Goal: Task Accomplishment & Management: Complete application form

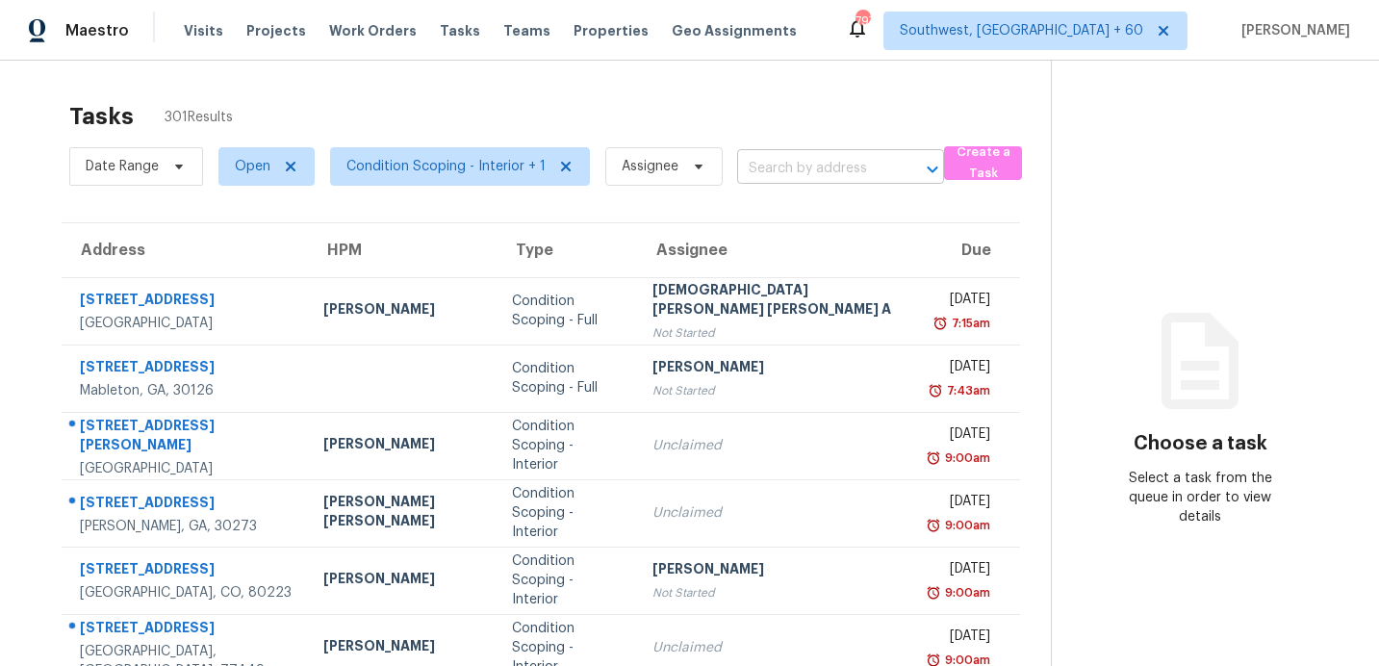
click at [857, 167] on input "text" at bounding box center [813, 169] width 153 height 30
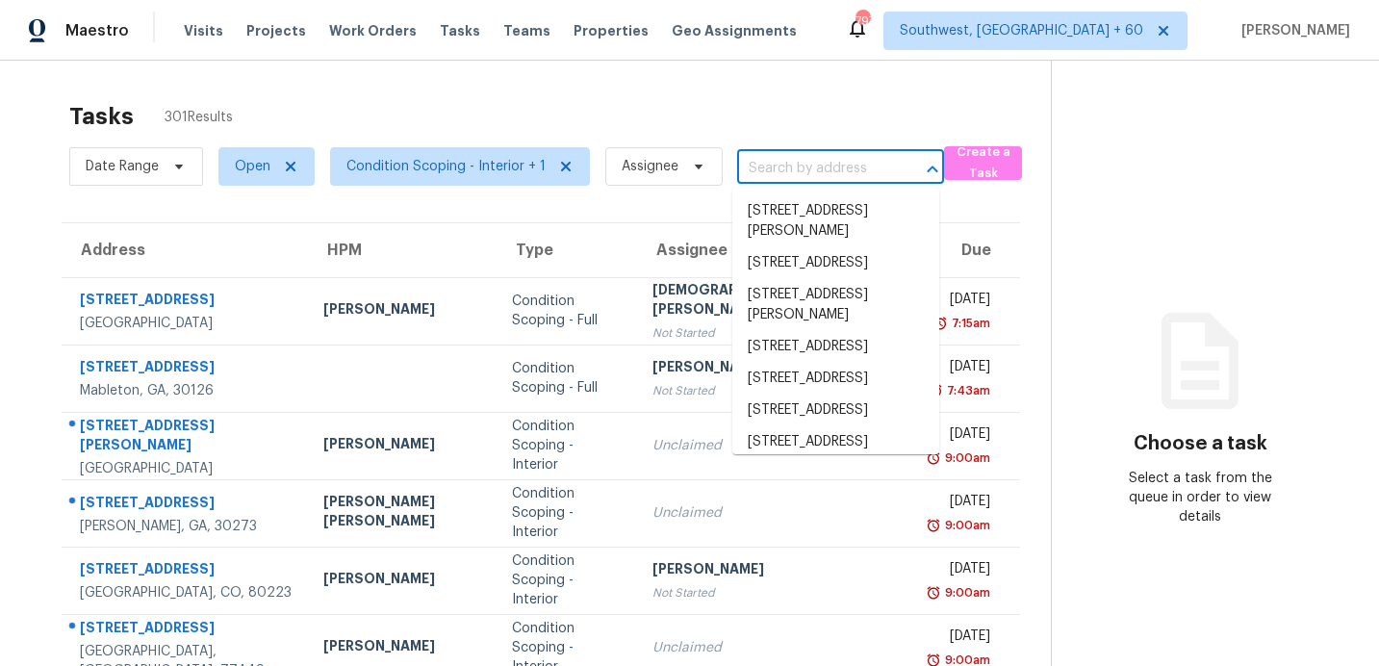
paste input "[STREET_ADDRESS]"
type input "[STREET_ADDRESS]"
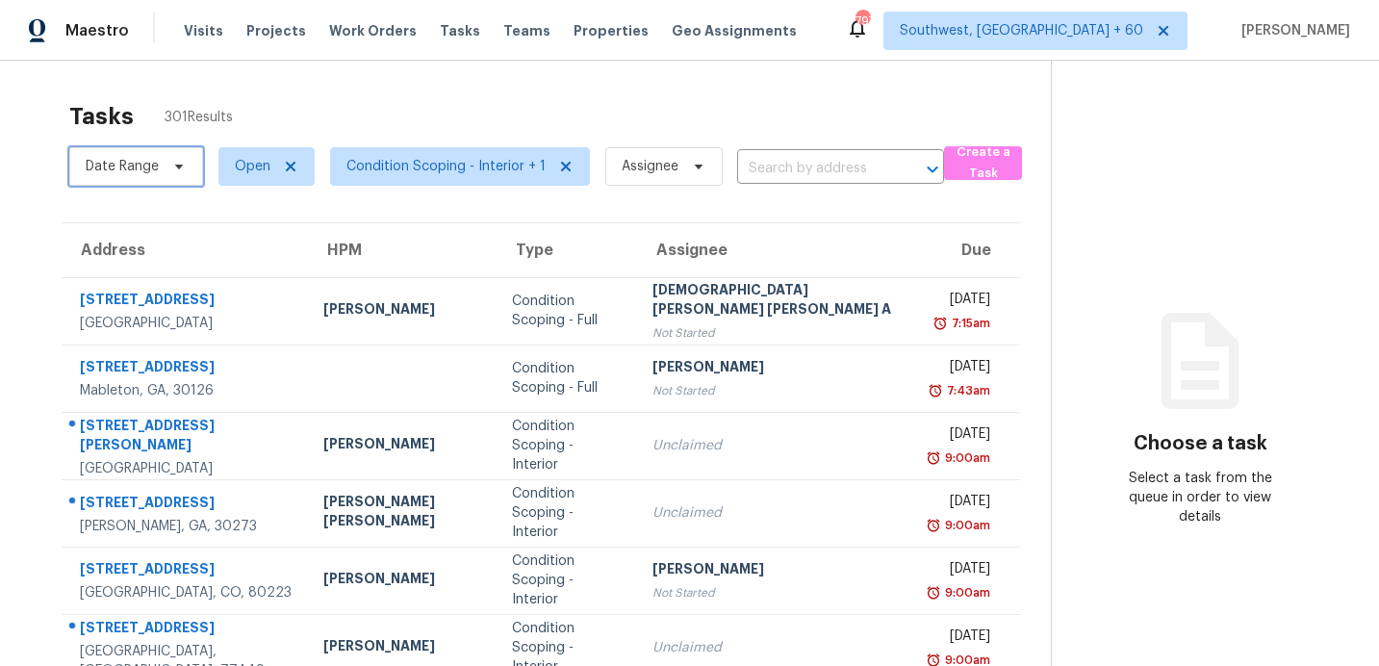
click at [107, 169] on span "Date Range" at bounding box center [122, 166] width 73 height 19
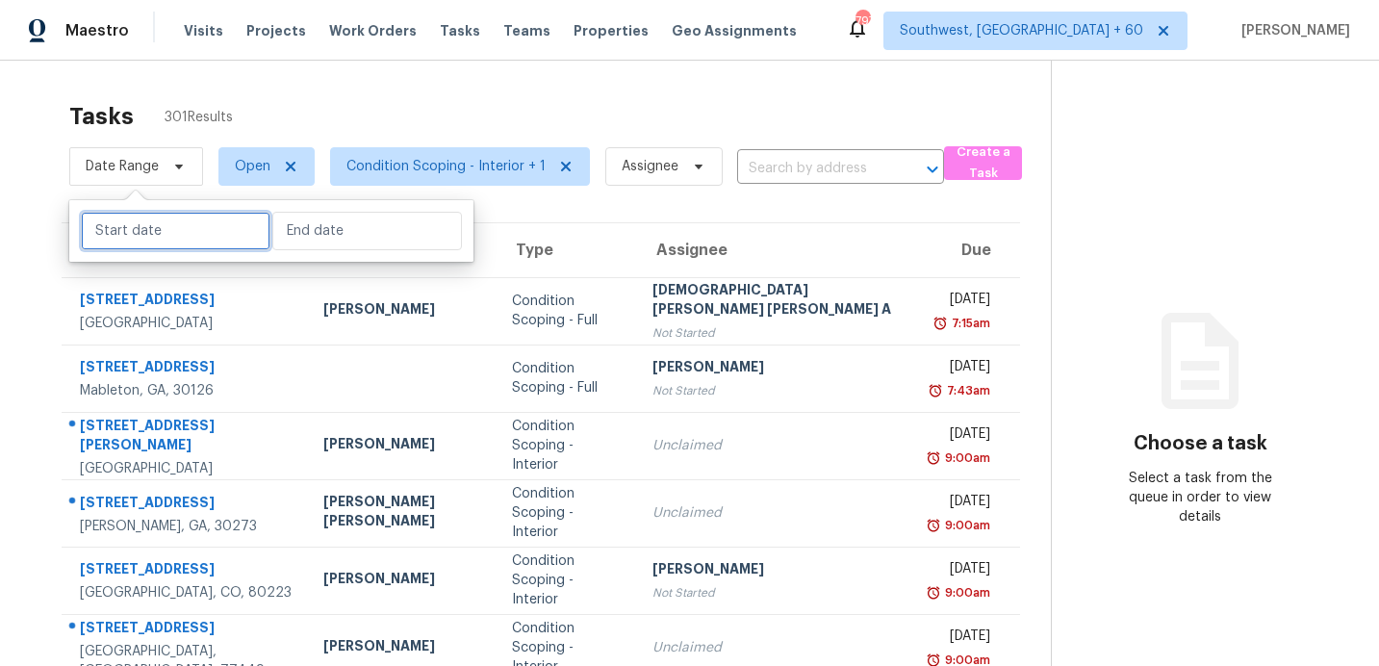
click at [155, 242] on input "text" at bounding box center [176, 231] width 190 height 38
select select "8"
select select "2025"
select select "9"
select select "2025"
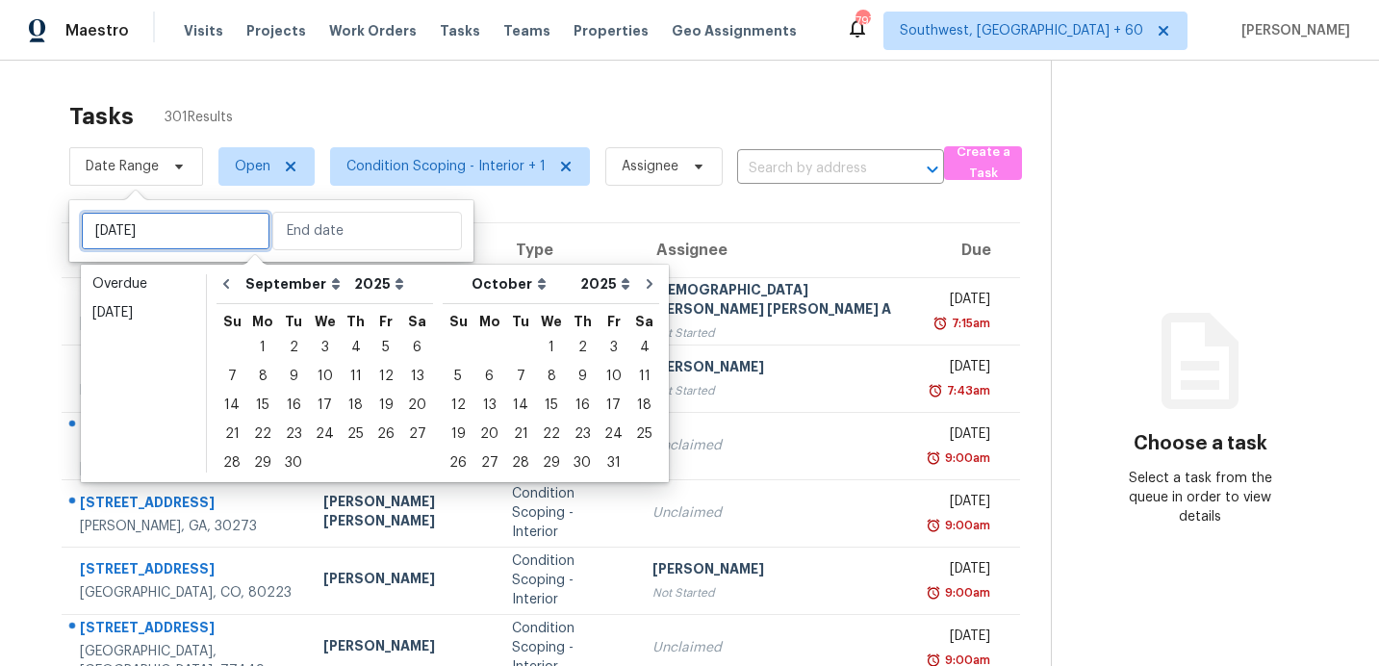
type input "[DATE]"
click at [263, 378] on div "8" at bounding box center [262, 376] width 31 height 27
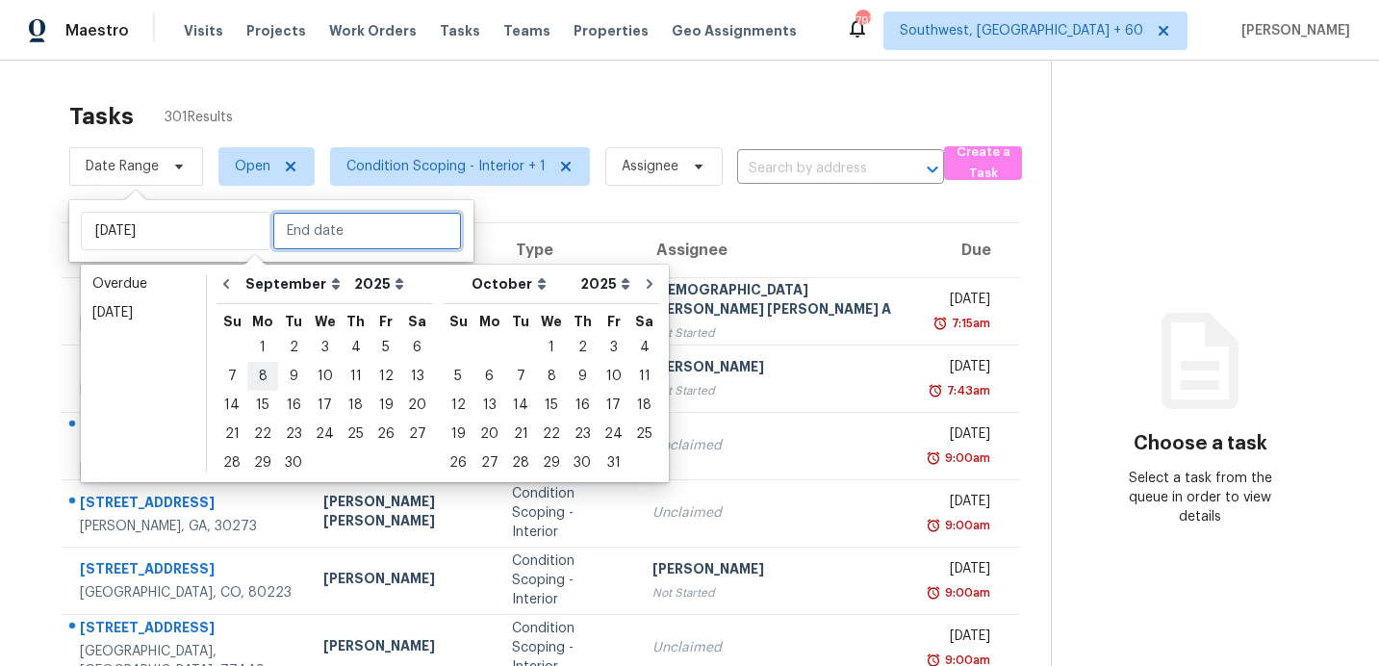
type input "[DATE]"
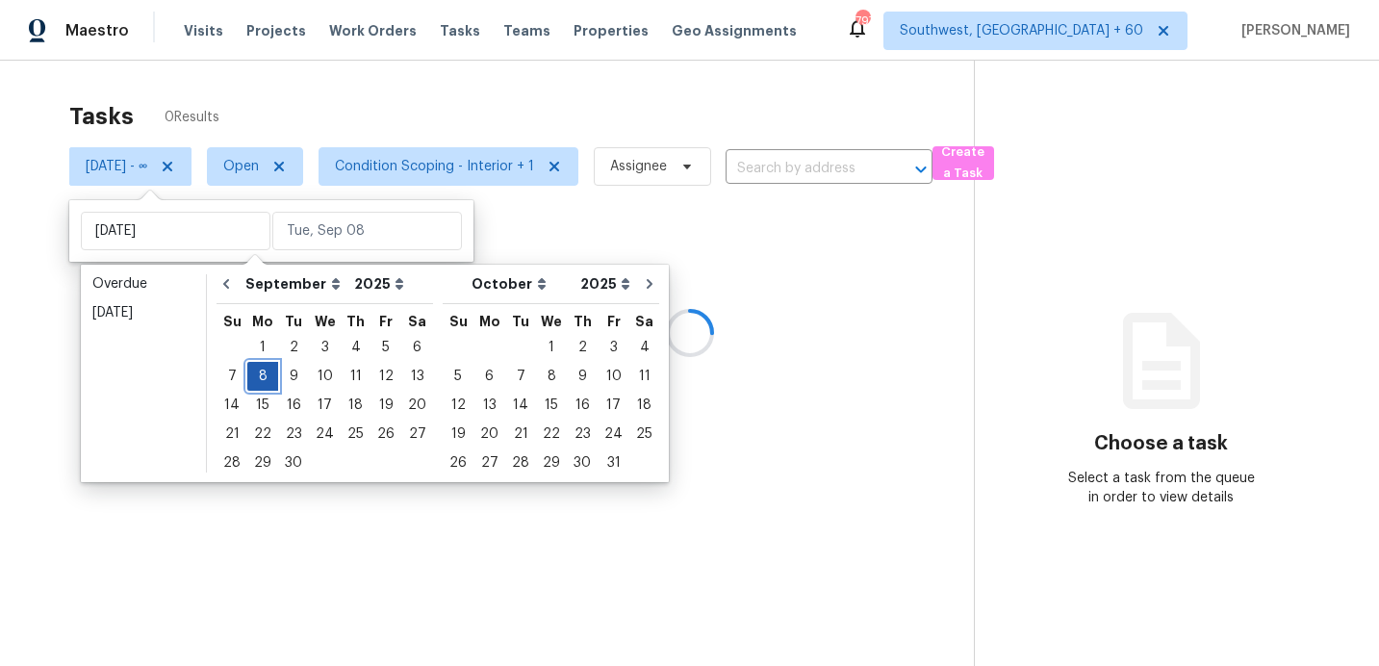
click at [263, 378] on div "8" at bounding box center [262, 376] width 31 height 27
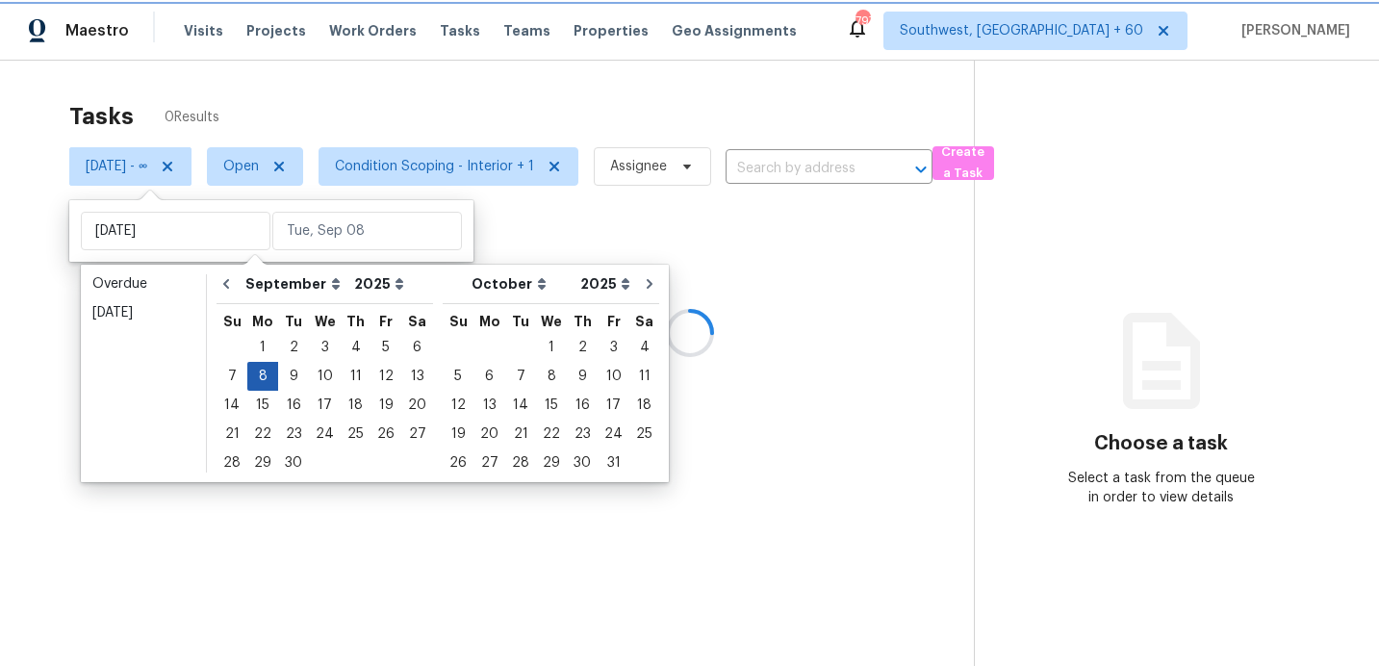
type input "[DATE]"
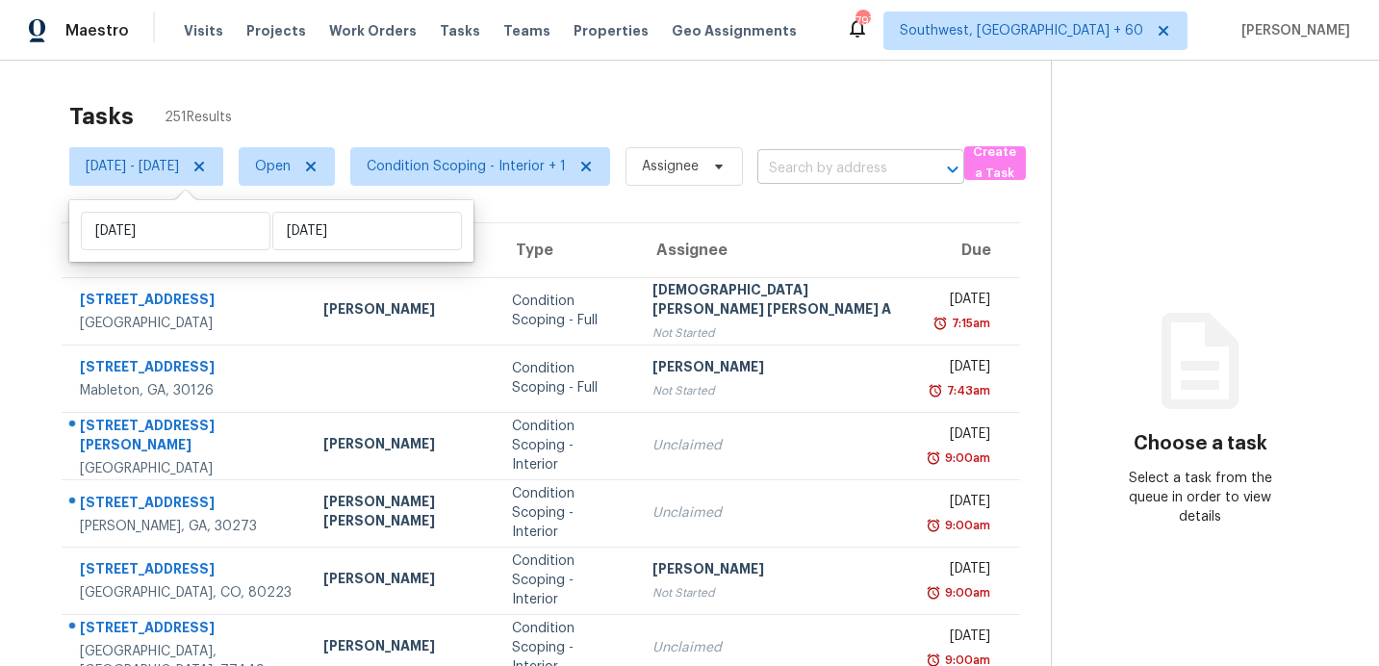
click at [863, 176] on input "text" at bounding box center [833, 169] width 153 height 30
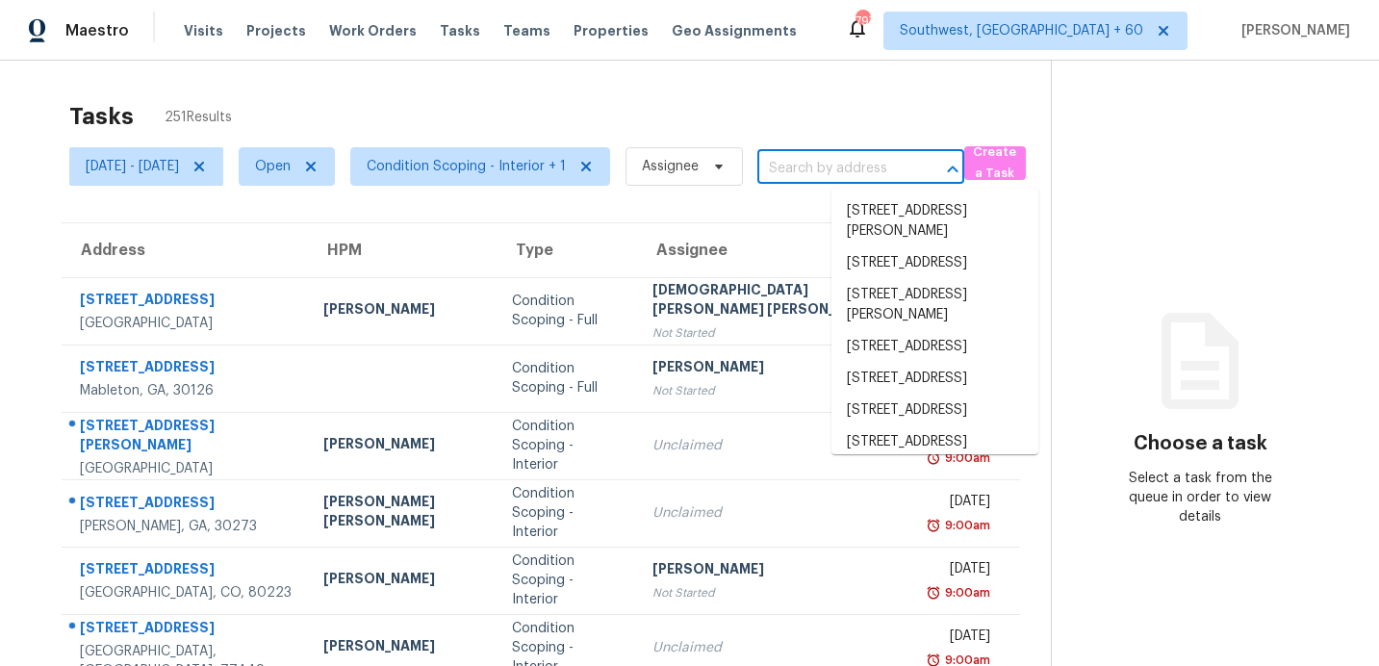
paste input "[STREET_ADDRESS]"
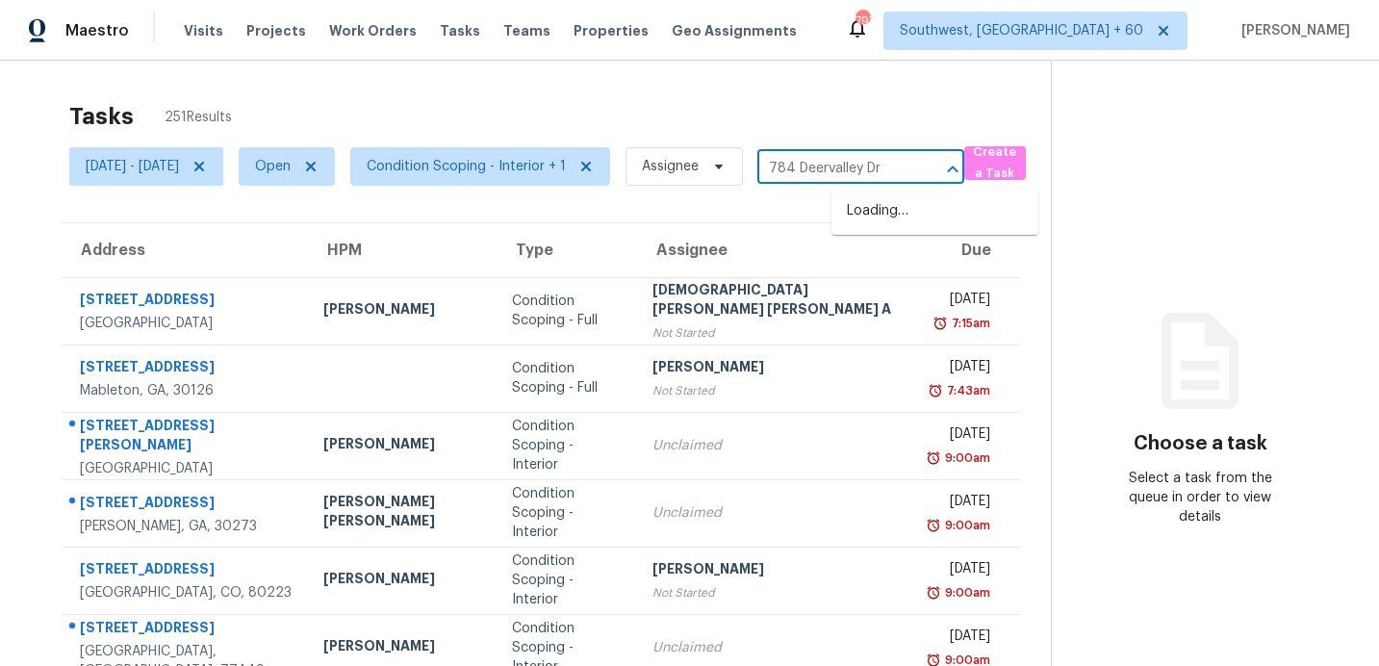
type input "784 Deervalley Dr"
click at [872, 177] on input "text" at bounding box center [833, 169] width 153 height 30
paste input "[STREET_ADDRESS]"
type input "[STREET_ADDRESS]"
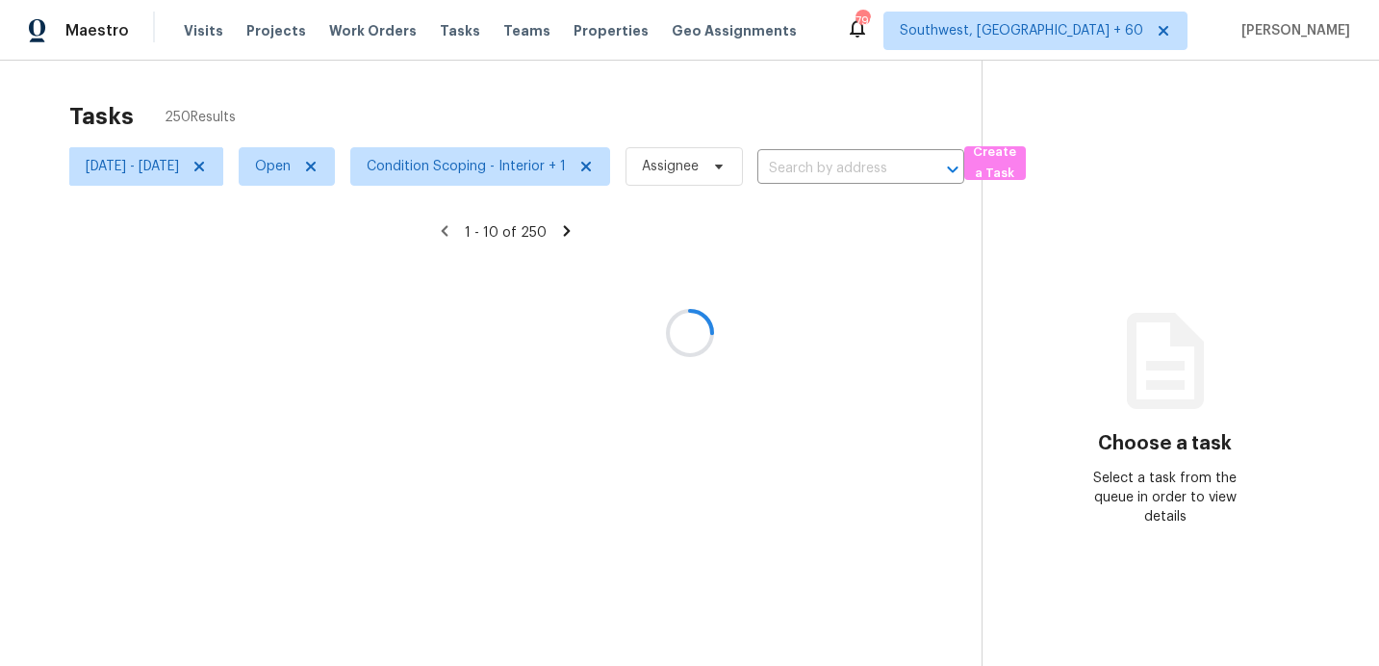
click at [877, 174] on div at bounding box center [689, 333] width 1379 height 666
click at [877, 174] on input "text" at bounding box center [833, 169] width 153 height 30
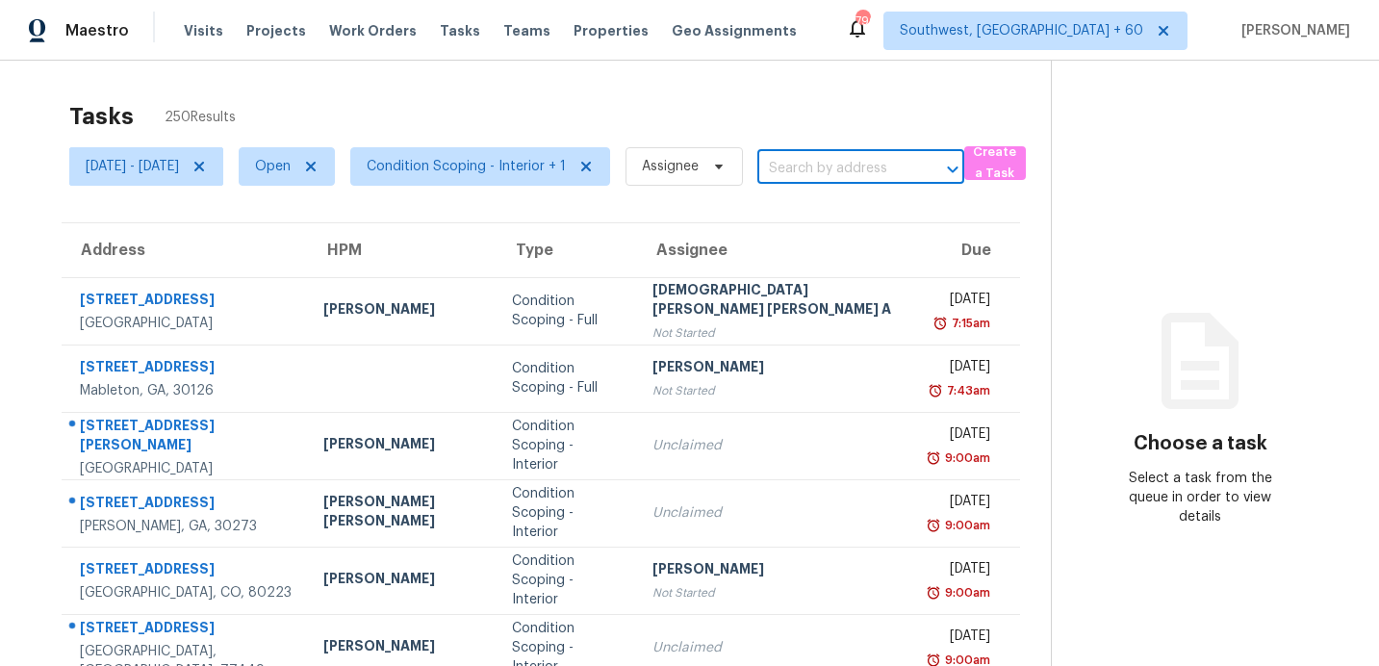
click at [877, 174] on input "text" at bounding box center [833, 169] width 153 height 30
paste input "[STREET_ADDRESS]"
type input "[STREET_ADDRESS]"
click at [884, 216] on li "[STREET_ADDRESS]" at bounding box center [934, 211] width 207 height 32
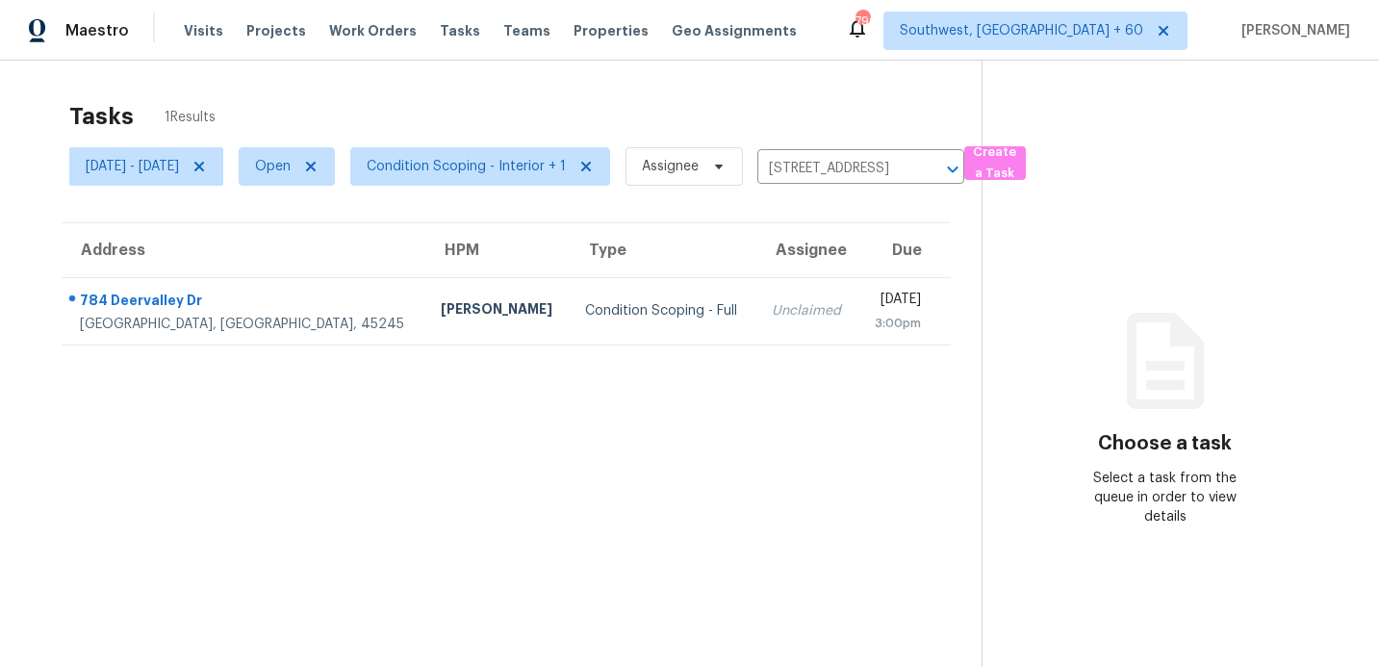
click at [756, 321] on td "Unclaimed" at bounding box center [807, 310] width 102 height 67
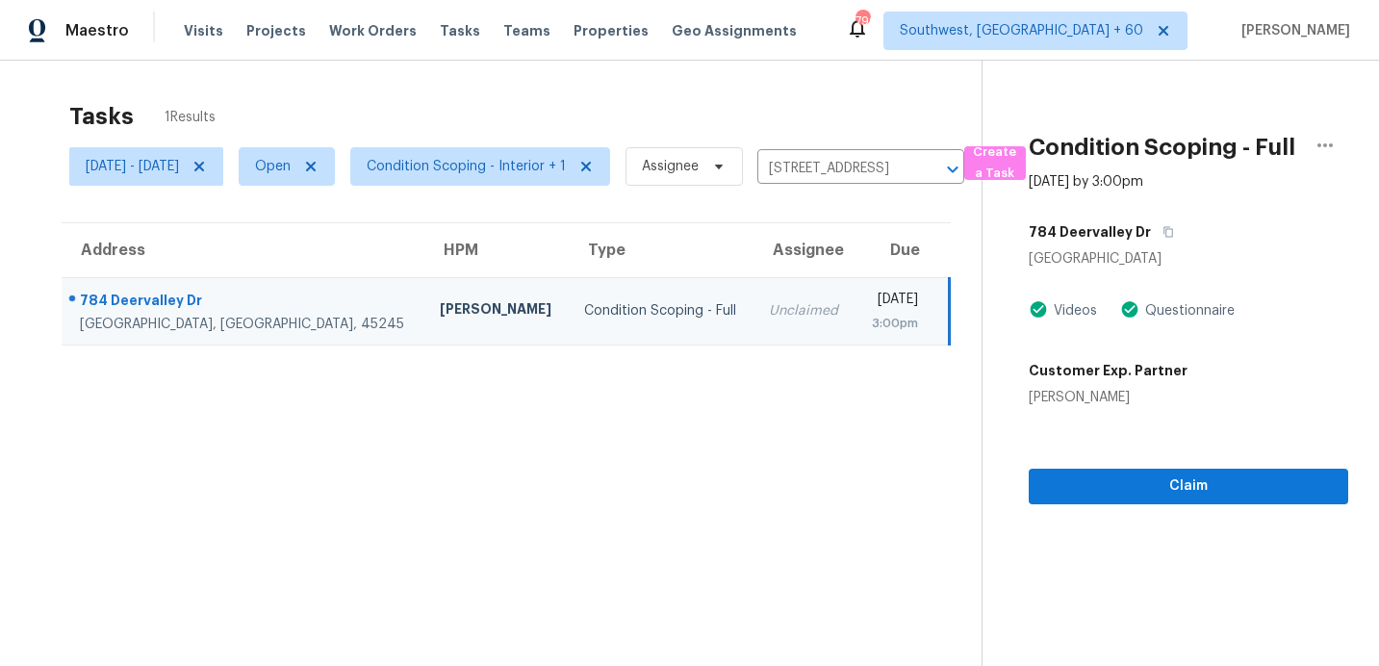
scroll to position [61, 0]
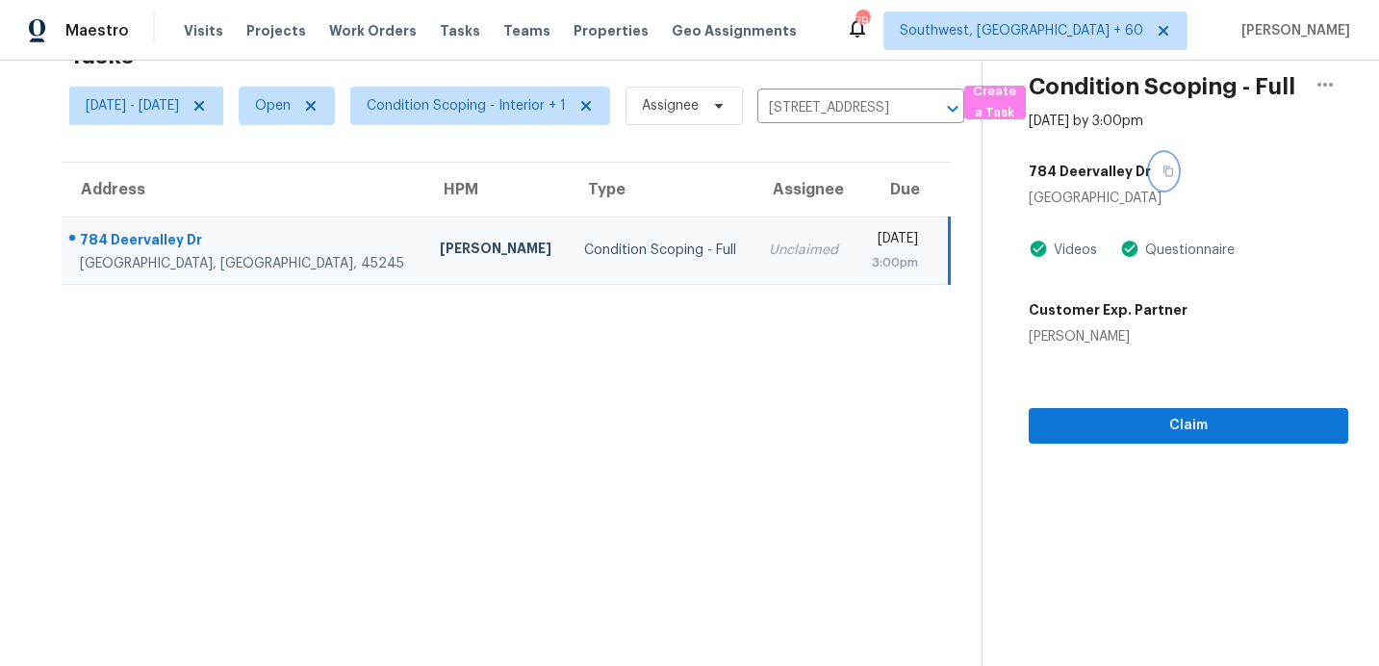
click at [1174, 177] on icon "button" at bounding box center [1168, 171] width 12 height 12
click at [1146, 423] on div "Claim" at bounding box center [1188, 394] width 319 height 97
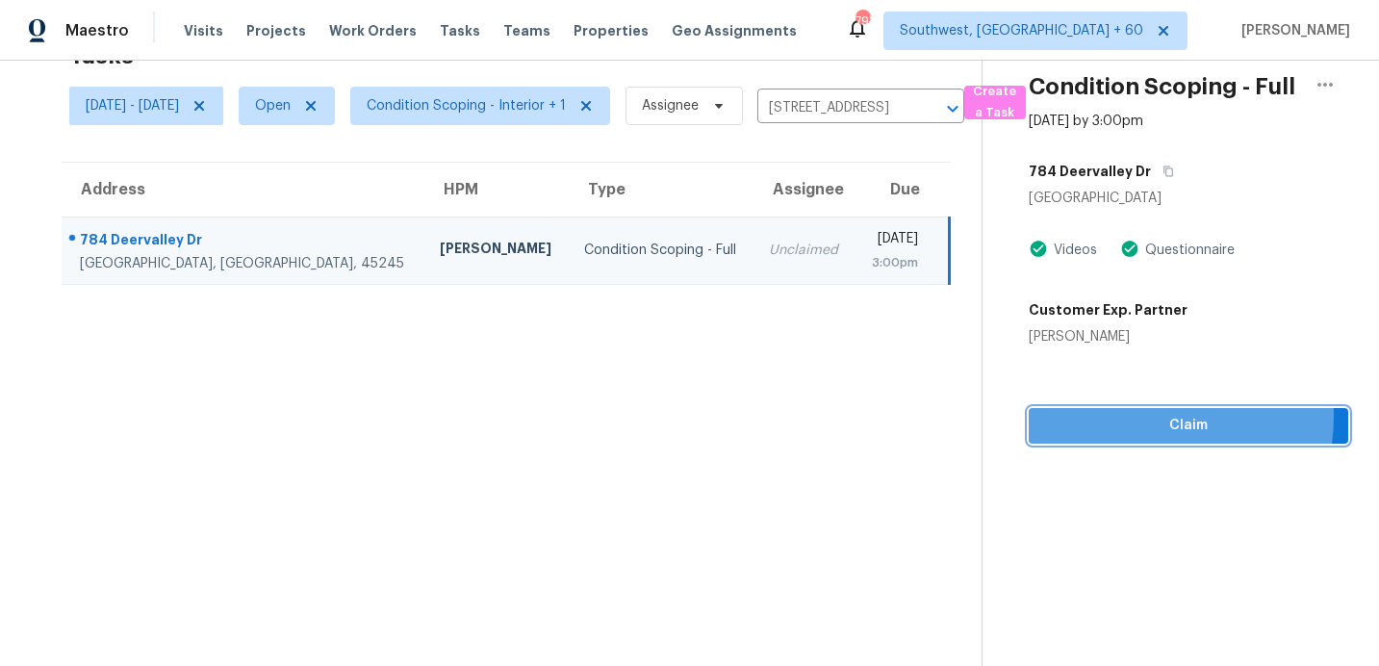
click at [1144, 435] on span "Claim" at bounding box center [1188, 426] width 289 height 24
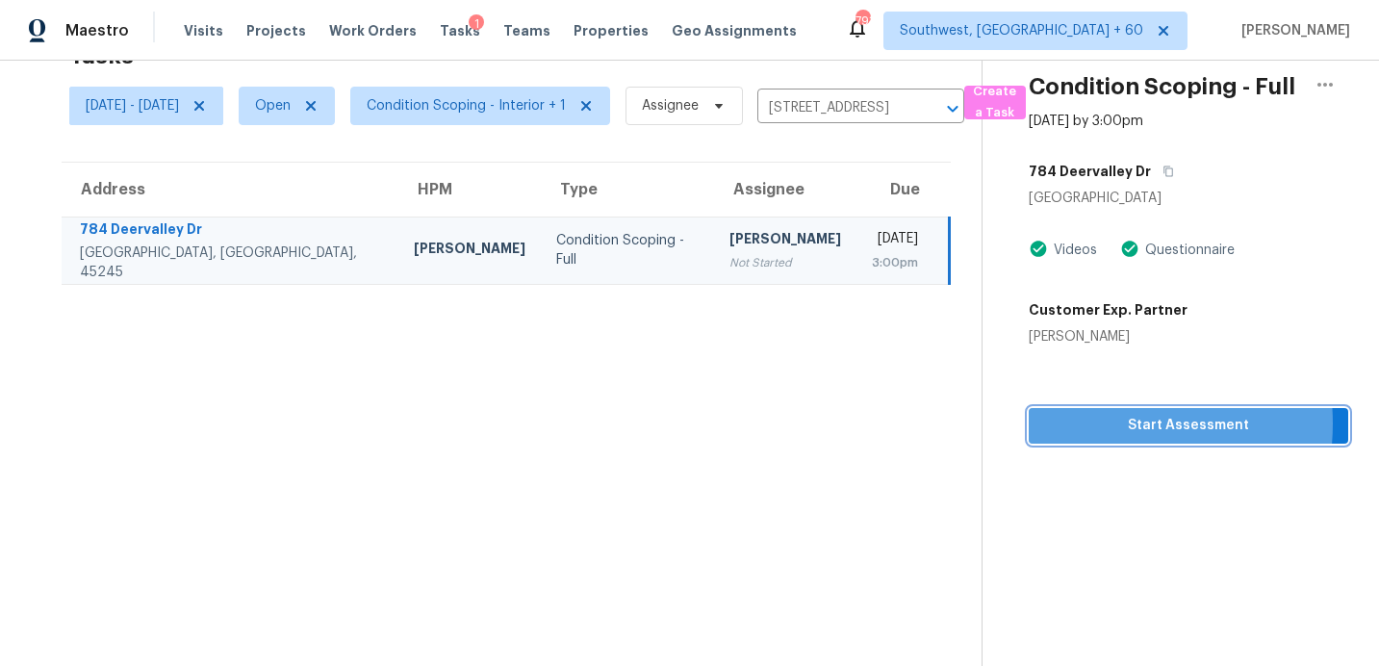
click at [1107, 438] on span "Start Assessment" at bounding box center [1188, 426] width 289 height 24
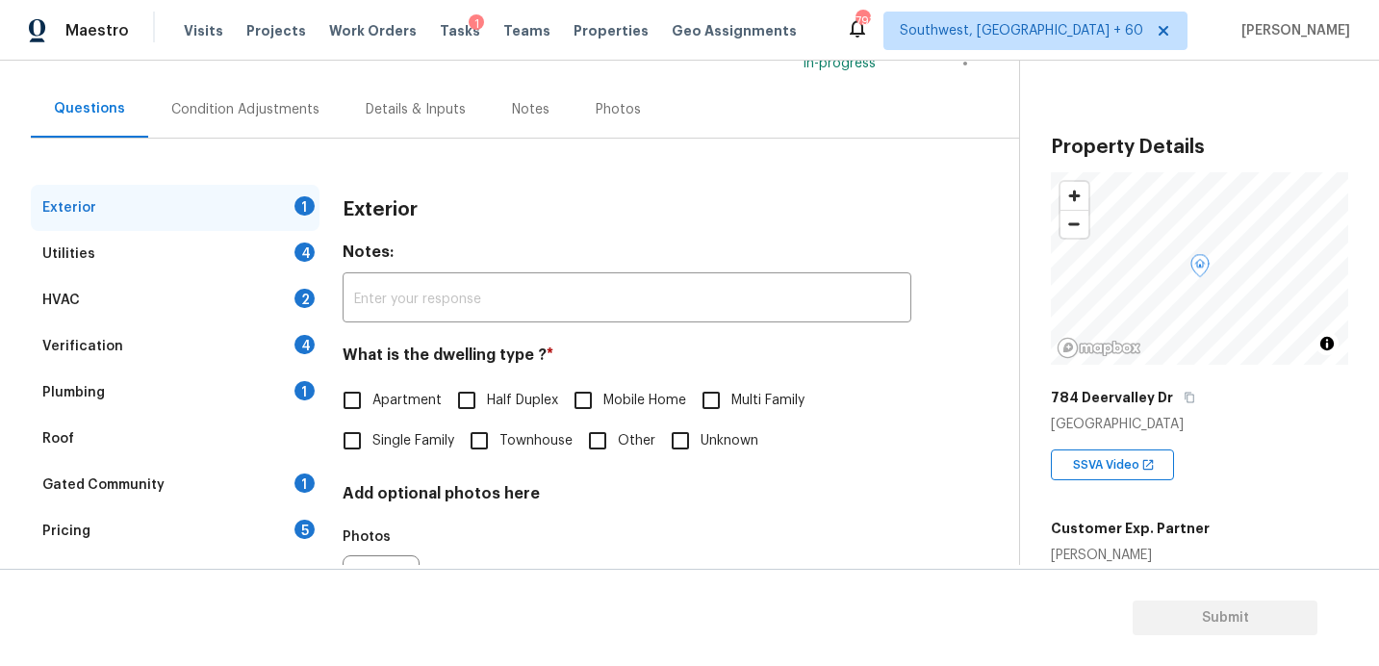
scroll to position [253, 0]
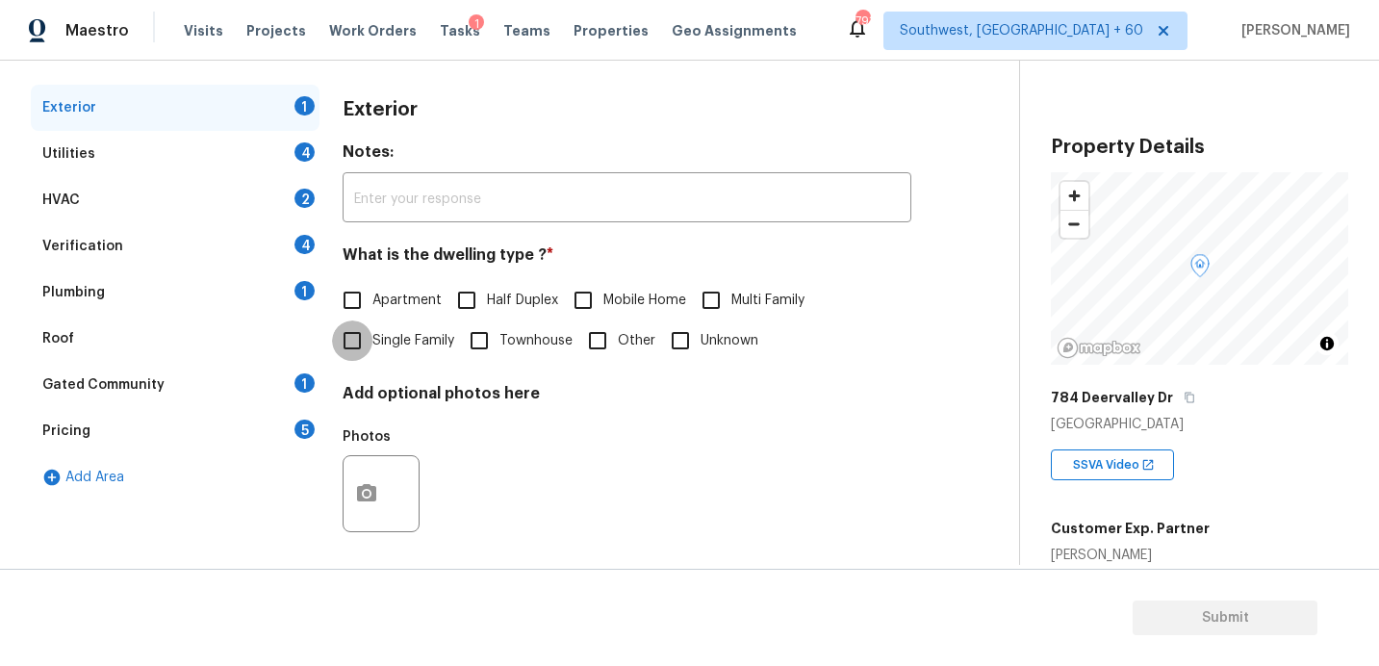
click at [359, 336] on input "Single Family" at bounding box center [352, 340] width 40 height 40
checkbox input "true"
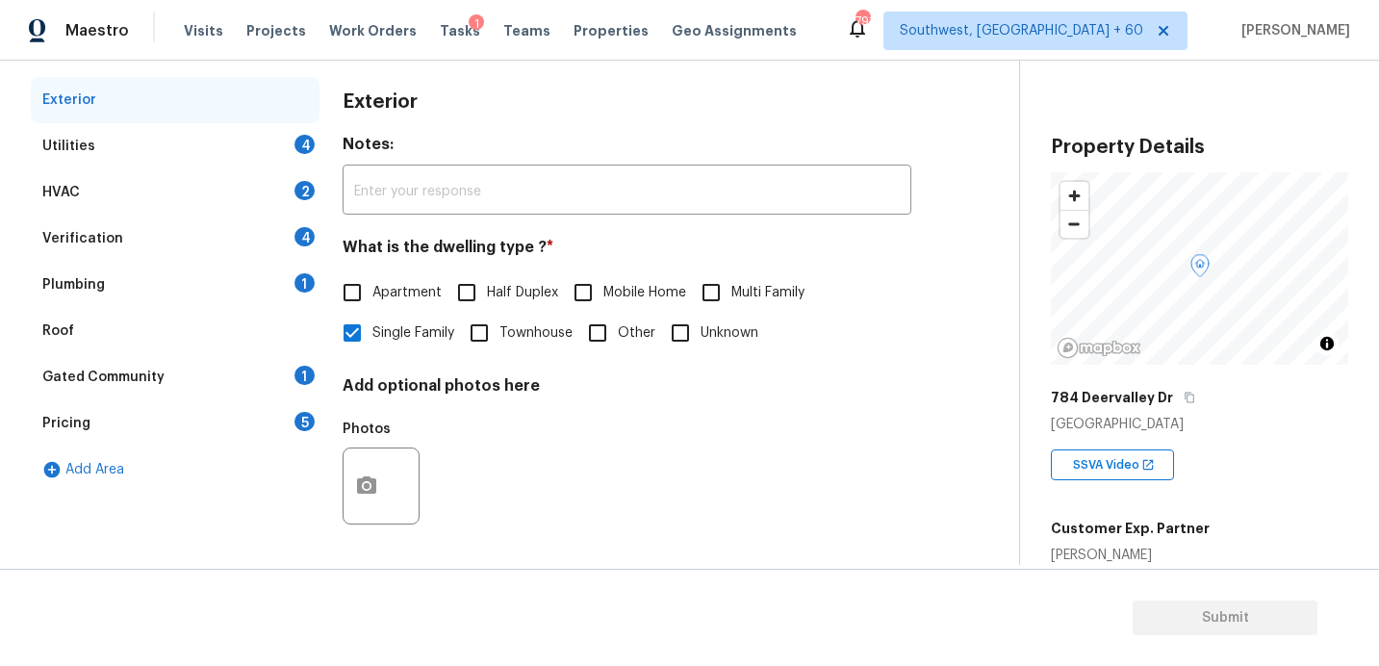
click at [227, 377] on div "Gated Community 1" at bounding box center [175, 377] width 289 height 46
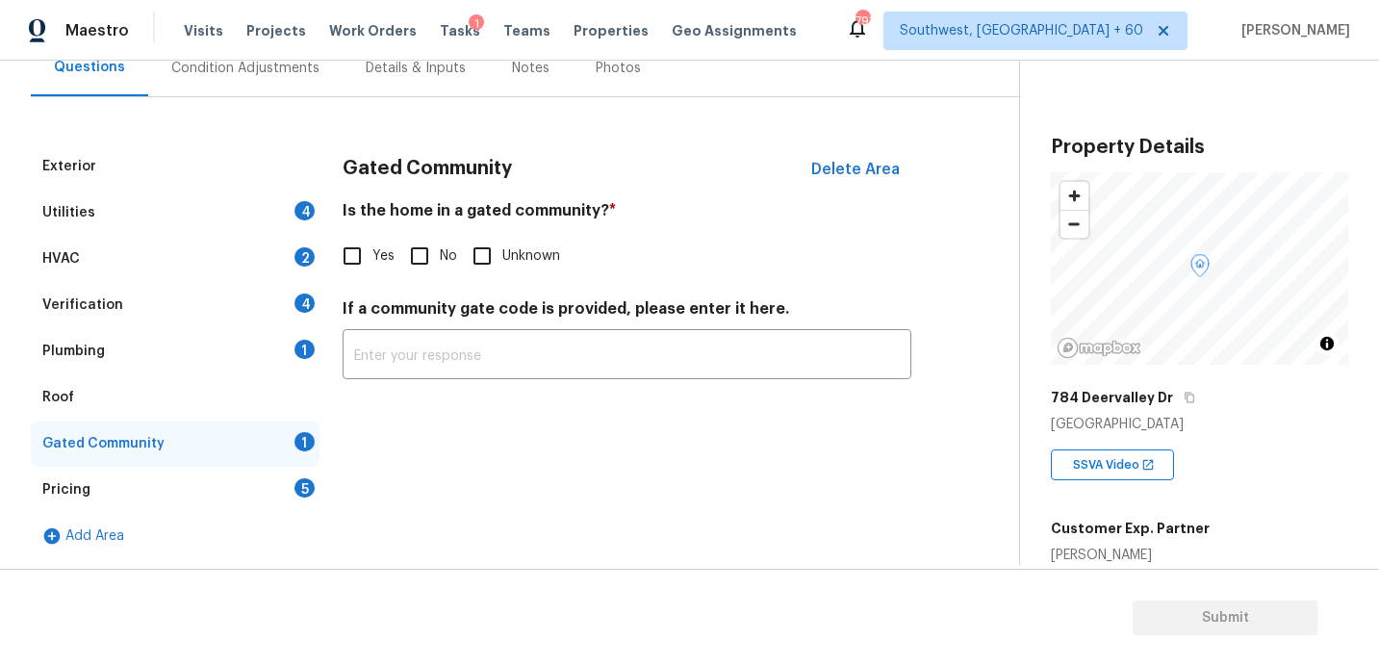
scroll to position [194, 0]
click at [348, 249] on input "Yes" at bounding box center [352, 256] width 40 height 40
checkbox input "true"
click at [216, 206] on div "Utilities 4" at bounding box center [175, 213] width 289 height 46
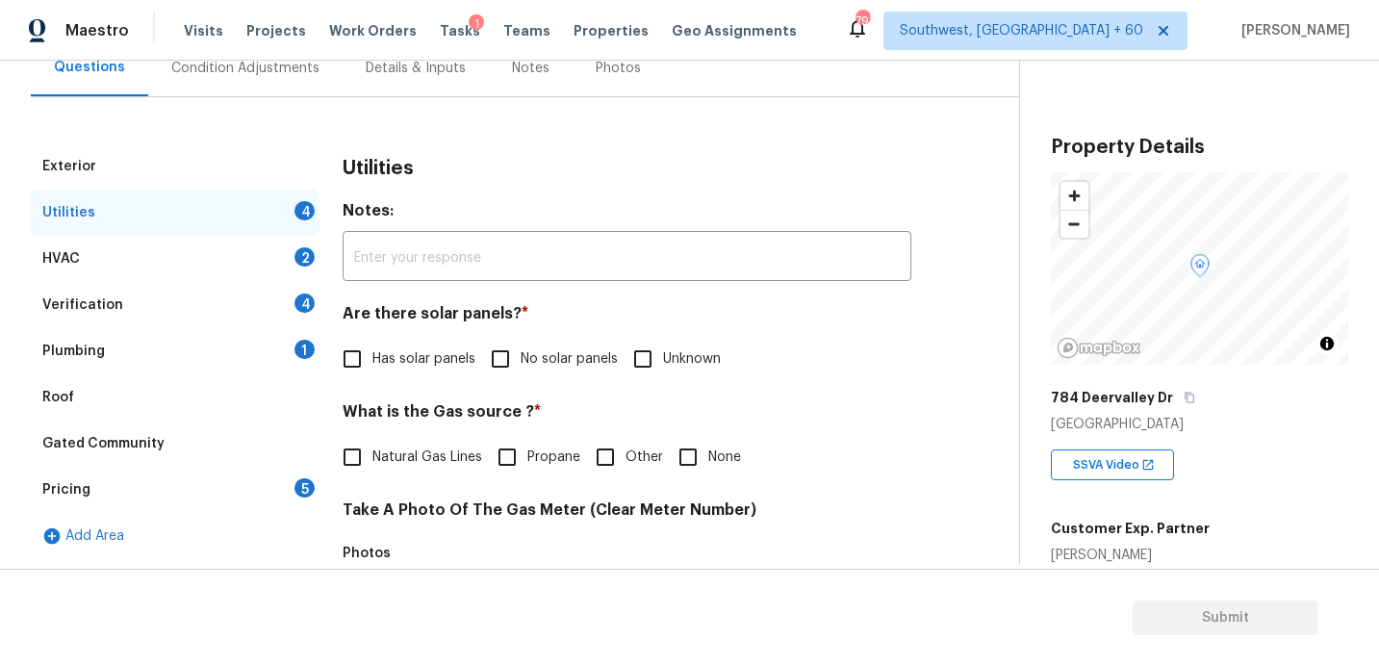
click at [521, 356] on span "No solar panels" at bounding box center [569, 359] width 97 height 20
click at [521, 356] on input "No solar panels" at bounding box center [500, 359] width 40 height 40
checkbox input "true"
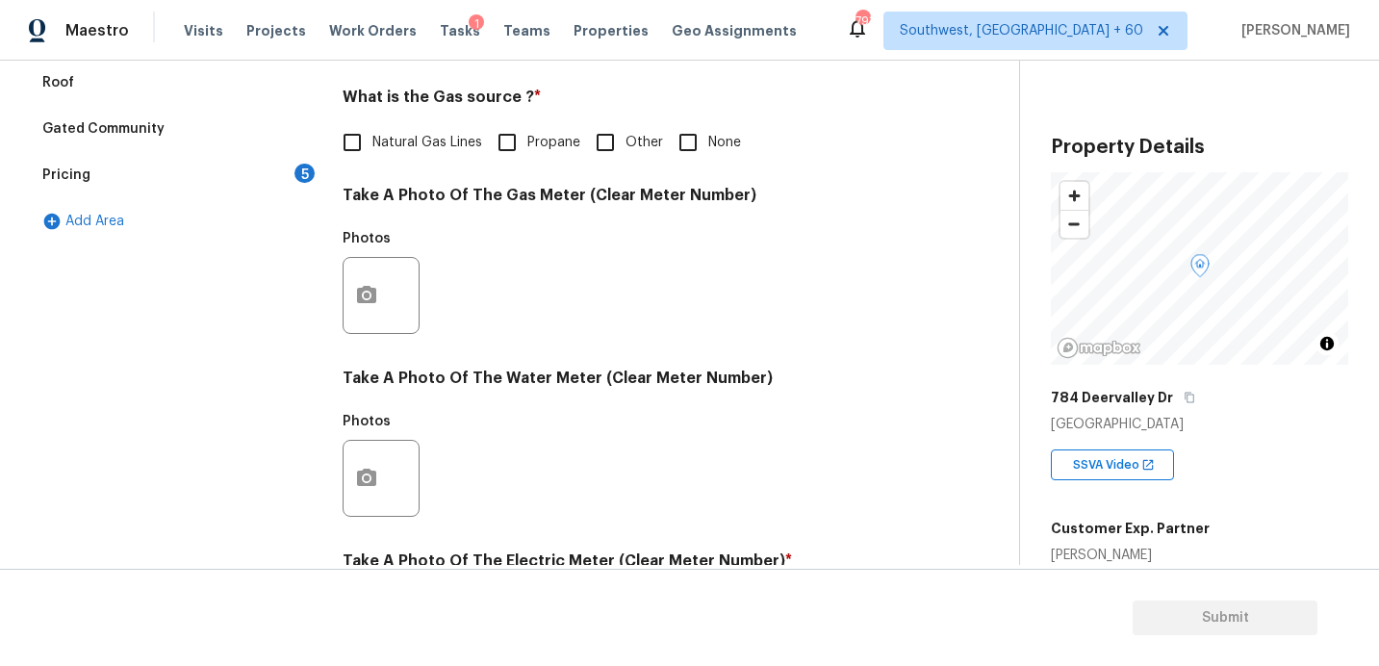
scroll to position [490, 0]
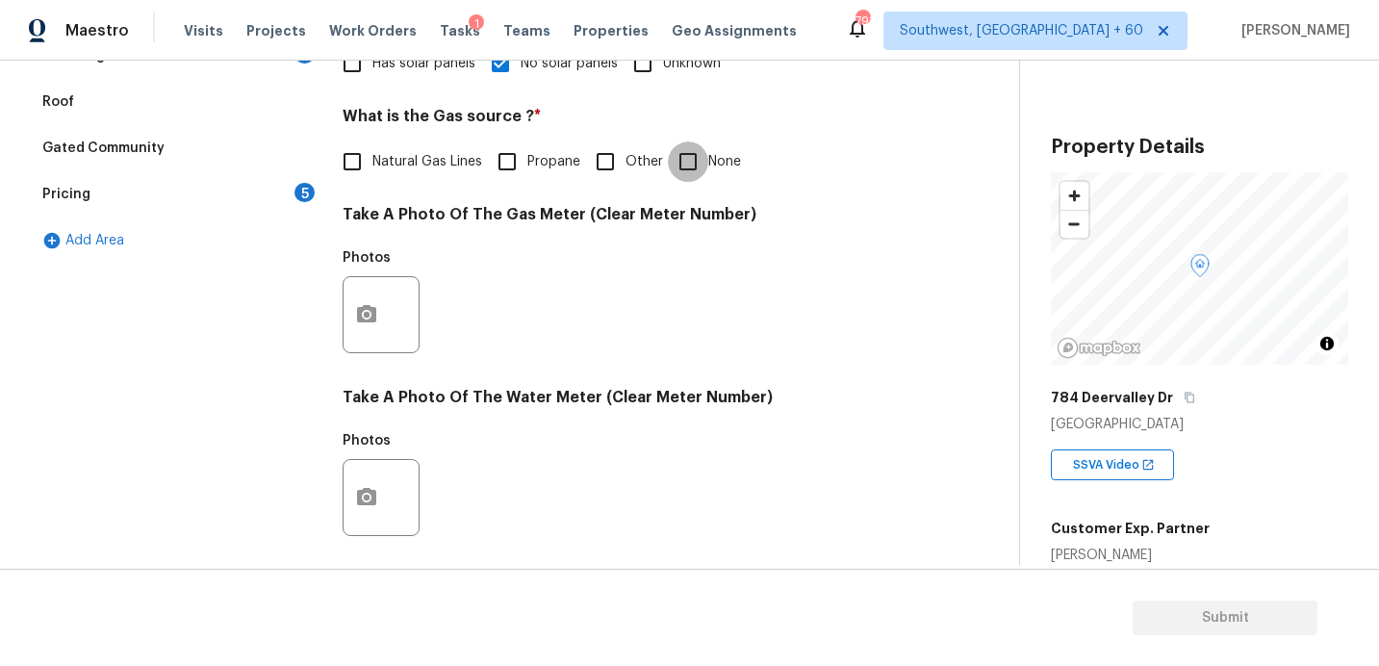
click at [682, 170] on input "None" at bounding box center [688, 161] width 40 height 40
checkbox input "true"
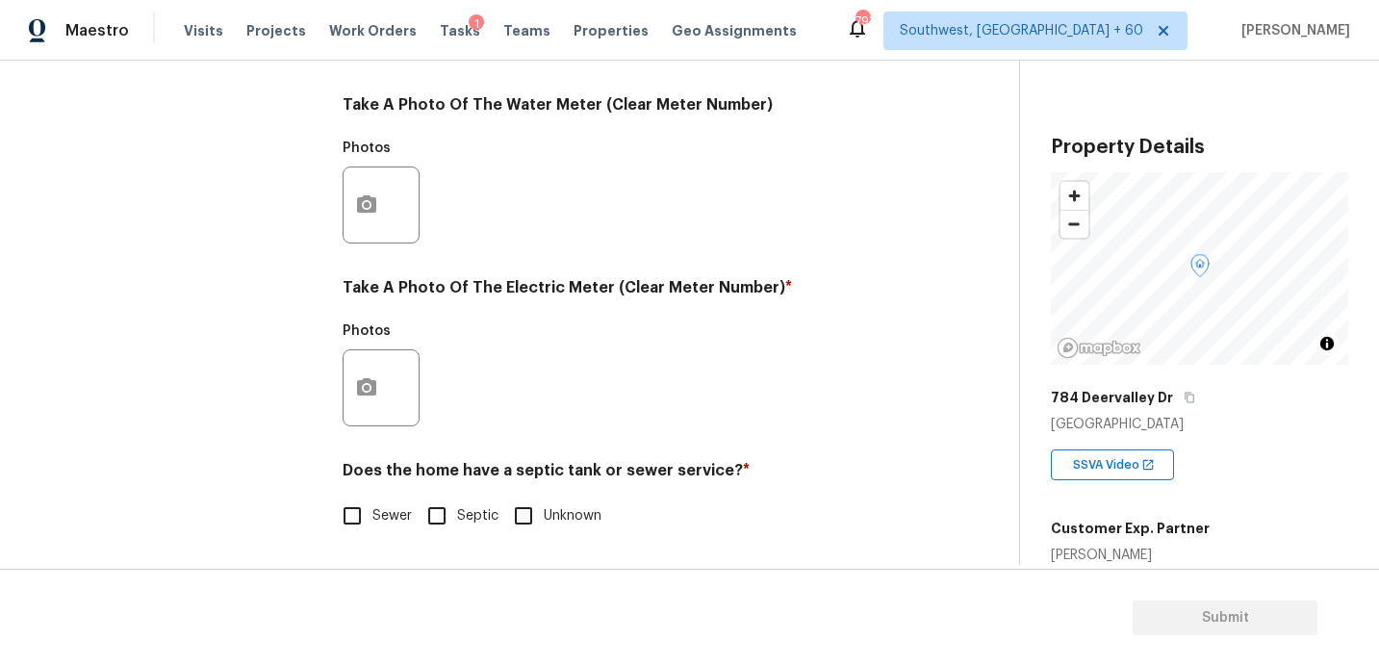
click at [360, 515] on input "Sewer" at bounding box center [352, 516] width 40 height 40
checkbox input "true"
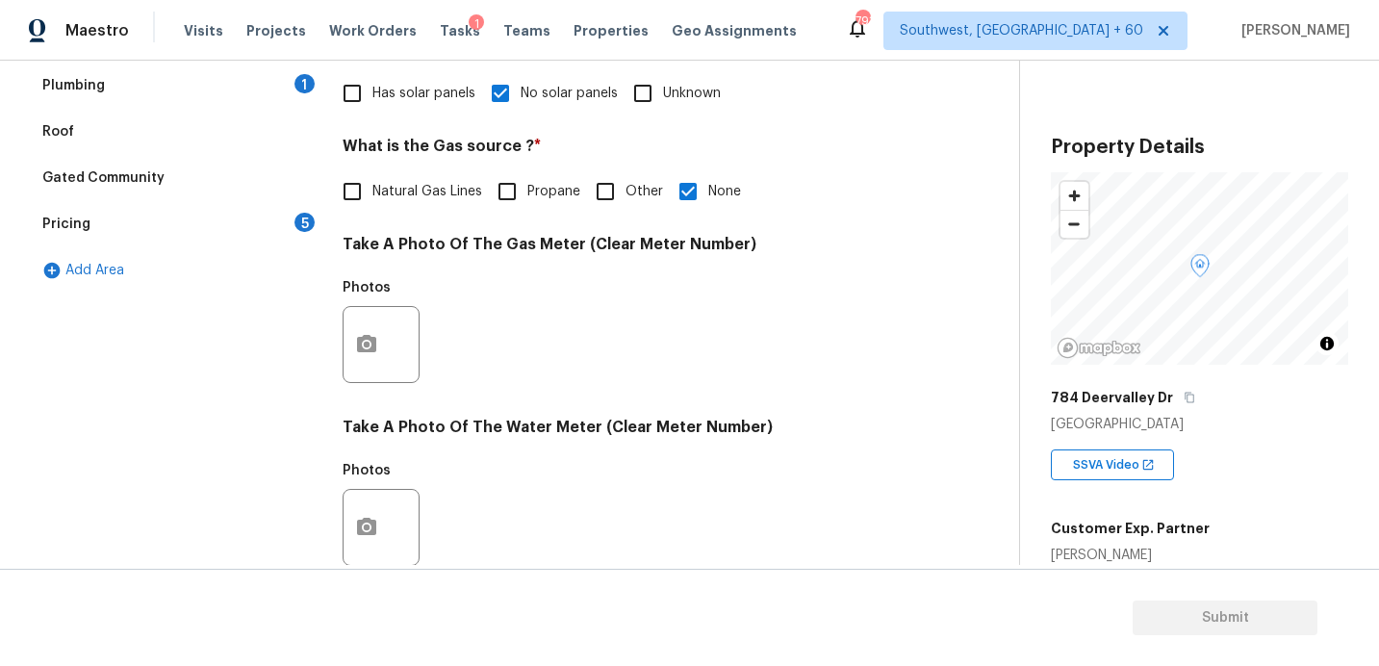
scroll to position [167, 0]
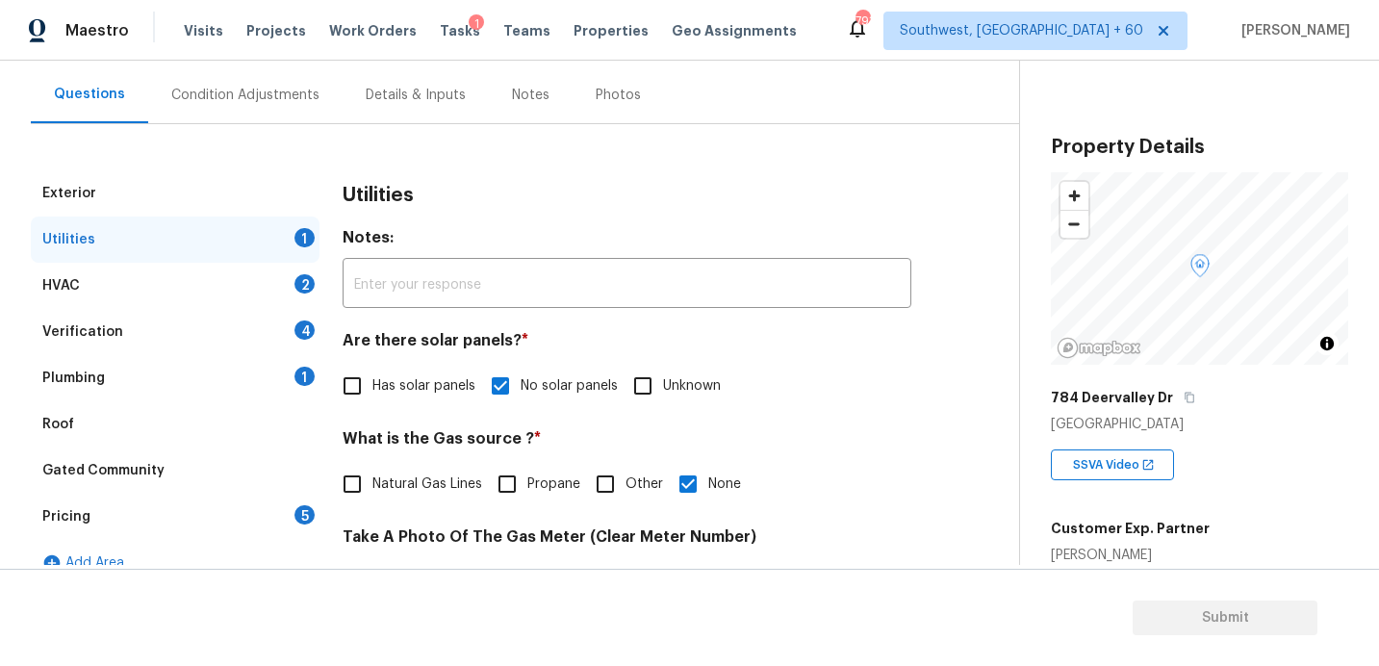
click at [74, 296] on div "HVAC 2" at bounding box center [175, 286] width 289 height 46
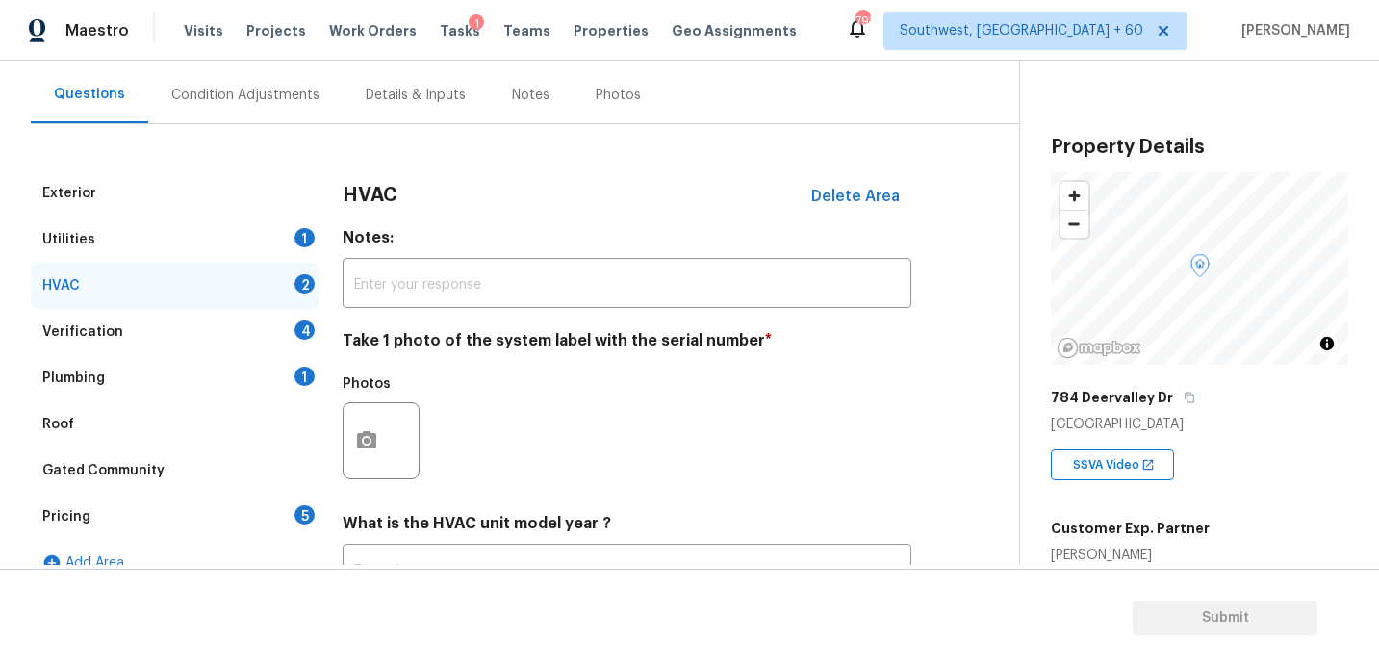
scroll to position [324, 0]
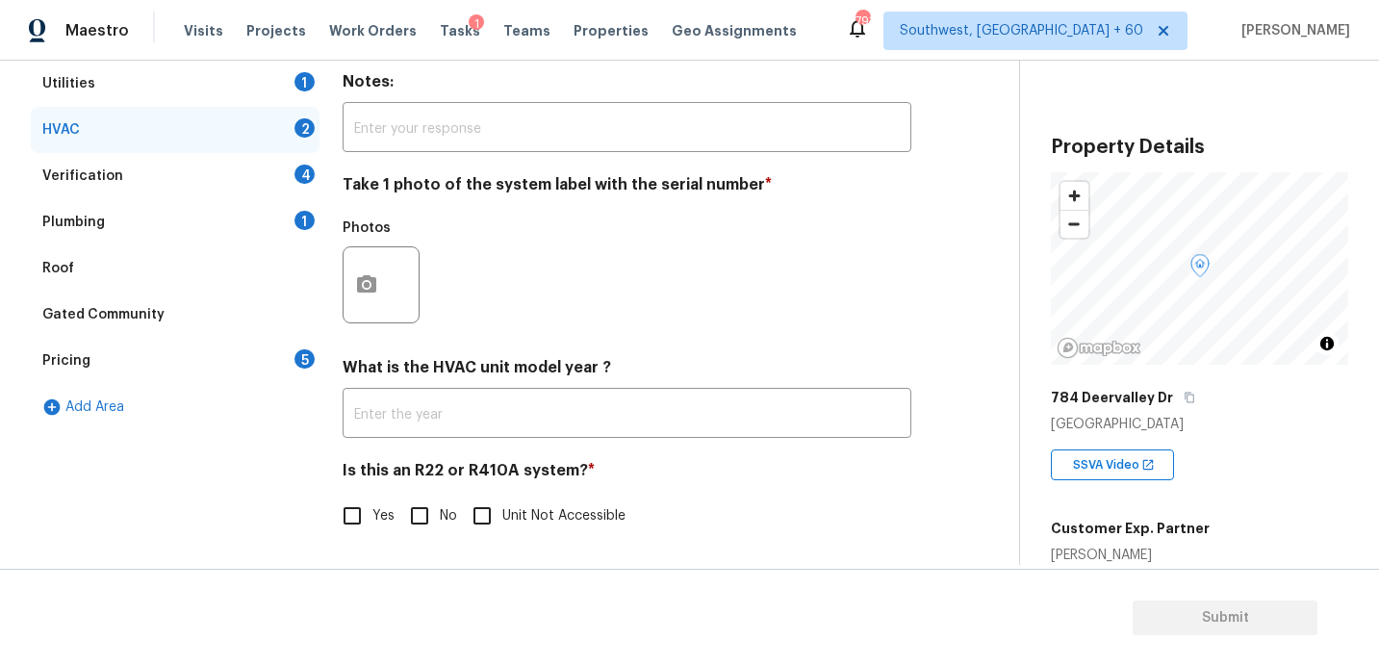
click at [417, 519] on input "No" at bounding box center [419, 516] width 40 height 40
checkbox input "true"
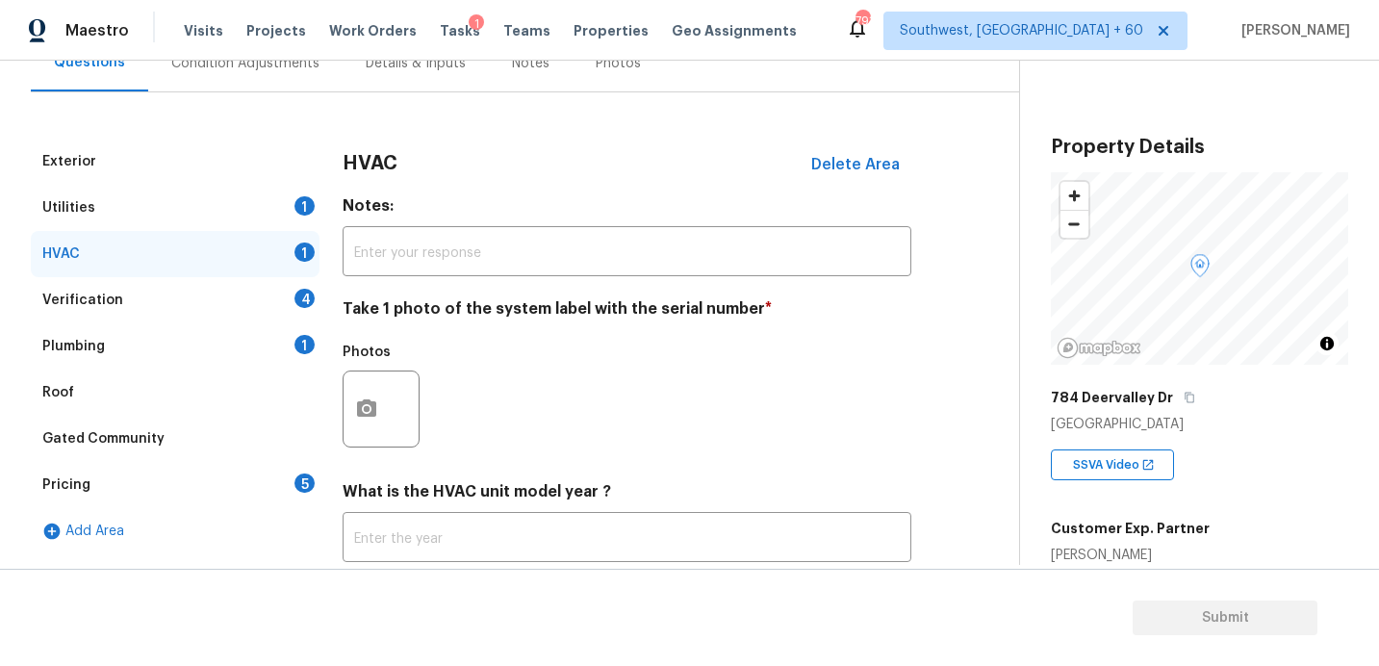
scroll to position [312, 0]
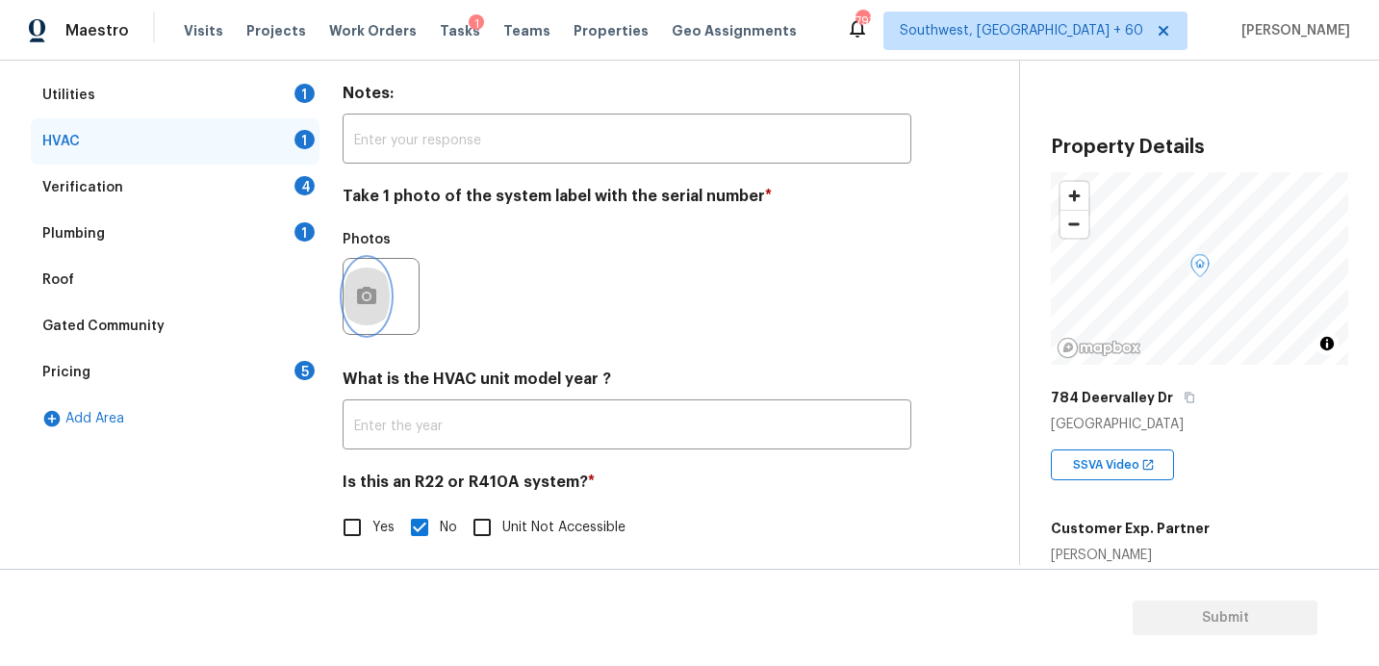
click at [363, 313] on button "button" at bounding box center [367, 296] width 46 height 75
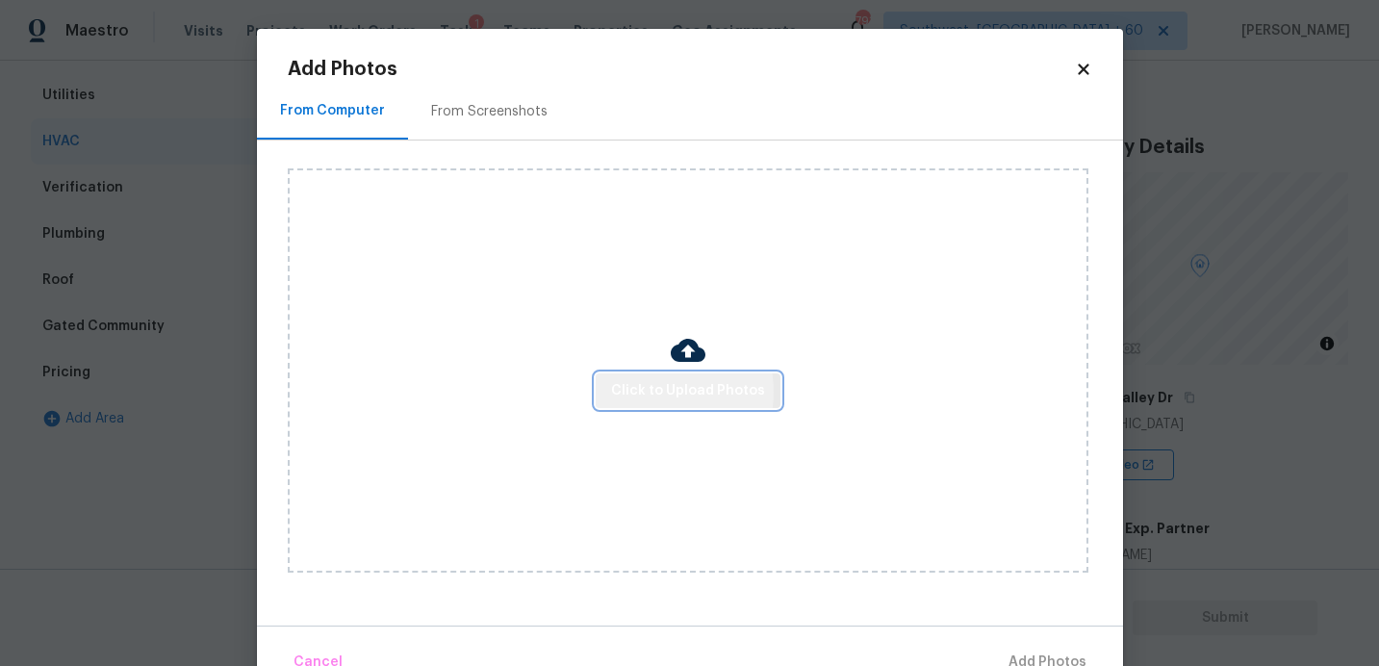
click at [641, 392] on span "Click to Upload Photos" at bounding box center [688, 391] width 154 height 24
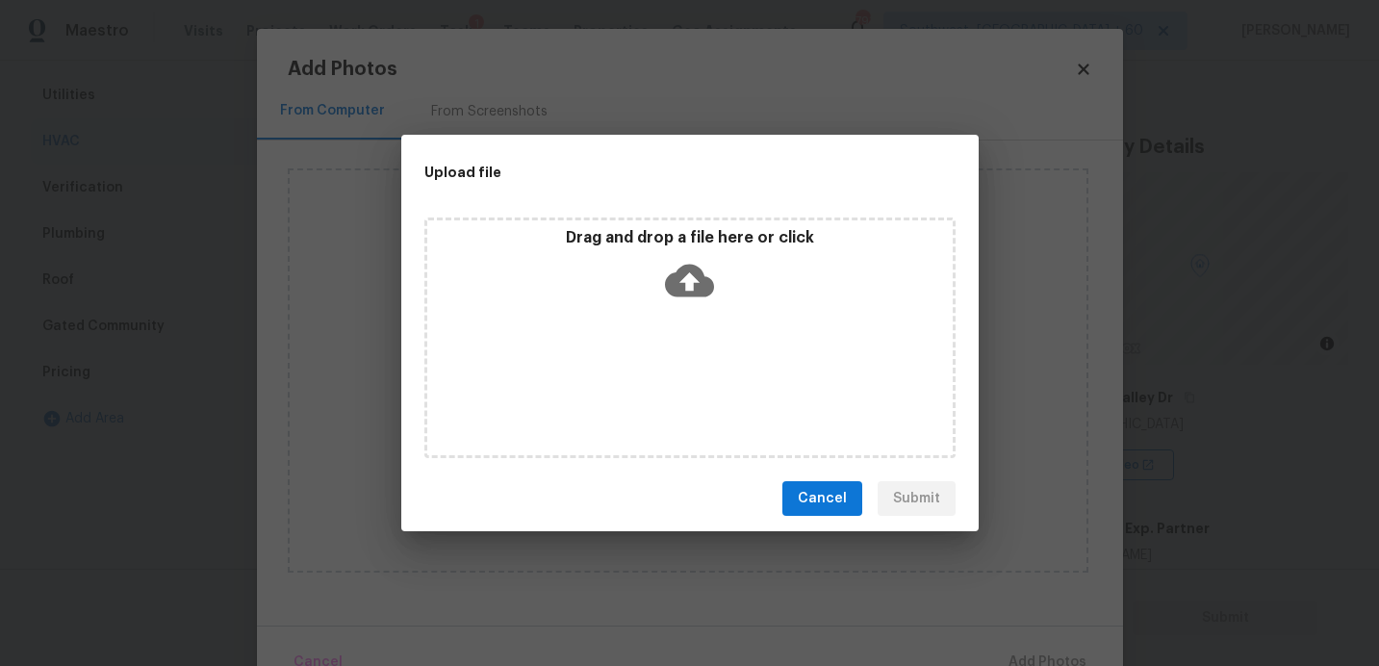
click at [692, 268] on icon at bounding box center [689, 281] width 49 height 33
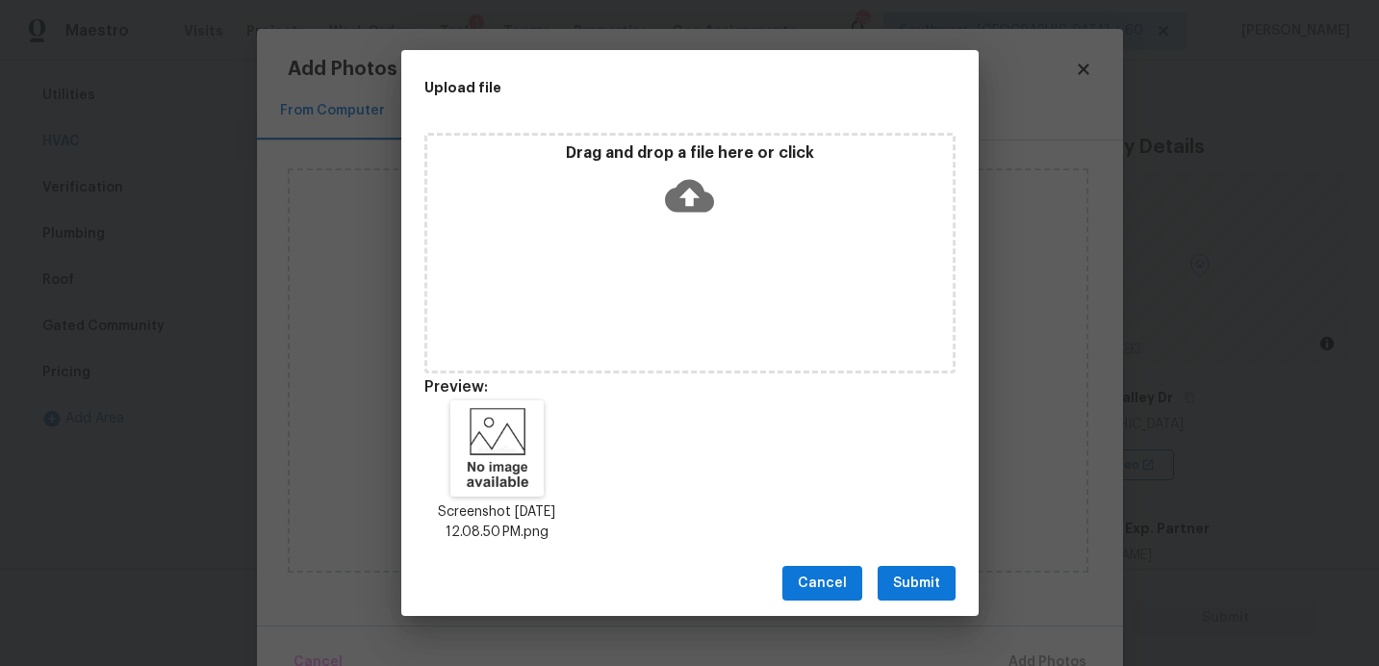
click at [911, 580] on span "Submit" at bounding box center [916, 584] width 47 height 24
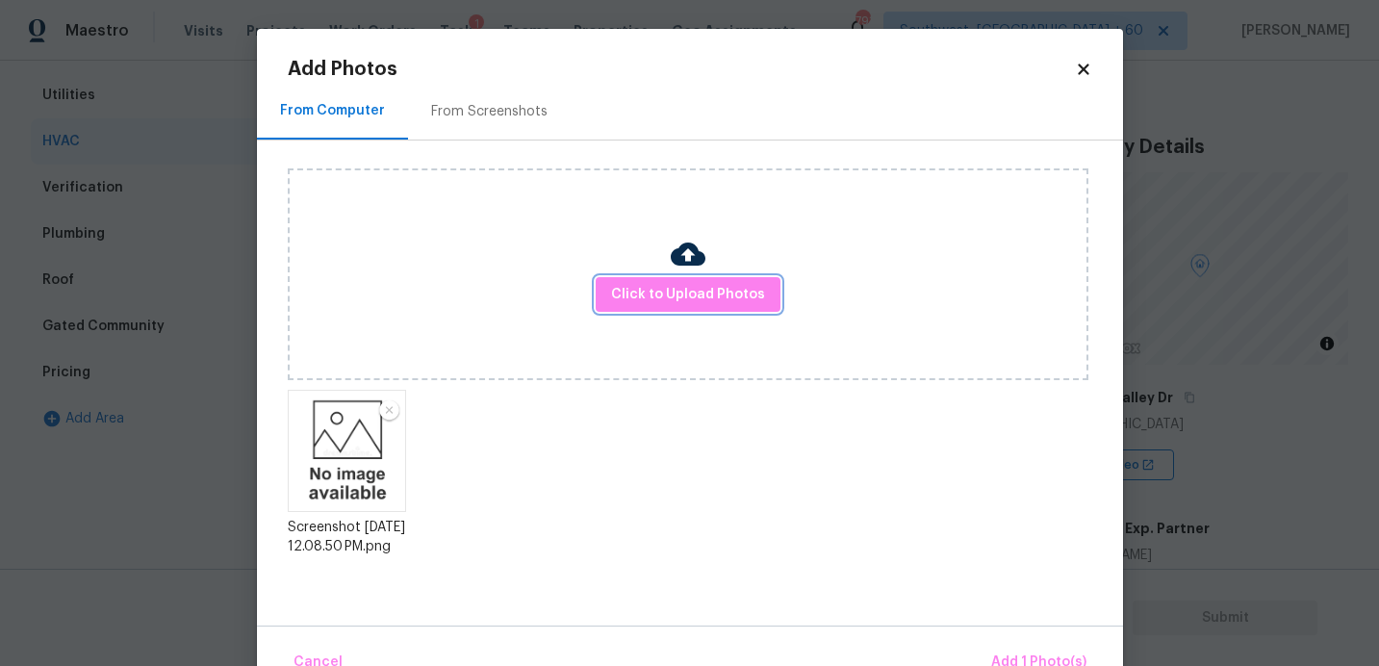
scroll to position [46, 0]
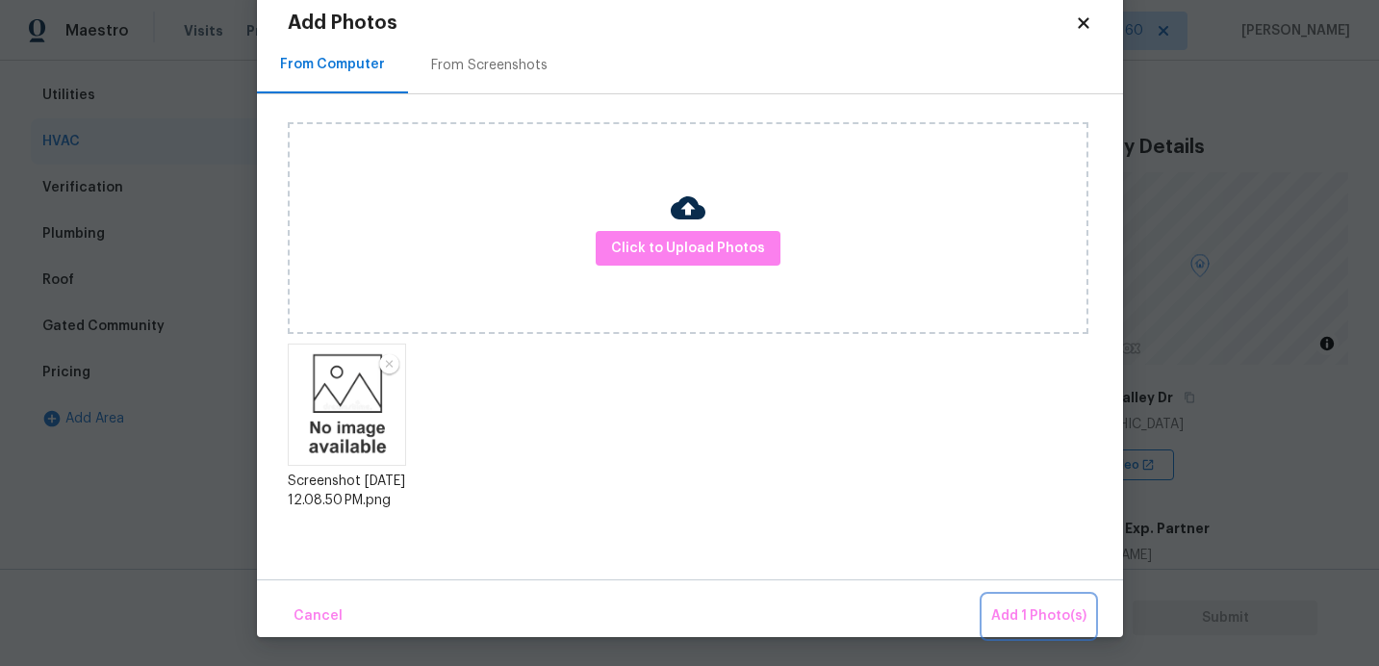
click at [1034, 602] on button "Add 1 Photo(s)" at bounding box center [1038, 616] width 111 height 41
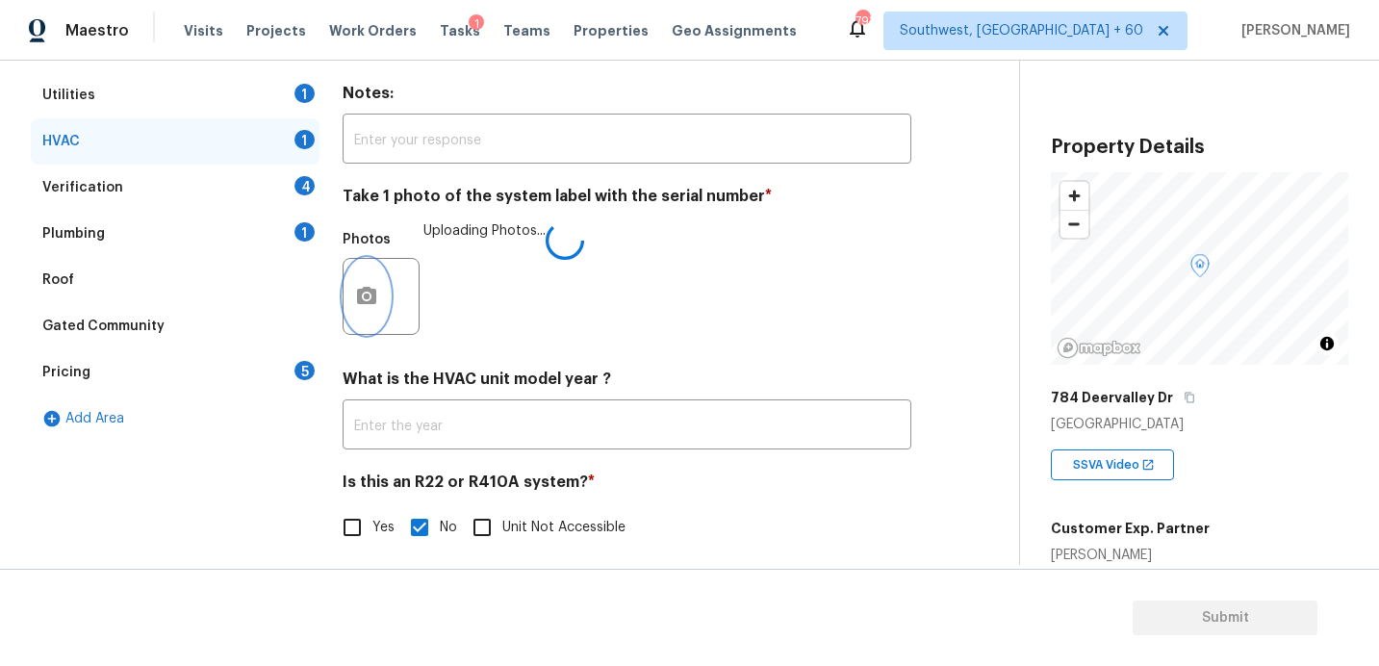
scroll to position [0, 0]
click at [189, 227] on div "Plumbing 1" at bounding box center [175, 234] width 289 height 46
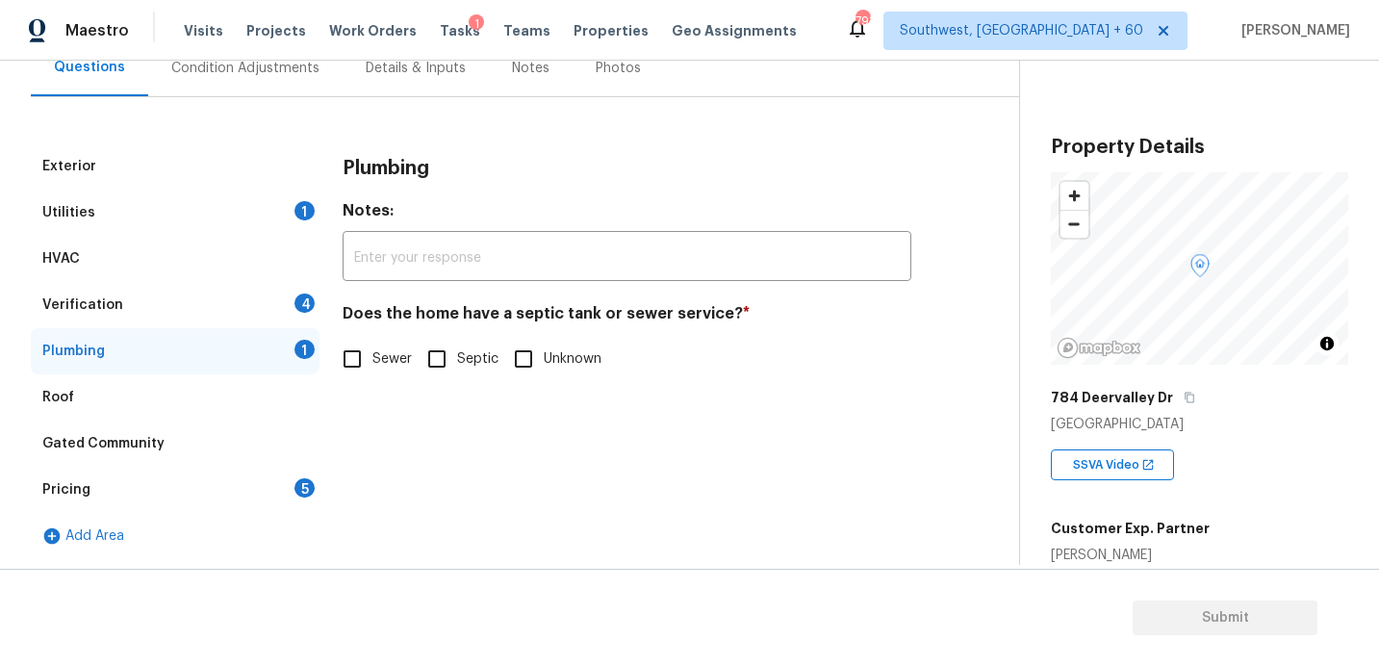
click at [368, 344] on input "Sewer" at bounding box center [352, 359] width 40 height 40
checkbox input "true"
click at [217, 218] on div "Utilities 1" at bounding box center [175, 213] width 289 height 46
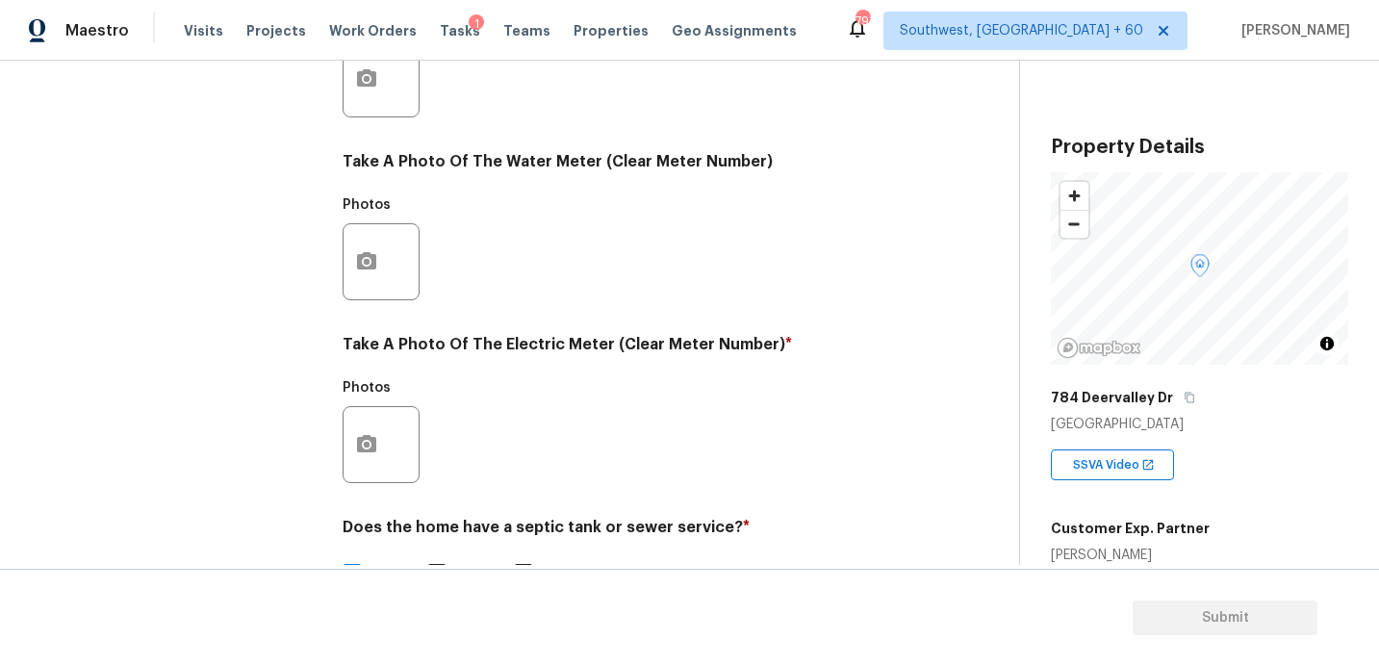
scroll to position [782, 0]
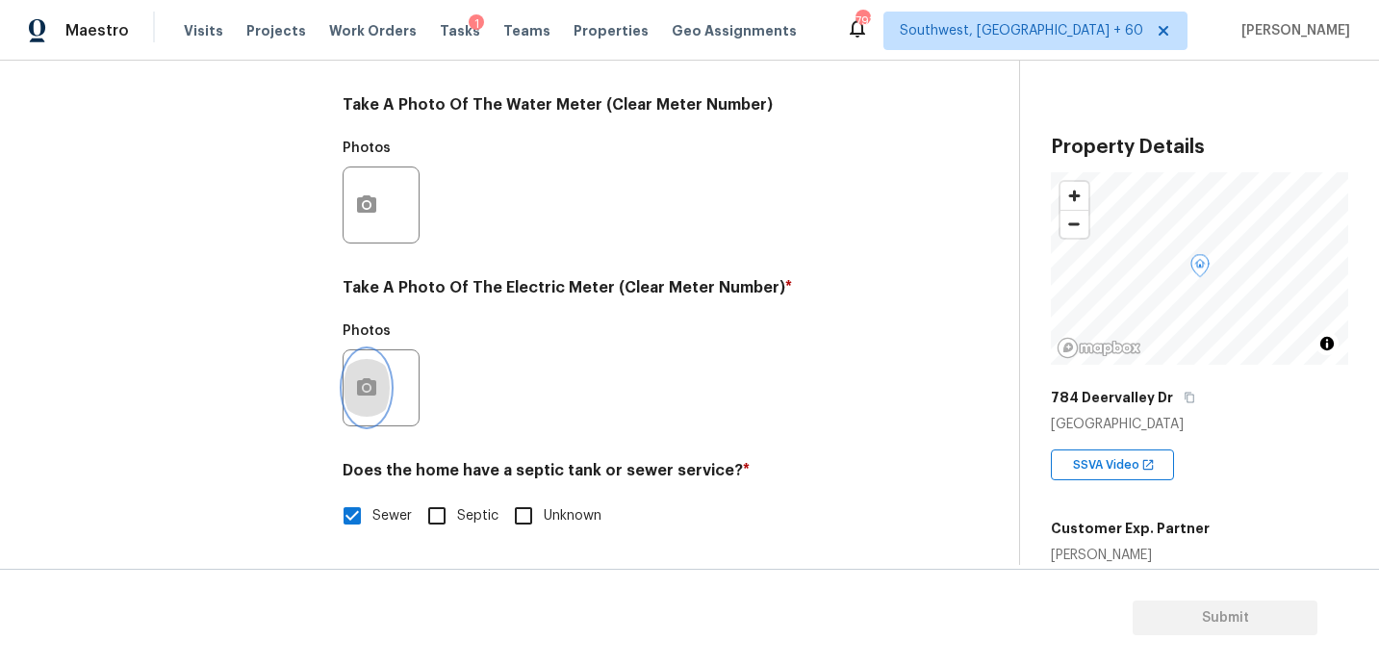
click at [369, 393] on icon "button" at bounding box center [366, 386] width 19 height 17
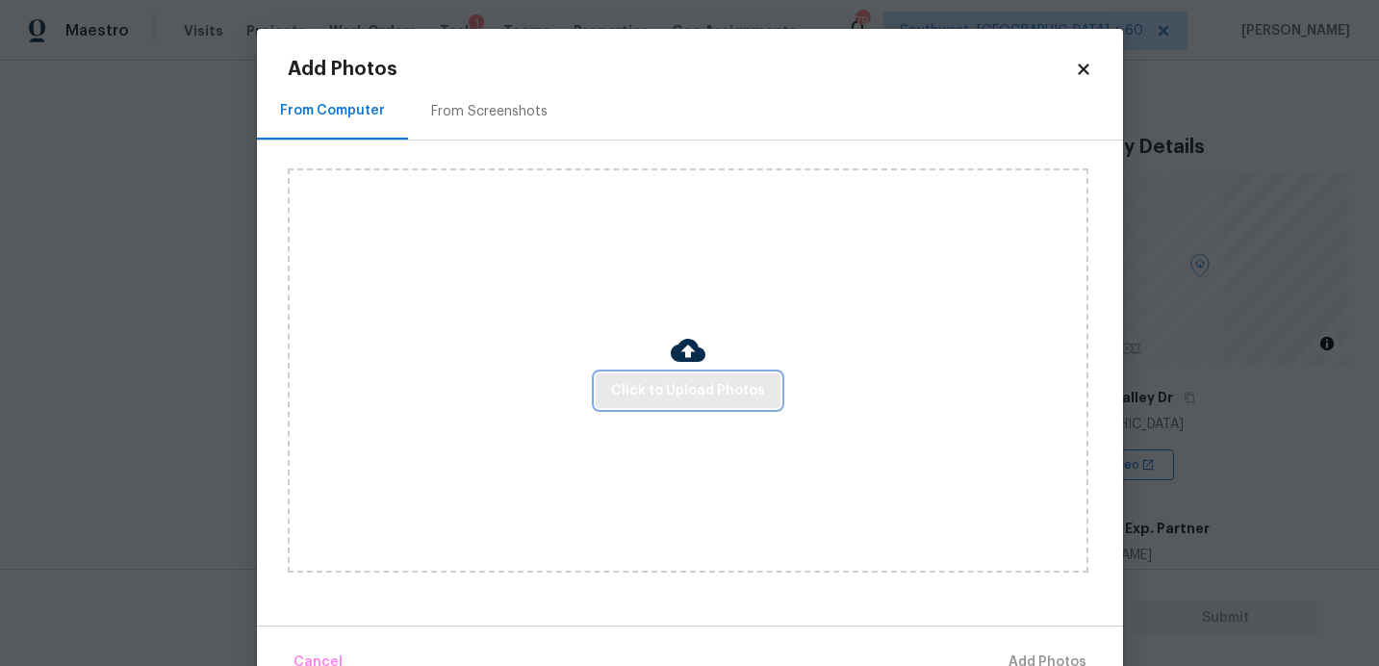
click at [709, 375] on button "Click to Upload Photos" at bounding box center [688, 391] width 185 height 36
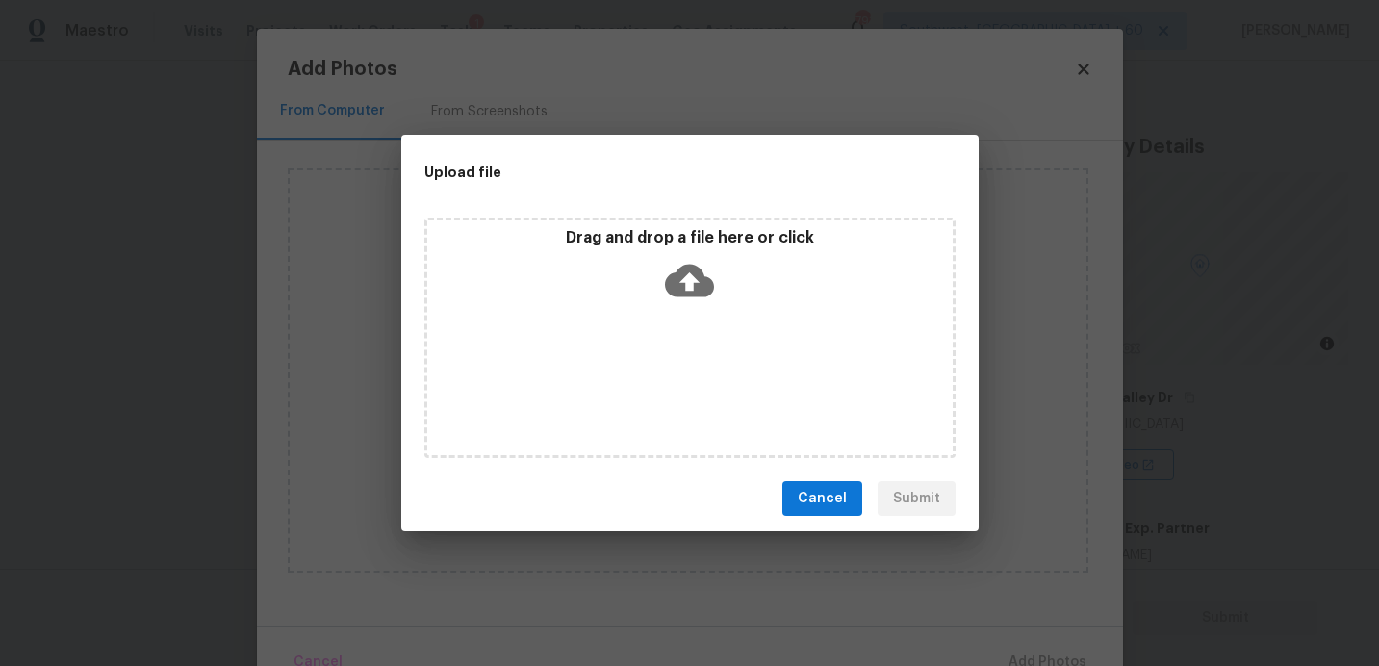
click at [704, 279] on icon at bounding box center [689, 281] width 49 height 33
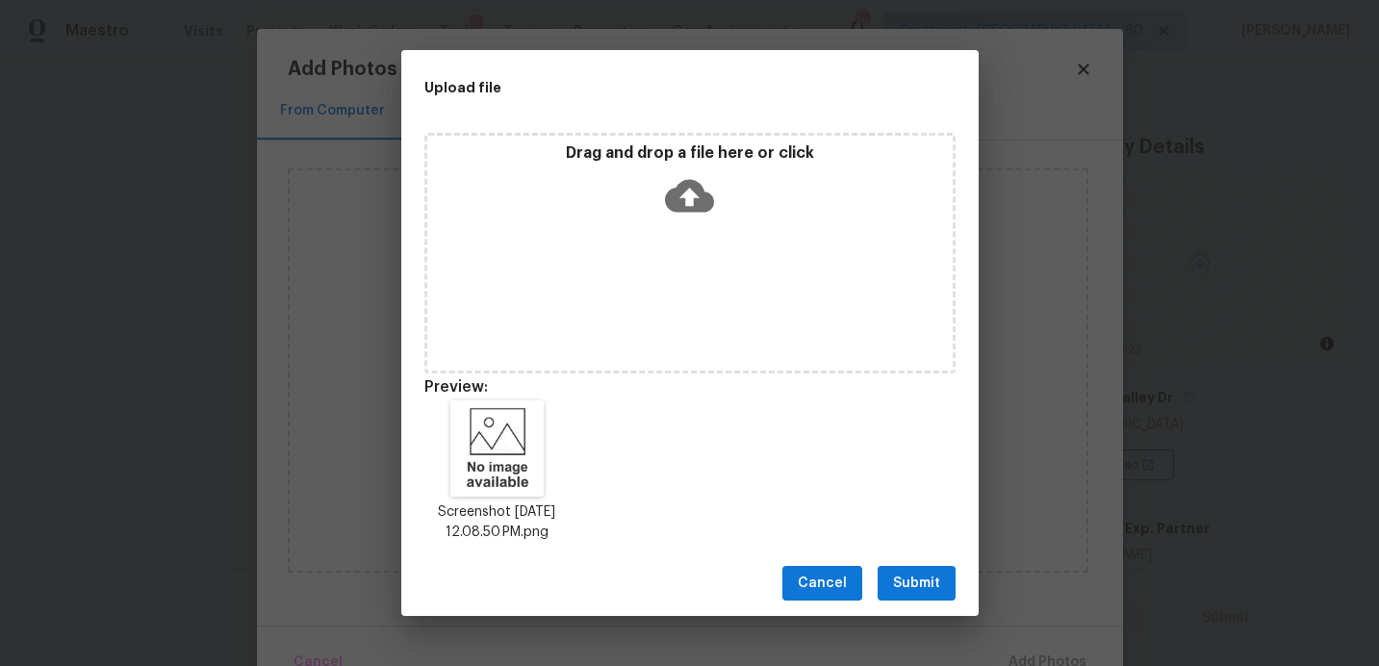
click at [902, 580] on span "Submit" at bounding box center [916, 584] width 47 height 24
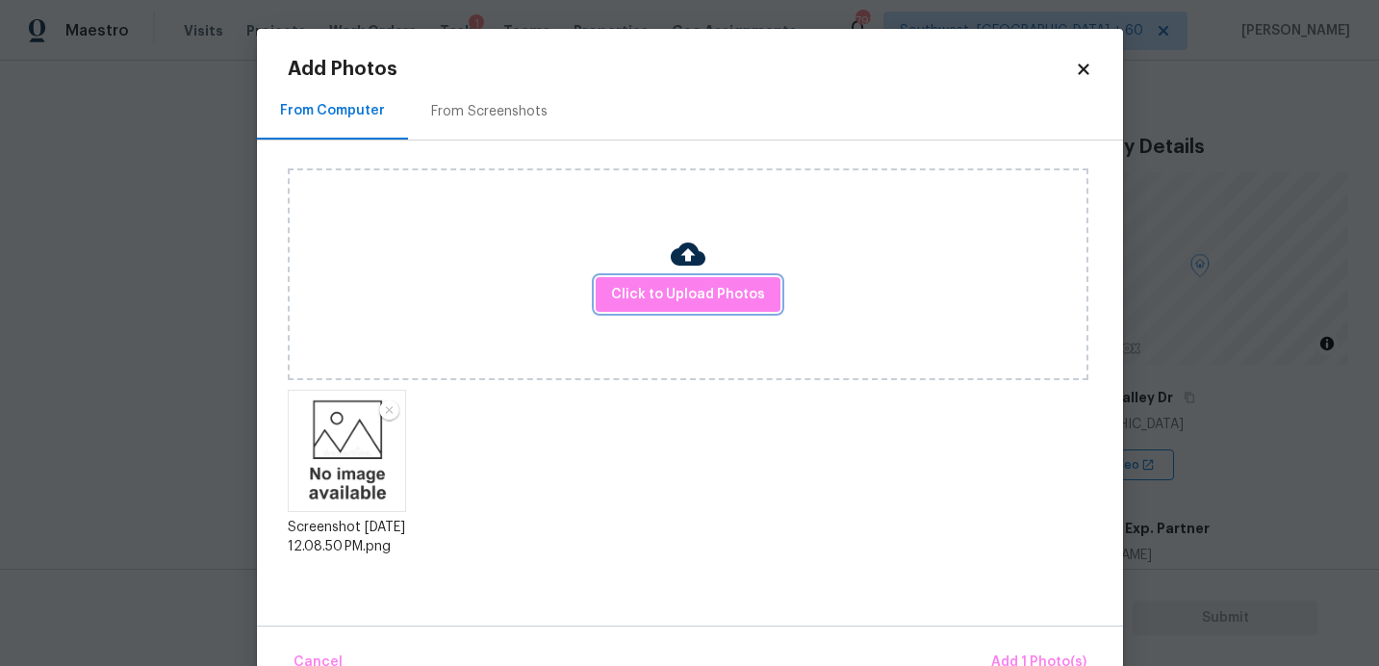
scroll to position [46, 0]
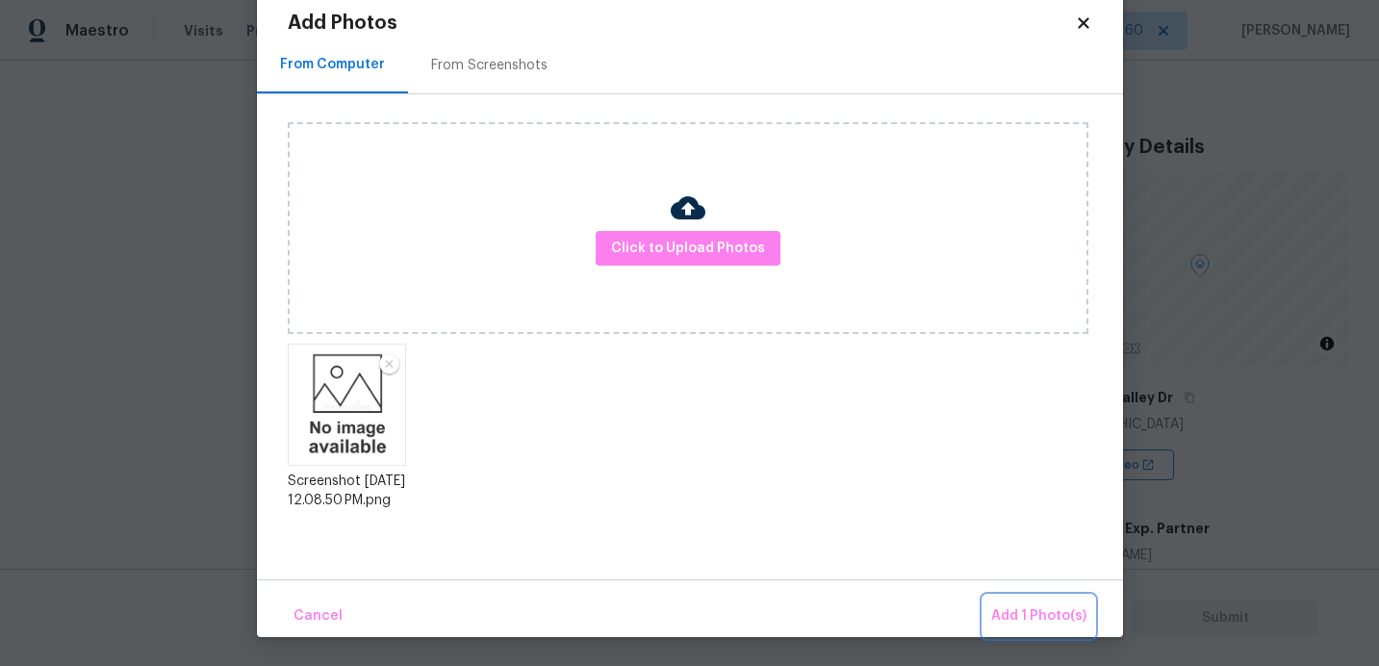
click at [1073, 616] on span "Add 1 Photo(s)" at bounding box center [1038, 616] width 95 height 24
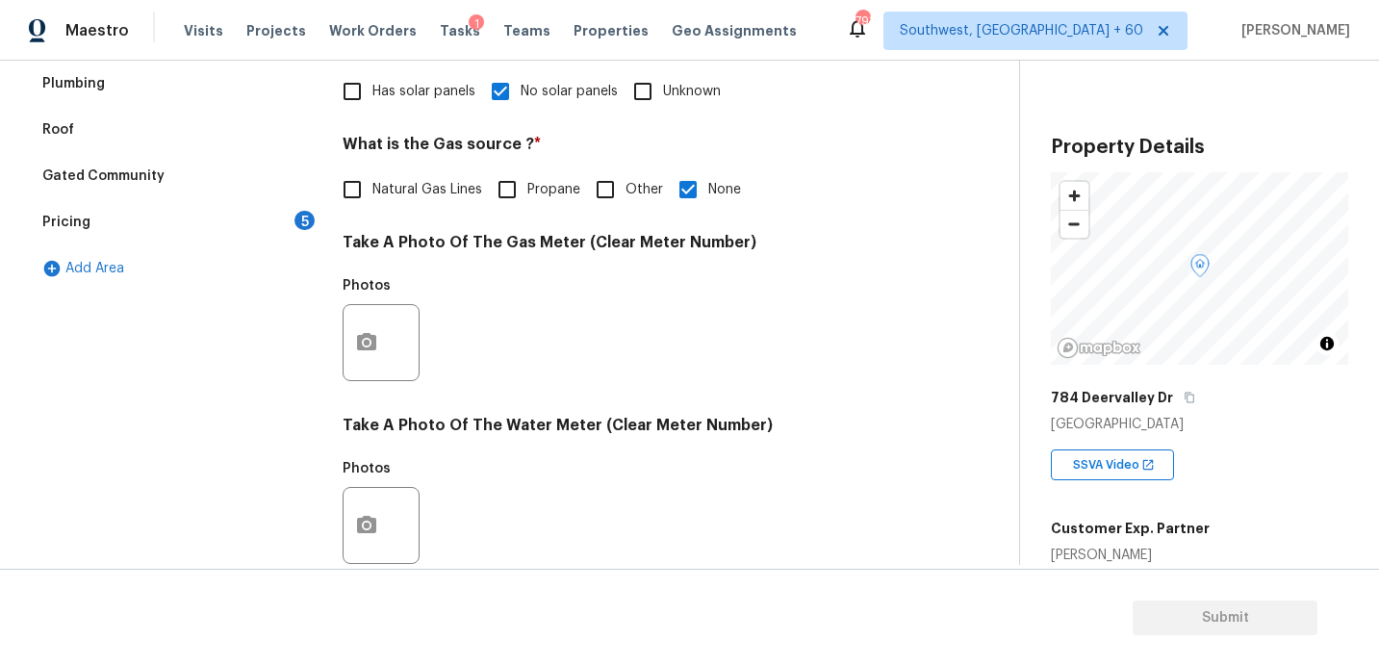
scroll to position [423, 0]
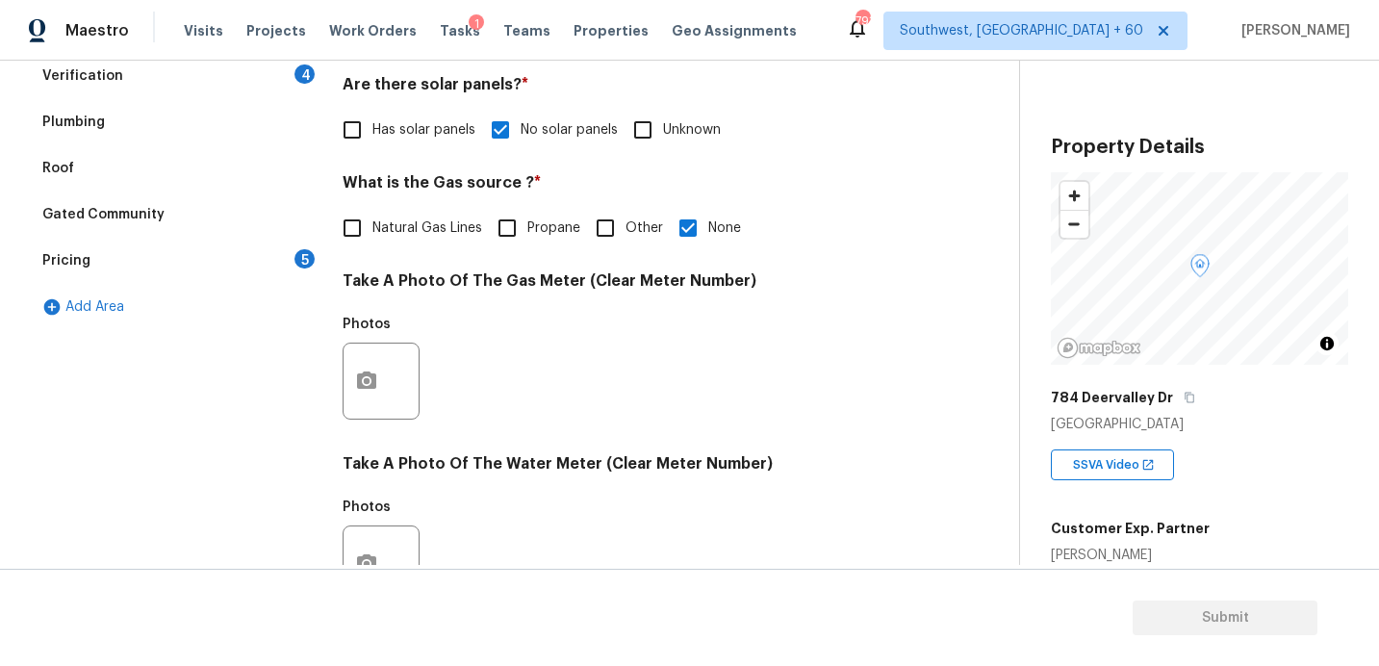
click at [165, 249] on div "Pricing 5" at bounding box center [175, 261] width 289 height 46
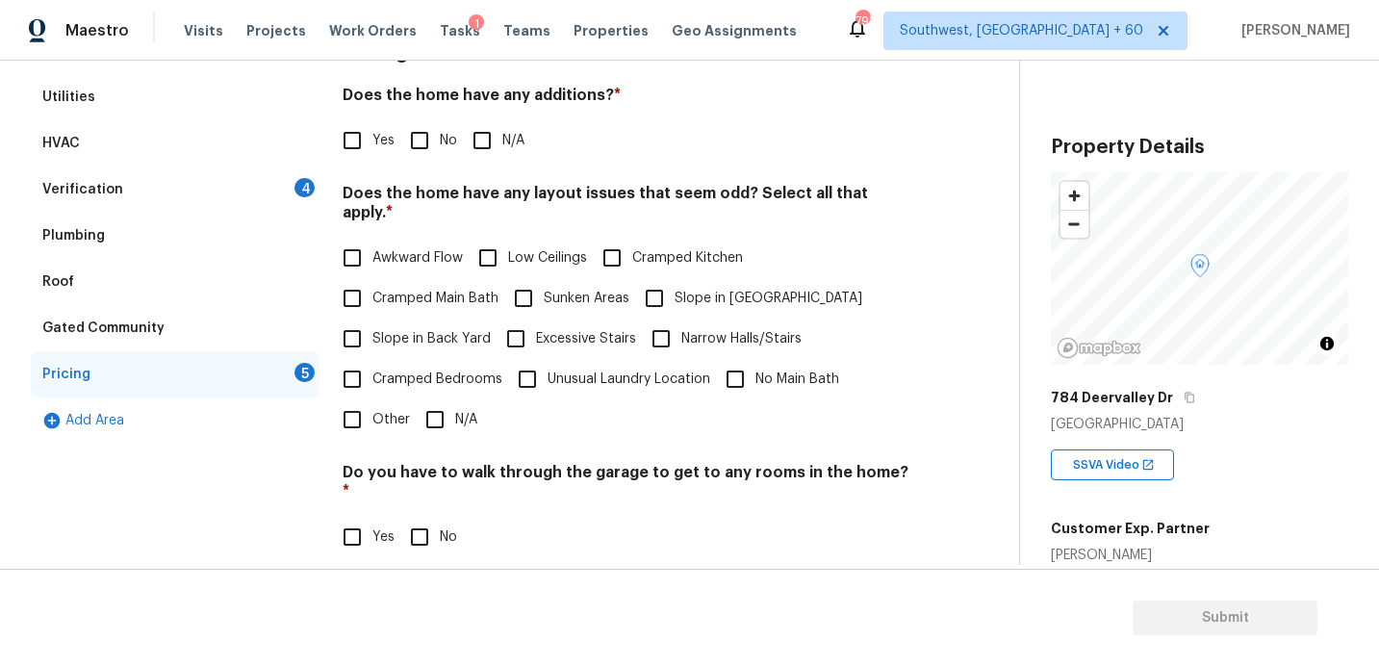
click at [477, 141] on input "N/A" at bounding box center [482, 140] width 40 height 40
checkbox input "true"
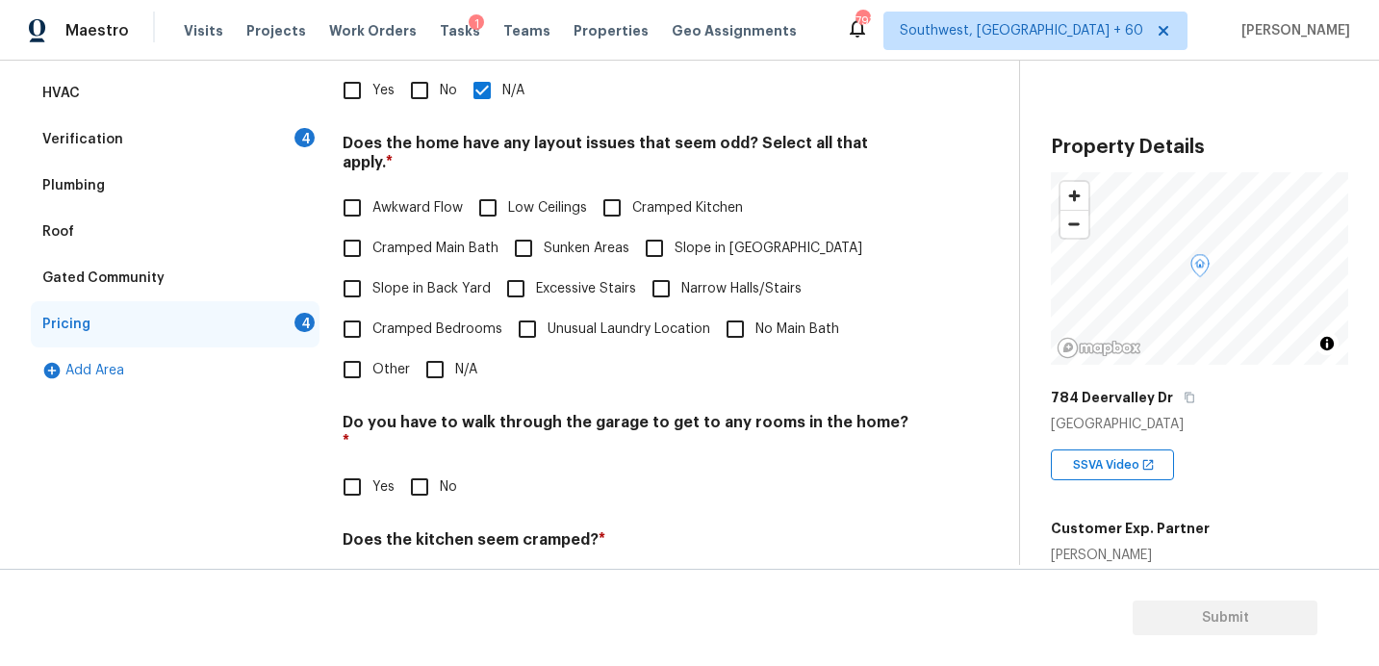
scroll to position [482, 0]
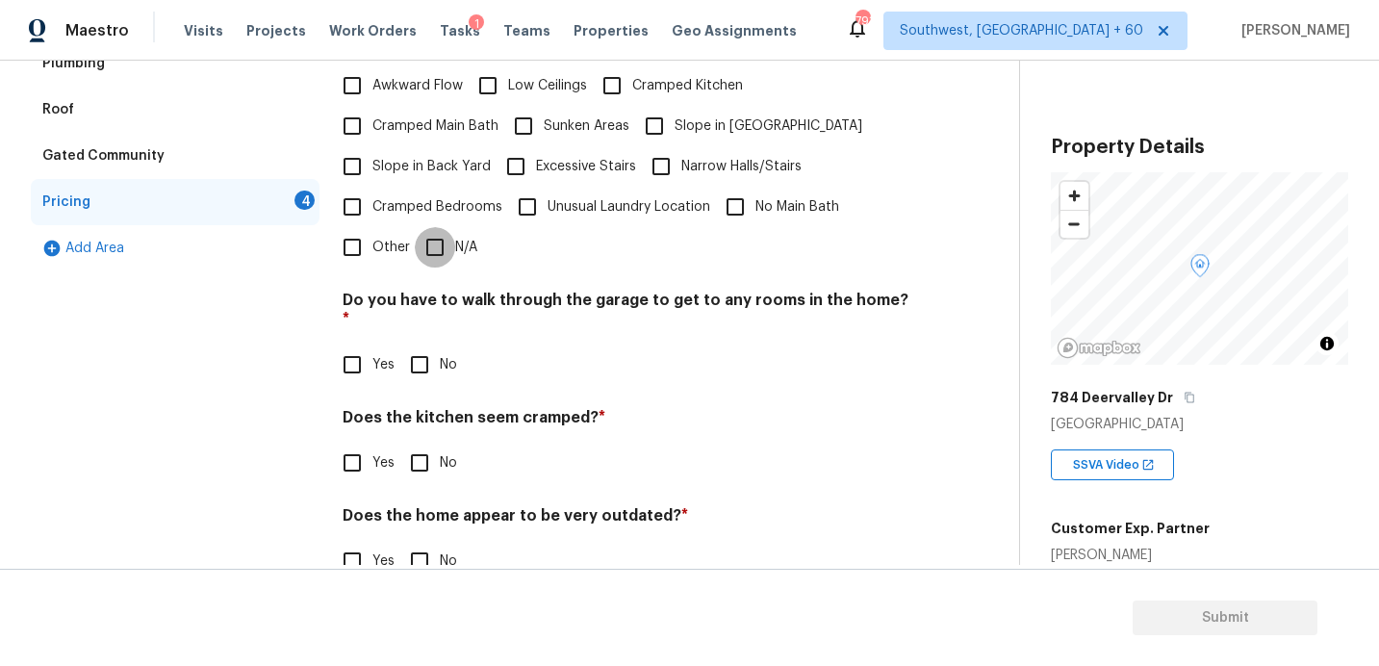
click at [428, 237] on input "N/A" at bounding box center [435, 247] width 40 height 40
checkbox input "true"
click at [413, 347] on div "Pricing Does the home have any additions? * Yes No N/A Does the home have any l…" at bounding box center [627, 231] width 569 height 751
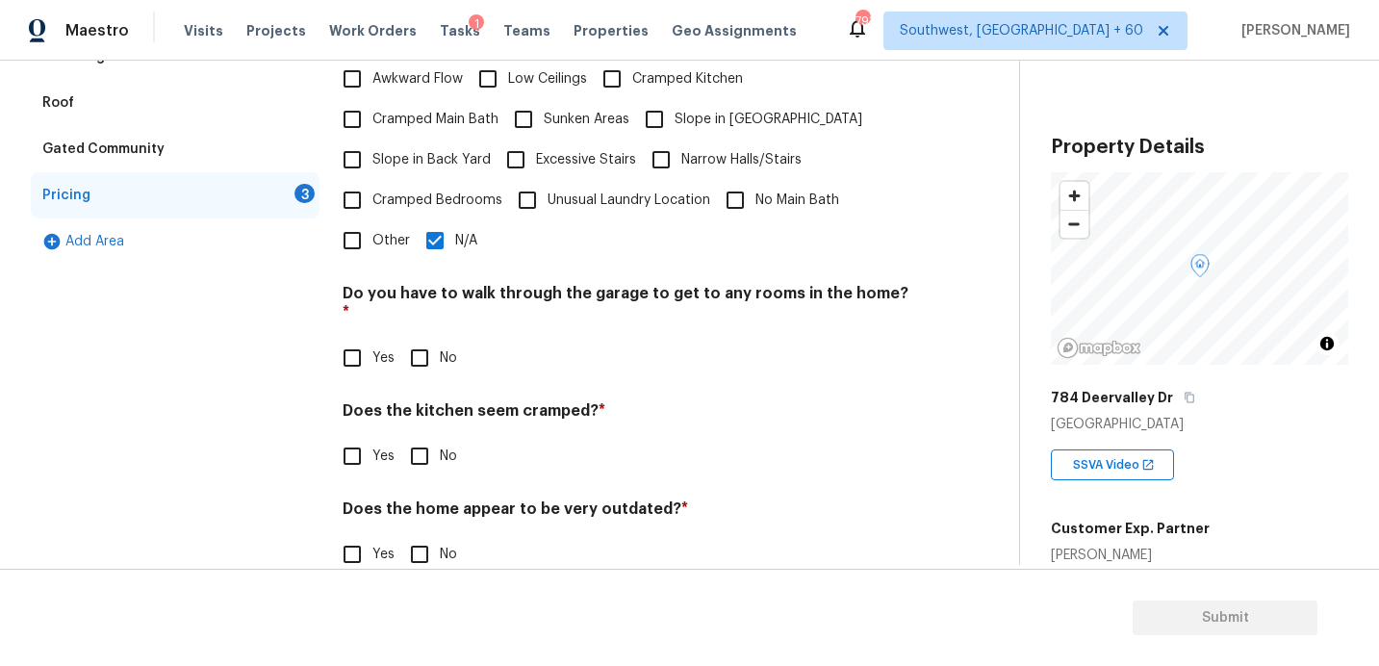
click at [410, 338] on input "No" at bounding box center [419, 358] width 40 height 40
checkbox input "true"
click at [417, 438] on input "No" at bounding box center [419, 458] width 40 height 40
checkbox input "true"
click at [418, 536] on input "No" at bounding box center [419, 556] width 40 height 40
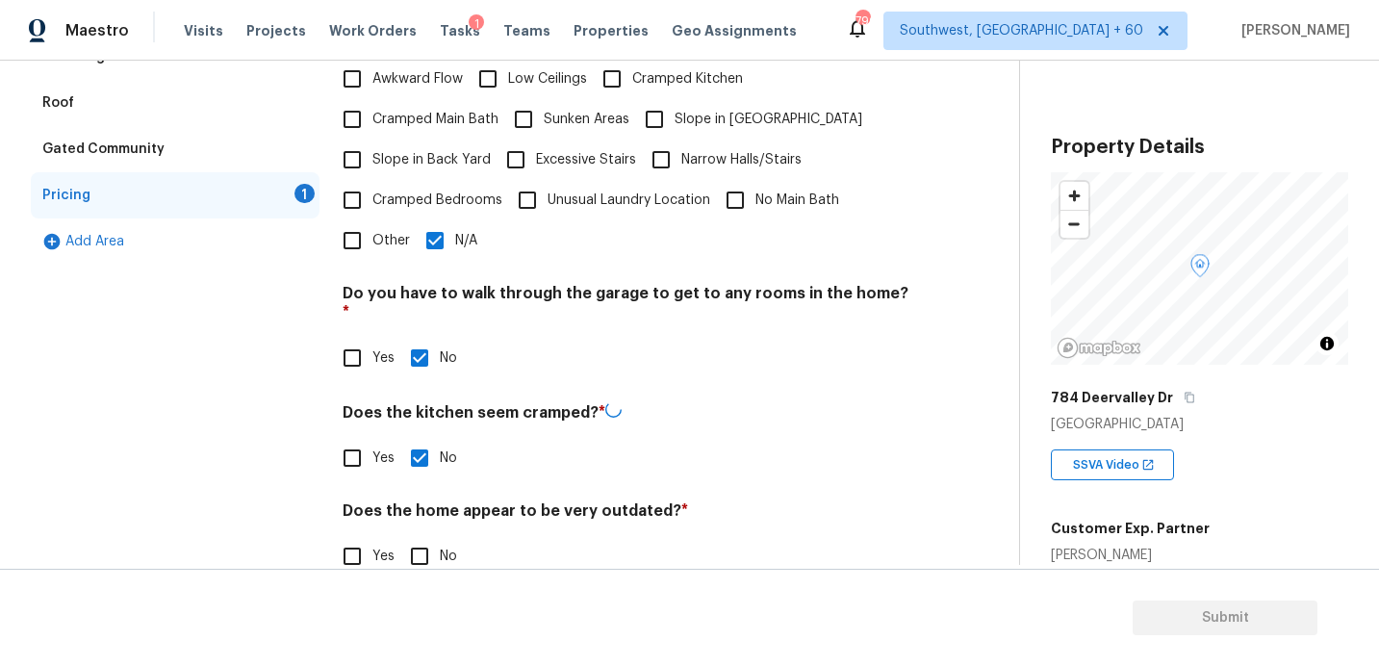
checkbox input "true"
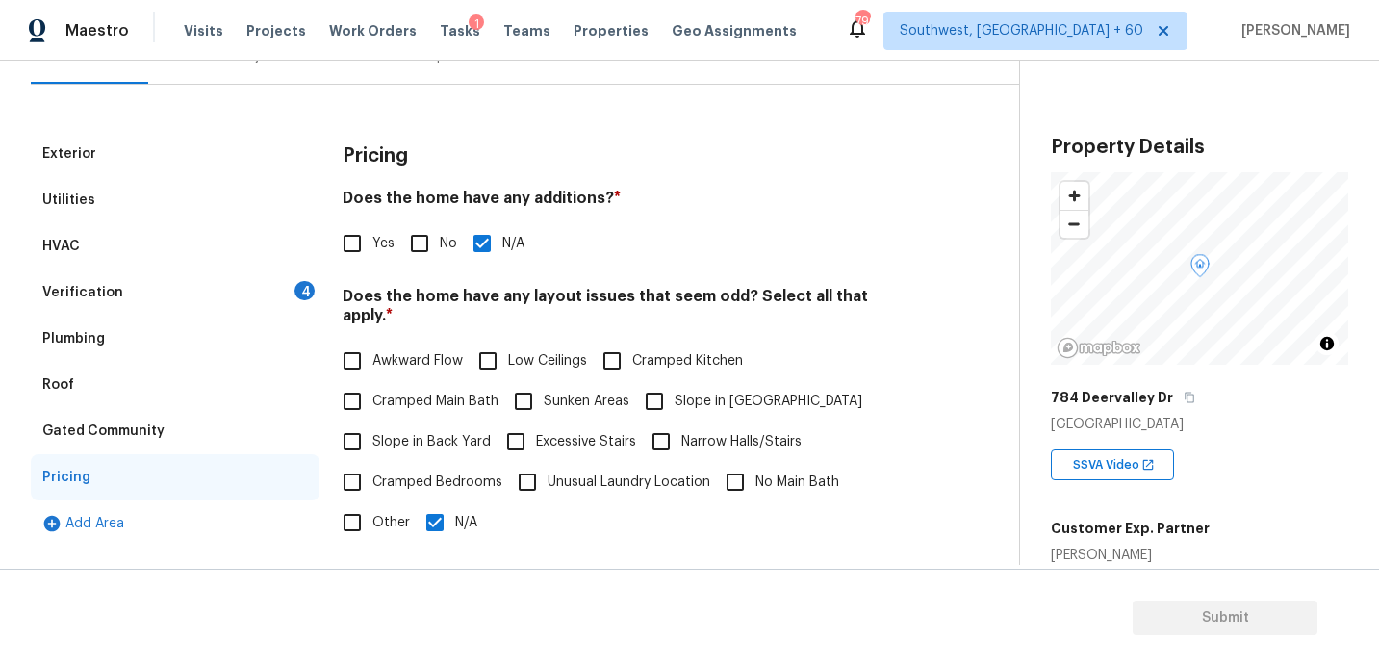
scroll to position [158, 0]
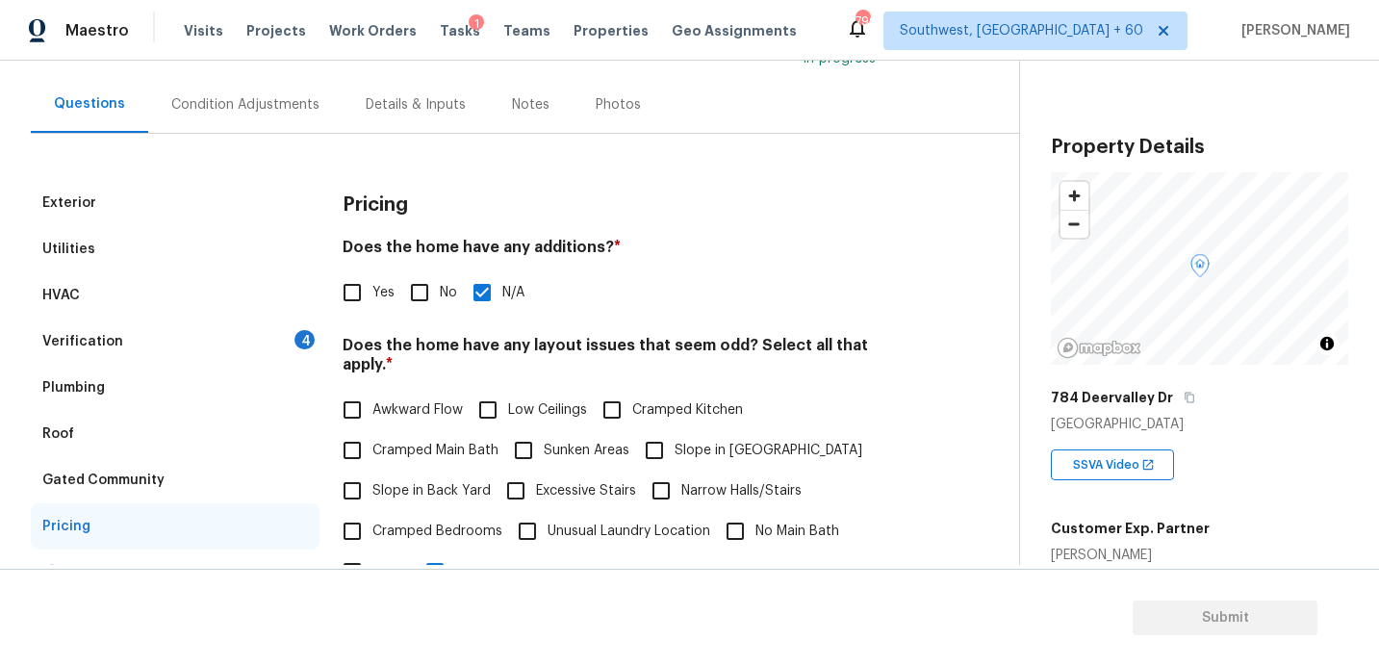
click at [273, 337] on div "Verification 4" at bounding box center [175, 341] width 289 height 46
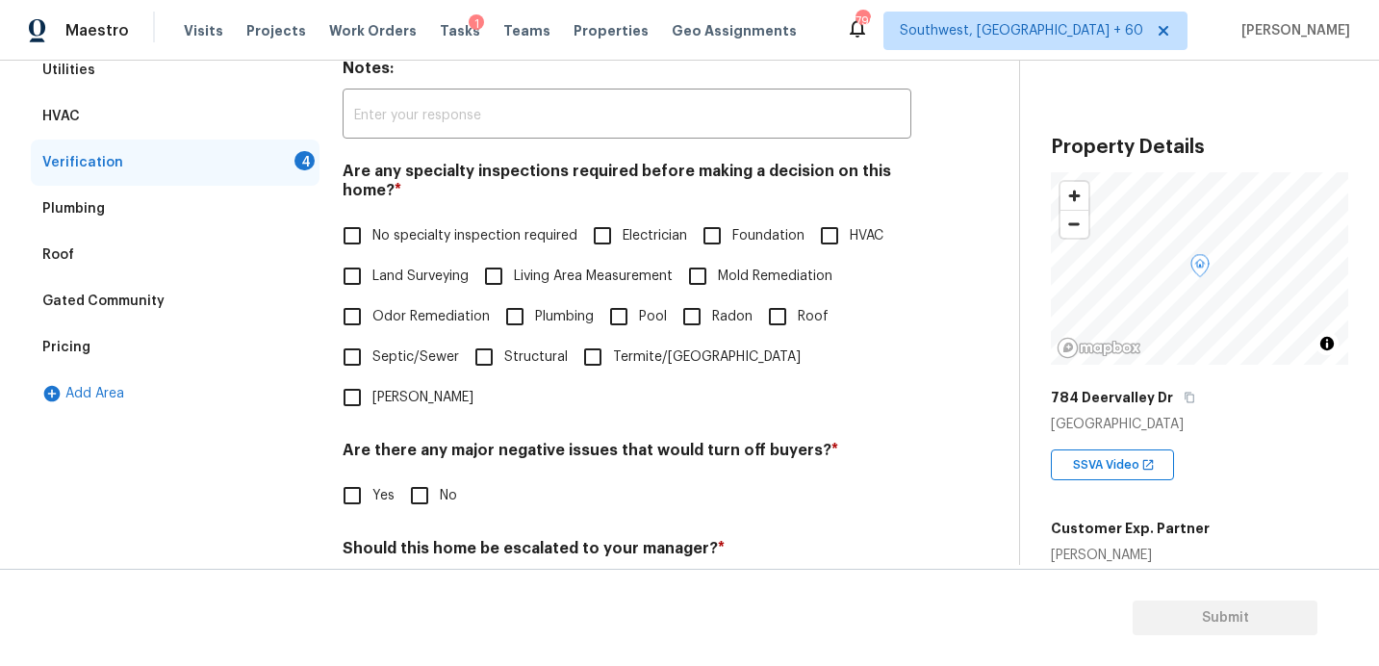
scroll to position [354, 0]
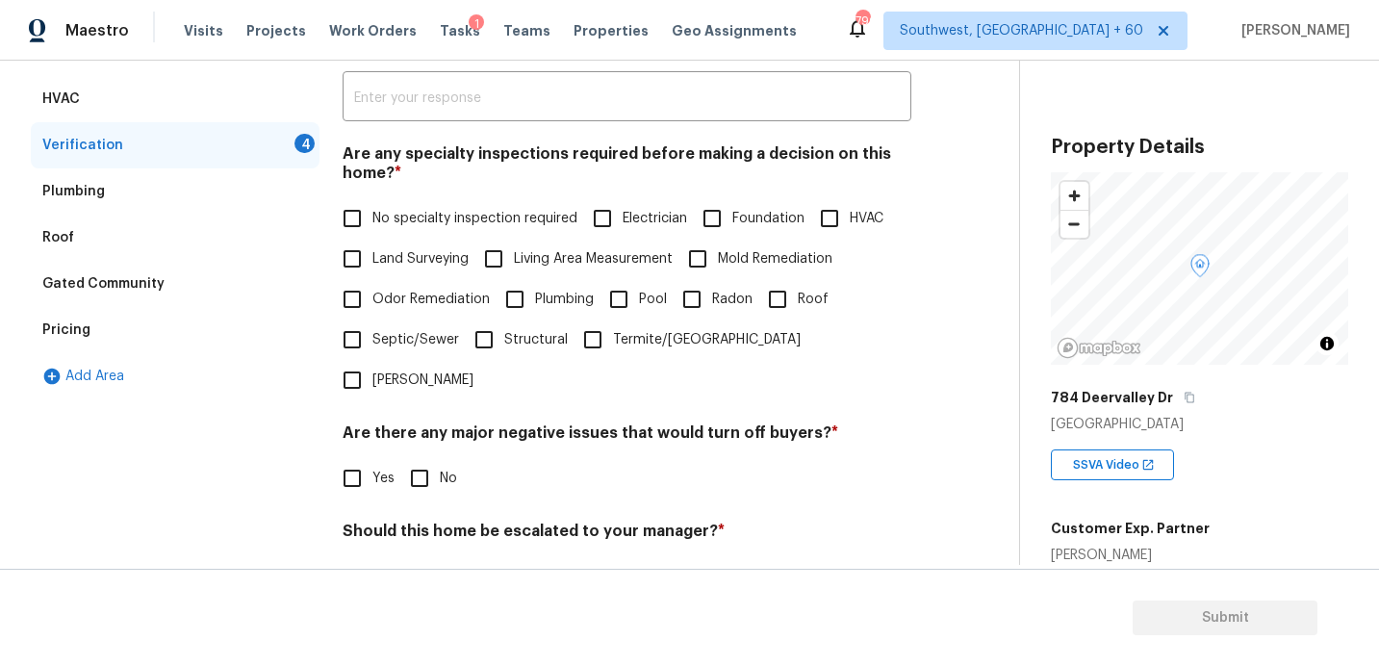
click at [354, 222] on input "No specialty inspection required" at bounding box center [352, 218] width 40 height 40
checkbox input "true"
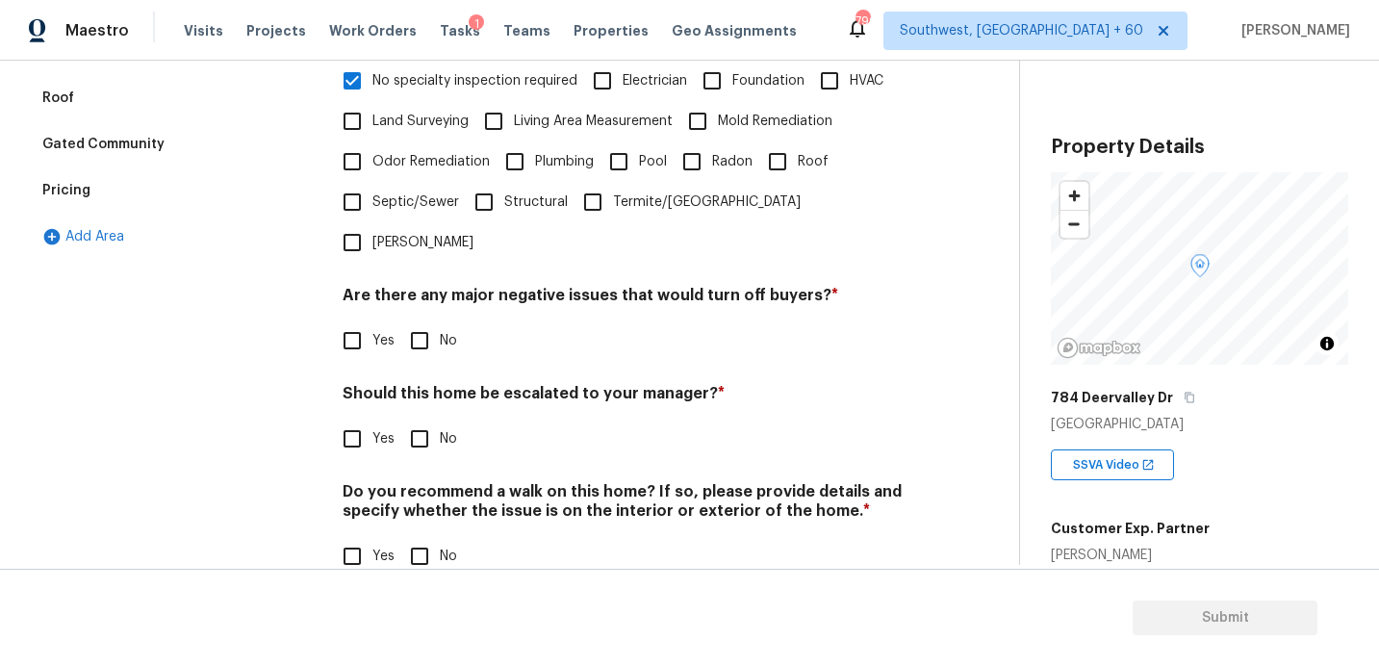
scroll to position [492, 0]
click at [418, 320] on input "No" at bounding box center [419, 340] width 40 height 40
checkbox input "true"
click at [421, 420] on input "No" at bounding box center [419, 440] width 40 height 40
checkbox input "true"
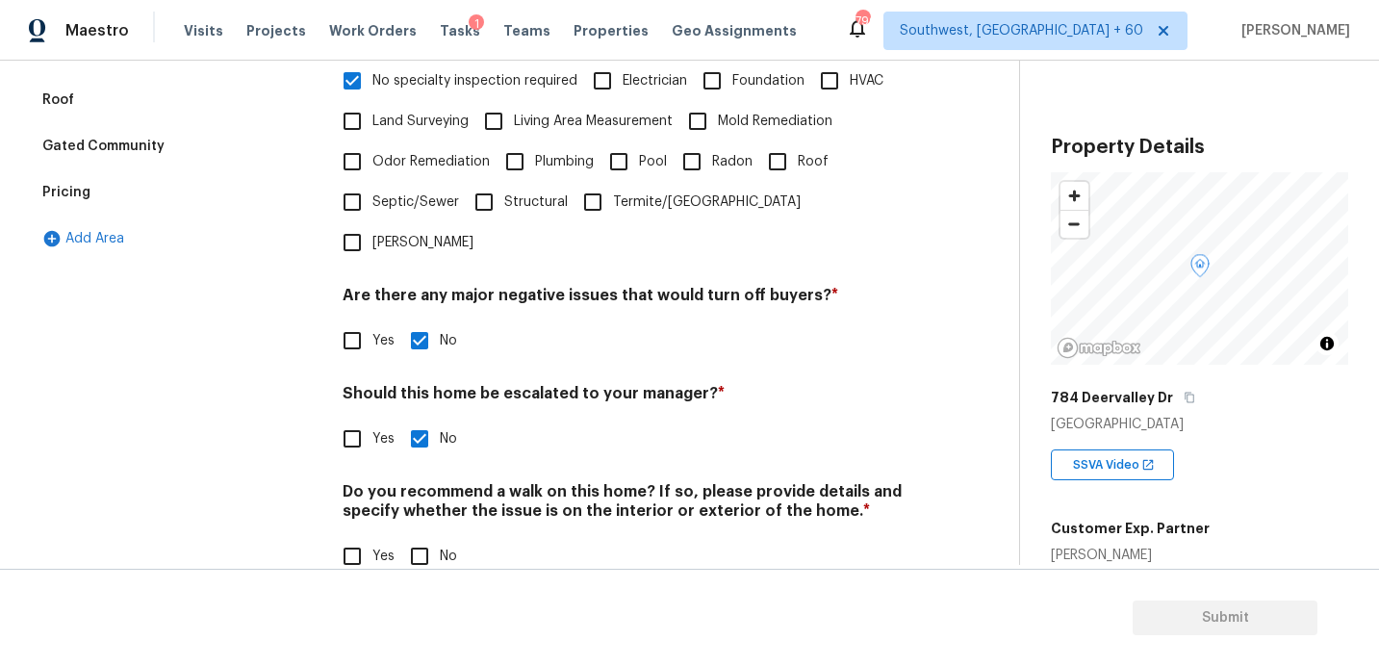
click at [420, 536] on input "No" at bounding box center [419, 556] width 40 height 40
checkbox input "true"
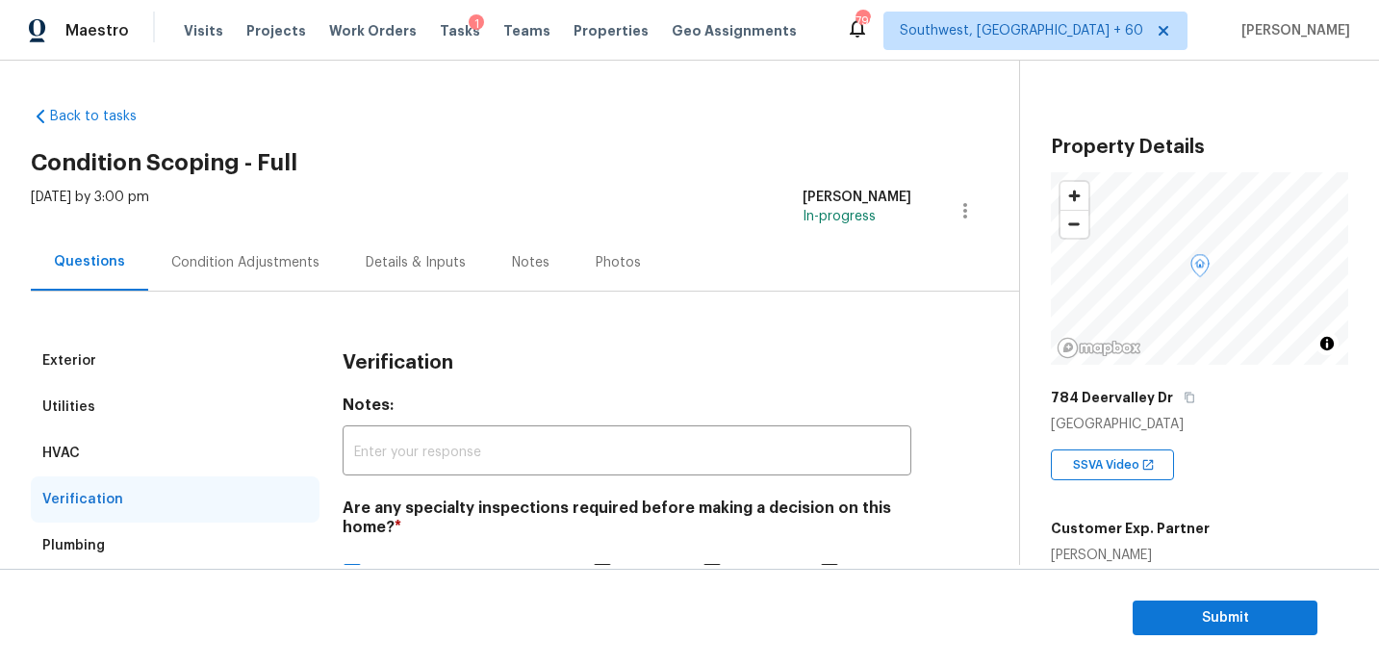
click at [223, 275] on div "Condition Adjustments" at bounding box center [245, 262] width 194 height 57
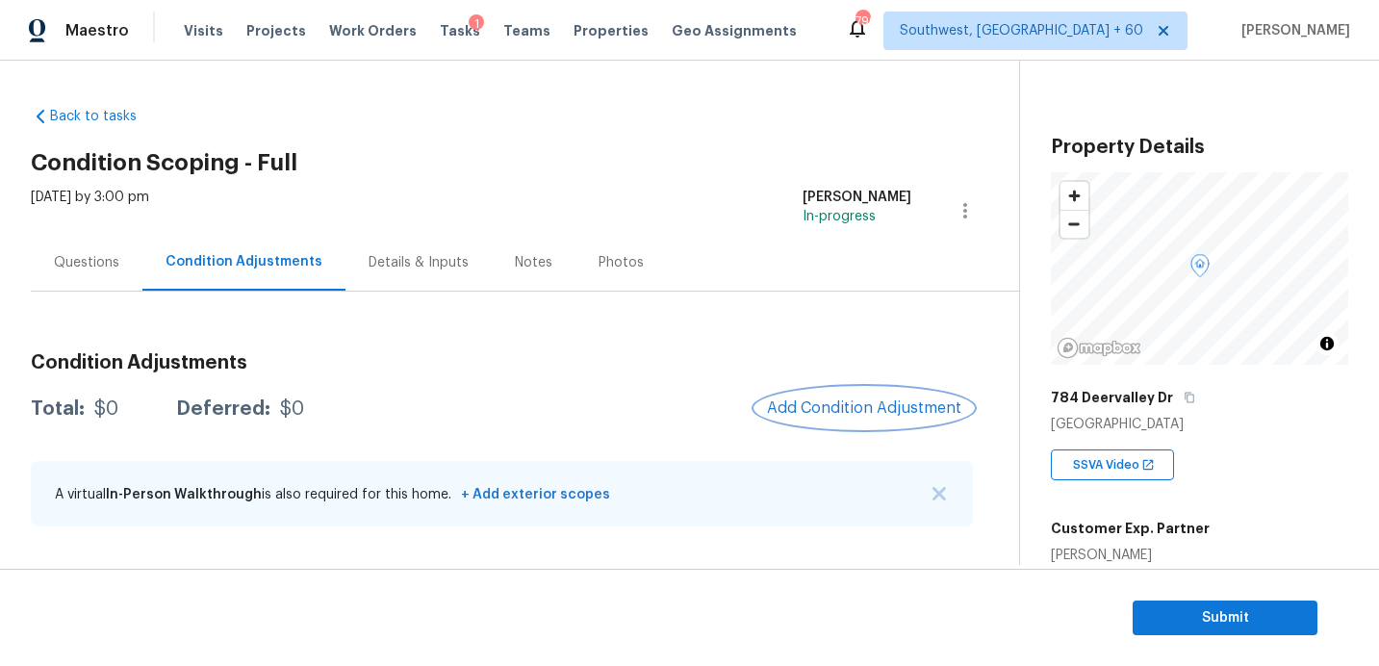
click at [833, 418] on button "Add Condition Adjustment" at bounding box center [863, 408] width 217 height 40
click at [1230, 441] on body "Maestro Visits Projects Work Orders Tasks 1 Teams Properties Geo Assignments 79…" at bounding box center [689, 333] width 1379 height 666
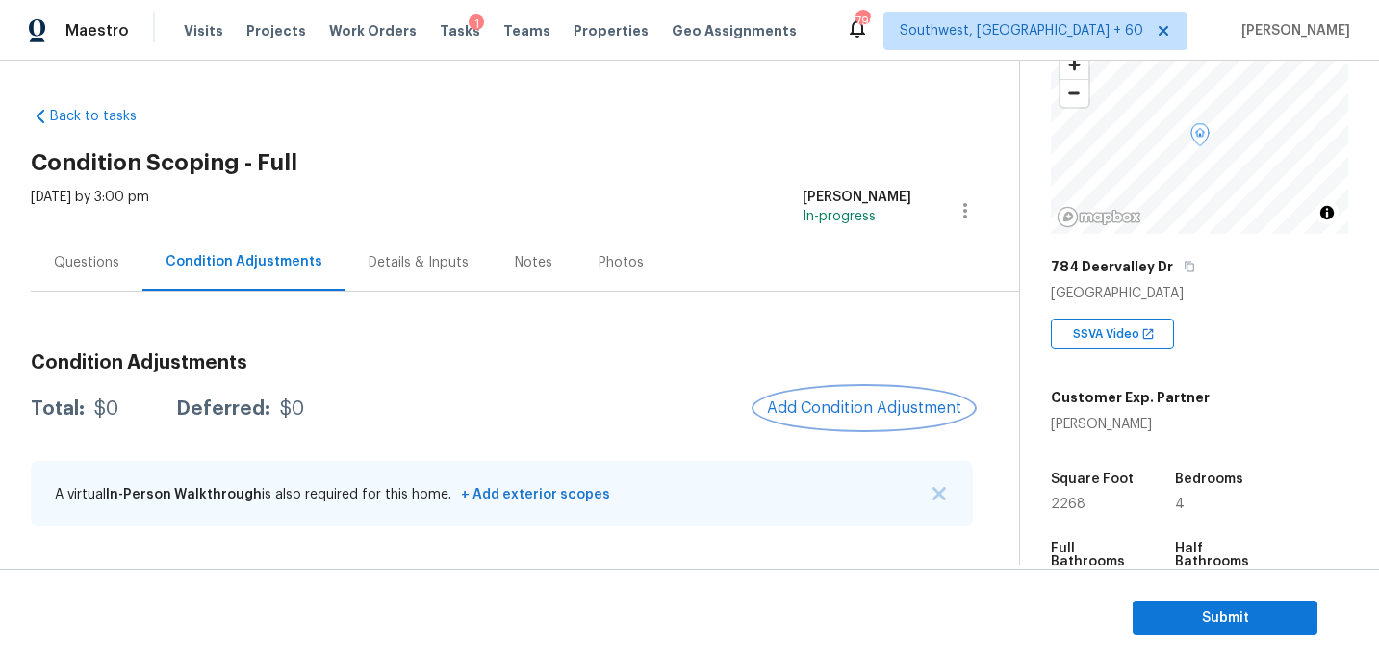
scroll to position [493, 0]
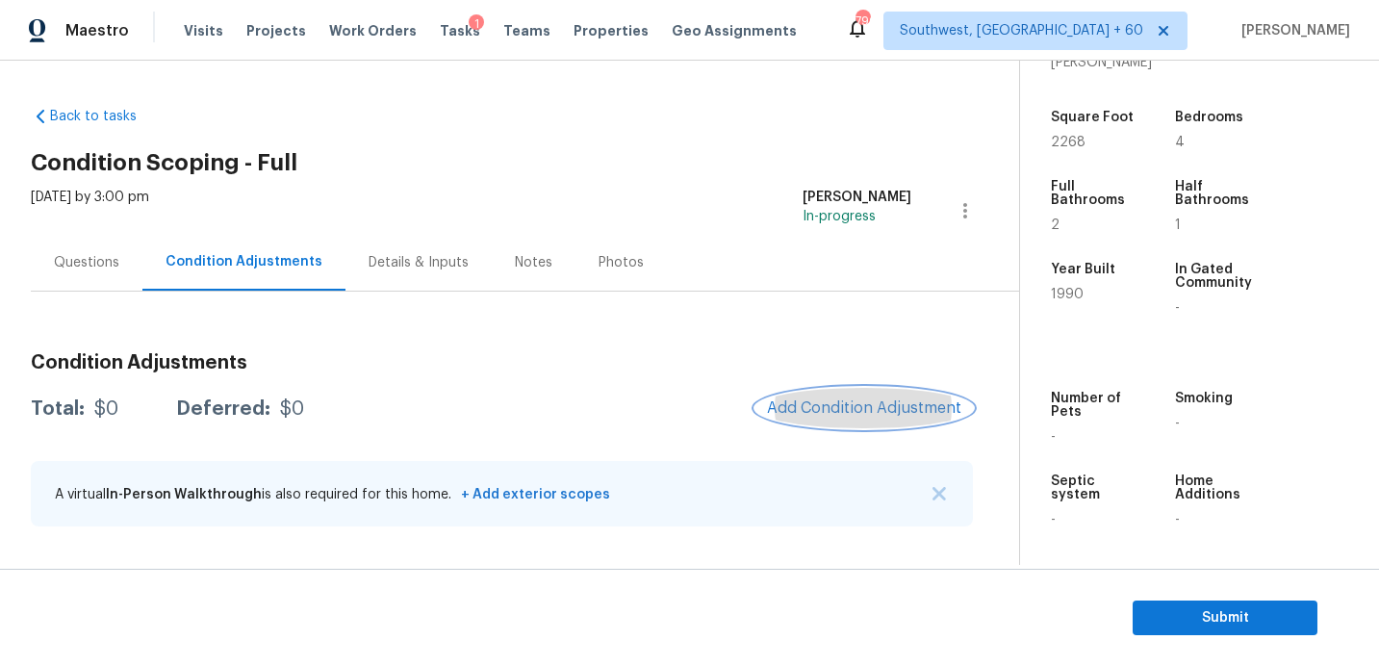
click at [874, 407] on span "Add Condition Adjustment" at bounding box center [864, 407] width 194 height 17
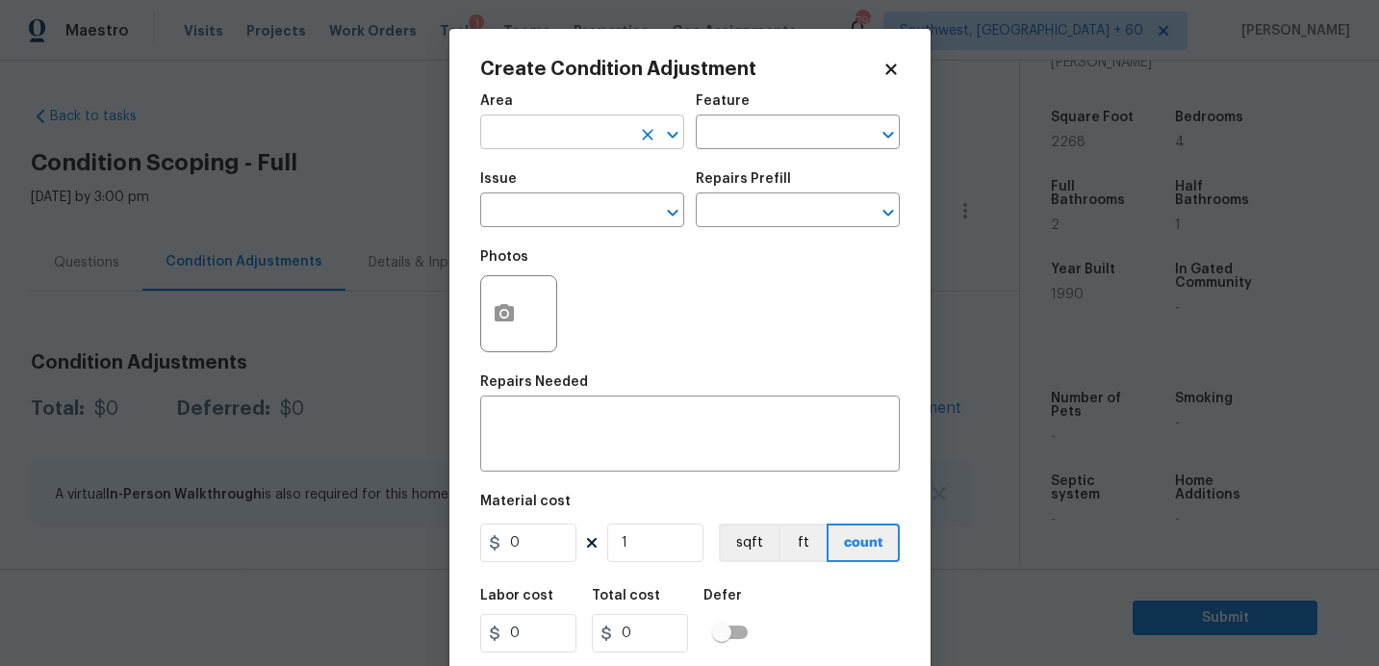
click at [589, 140] on input "text" at bounding box center [555, 134] width 150 height 30
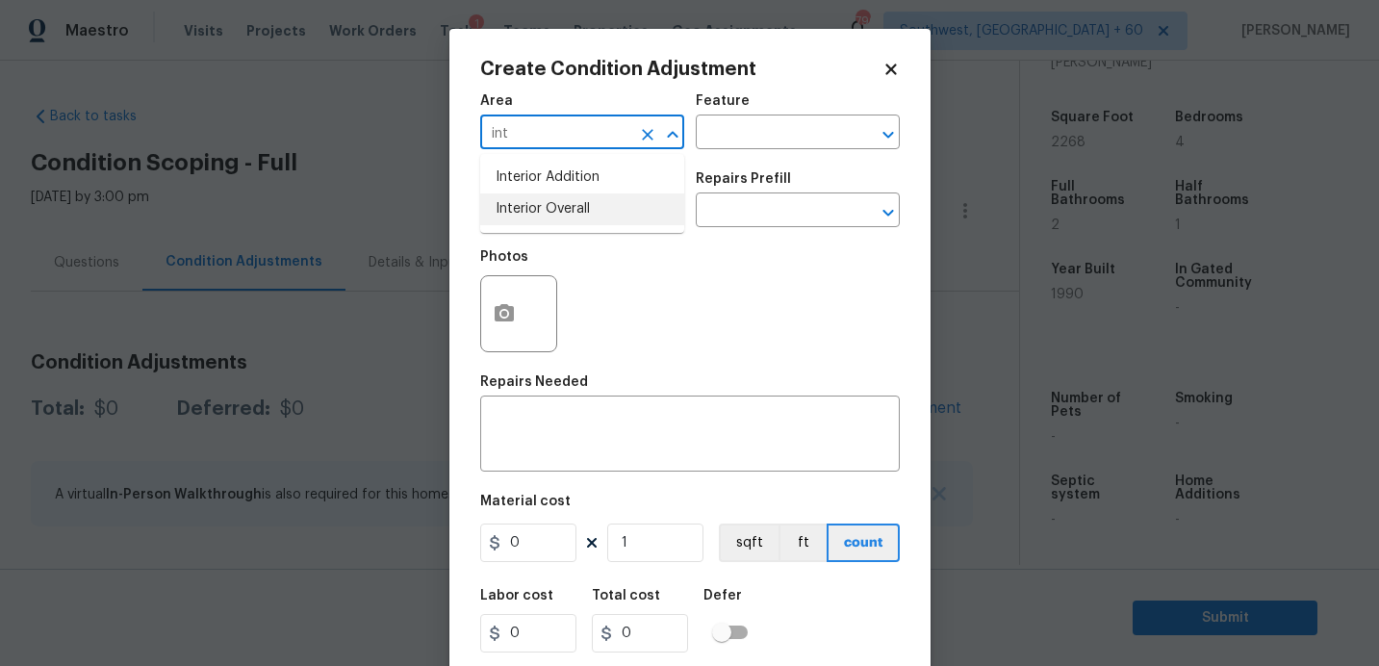
click at [577, 210] on li "Interior Overall" at bounding box center [582, 209] width 204 height 32
type input "Interior Overall"
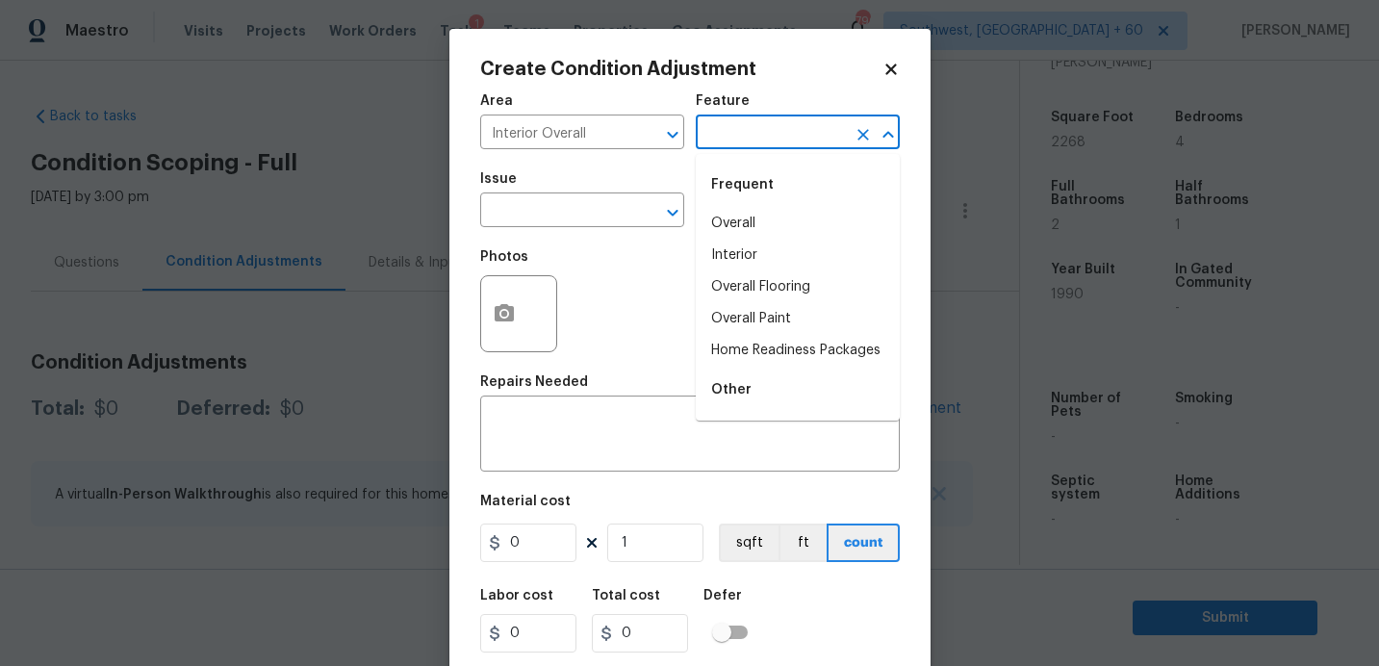
click at [738, 140] on input "text" at bounding box center [771, 134] width 150 height 30
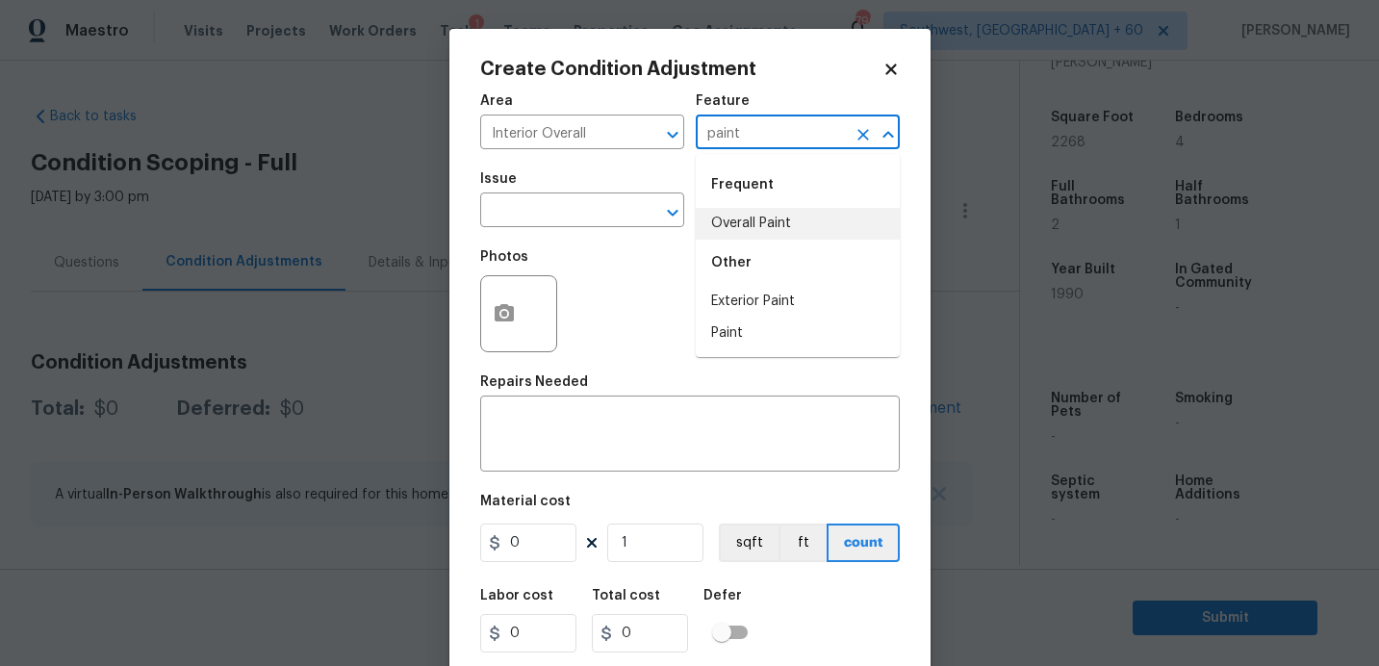
click at [729, 217] on li "Overall Paint" at bounding box center [798, 224] width 204 height 32
type input "Overall Paint"
click at [603, 215] on input "text" at bounding box center [555, 212] width 150 height 30
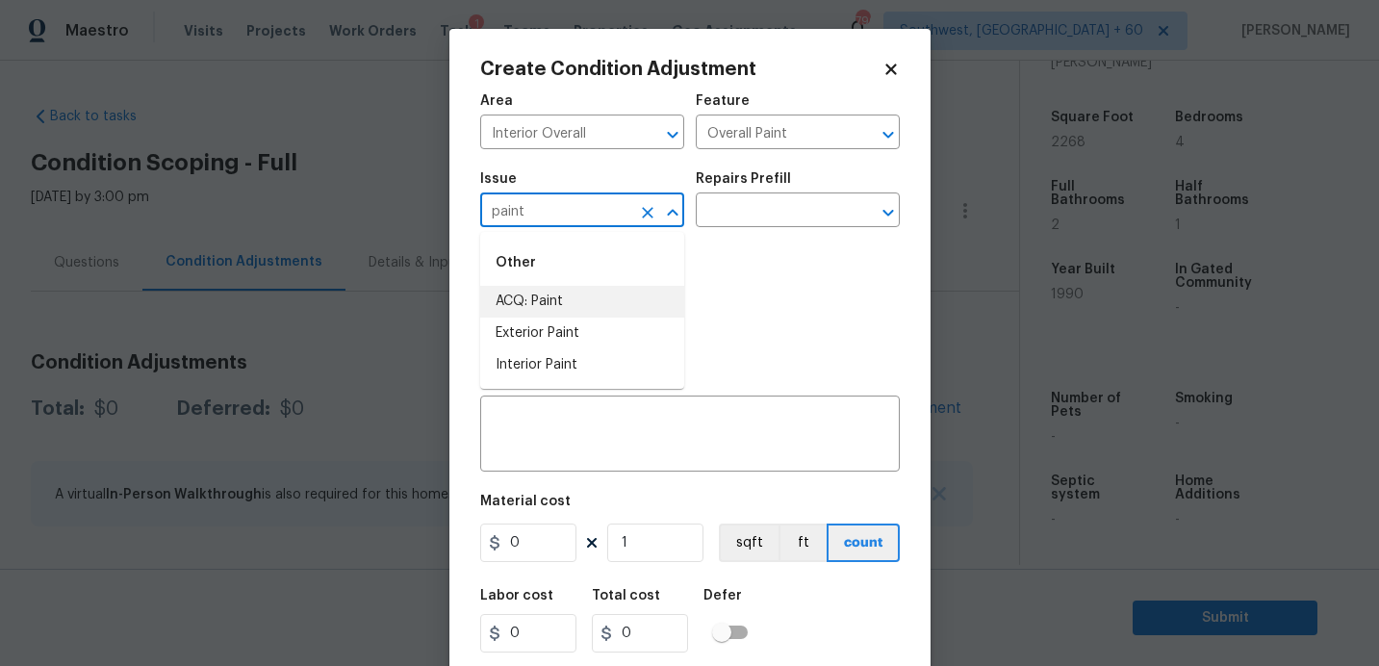
click at [608, 290] on li "ACQ: Paint" at bounding box center [582, 302] width 204 height 32
type input "ACQ: Paint"
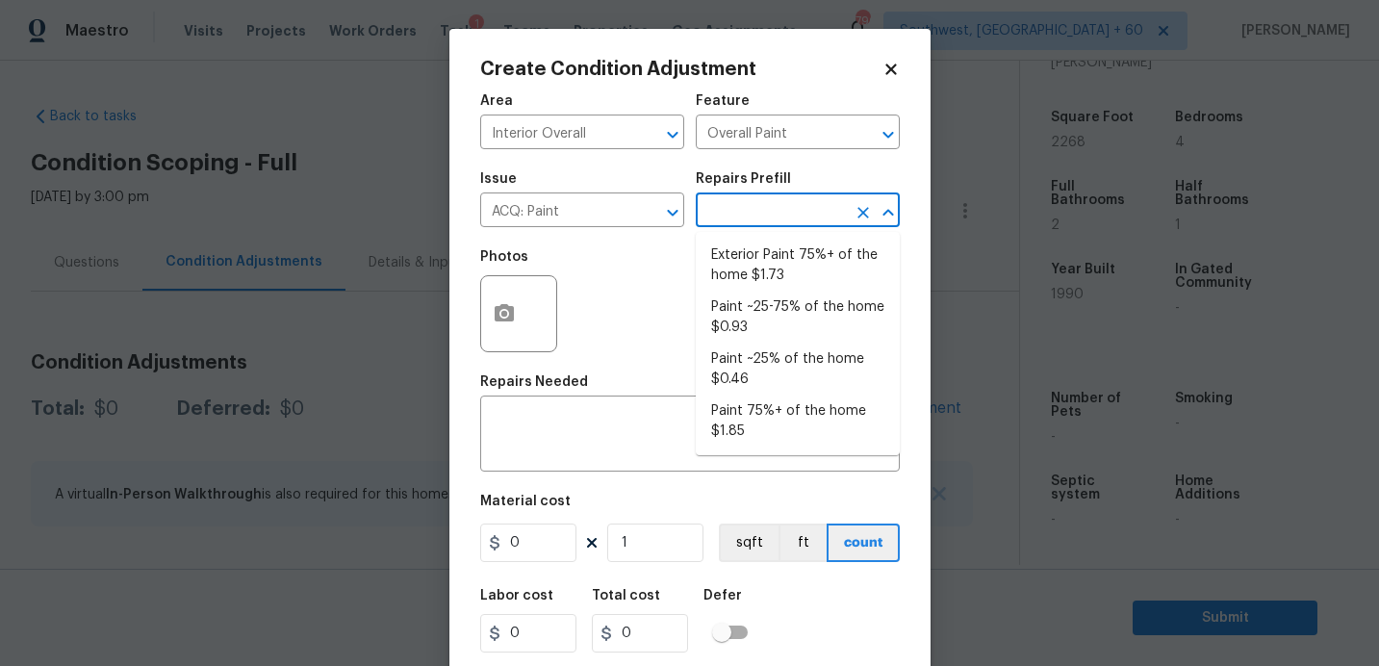
click at [775, 205] on input "text" at bounding box center [771, 212] width 150 height 30
click at [770, 363] on li "Paint ~25% of the home $0.46" at bounding box center [798, 370] width 204 height 52
type input "Acquisition"
type textarea "Acquisition Scope: ~25% of the home needs interior paint"
type input "0.46"
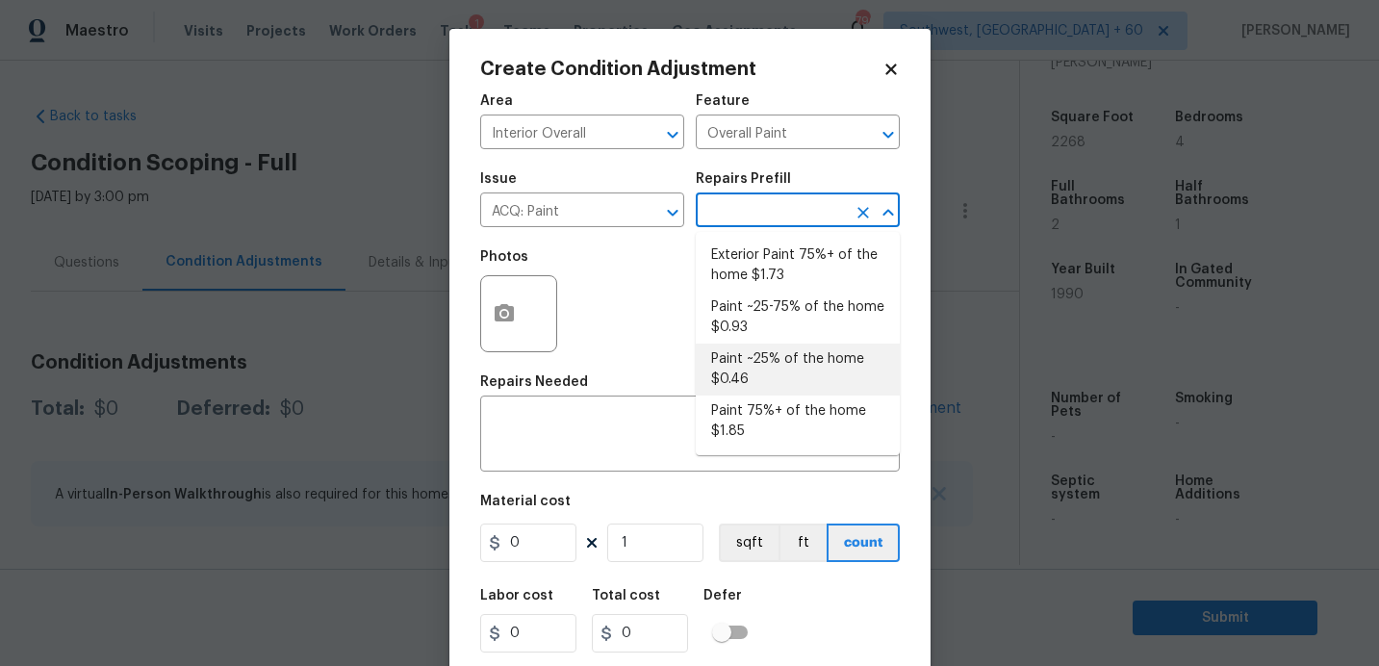
type input "0.46"
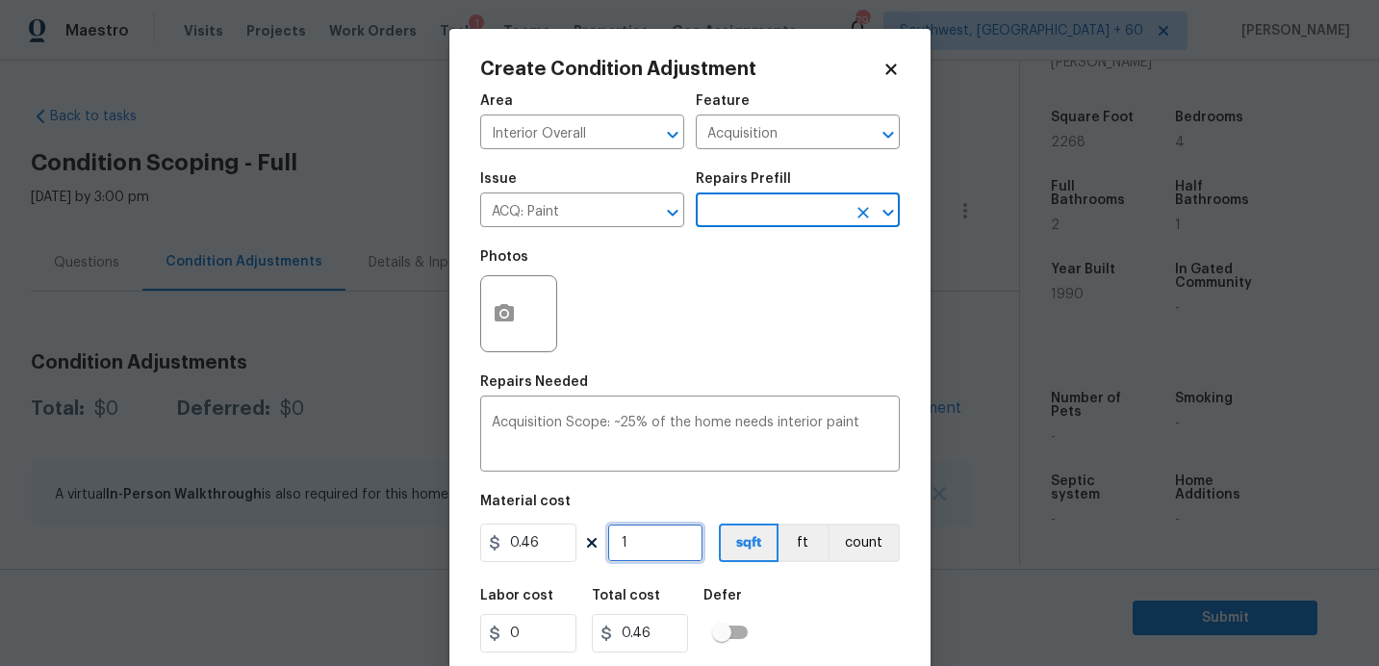
click at [660, 540] on input "1" at bounding box center [655, 542] width 96 height 38
type input "2"
type input "0.92"
type input "22"
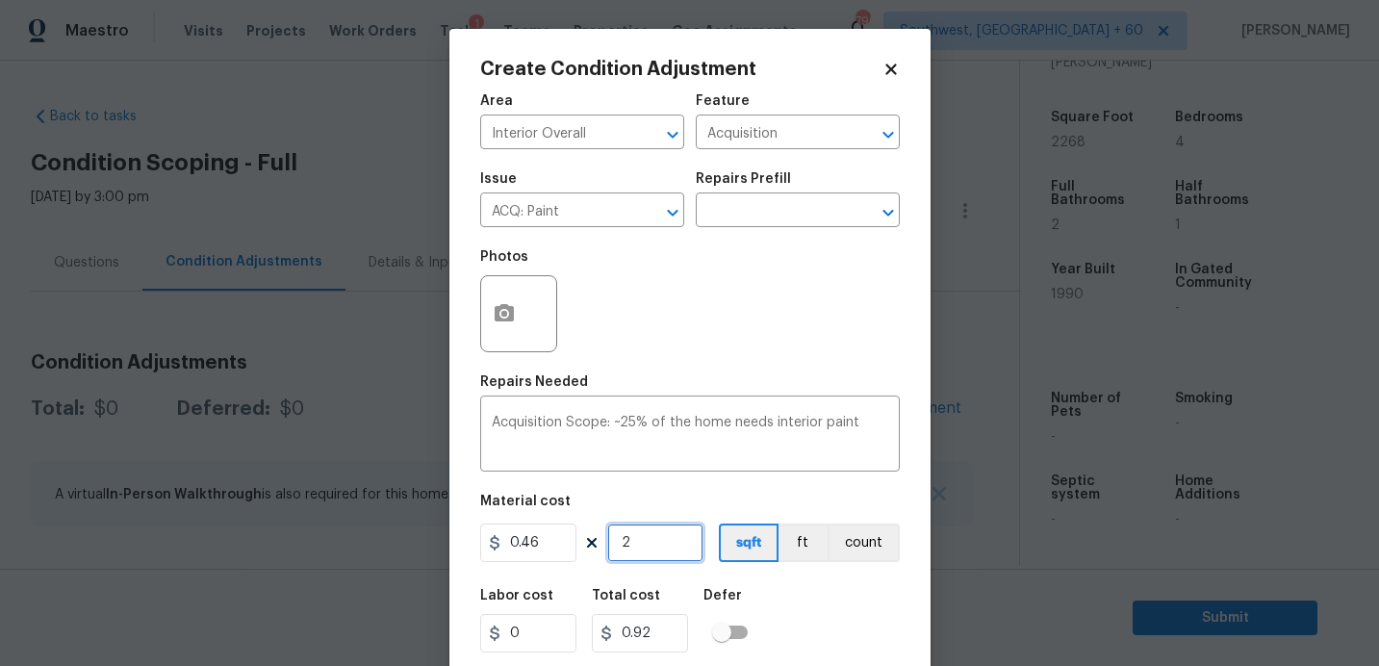
type input "10.12"
type input "226"
type input "103.96"
type input "2268"
type input "1043.28"
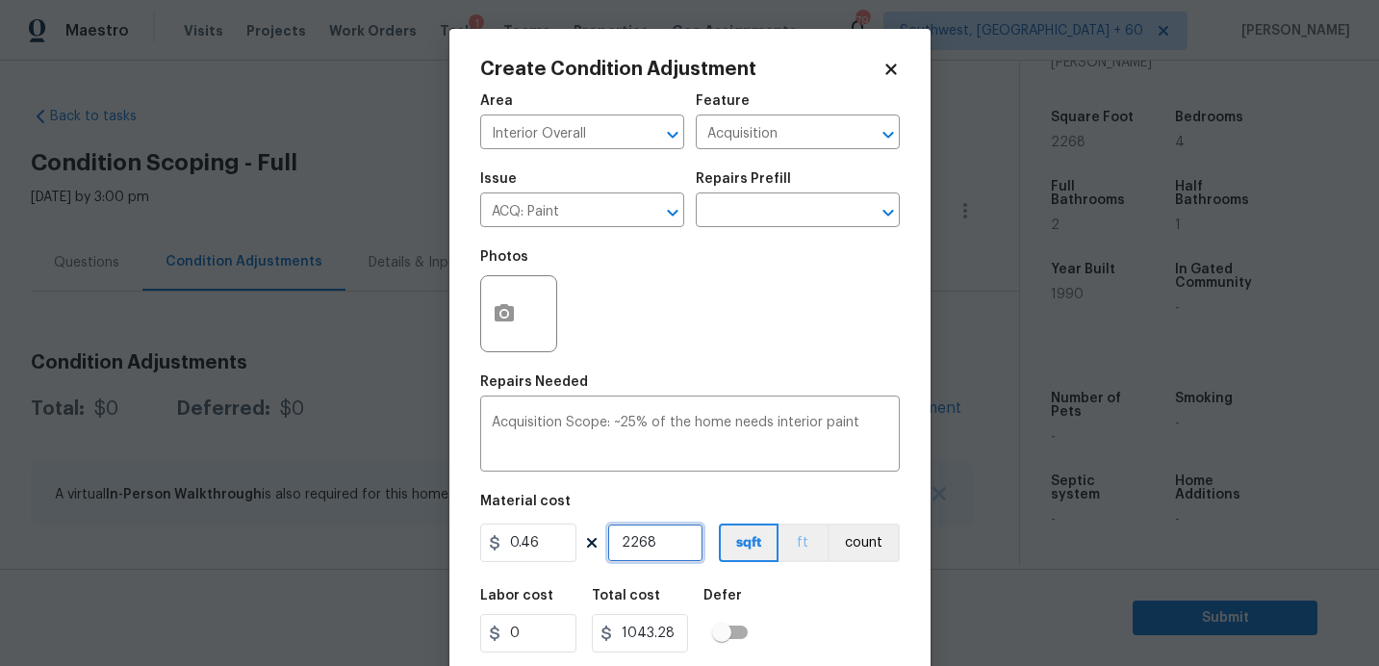
scroll to position [53, 0]
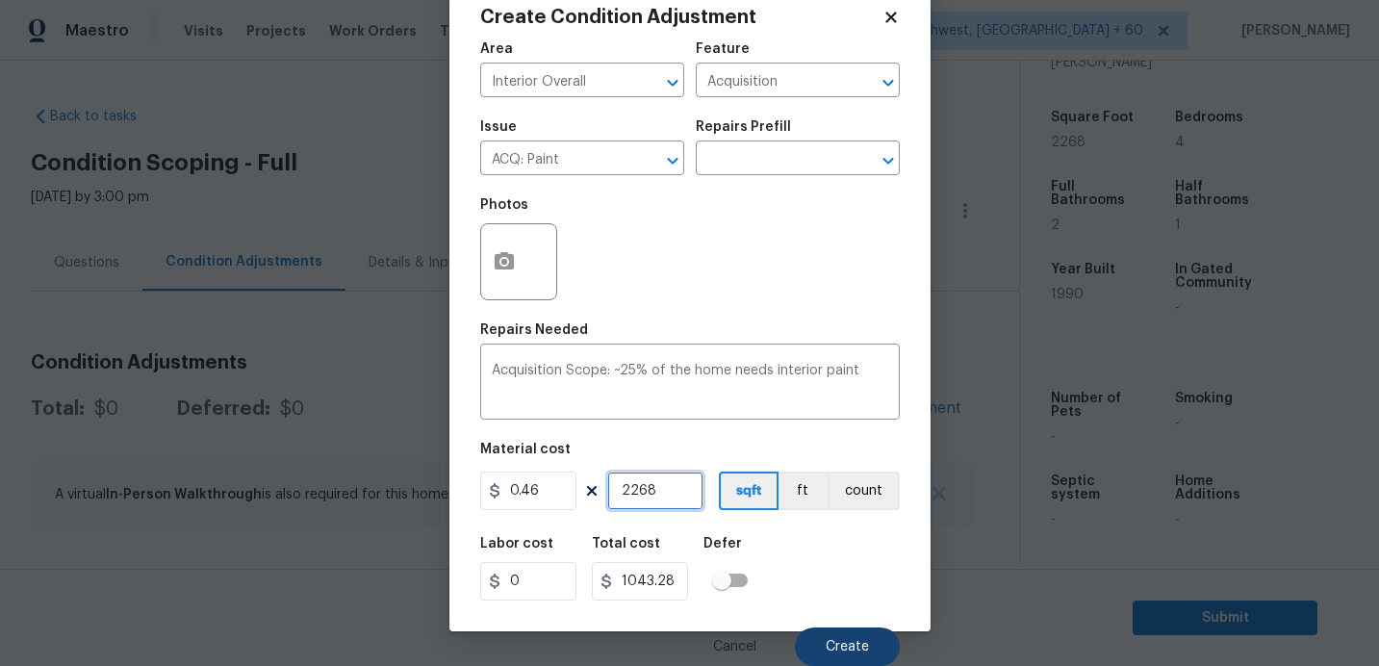
type input "2268"
click at [837, 642] on span "Create" at bounding box center [847, 647] width 43 height 14
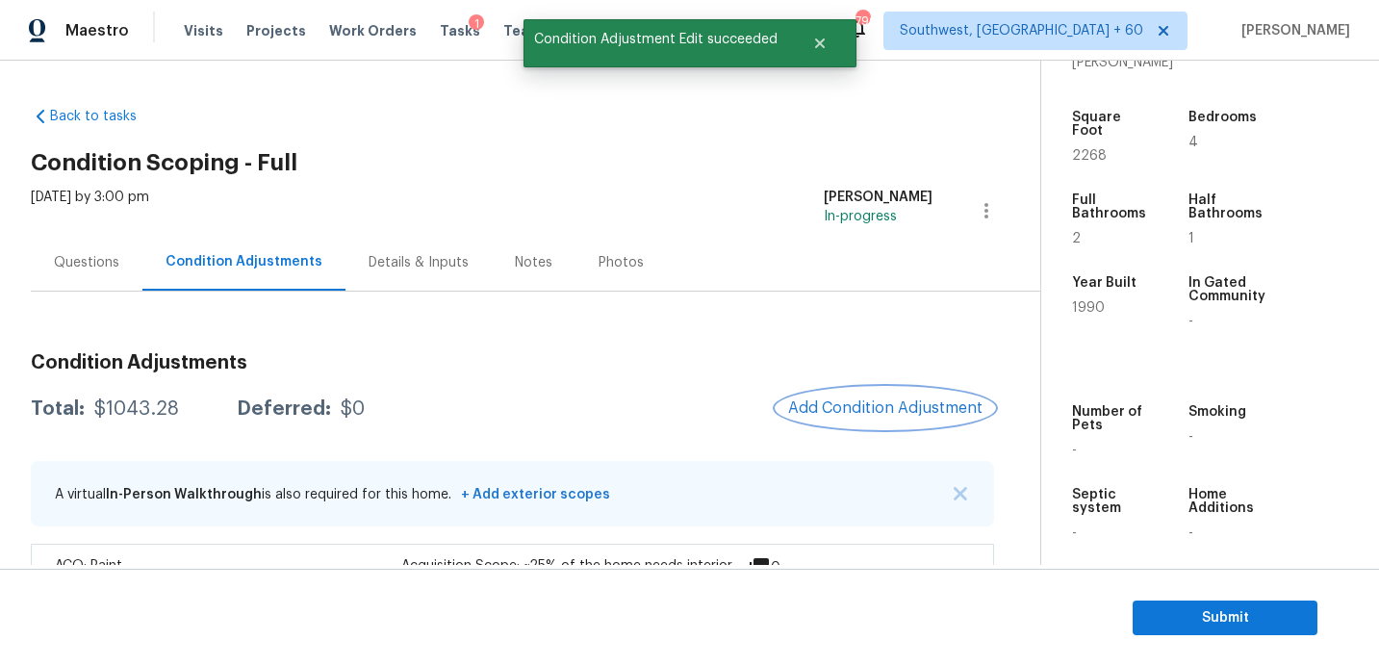
scroll to position [67, 0]
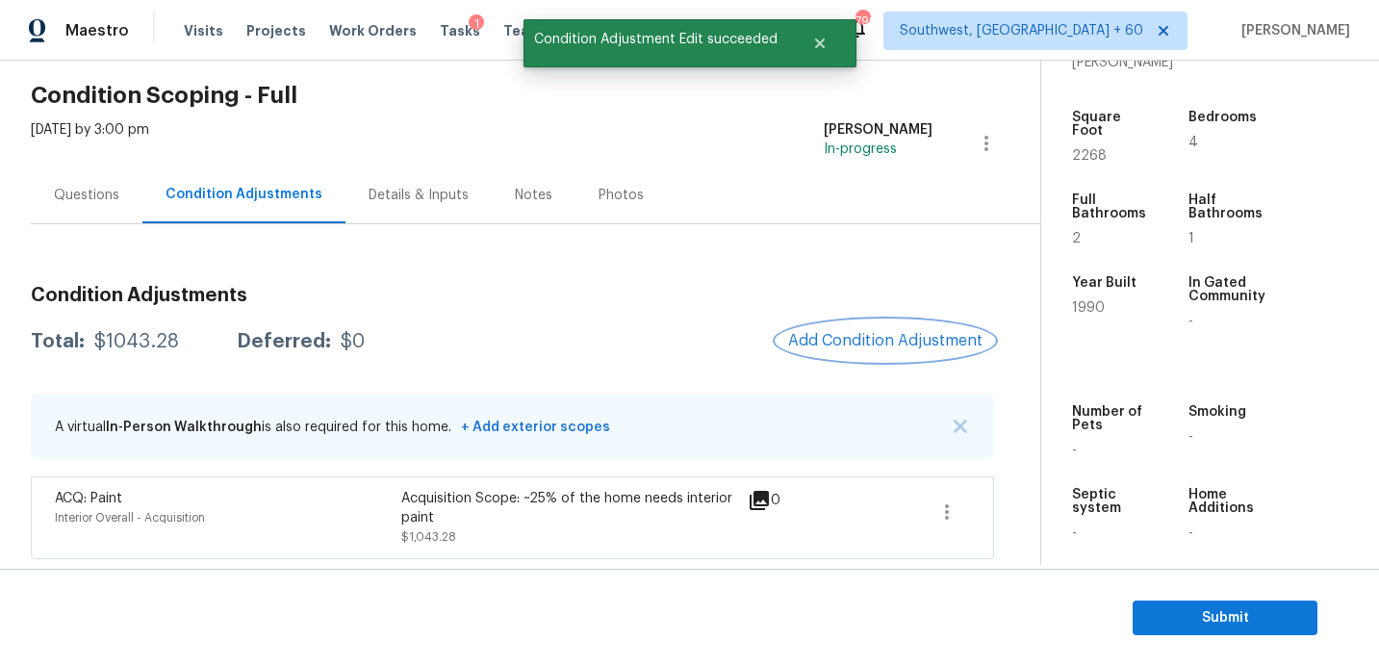
click at [854, 336] on span "Add Condition Adjustment" at bounding box center [885, 340] width 194 height 17
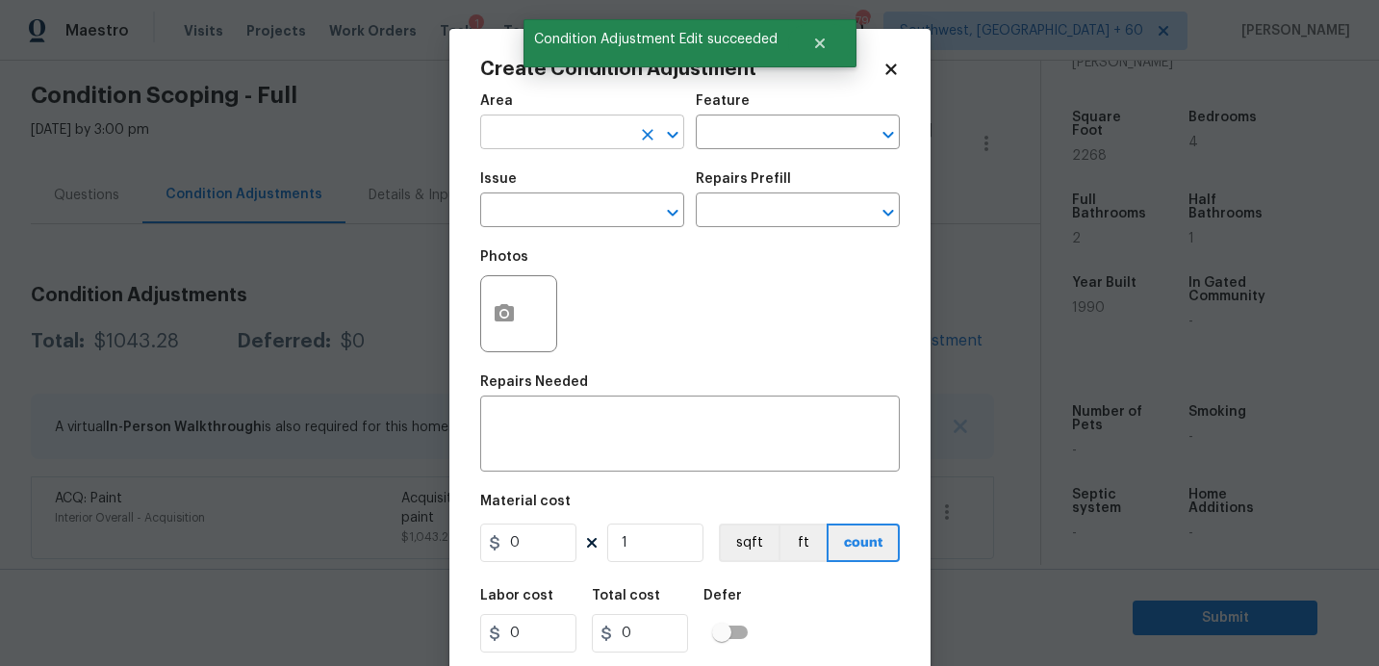
click at [585, 122] on input "text" at bounding box center [555, 134] width 150 height 30
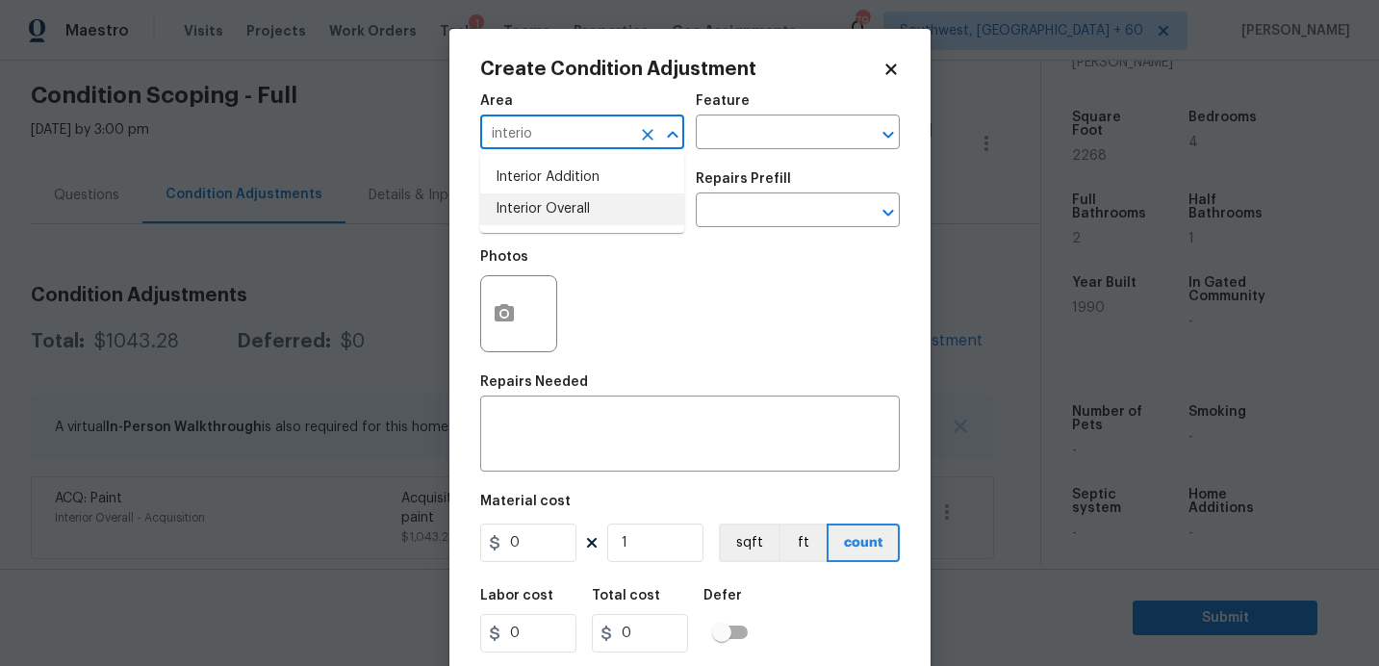
click at [628, 202] on li "Interior Overall" at bounding box center [582, 209] width 204 height 32
type input "Interior Overall"
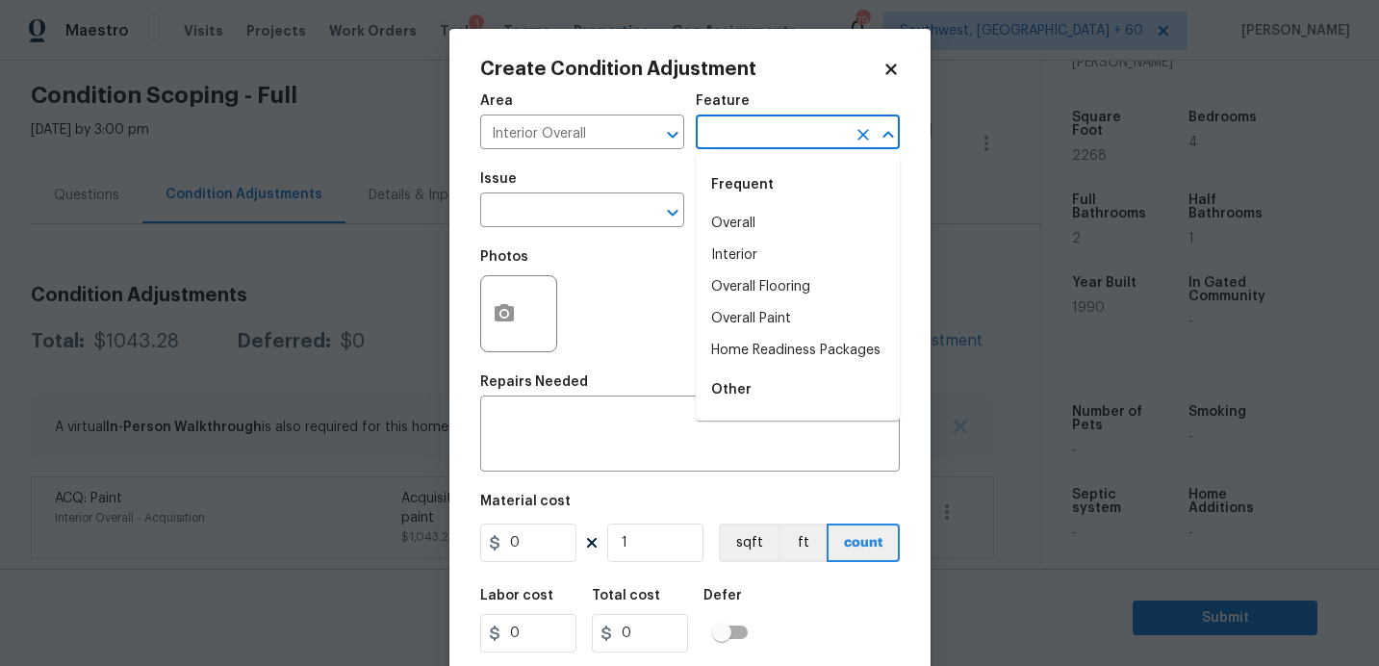
click at [784, 128] on input "text" at bounding box center [771, 134] width 150 height 30
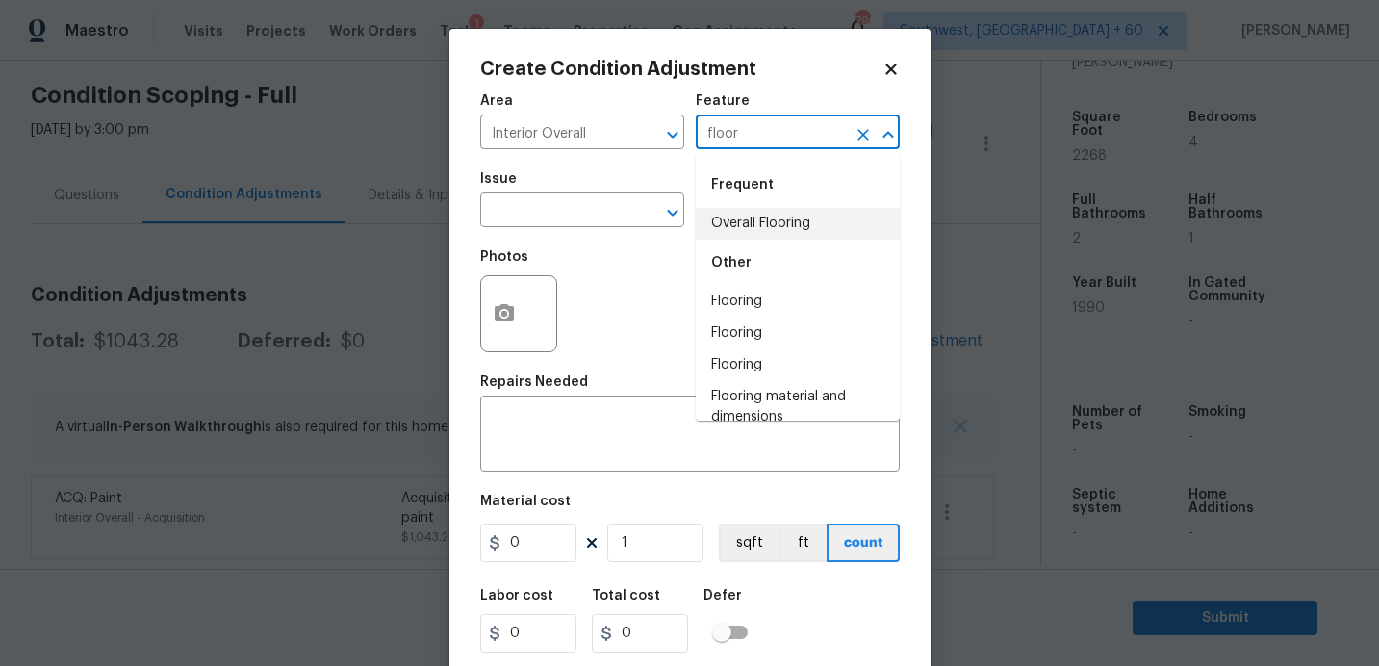
click at [794, 228] on li "Overall Flooring" at bounding box center [798, 224] width 204 height 32
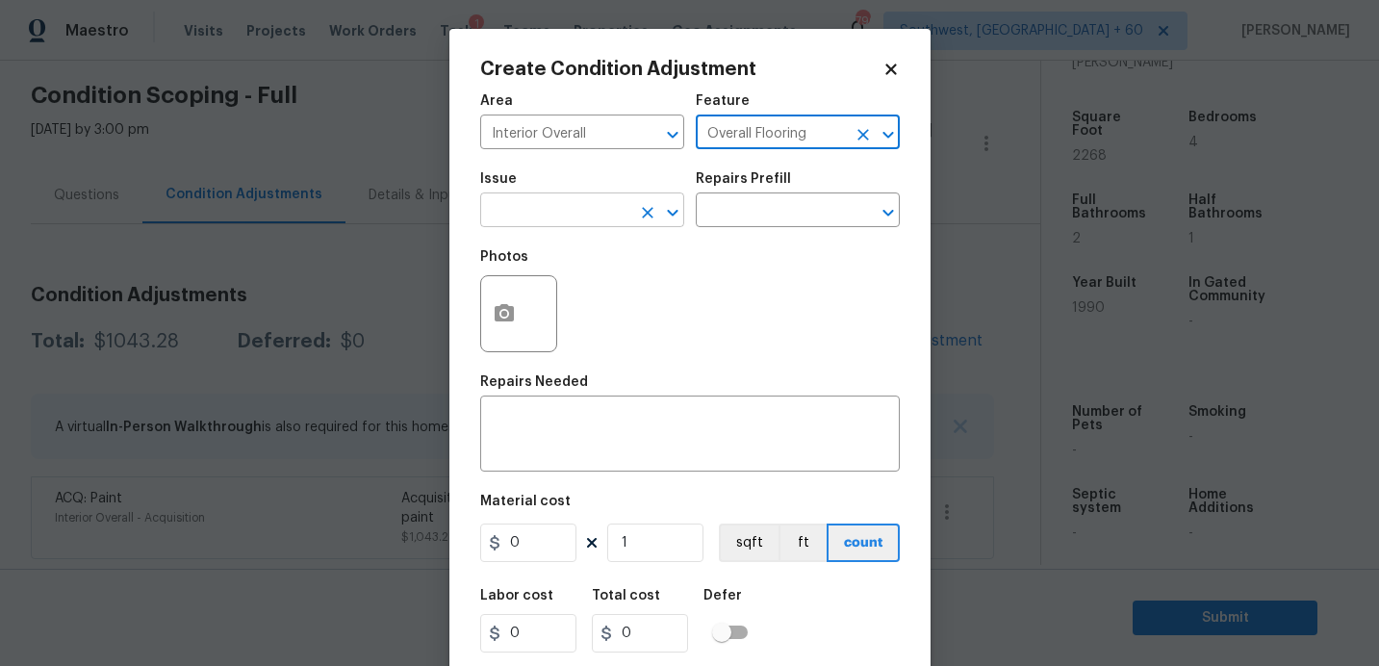
type input "Overall Flooring"
click at [590, 216] on input "text" at bounding box center [555, 212] width 150 height 30
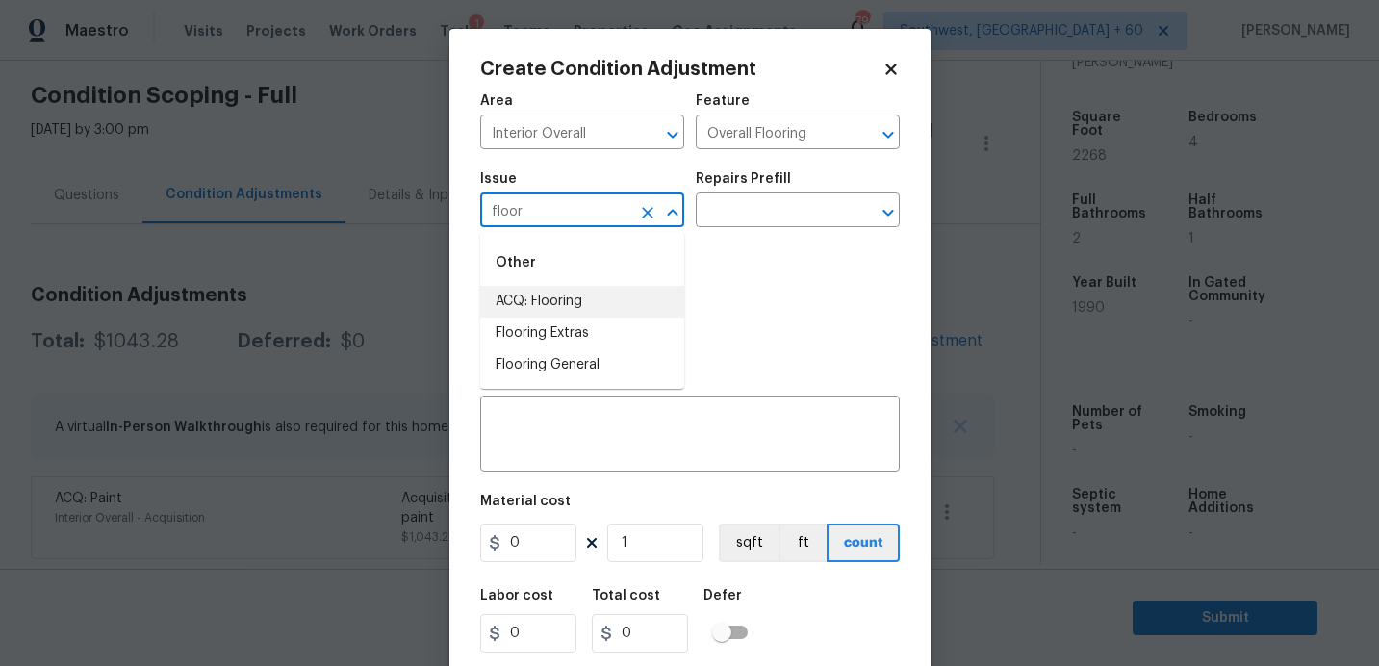
click at [618, 295] on li "ACQ: Flooring" at bounding box center [582, 302] width 204 height 32
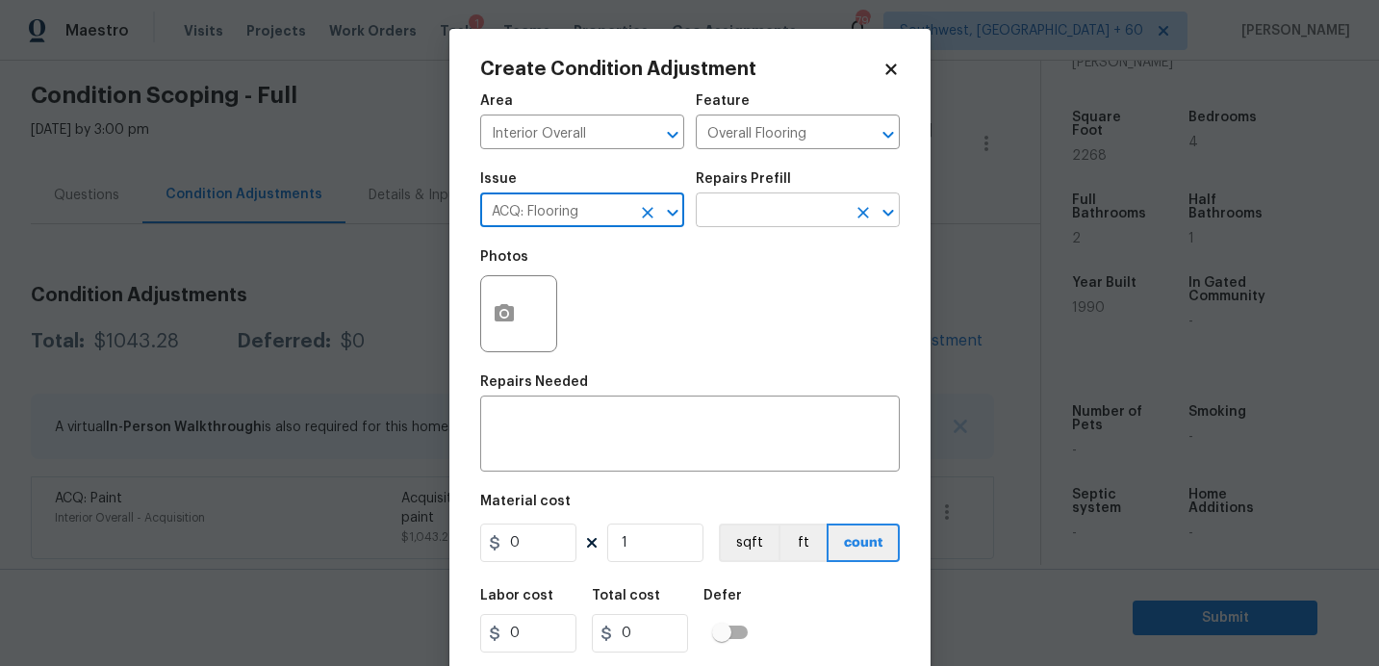
type input "ACQ: Flooring"
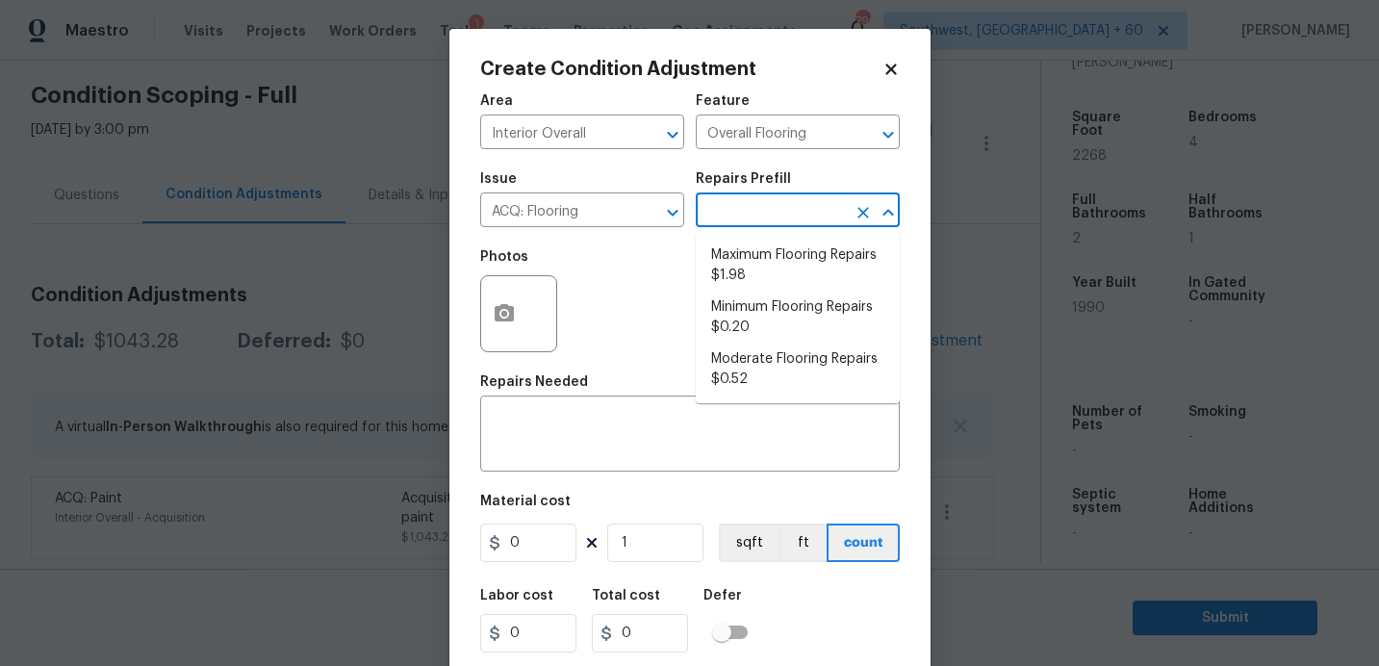
click at [762, 226] on input "text" at bounding box center [771, 212] width 150 height 30
click at [777, 372] on li "Moderate Flooring Repairs $0.52" at bounding box center [798, 370] width 204 height 52
type input "Acquisition"
type textarea "Acquisition Scope: Moderate flooring repairs"
type input "0.52"
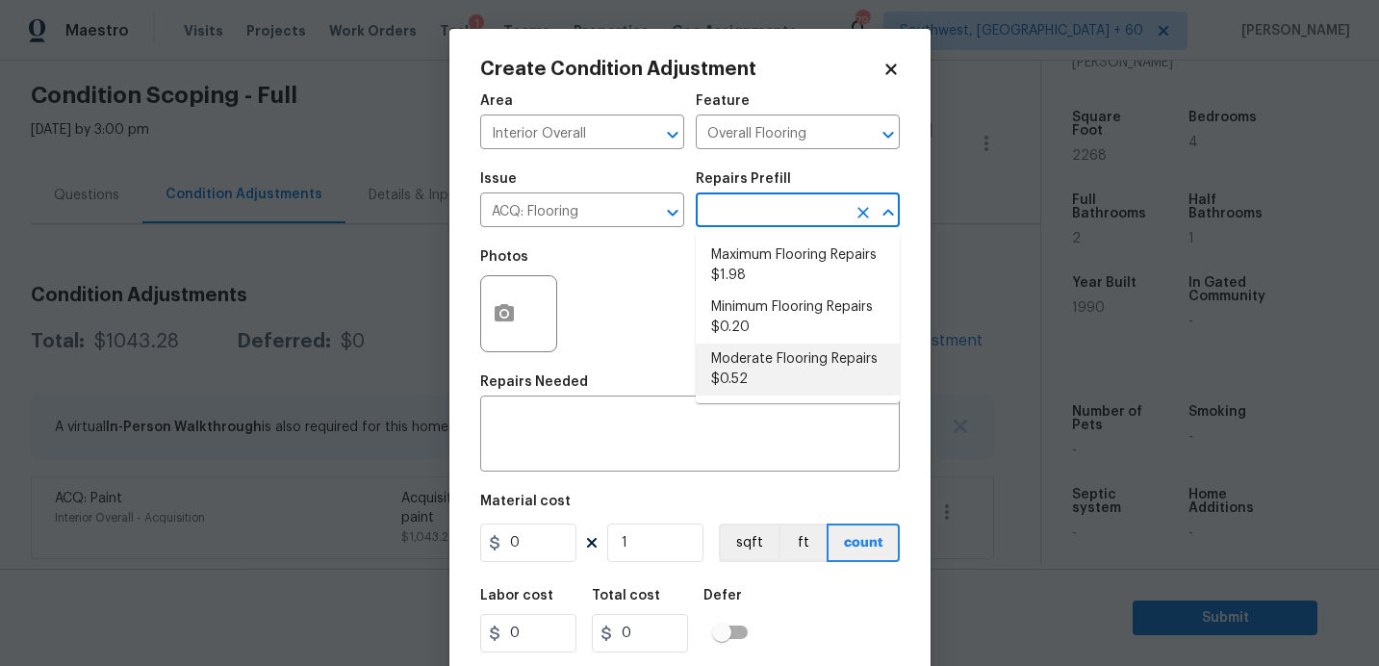
type input "0.52"
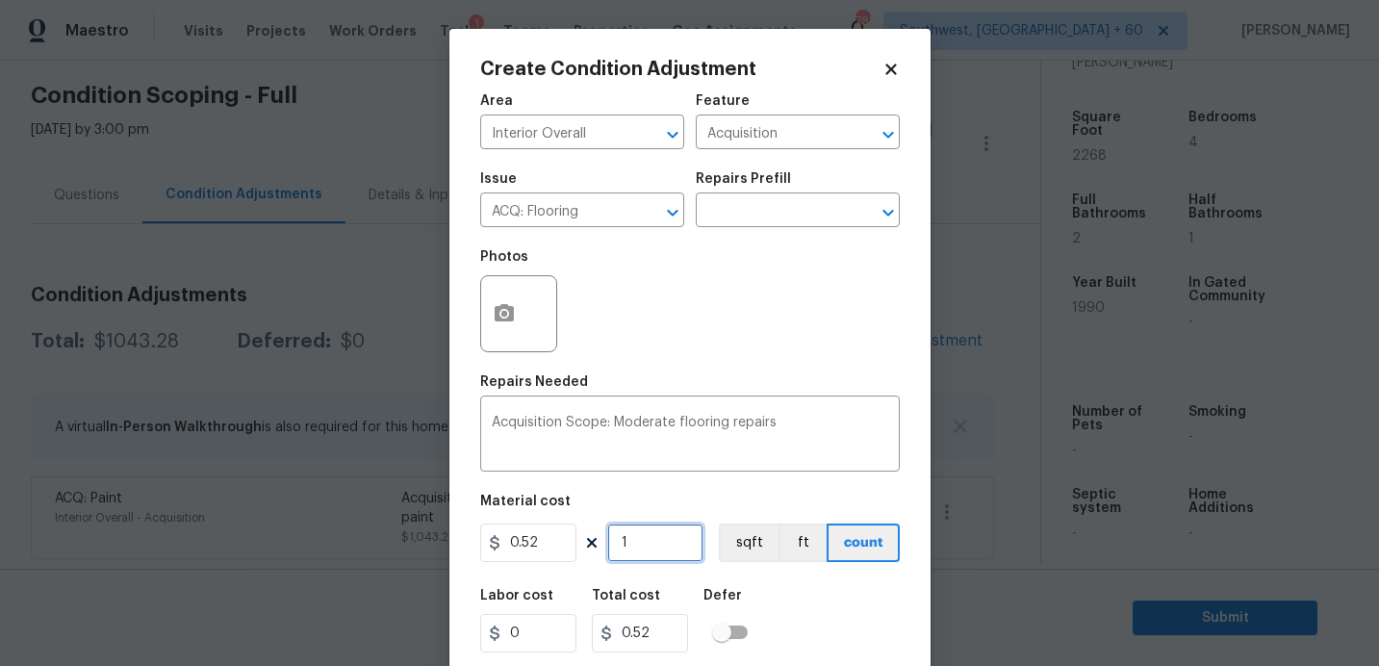
click at [639, 549] on input "1" at bounding box center [655, 542] width 96 height 38
type input "2"
type input "1.04"
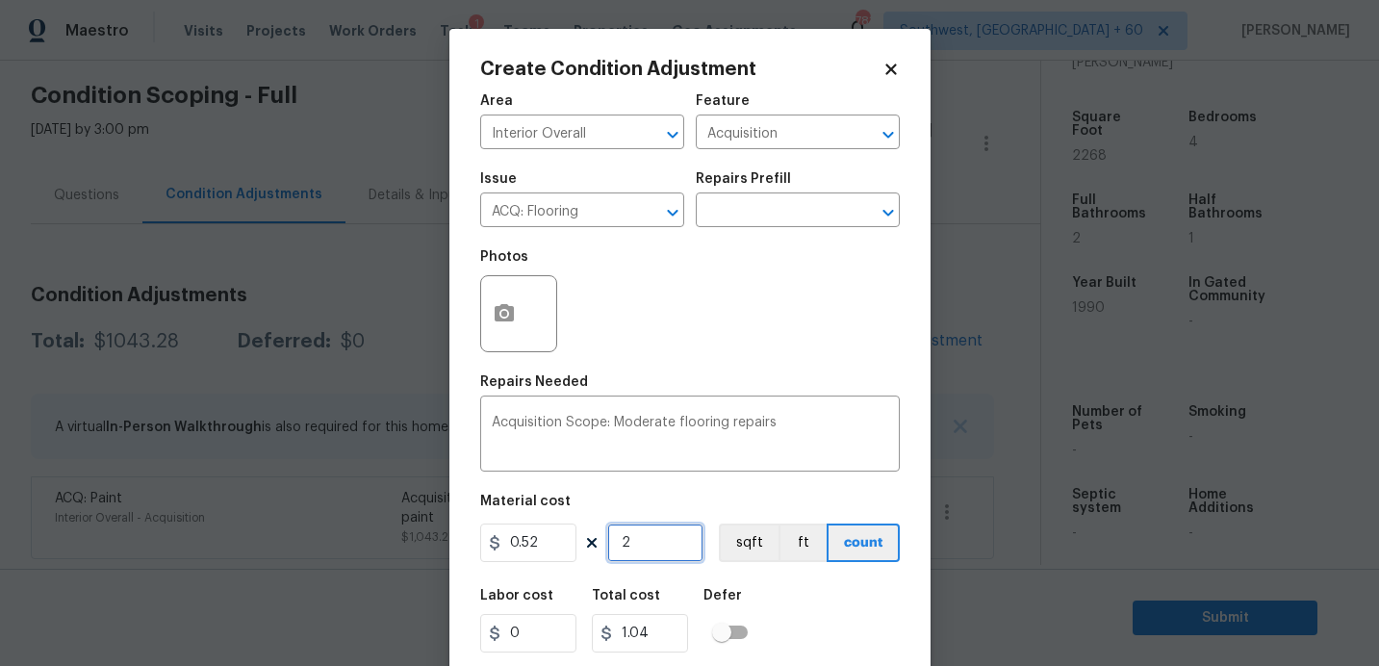
type input "22"
type input "11.44"
type input "226"
type input "117.52"
type input "2268"
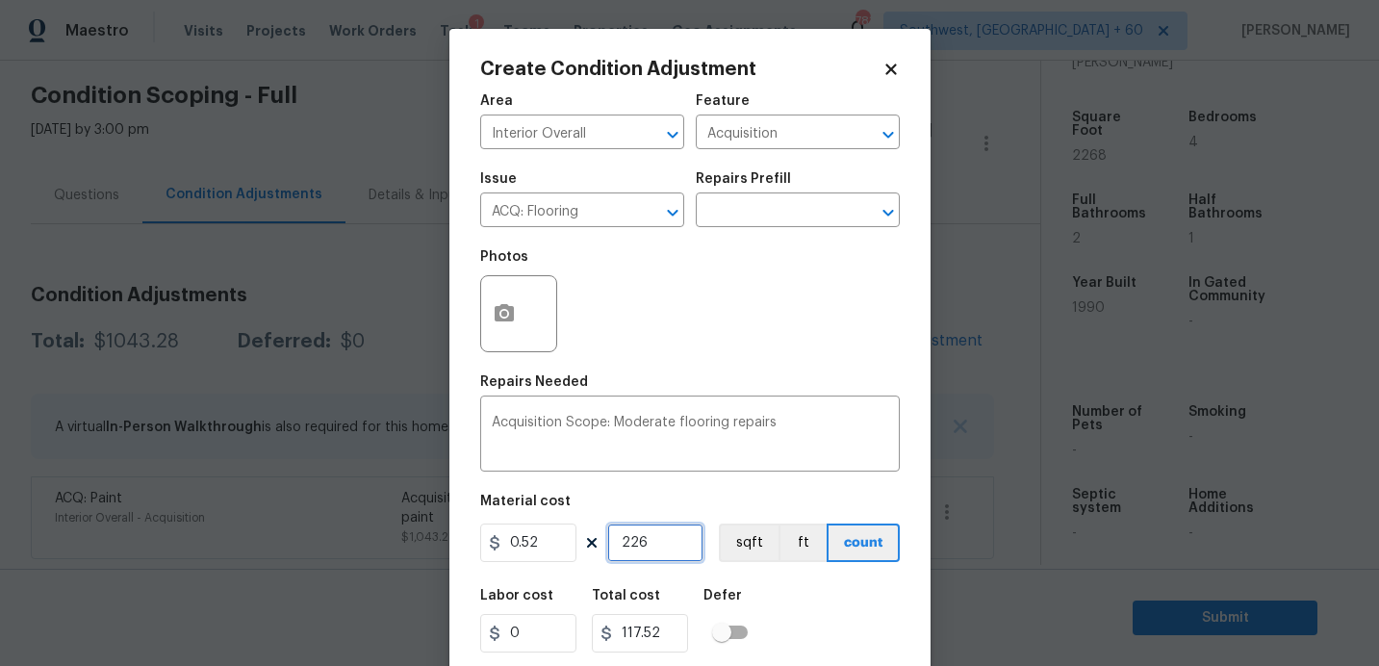
type input "1179.36"
type input "2268"
click at [777, 233] on div "Issue ACQ: Flooring ​ Repairs Prefill ​" at bounding box center [690, 200] width 420 height 78
click at [785, 216] on input "text" at bounding box center [771, 212] width 150 height 30
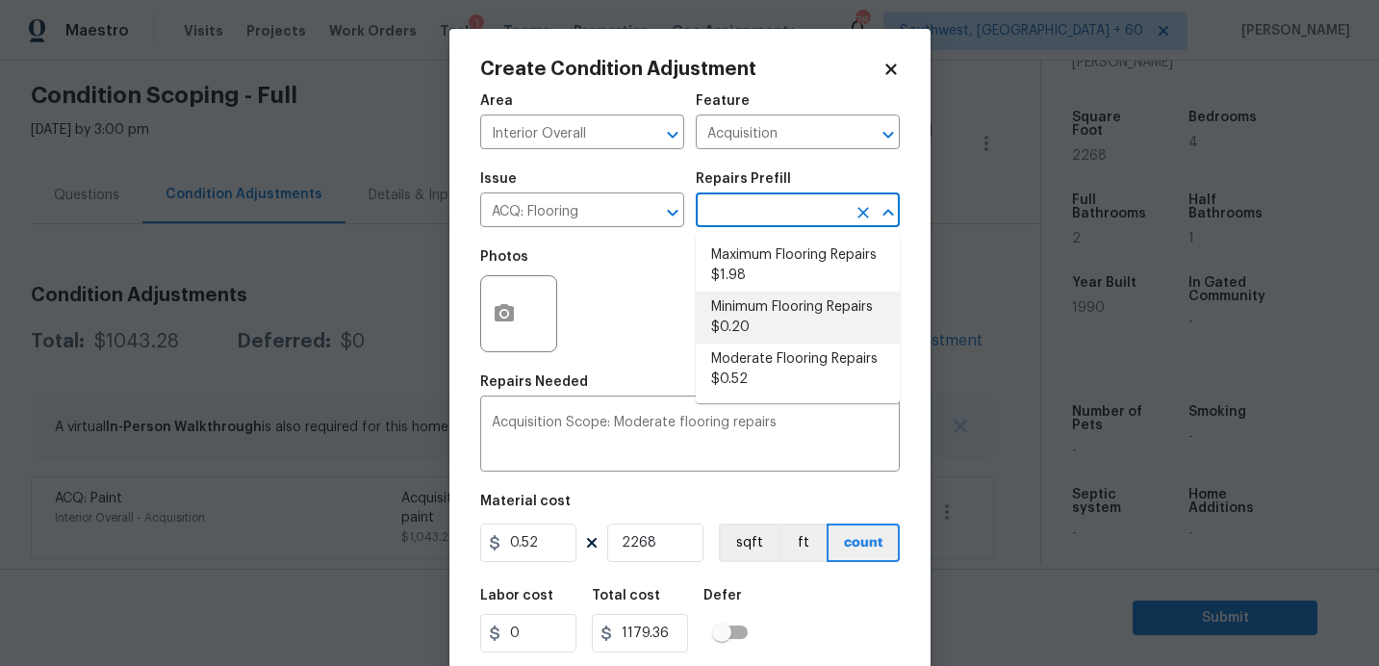
click at [767, 307] on li "Minimum Flooring Repairs $0.20" at bounding box center [798, 318] width 204 height 52
type textarea "Acquisition Scope: Minimum flooring repairs"
type input "0.2"
type input "453.6"
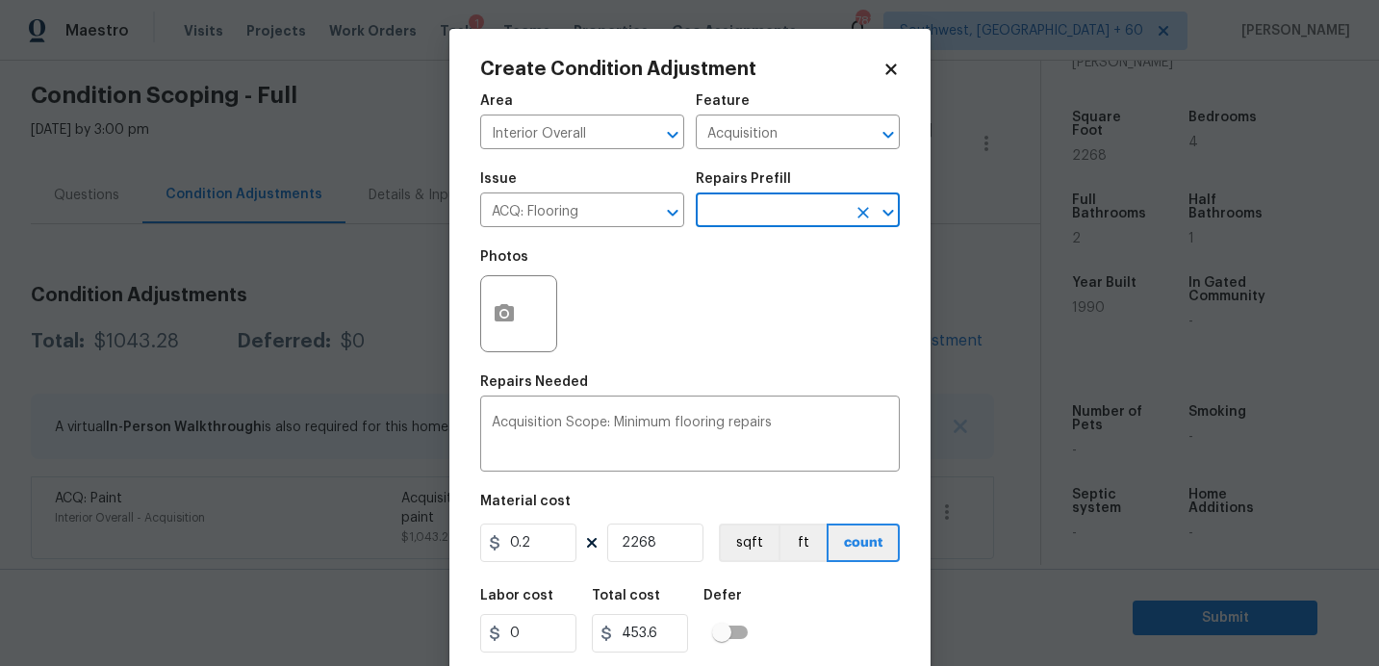
click at [771, 223] on input "text" at bounding box center [771, 212] width 150 height 30
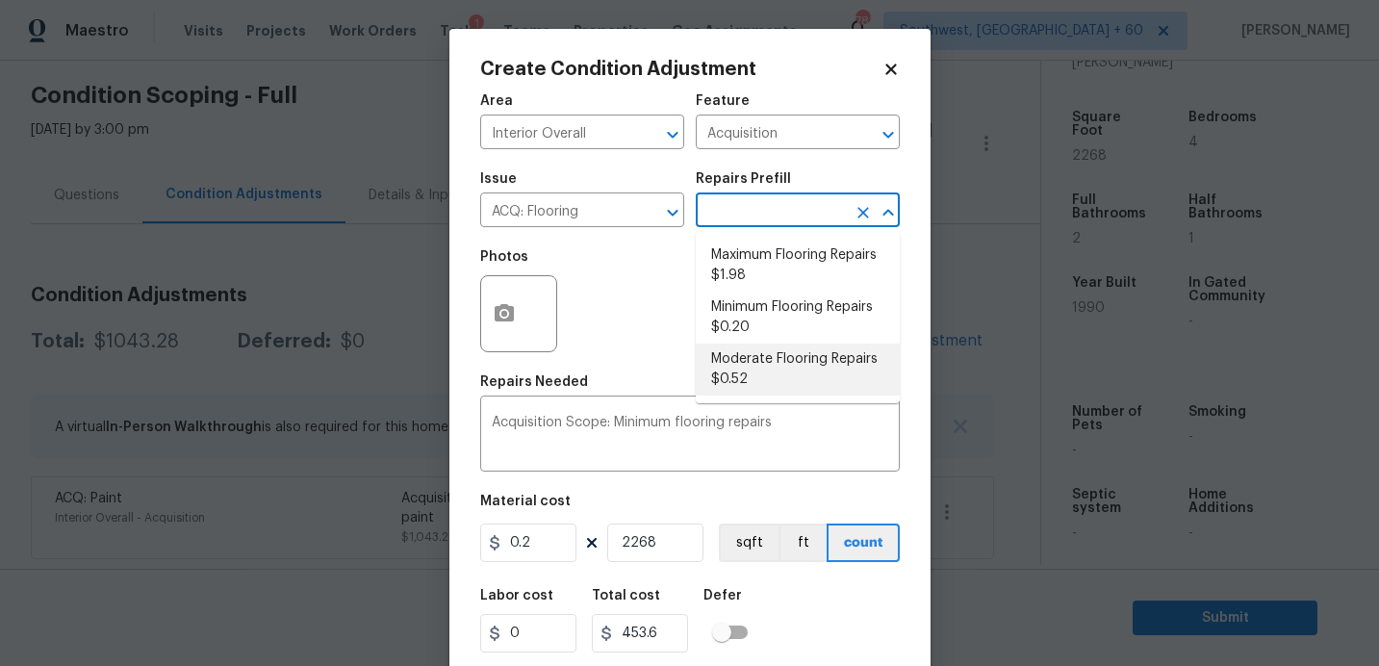
click at [777, 366] on li "Moderate Flooring Repairs $0.52" at bounding box center [798, 370] width 204 height 52
type textarea "Acquisition Scope: Moderate flooring repairs"
type input "0.52"
type input "1179.36"
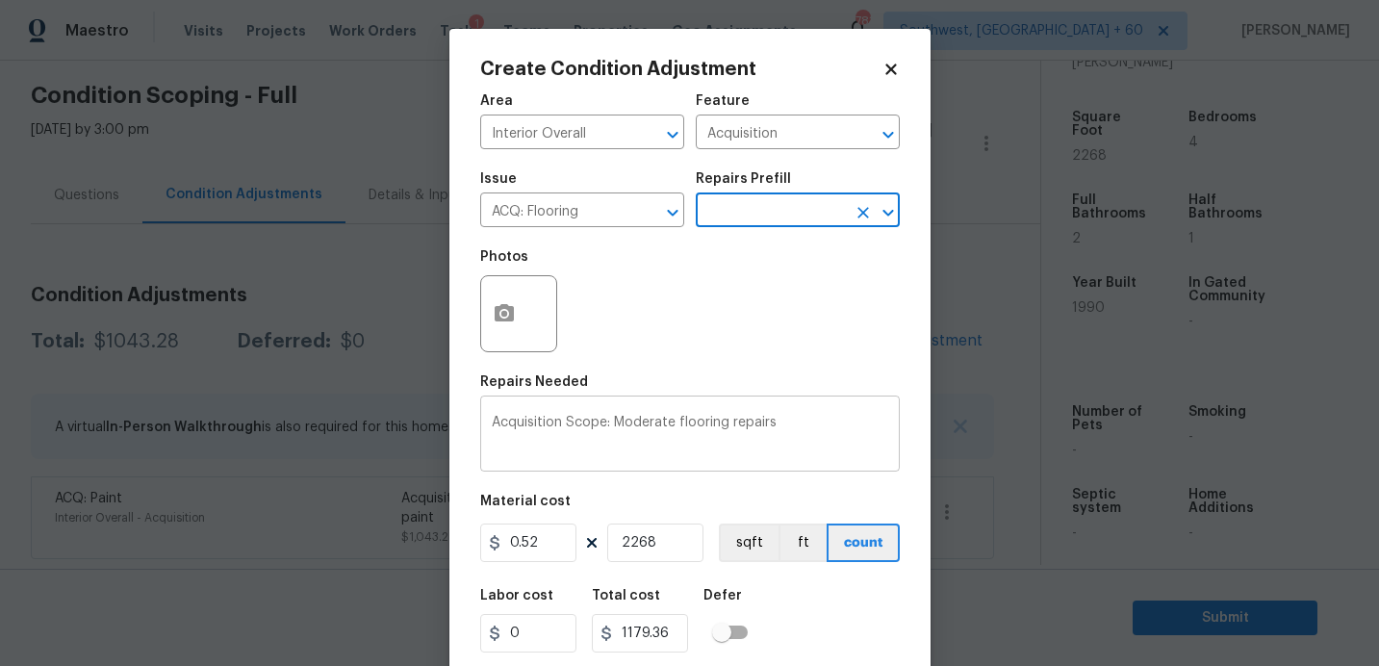
scroll to position [53, 0]
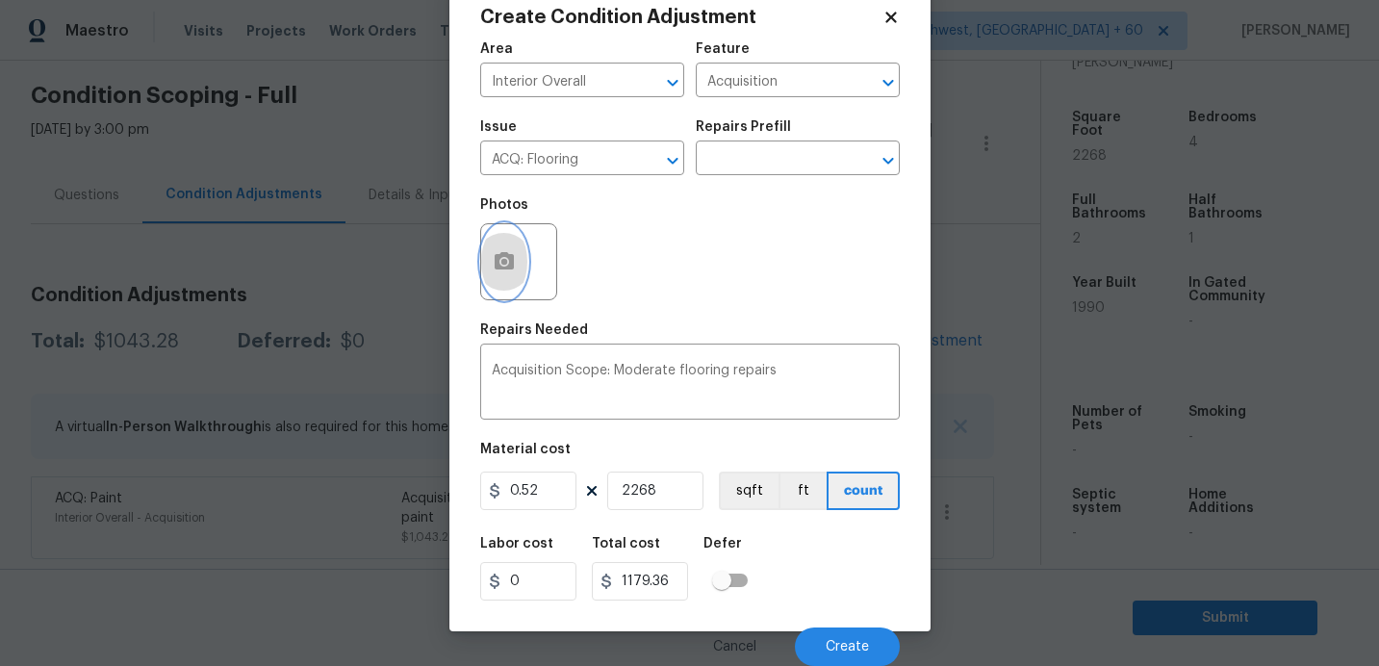
click at [509, 265] on icon "button" at bounding box center [504, 260] width 19 height 17
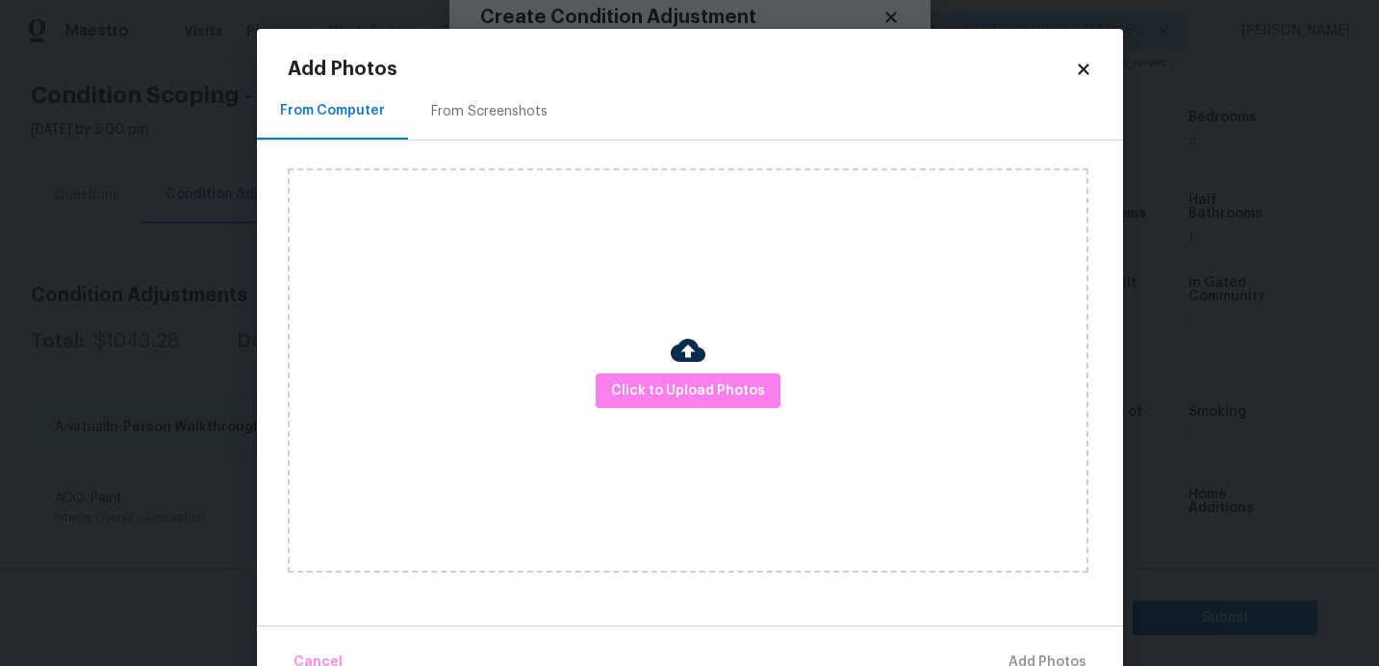
click at [683, 409] on div "Click to Upload Photos" at bounding box center [688, 370] width 801 height 404
click at [695, 389] on span "Click to Upload Photos" at bounding box center [688, 391] width 154 height 24
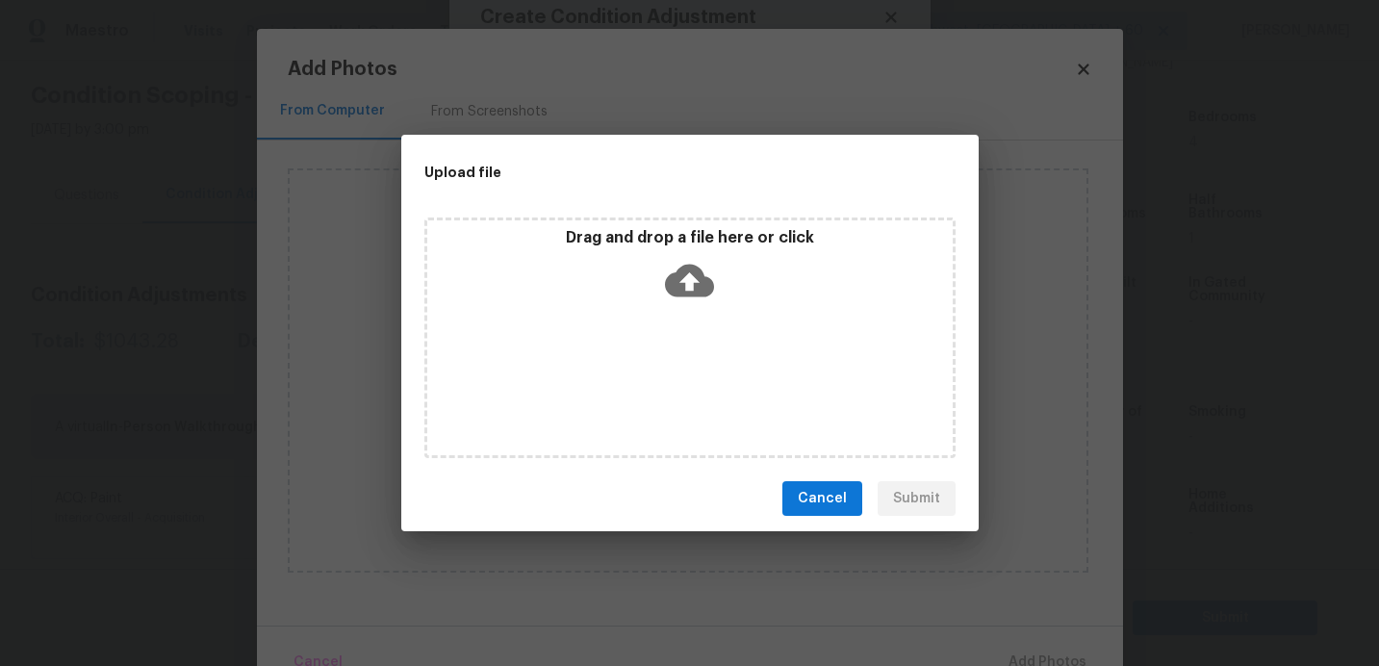
click at [715, 267] on div "Drag and drop a file here or click" at bounding box center [689, 269] width 525 height 83
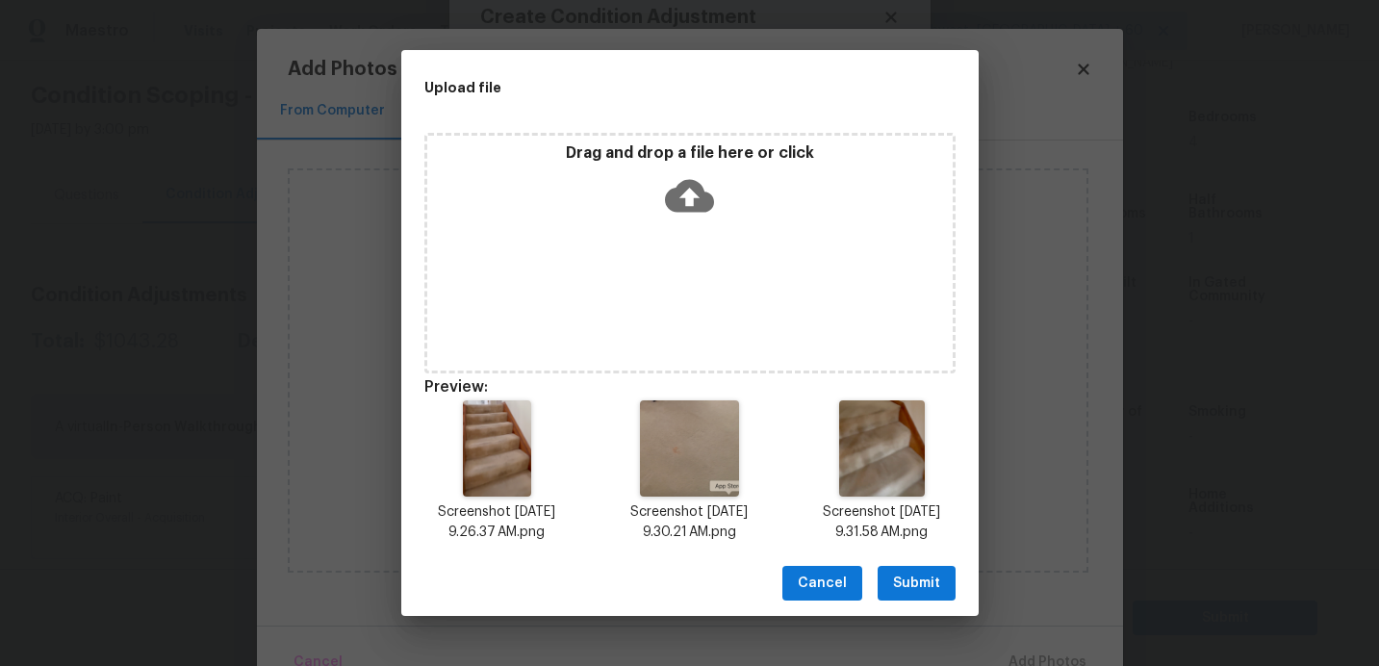
click at [936, 587] on span "Submit" at bounding box center [916, 584] width 47 height 24
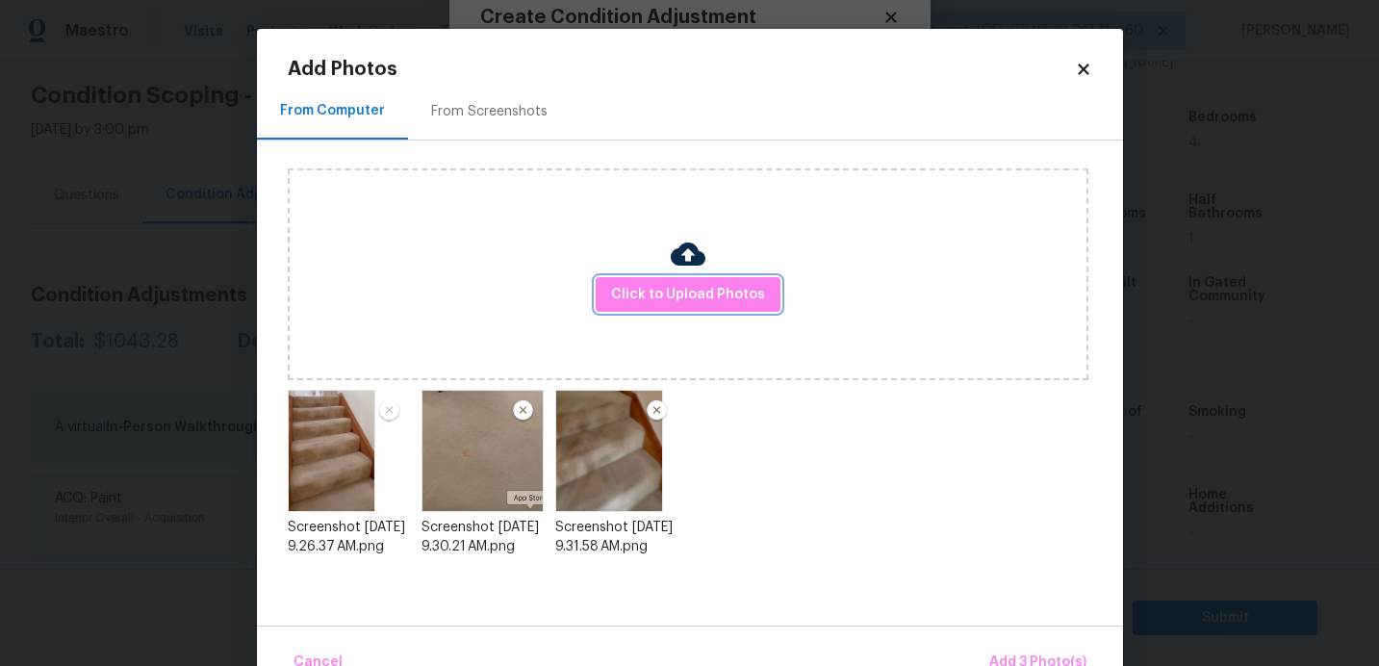
scroll to position [46, 0]
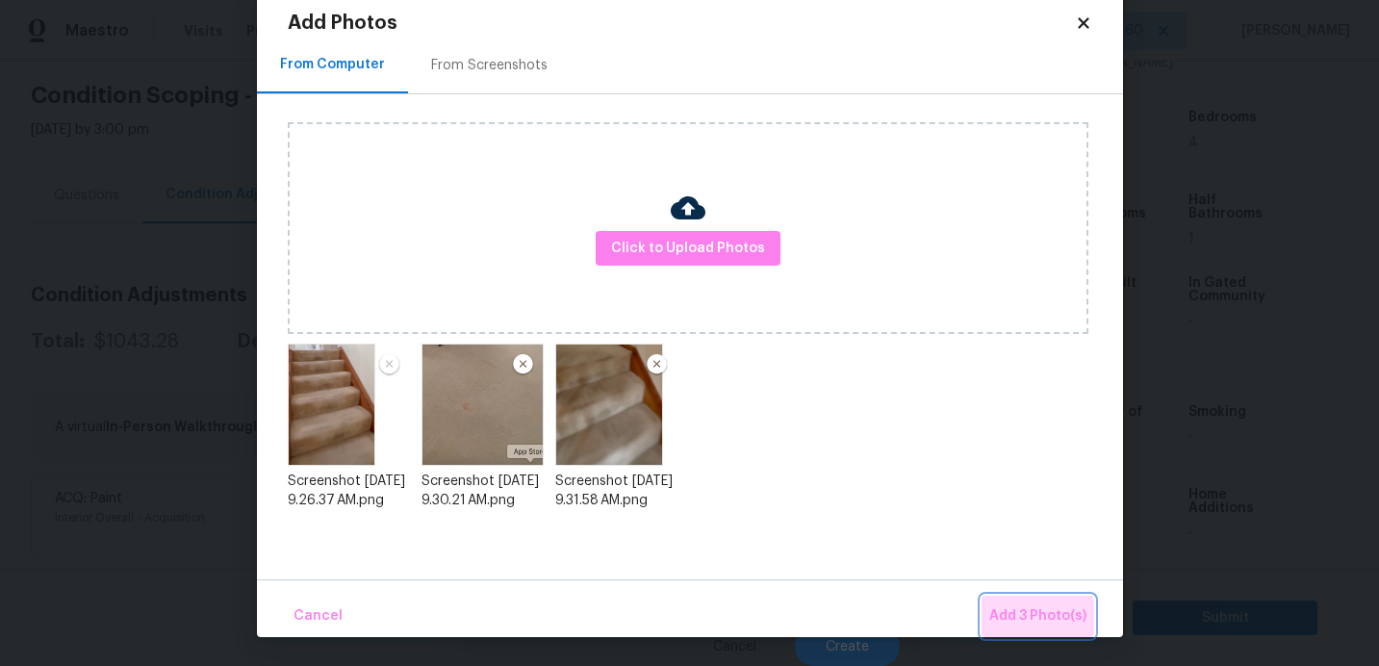
click at [1033, 617] on span "Add 3 Photo(s)" at bounding box center [1037, 616] width 97 height 24
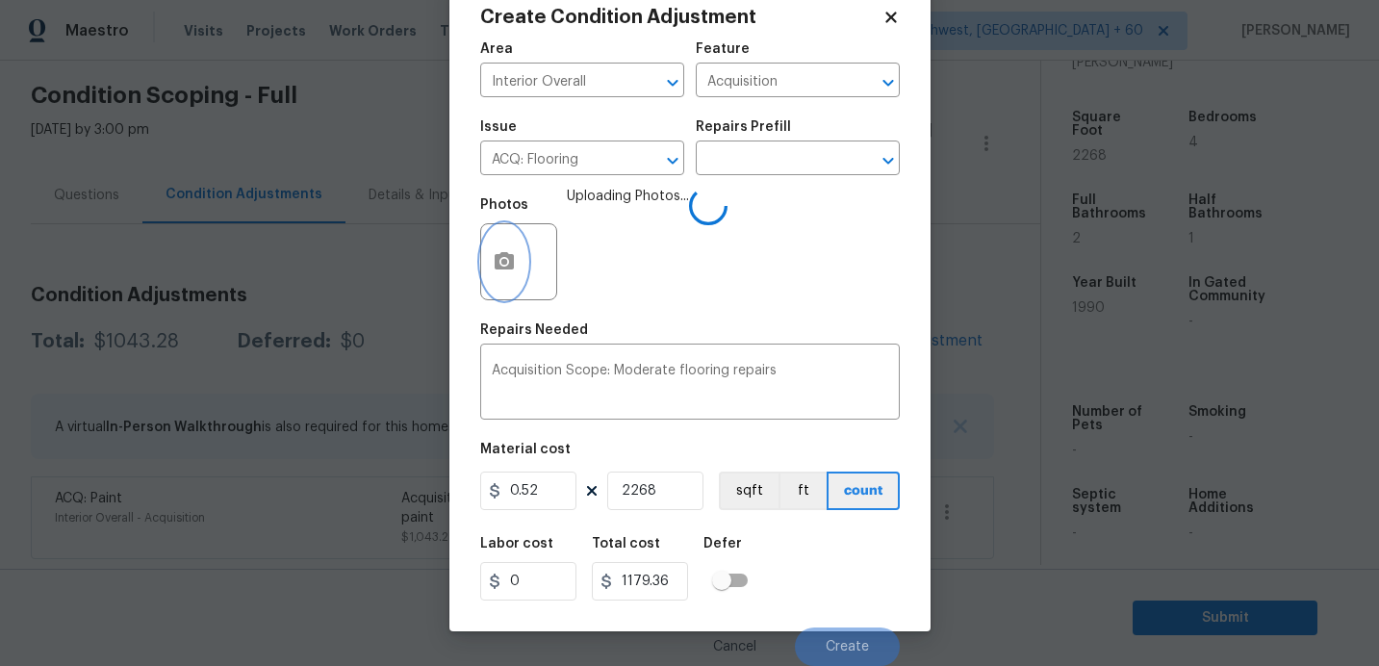
scroll to position [0, 0]
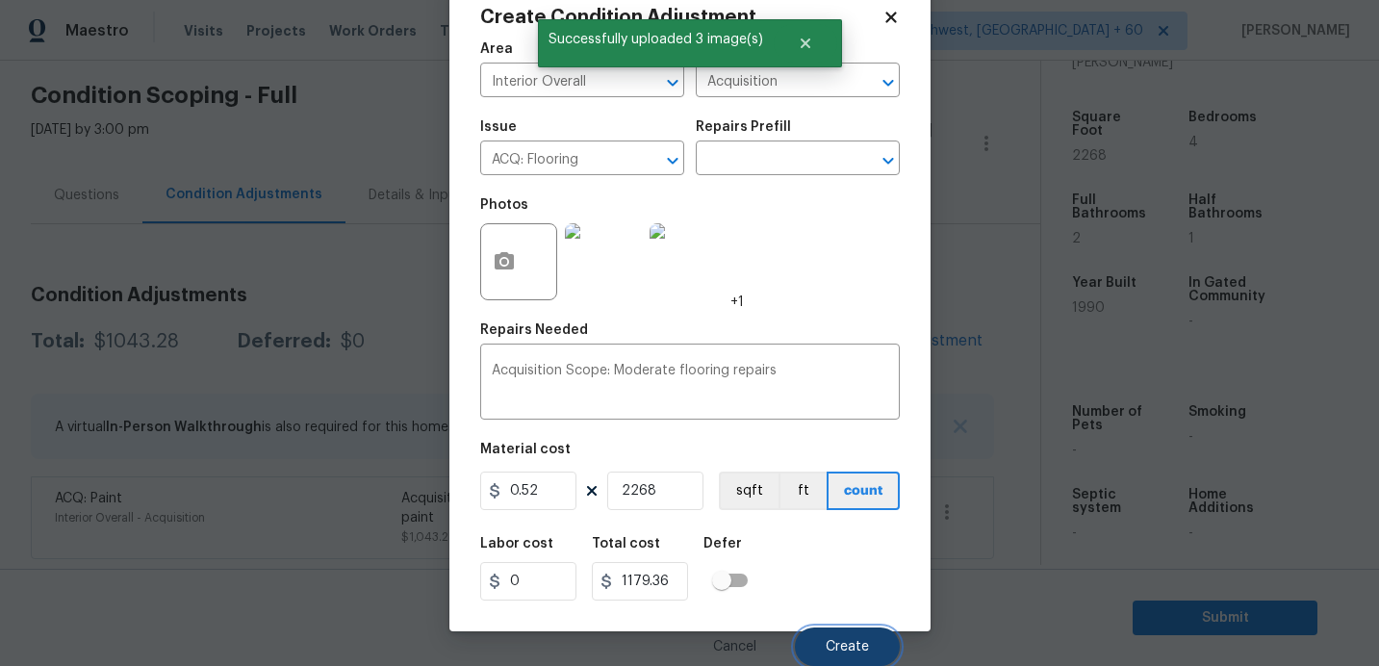
click at [862, 640] on span "Create" at bounding box center [847, 647] width 43 height 14
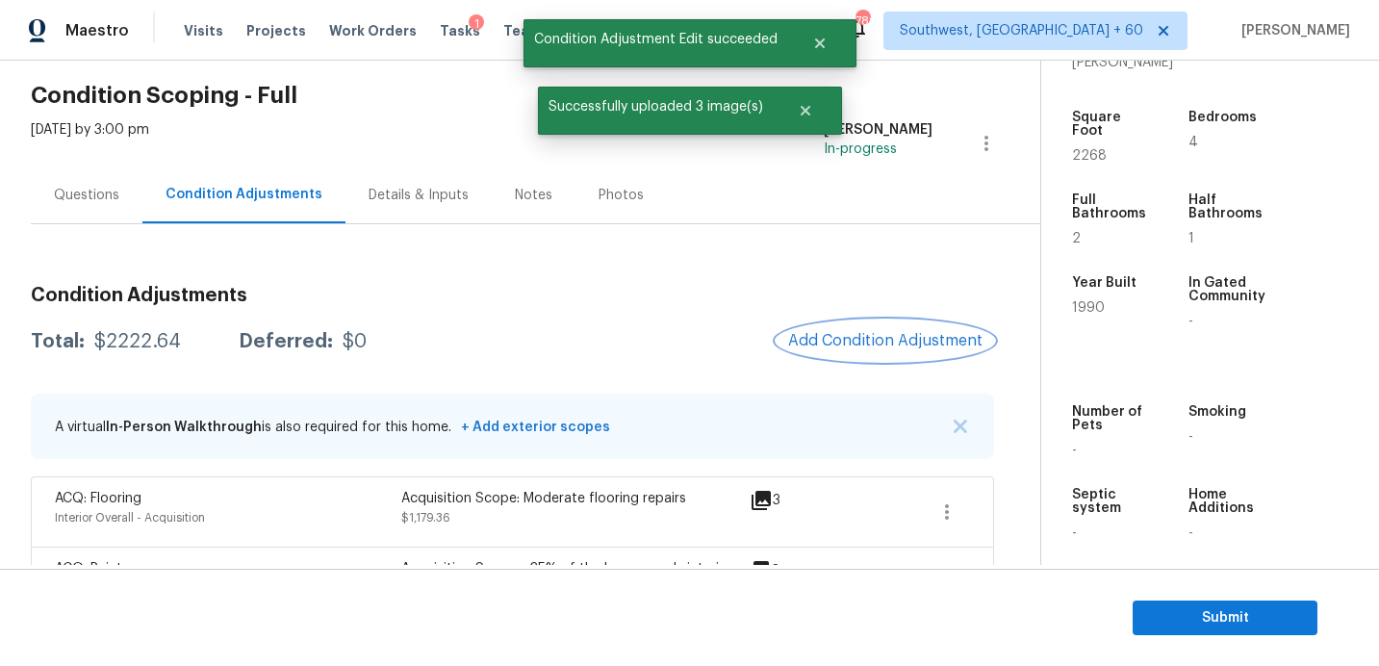
scroll to position [138, 0]
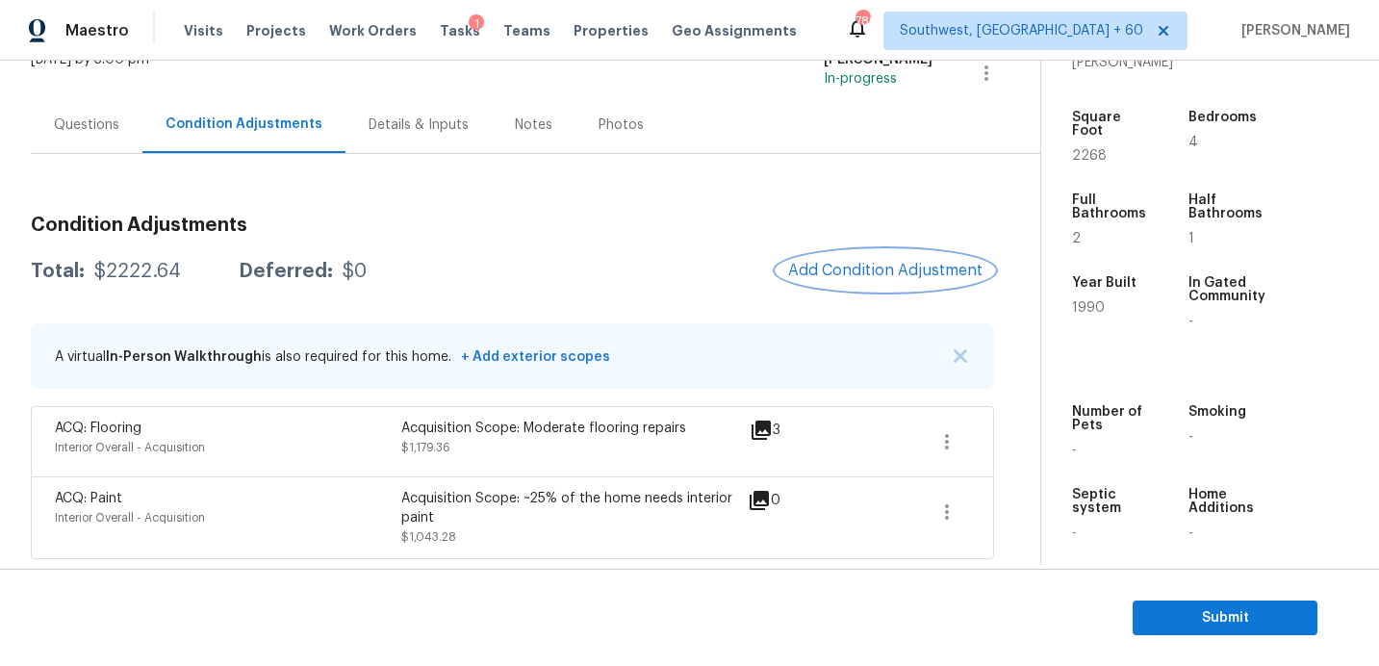
click at [870, 254] on button "Add Condition Adjustment" at bounding box center [884, 270] width 217 height 40
click at [870, 254] on body "Maestro Visits Projects Work Orders Tasks 1 Teams Properties Geo Assignments 78…" at bounding box center [689, 333] width 1379 height 666
click at [857, 269] on span "Add Condition Adjustment" at bounding box center [885, 270] width 194 height 17
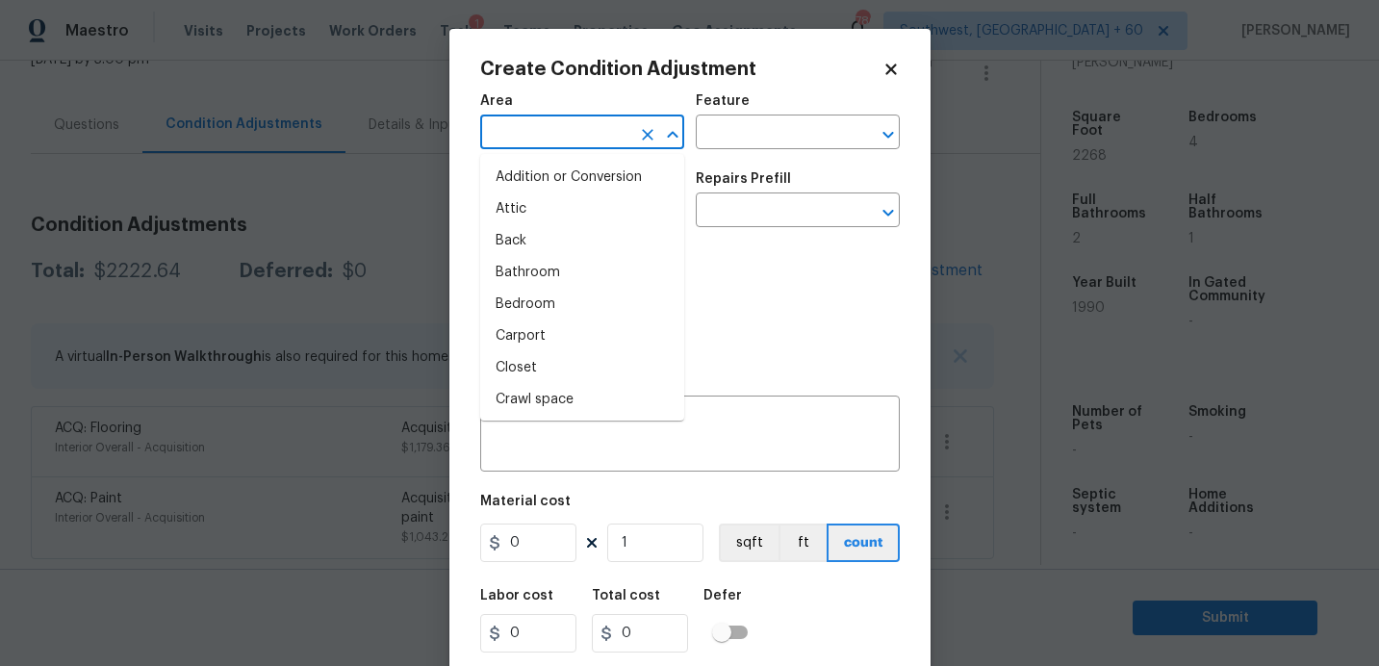
click at [503, 133] on input "text" at bounding box center [555, 134] width 150 height 30
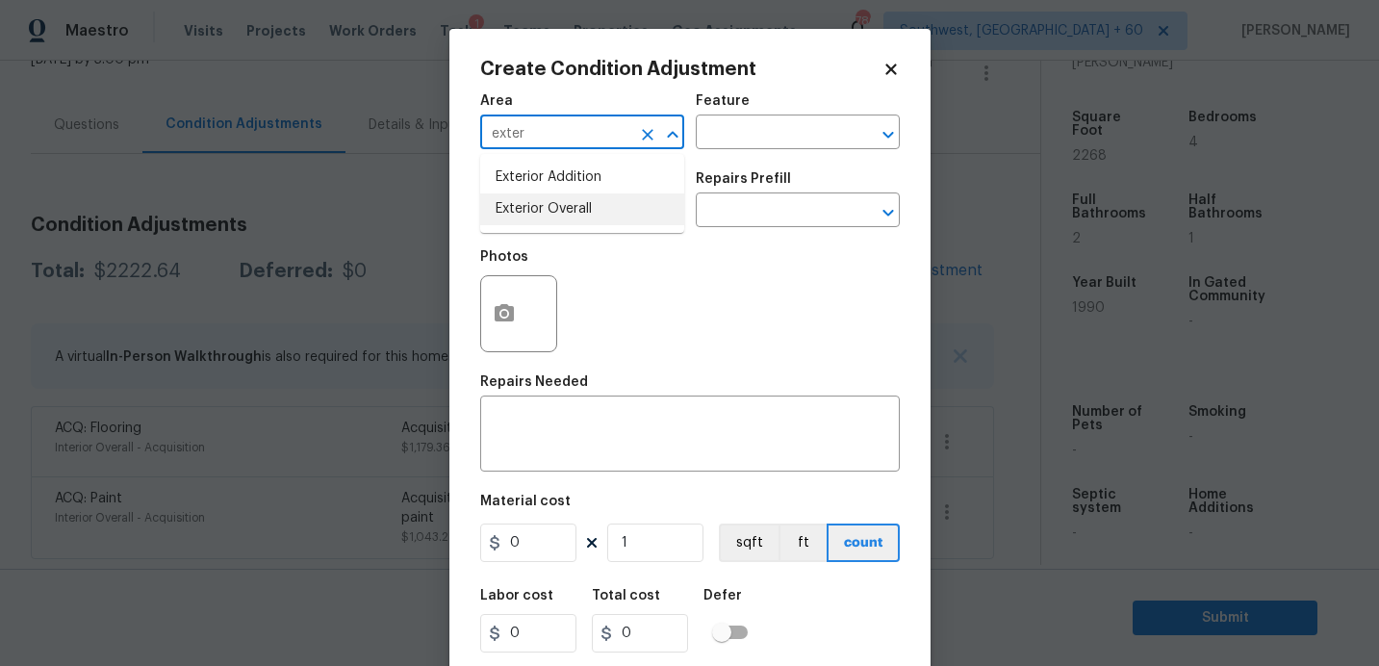
click at [564, 206] on li "Exterior Overall" at bounding box center [582, 209] width 204 height 32
type input "Exterior Overall"
click at [777, 145] on input "text" at bounding box center [771, 134] width 150 height 30
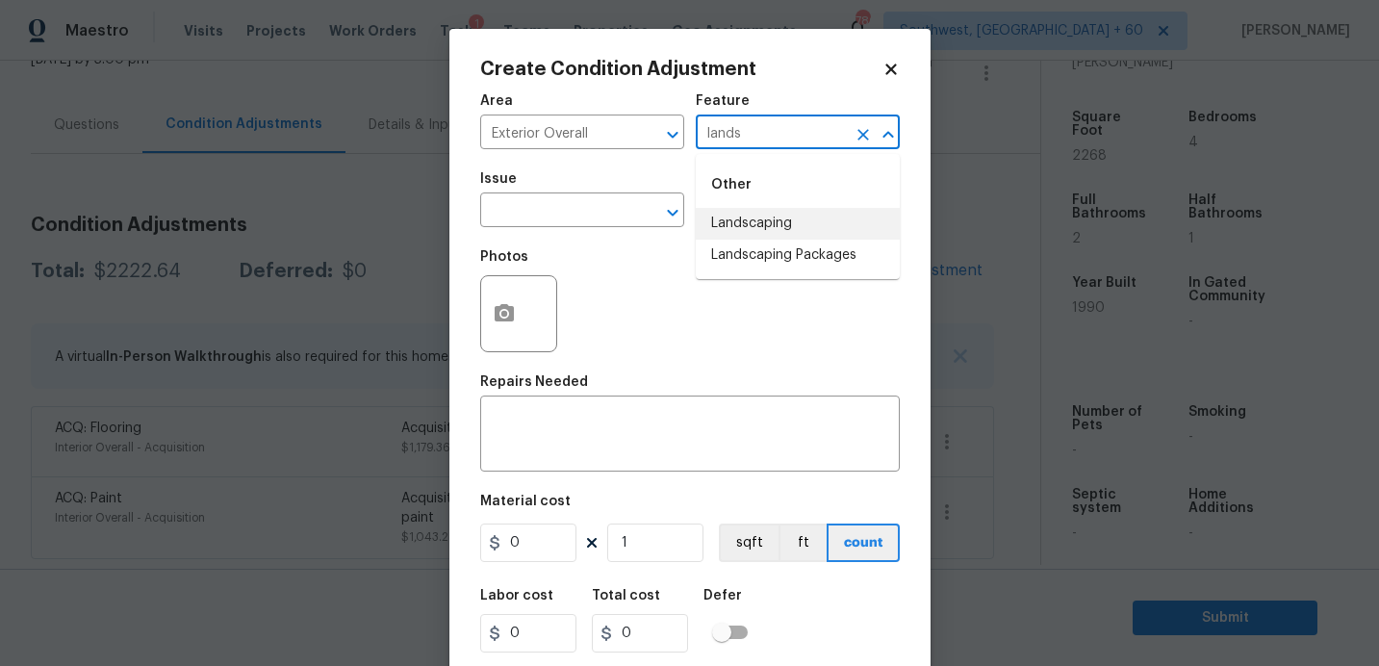
click at [772, 231] on li "Landscaping" at bounding box center [798, 224] width 204 height 32
type input "Landscaping"
click at [592, 211] on input "text" at bounding box center [555, 212] width 150 height 30
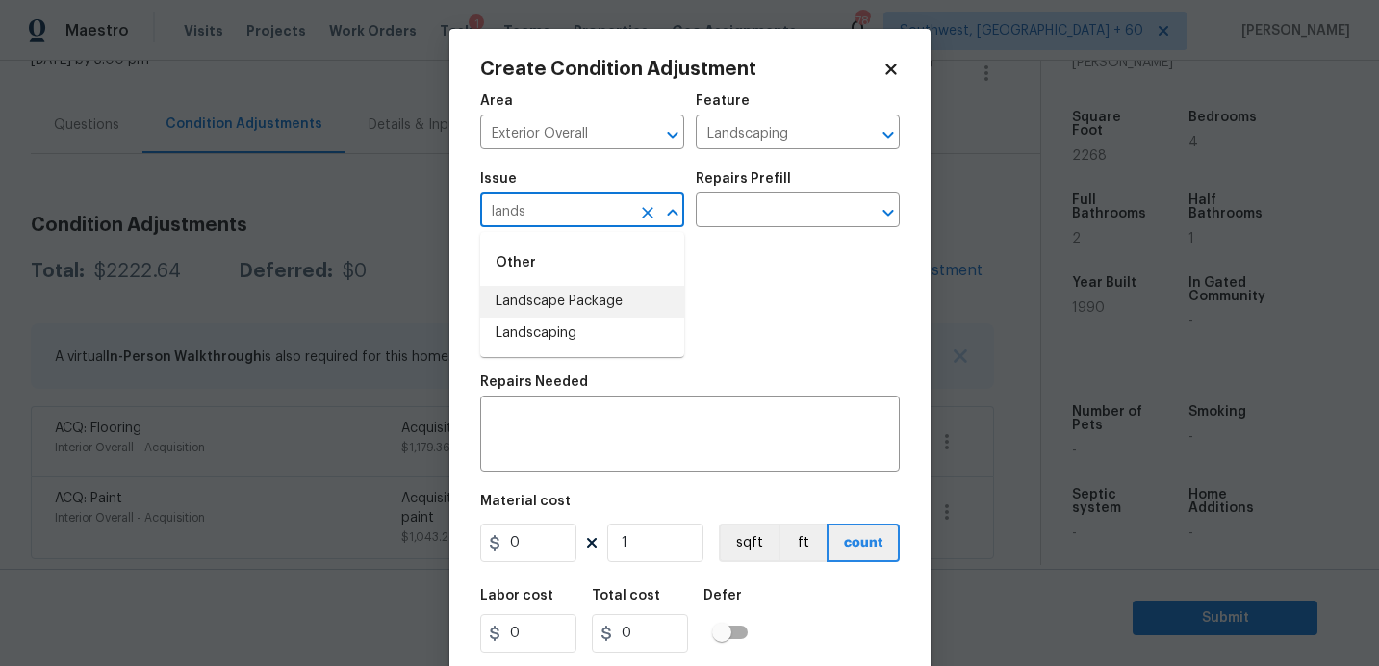
click at [581, 304] on li "Landscape Package" at bounding box center [582, 302] width 204 height 32
type input "Landscape Package"
click at [745, 212] on input "text" at bounding box center [771, 212] width 150 height 30
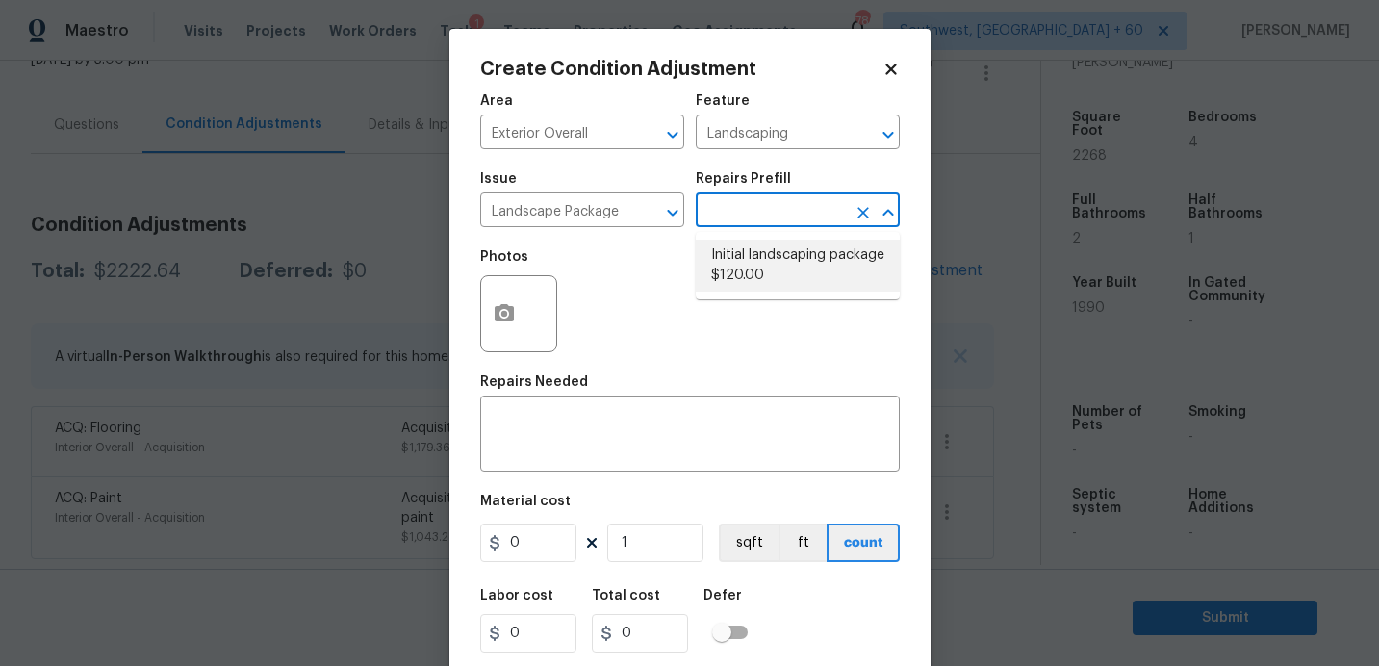
click at [753, 249] on li "Initial landscaping package $120.00" at bounding box center [798, 266] width 204 height 52
type input "Home Readiness Packages"
type textarea "Mowing of grass up to 6" in height. Mow, edge along driveways & sidewalks, trim…"
type input "120"
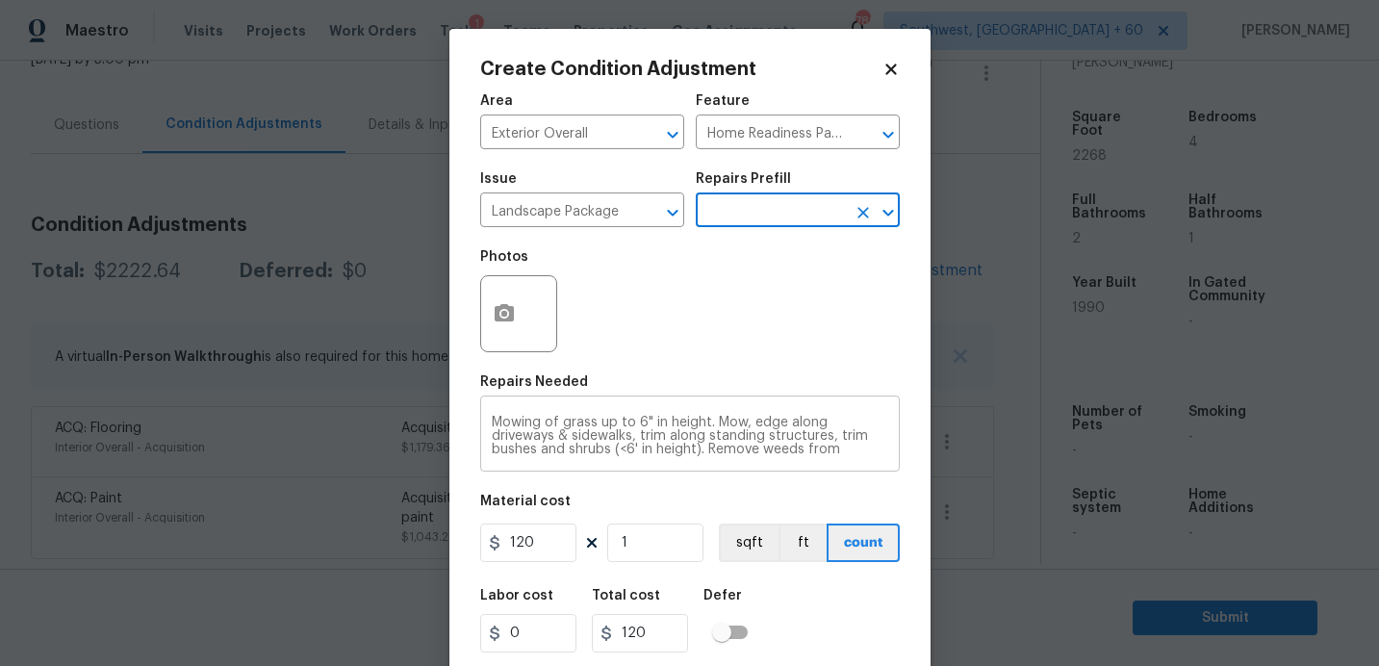
scroll to position [53, 0]
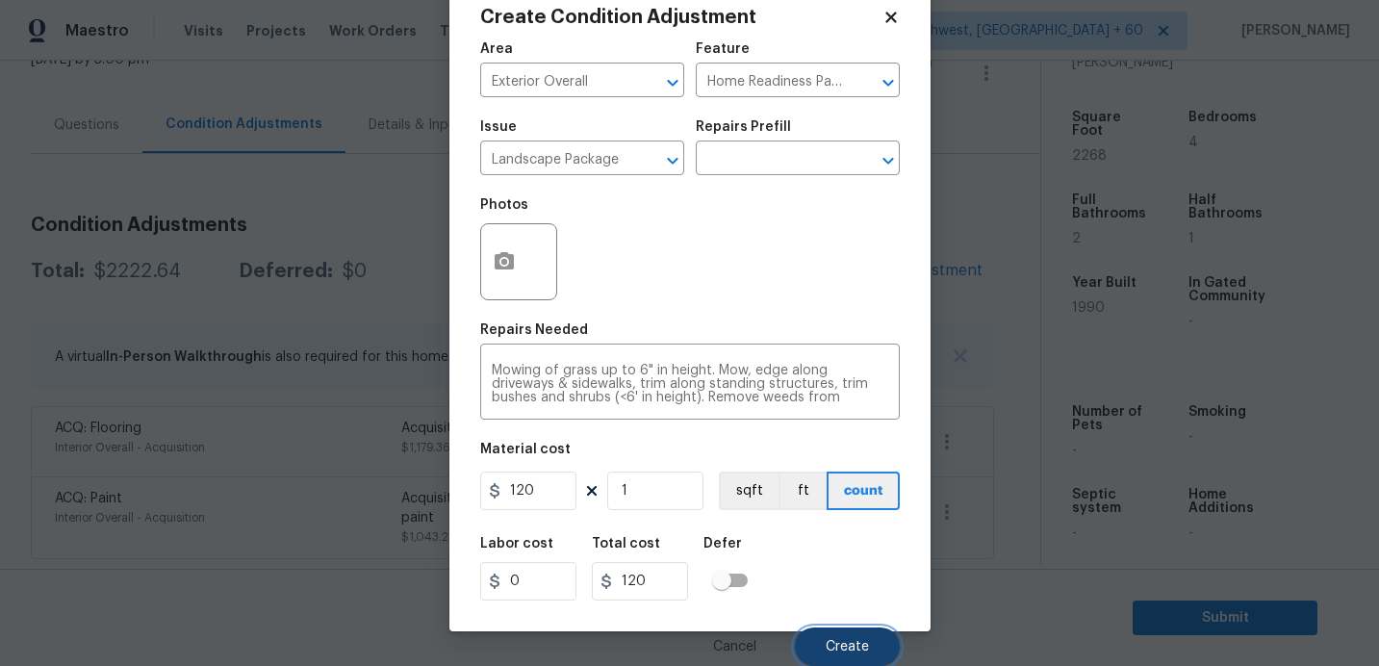
click at [849, 644] on span "Create" at bounding box center [847, 647] width 43 height 14
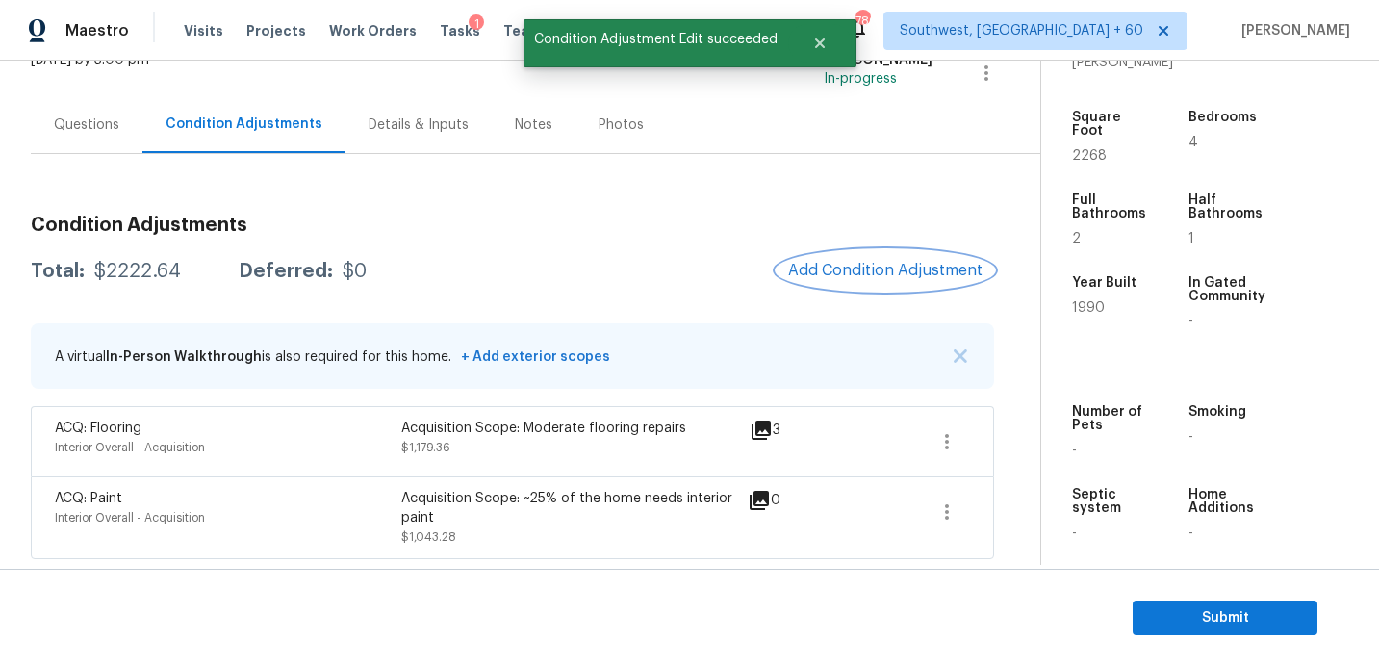
scroll to position [0, 0]
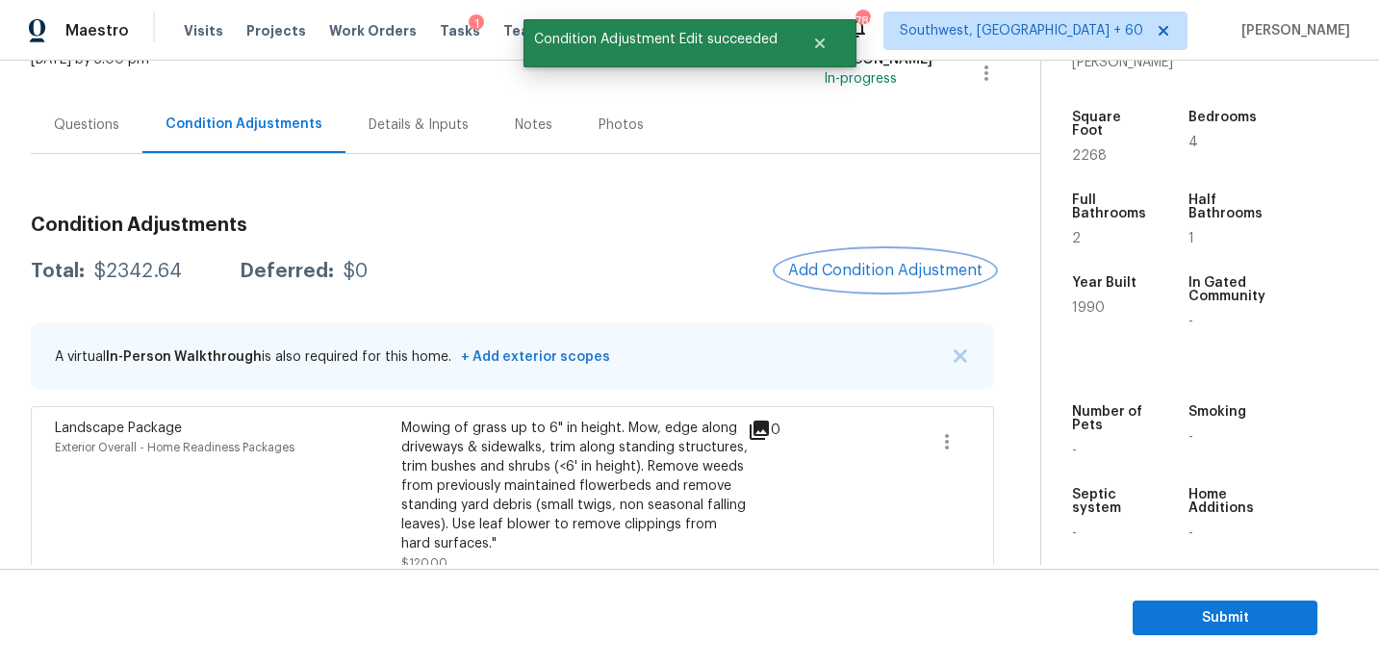
click at [871, 255] on button "Add Condition Adjustment" at bounding box center [884, 270] width 217 height 40
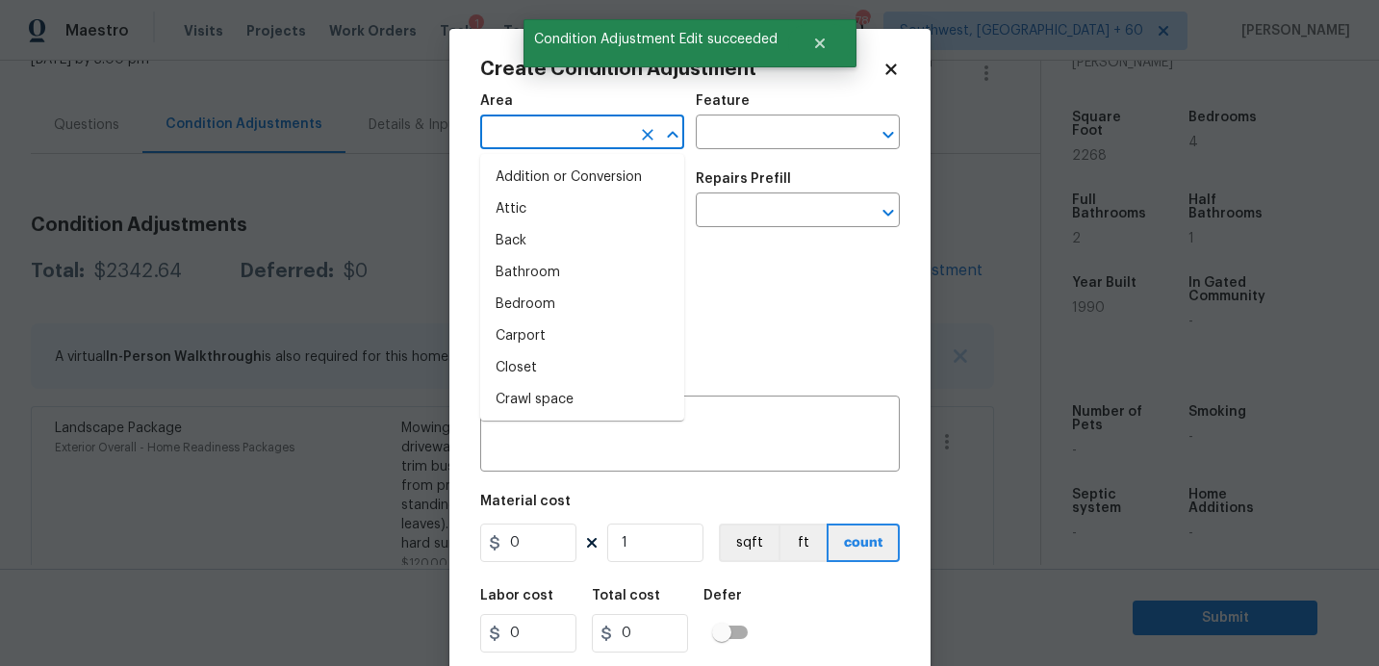
click at [553, 130] on input "text" at bounding box center [555, 134] width 150 height 30
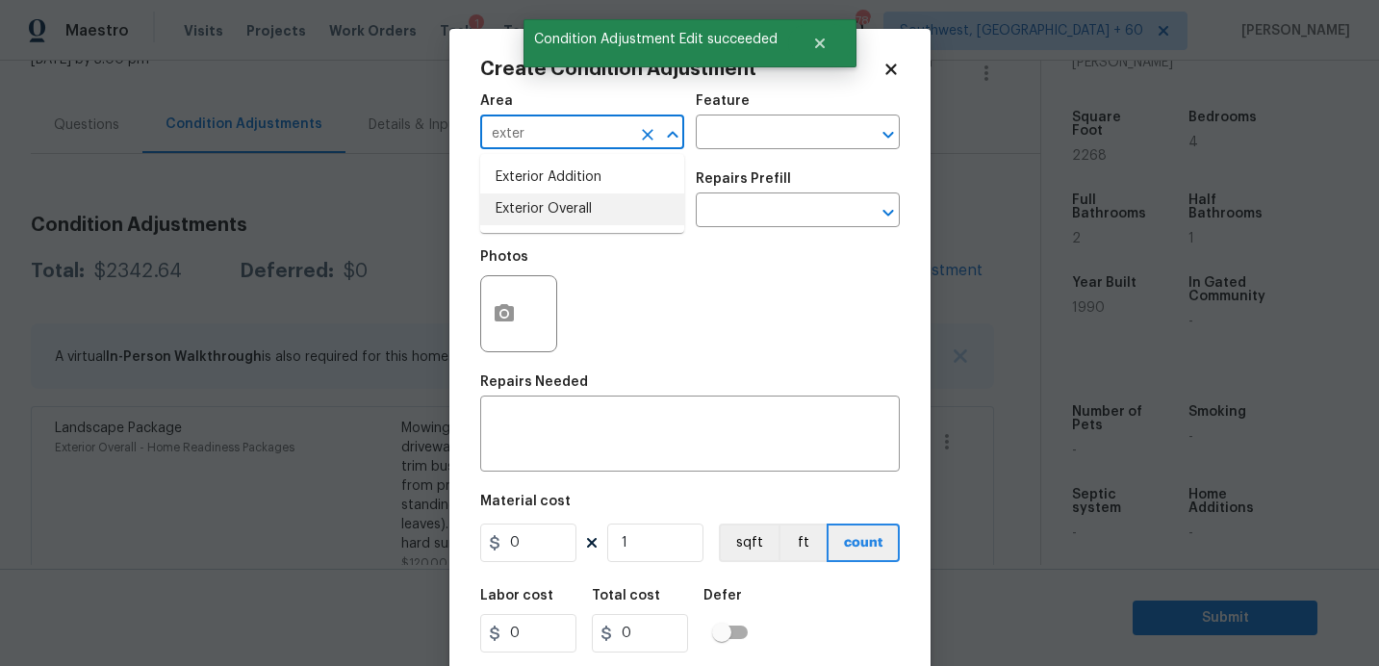
click at [605, 207] on li "Exterior Overall" at bounding box center [582, 209] width 204 height 32
type input "Exterior Overall"
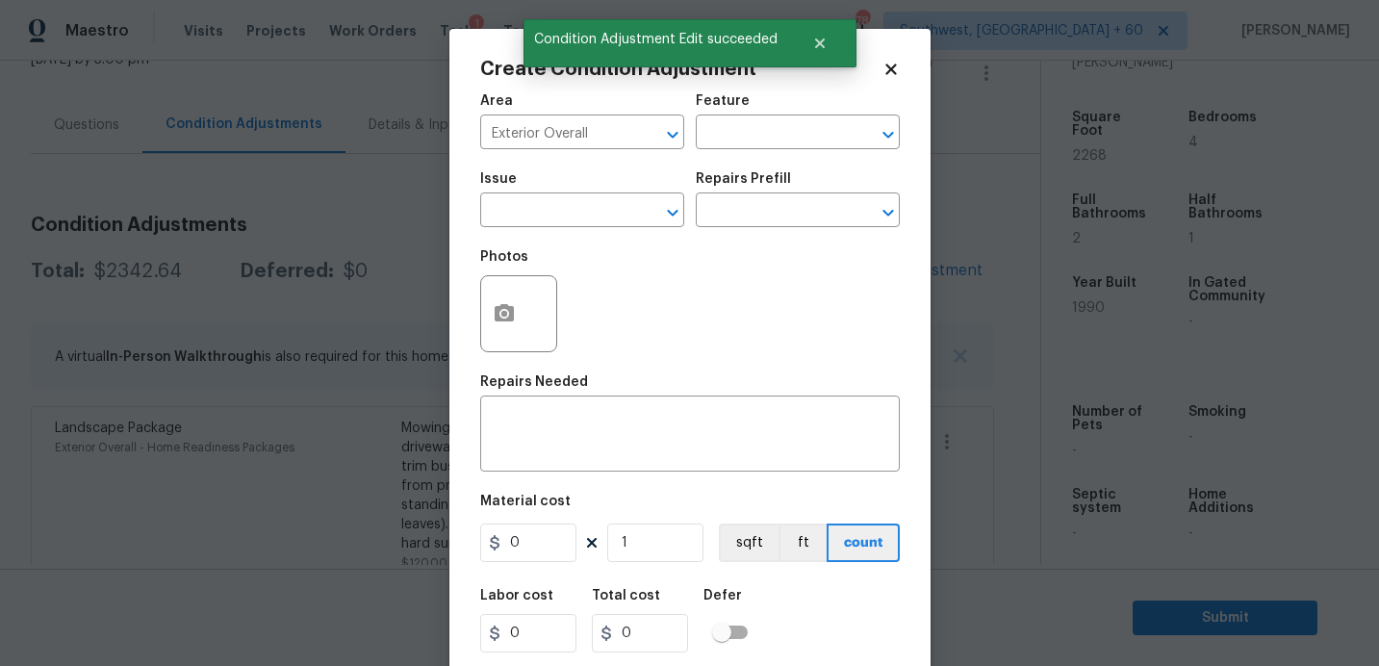
click at [748, 151] on div "Area Exterior Overall ​ Feature ​" at bounding box center [690, 122] width 420 height 78
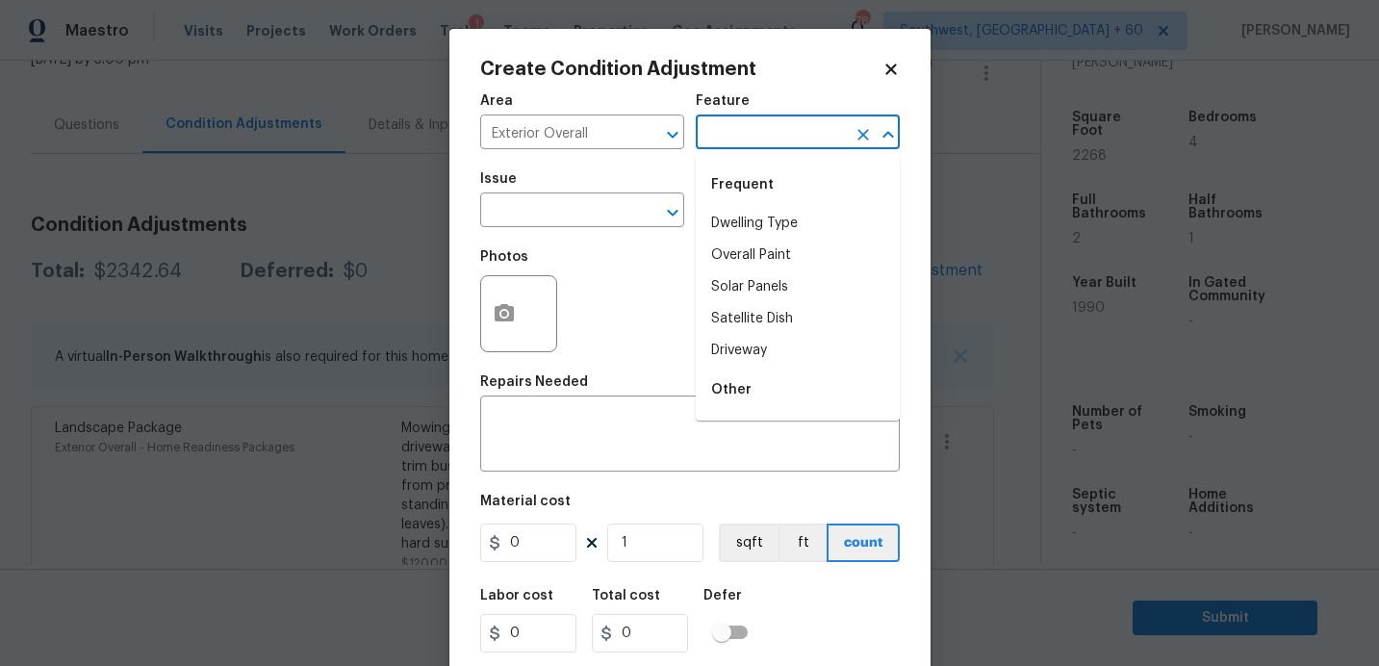
click at [761, 147] on input "text" at bounding box center [771, 134] width 150 height 30
type input "p"
click at [766, 220] on li "Driveway" at bounding box center [798, 224] width 204 height 32
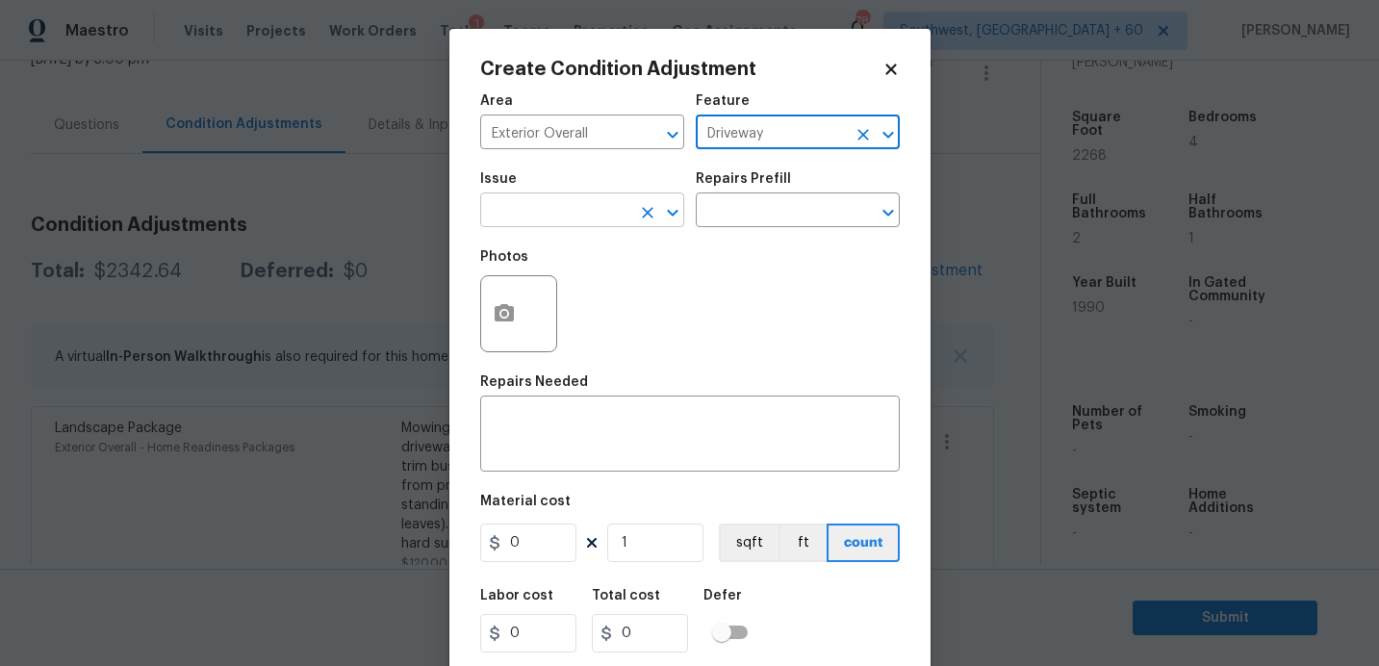
type input "Driveway"
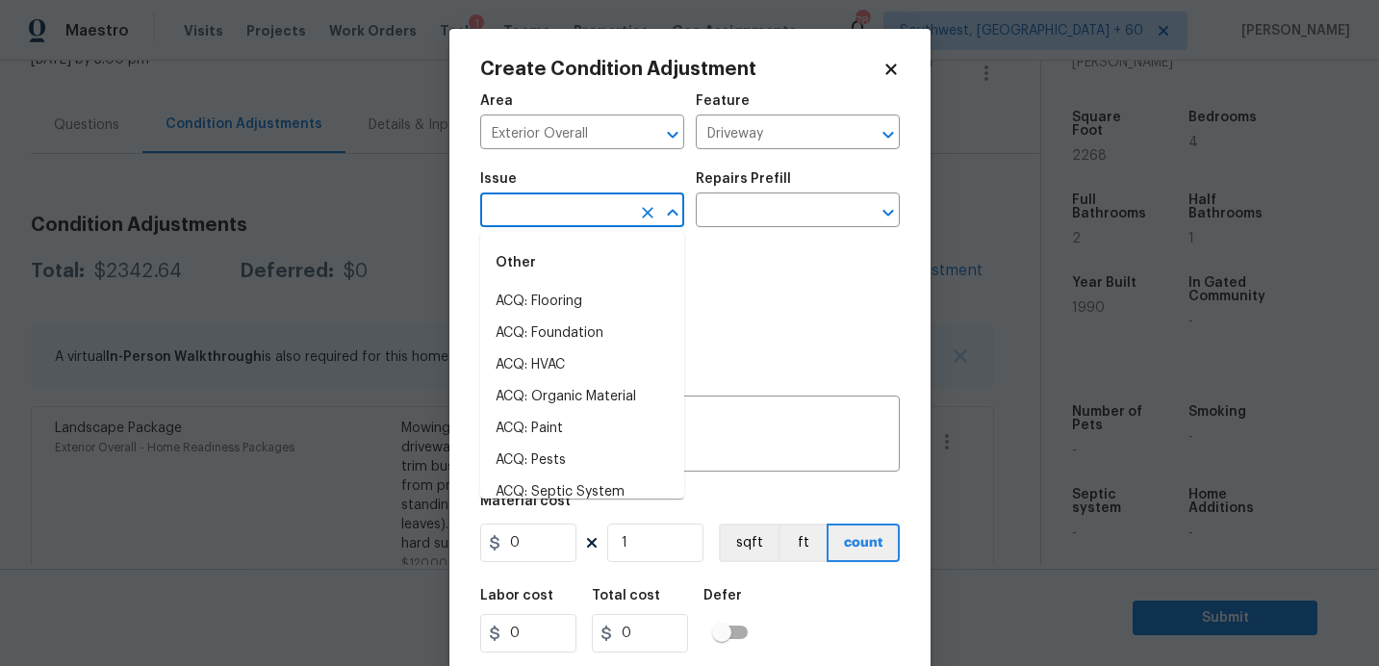
click at [598, 220] on input "text" at bounding box center [555, 212] width 150 height 30
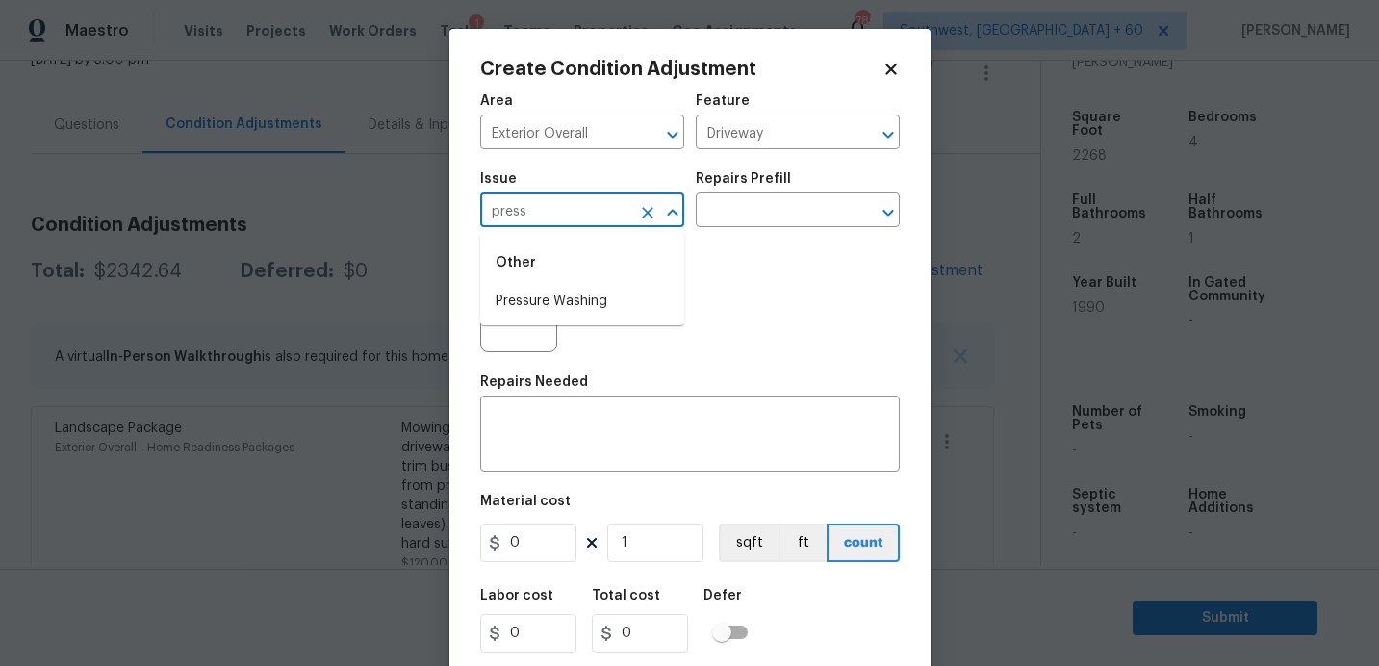
click at [581, 305] on li "Pressure Washing" at bounding box center [582, 302] width 204 height 32
type input "Pressure Washing"
click at [756, 196] on div "Repairs Prefill" at bounding box center [798, 184] width 204 height 25
click at [756, 225] on input "text" at bounding box center [771, 212] width 150 height 30
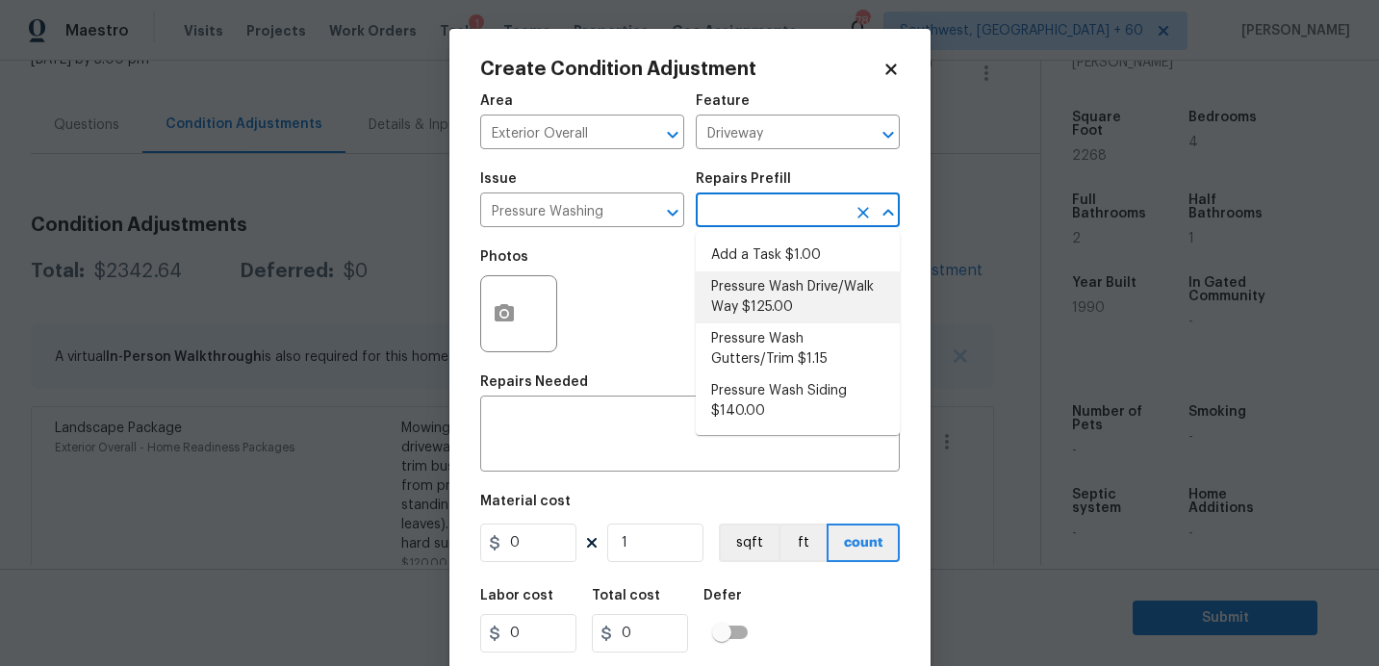
click at [784, 297] on li "Pressure Wash Drive/Walk Way $125.00" at bounding box center [798, 297] width 204 height 52
type input "Siding"
type textarea "Pressure wash the driveways/walkways as directed by the PM. Ensure that all deb…"
type input "125"
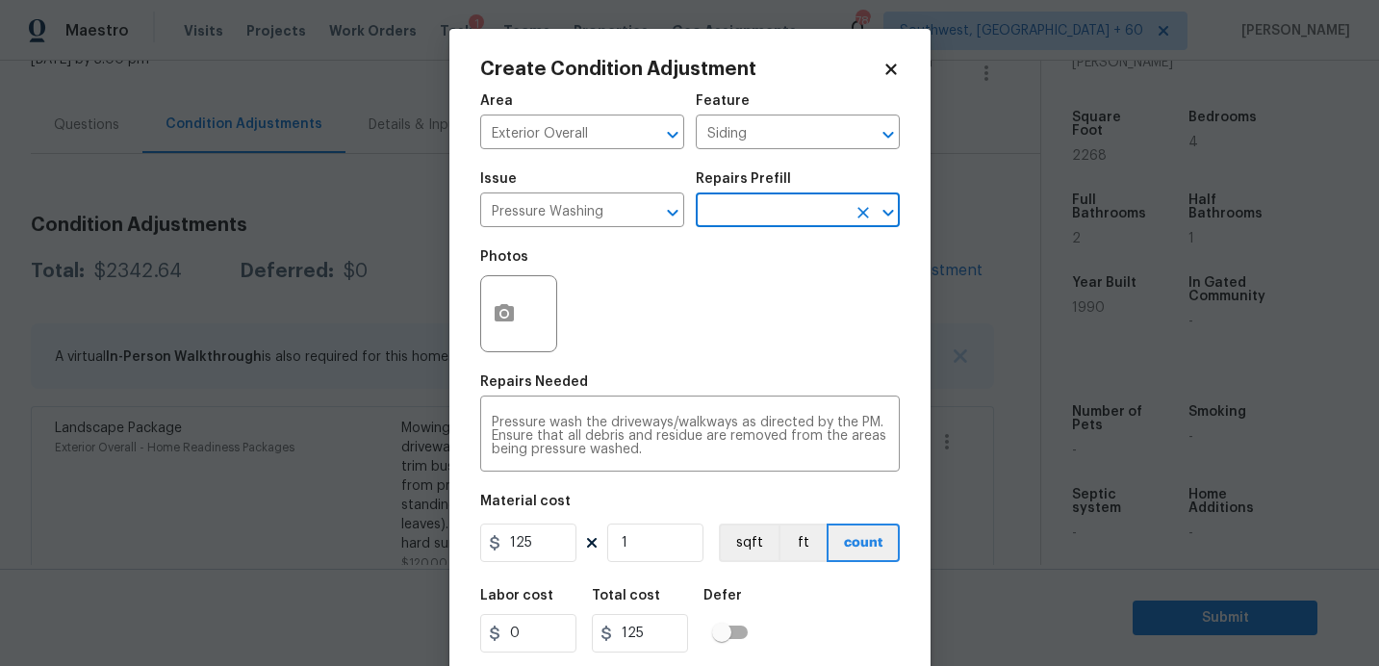
scroll to position [53, 0]
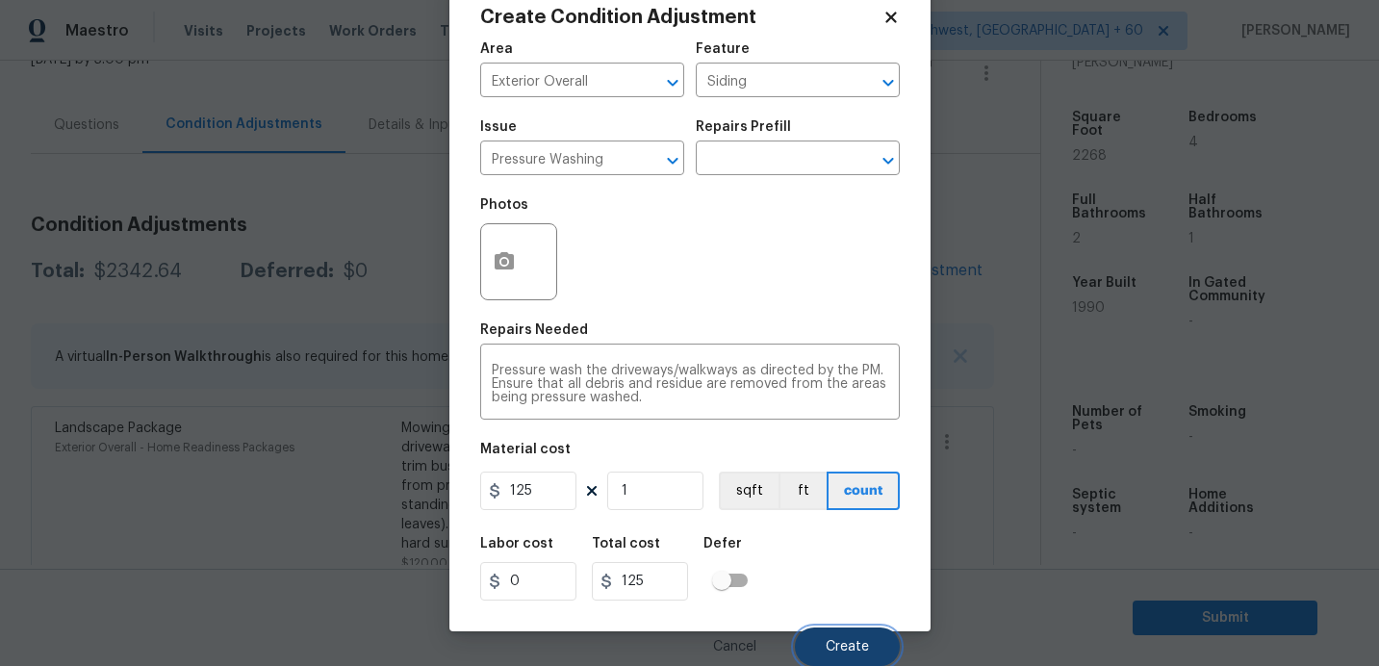
click at [884, 644] on button "Create" at bounding box center [847, 646] width 105 height 38
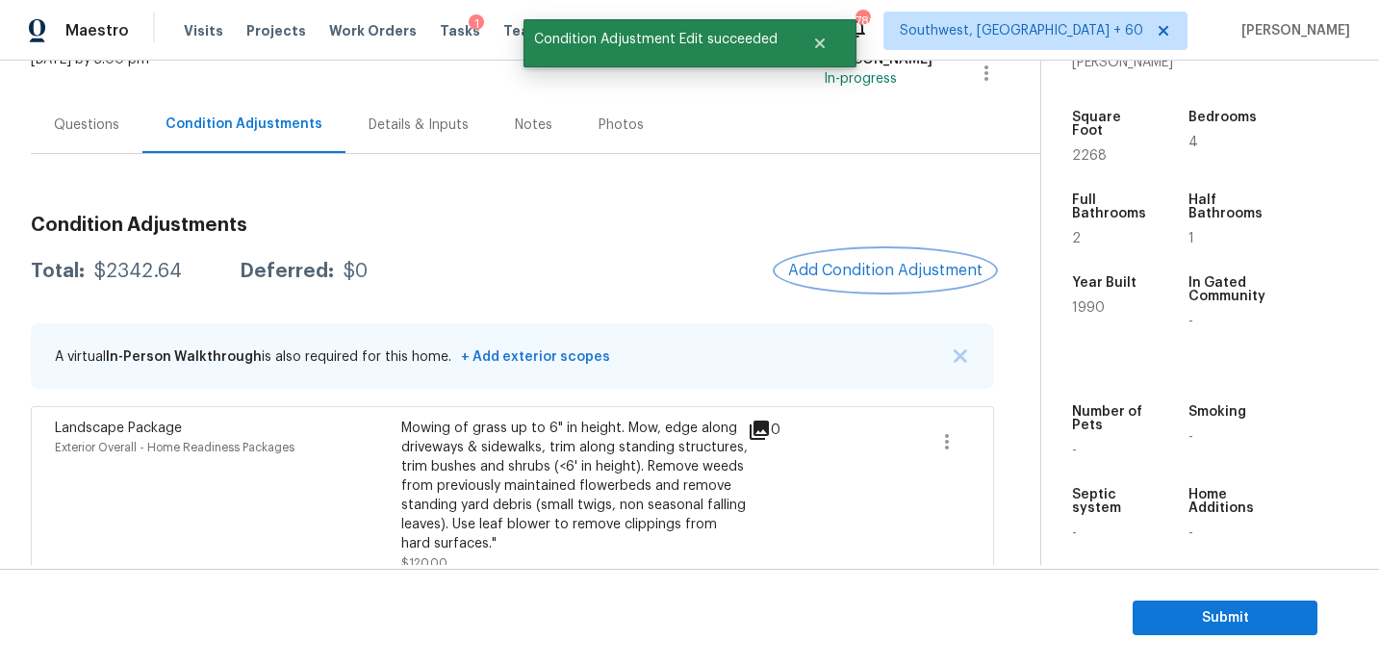
scroll to position [0, 0]
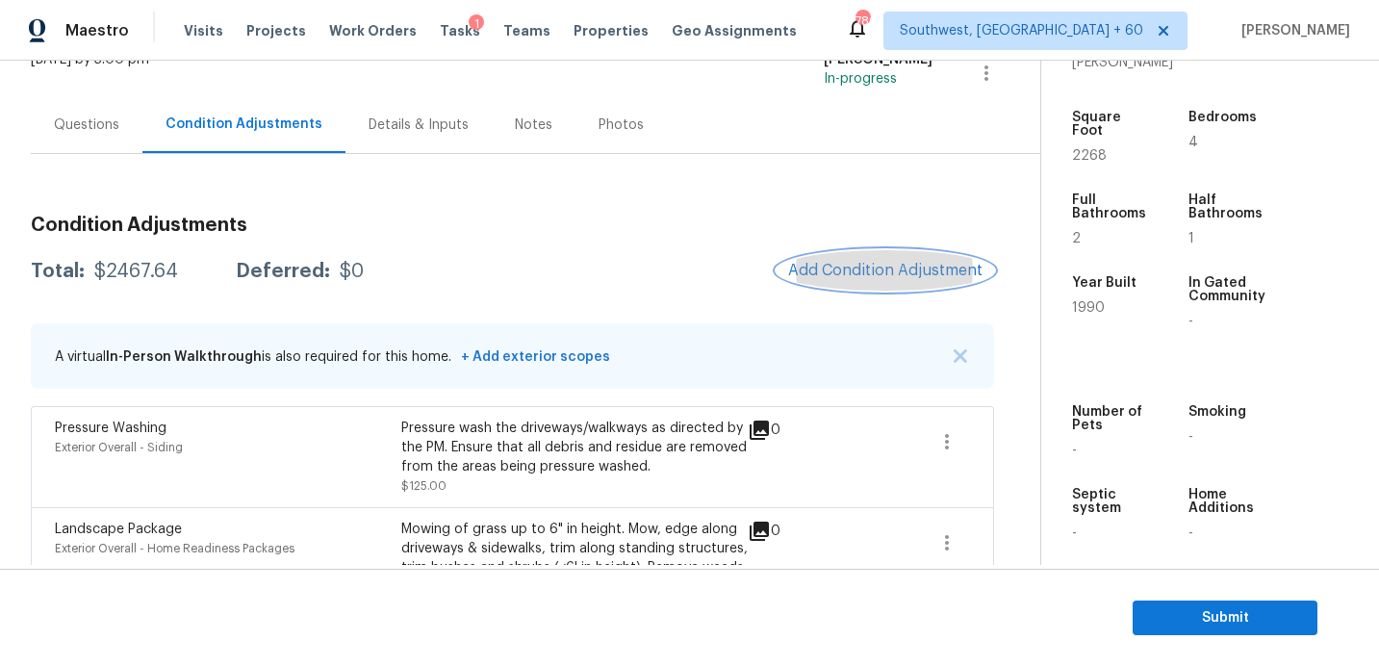
click at [875, 277] on span "Add Condition Adjustment" at bounding box center [885, 270] width 194 height 17
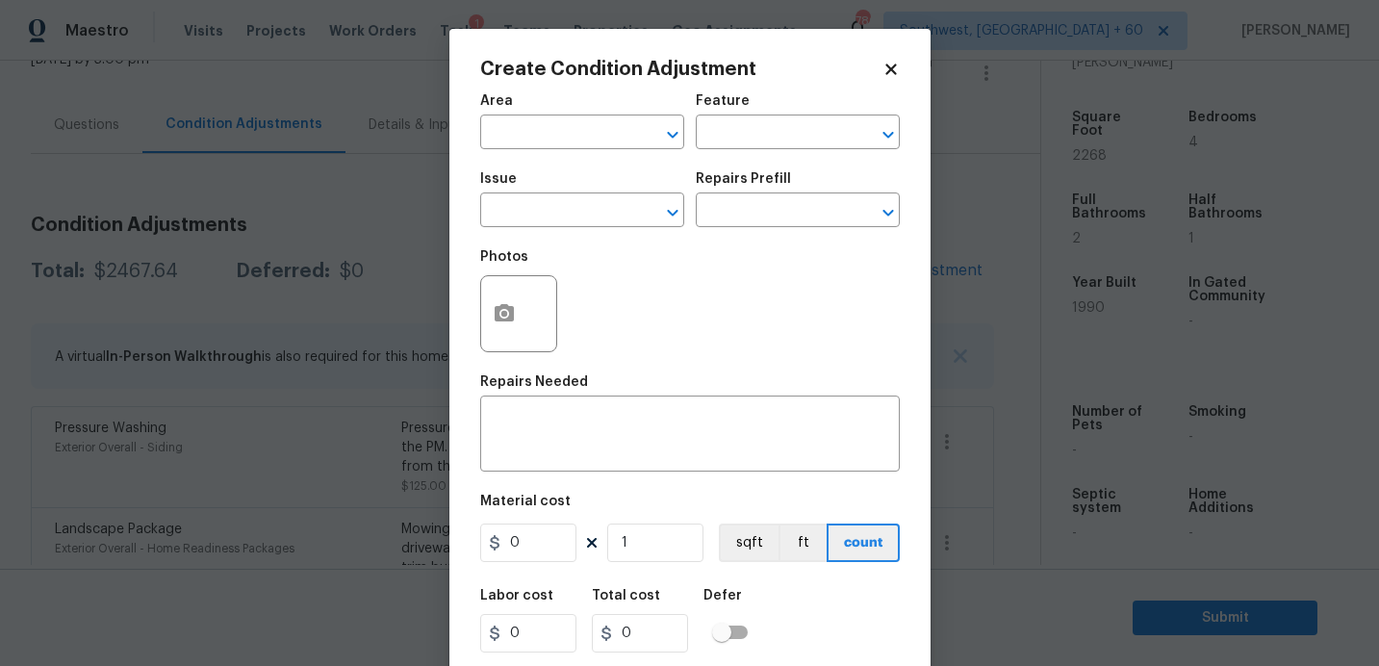
click at [544, 115] on div "Area" at bounding box center [582, 106] width 204 height 25
click at [544, 148] on input "text" at bounding box center [555, 134] width 150 height 30
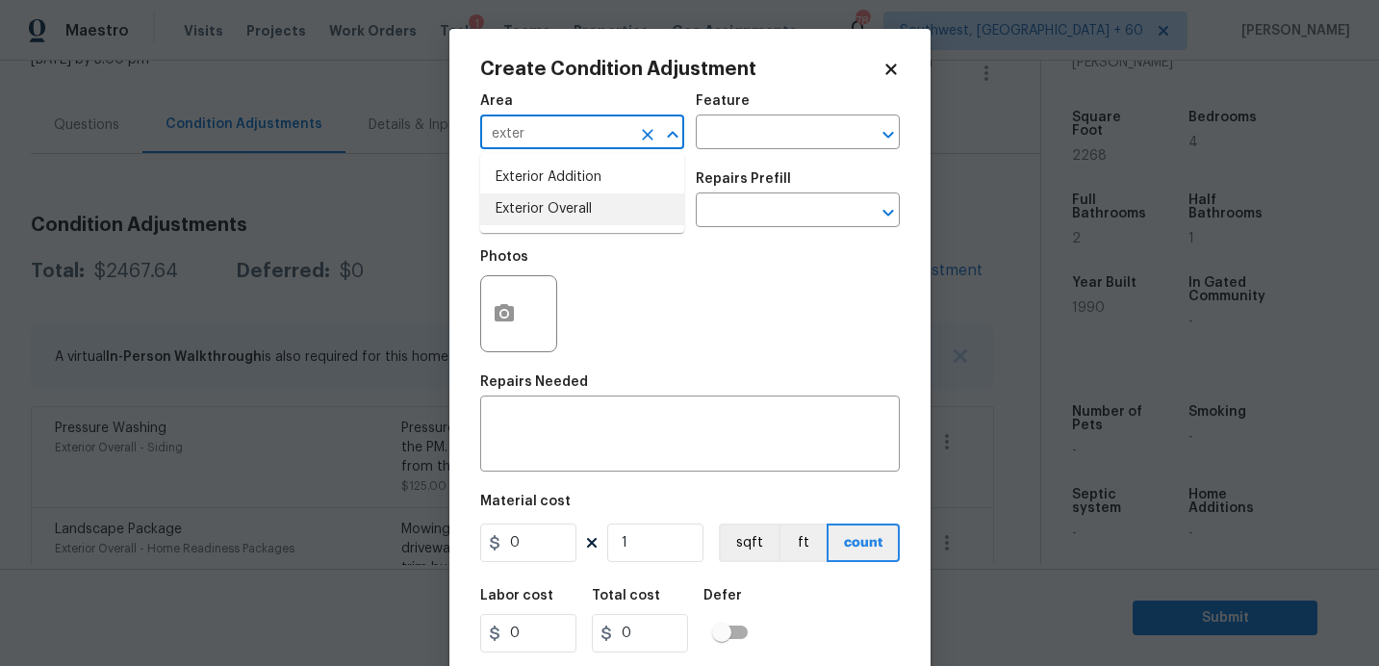
click at [578, 205] on li "Exterior Overall" at bounding box center [582, 209] width 204 height 32
type input "Exterior Overall"
click at [745, 137] on input "text" at bounding box center [771, 134] width 150 height 30
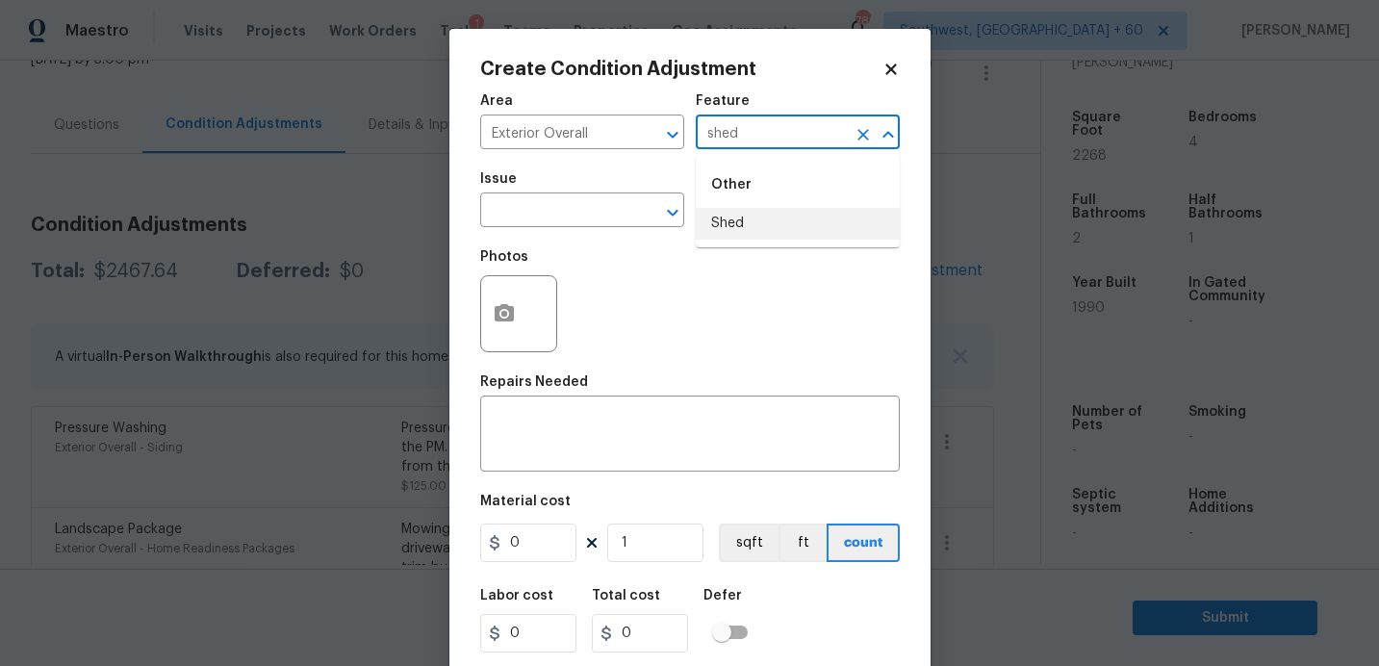
click at [757, 233] on li "Shed" at bounding box center [798, 224] width 204 height 32
type input "Shed"
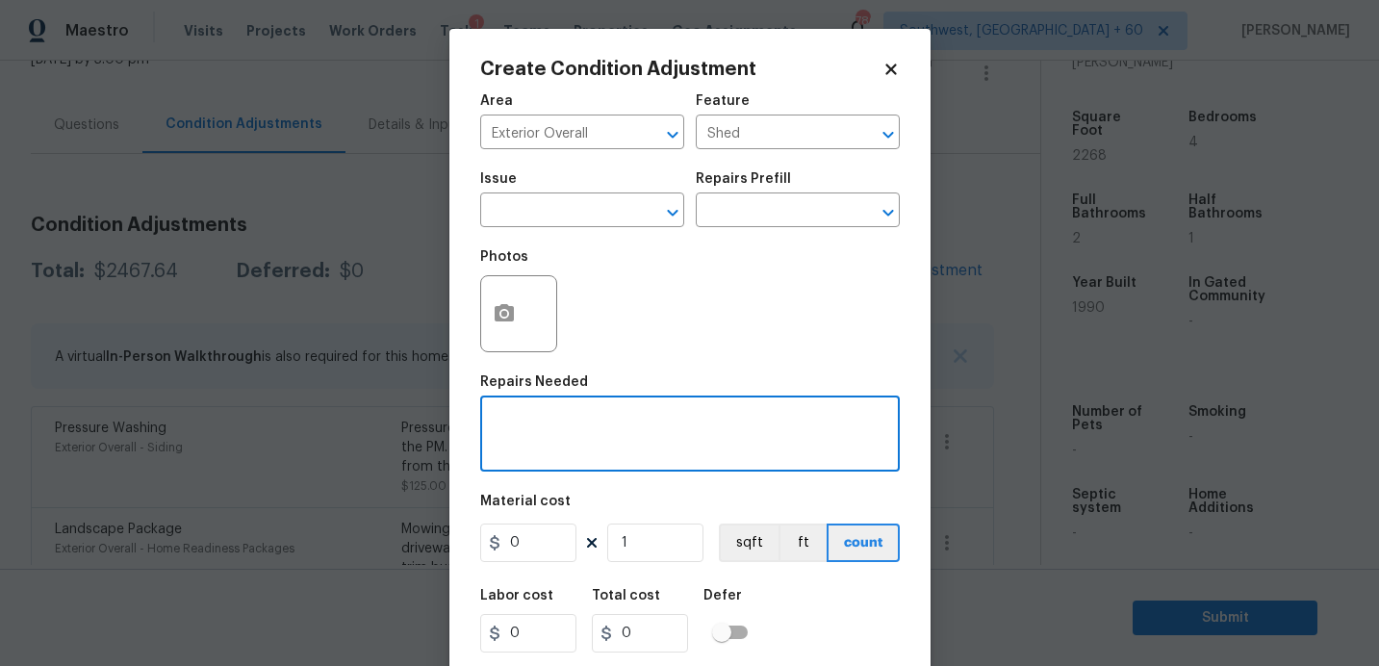
click at [621, 431] on textarea at bounding box center [690, 436] width 396 height 40
type textarea "Remove the additional dwelling"
click at [504, 314] on circle "button" at bounding box center [503, 314] width 6 height 6
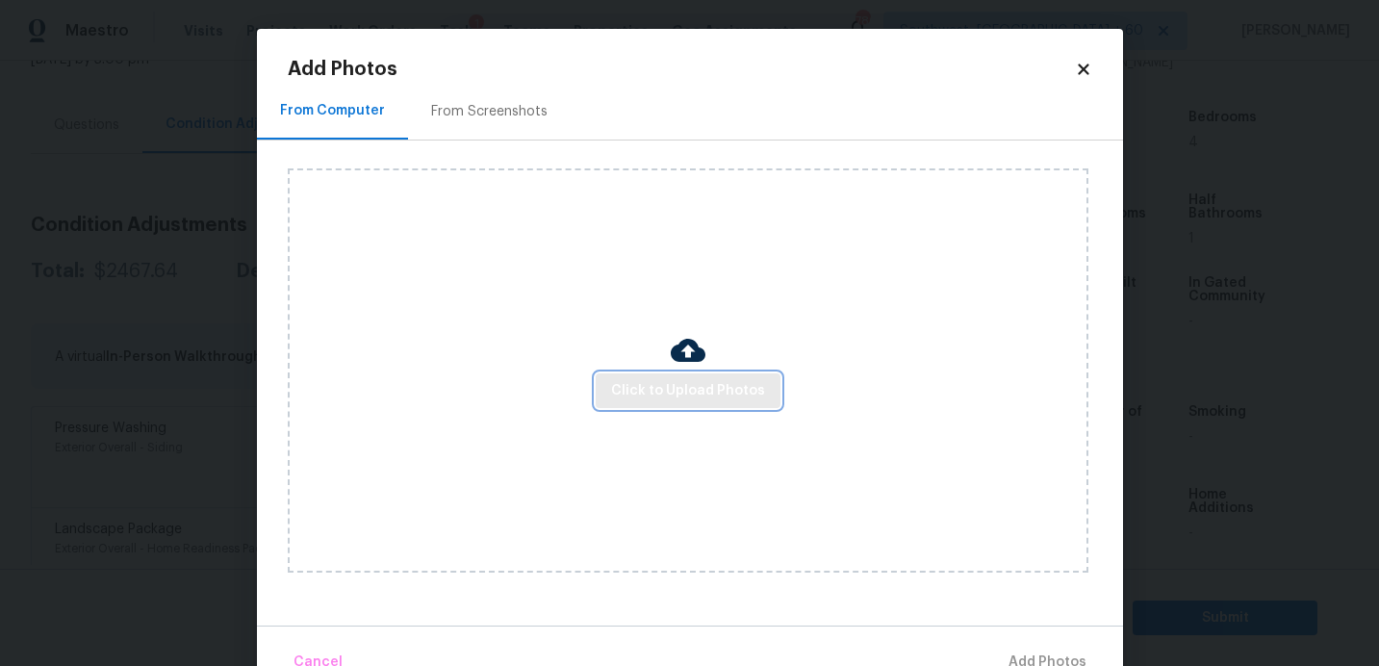
click at [623, 373] on button "Click to Upload Photos" at bounding box center [688, 391] width 185 height 36
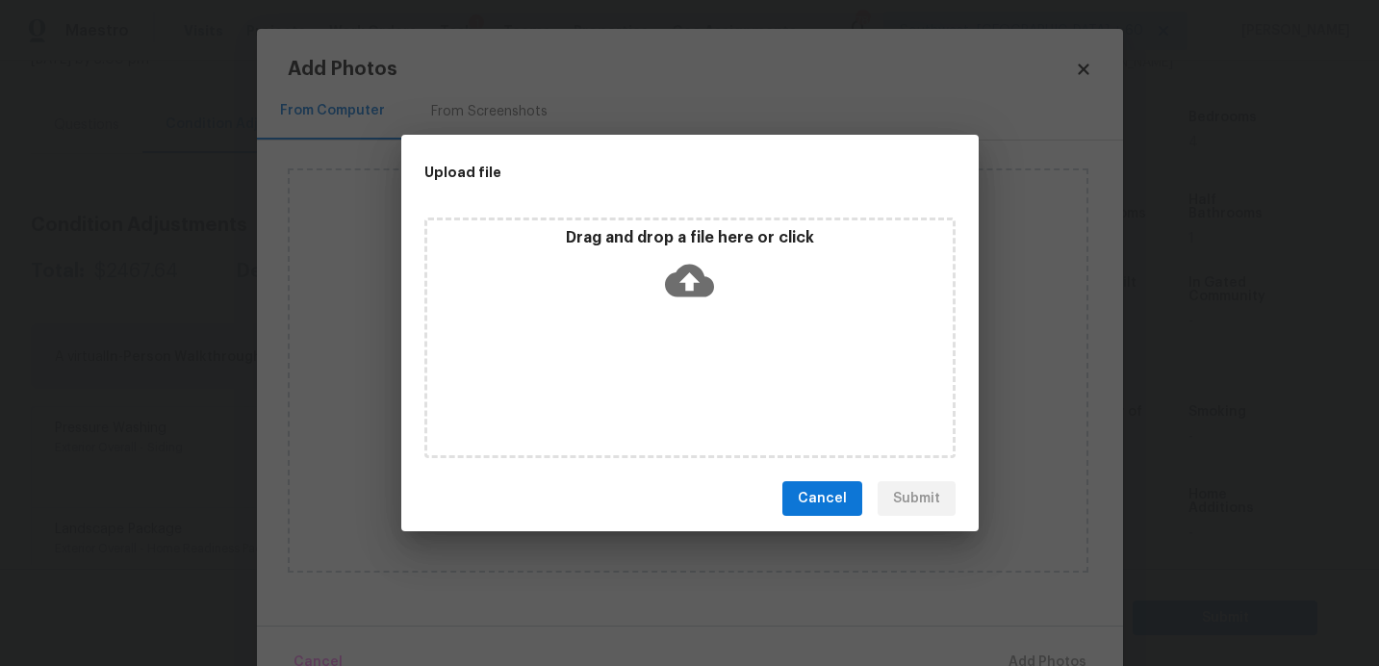
click at [623, 374] on div "Drag and drop a file here or click" at bounding box center [689, 337] width 531 height 241
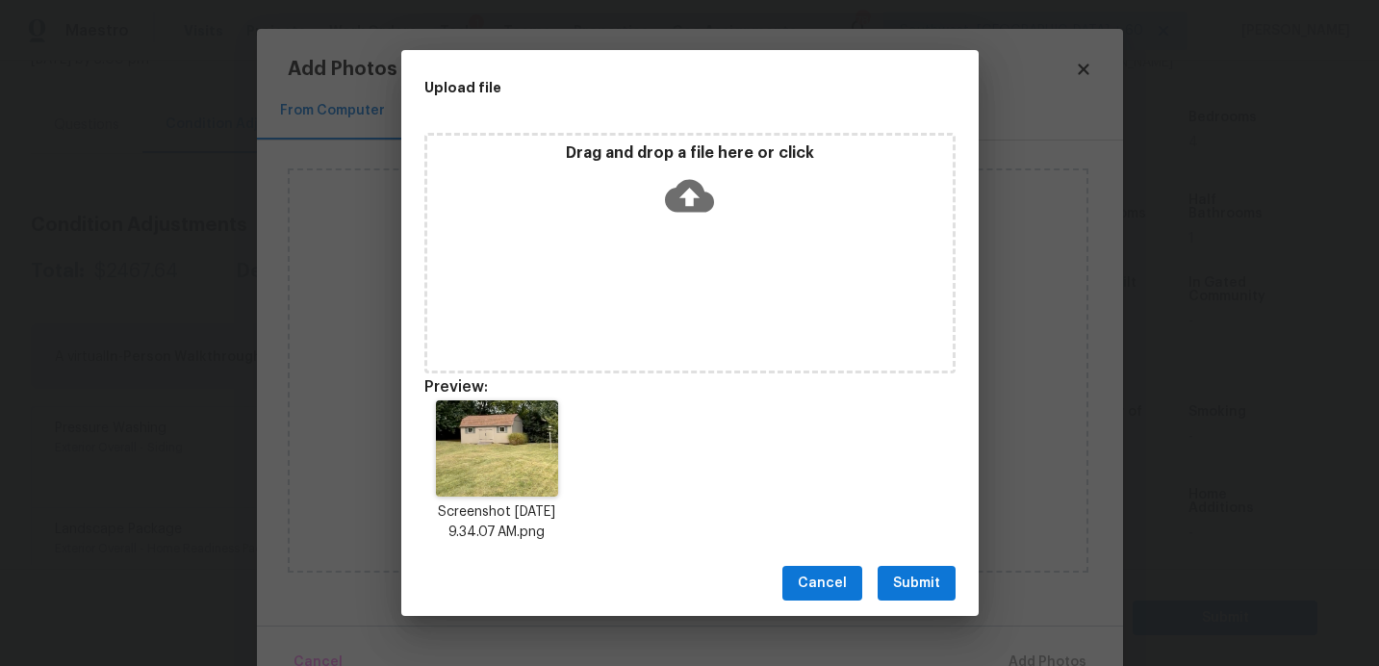
click at [906, 572] on span "Submit" at bounding box center [916, 584] width 47 height 24
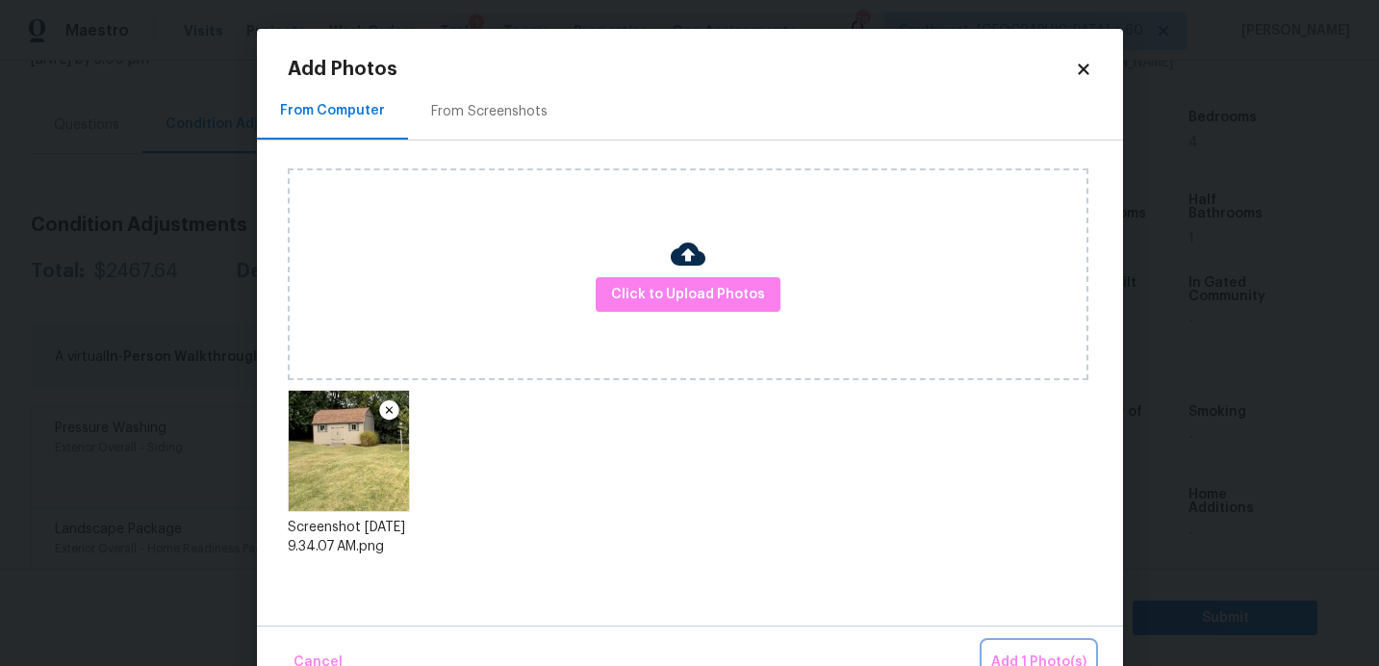
click at [1037, 647] on button "Add 1 Photo(s)" at bounding box center [1038, 662] width 111 height 41
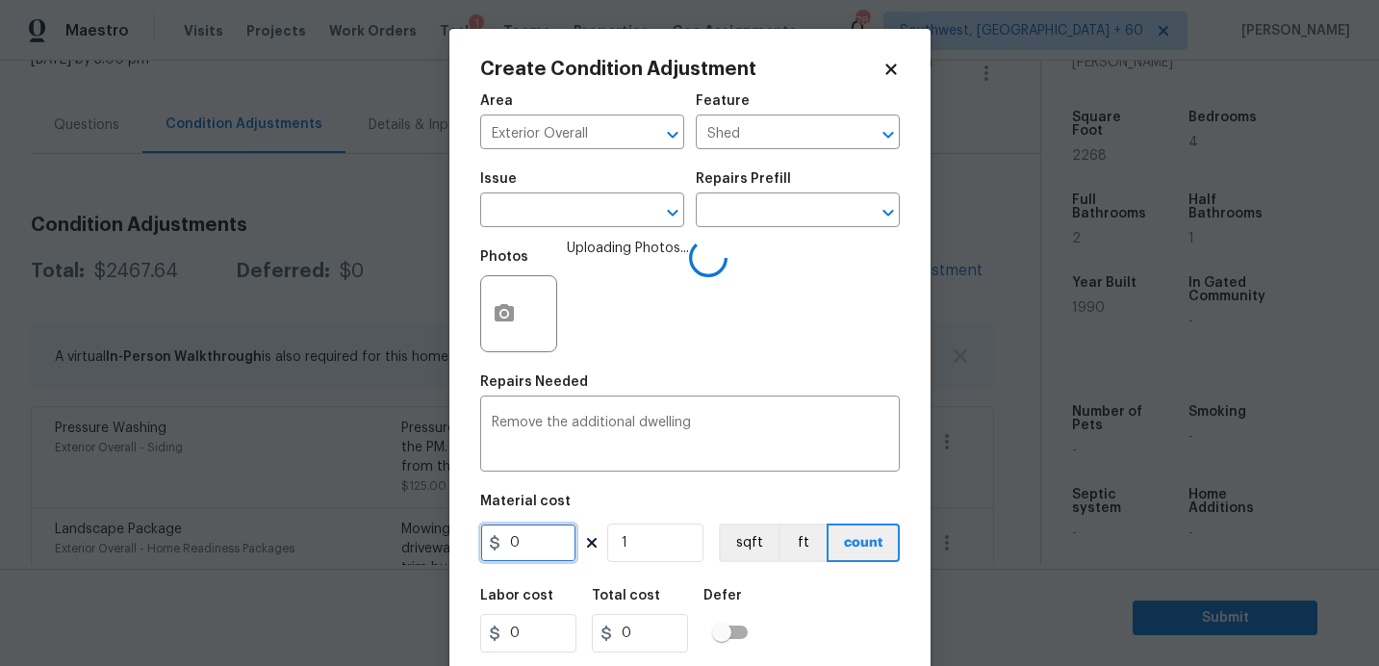
click at [561, 547] on input "0" at bounding box center [528, 542] width 96 height 38
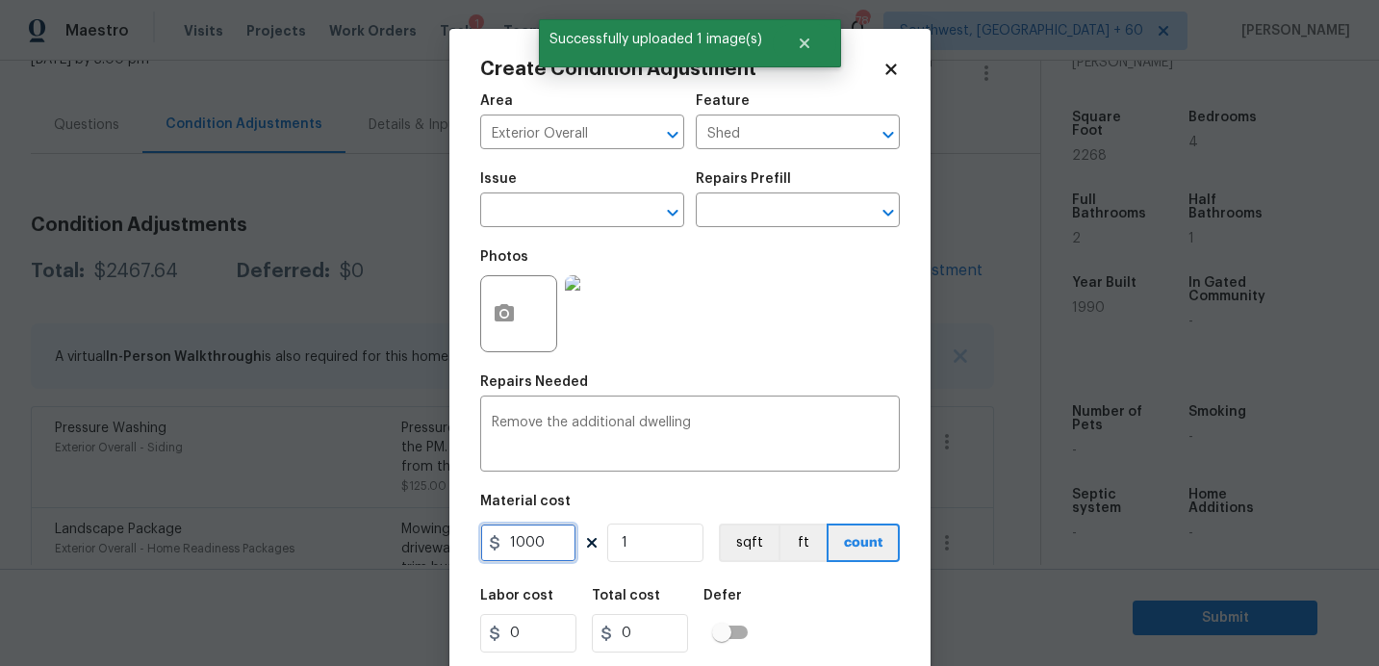
scroll to position [53, 0]
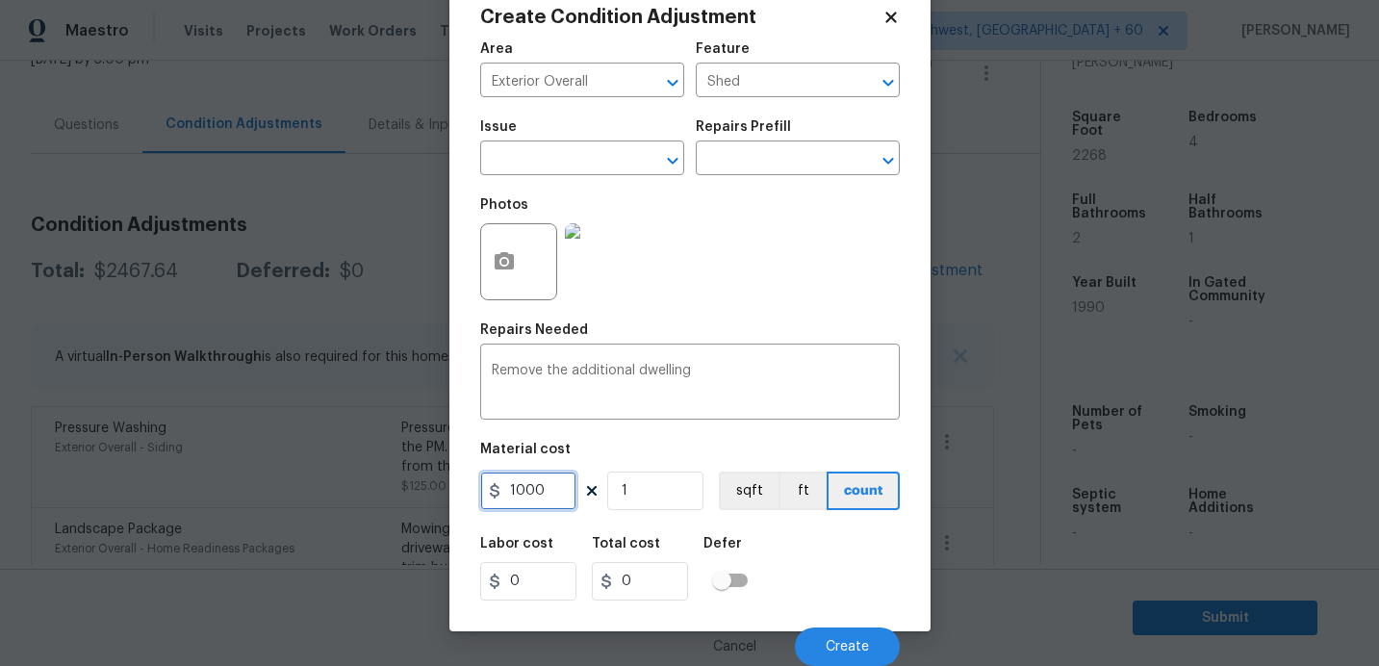
type input "1000"
click at [834, 633] on button "Create" at bounding box center [847, 646] width 105 height 38
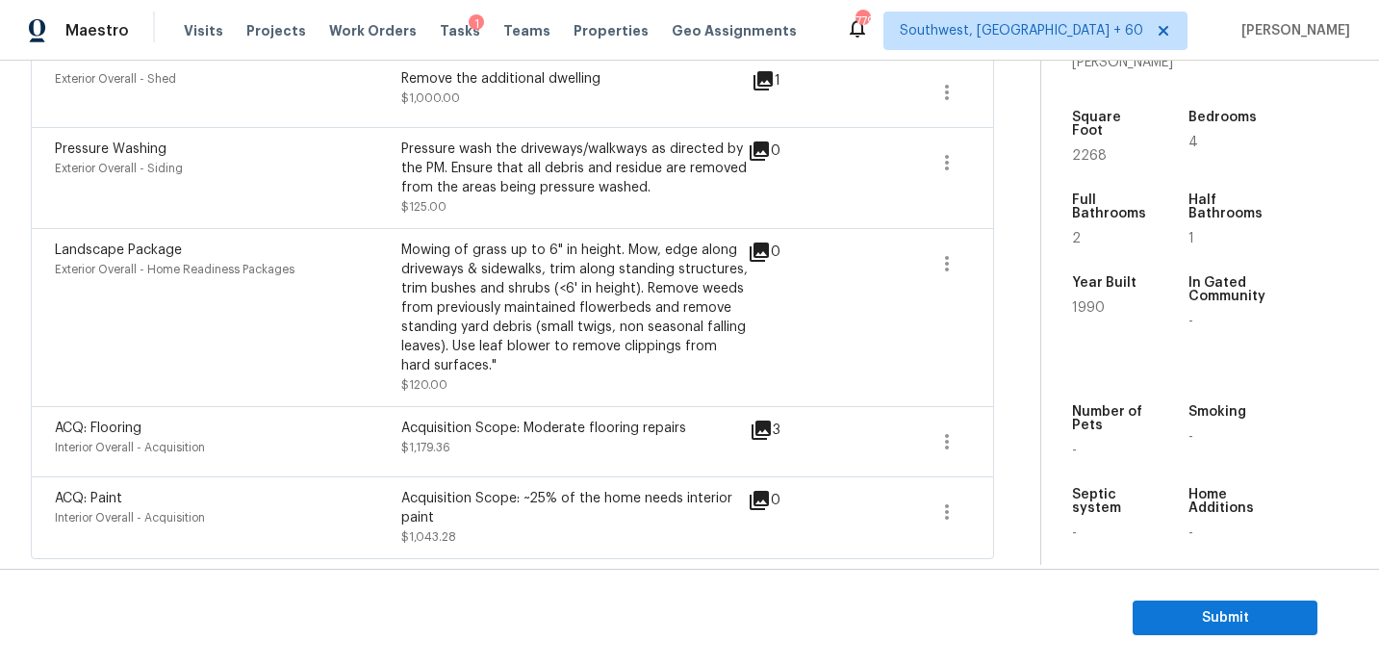
scroll to position [93, 0]
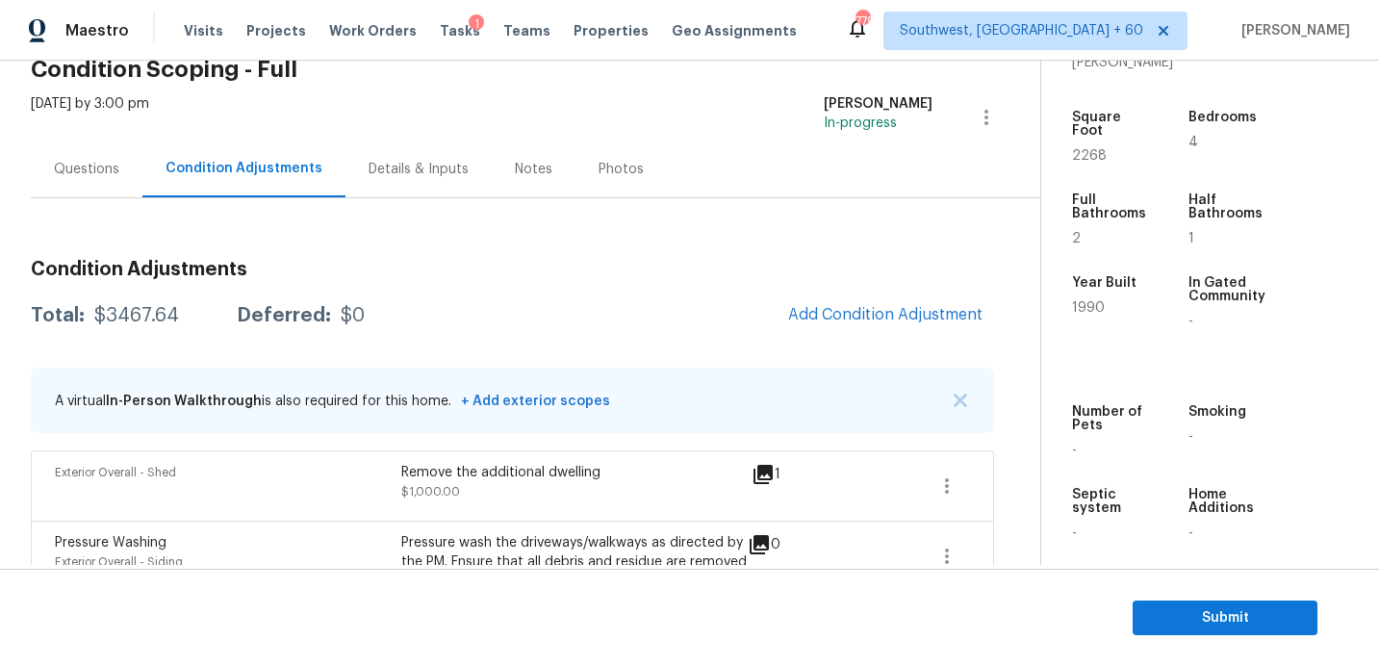
click at [75, 144] on div "Questions" at bounding box center [87, 168] width 112 height 57
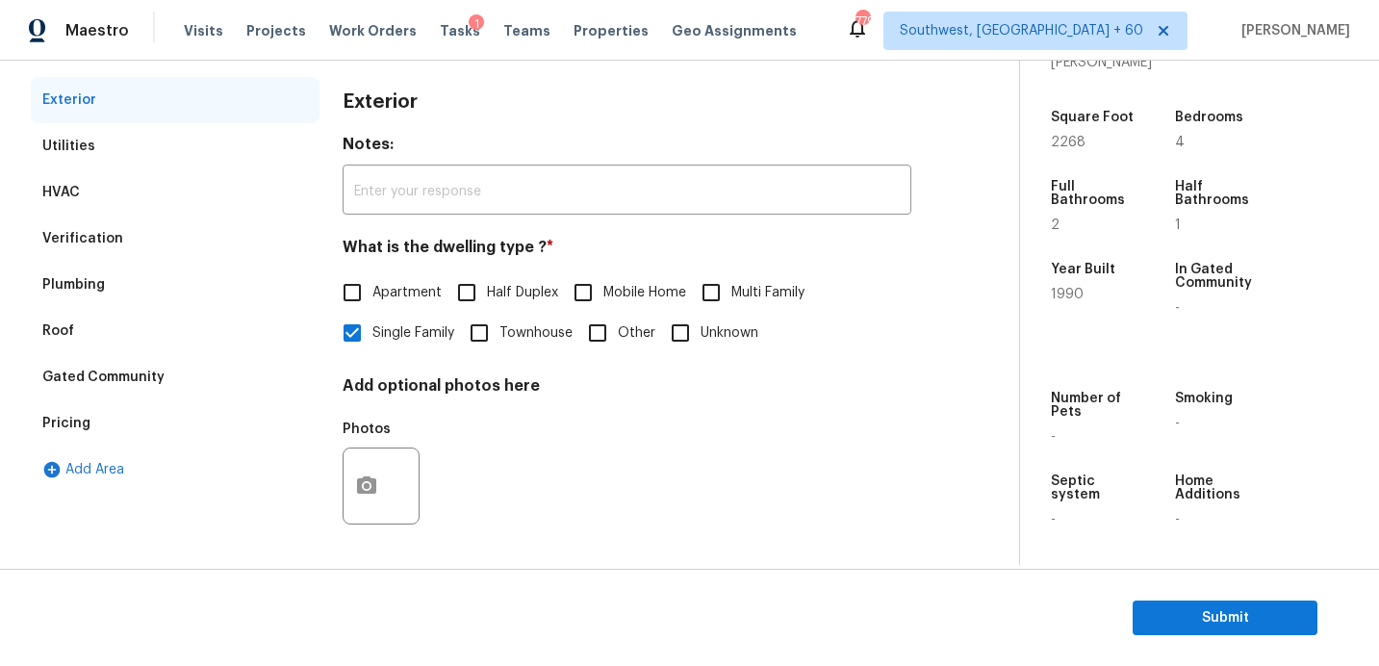
scroll to position [9, 0]
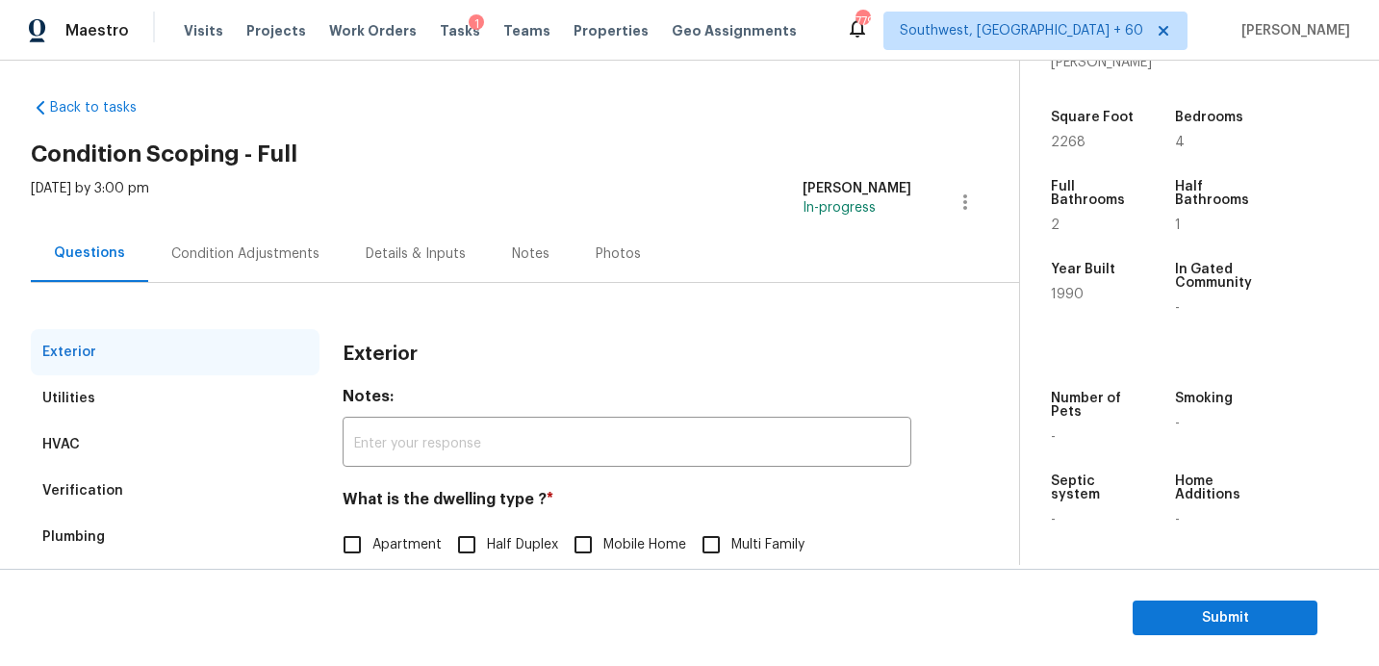
click at [239, 252] on div "Condition Adjustments" at bounding box center [245, 253] width 148 height 19
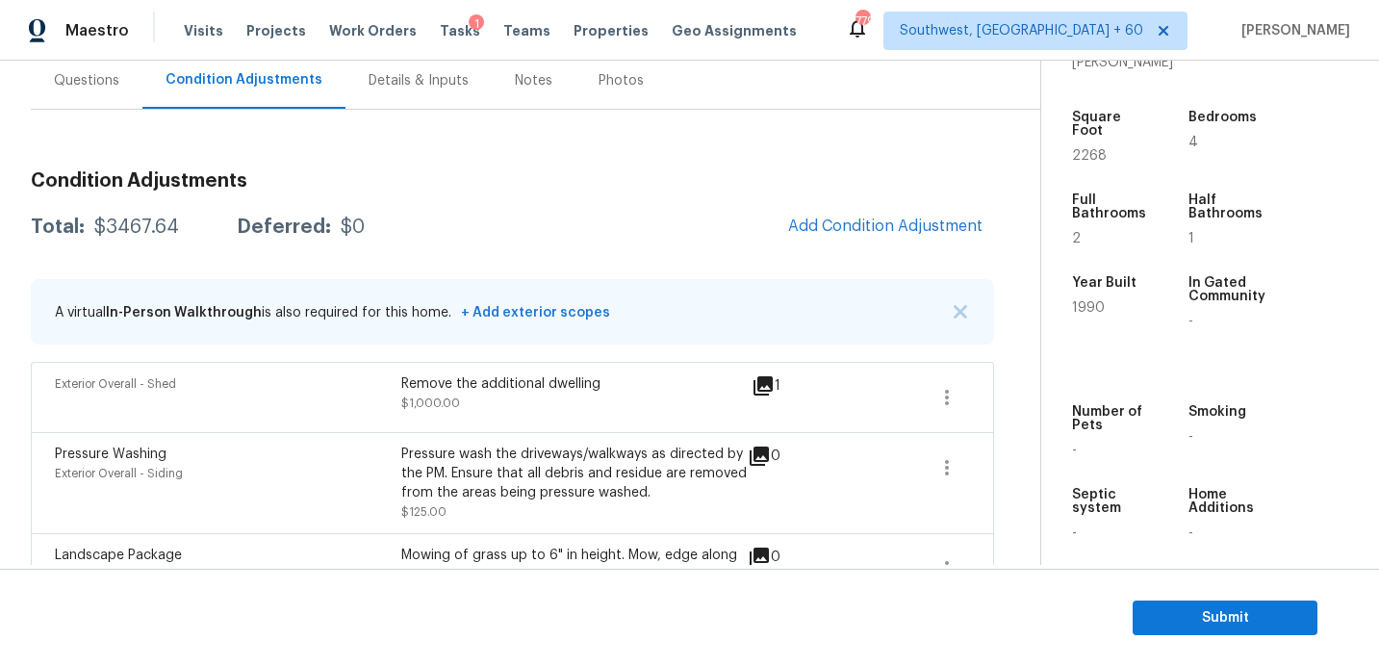
scroll to position [488, 0]
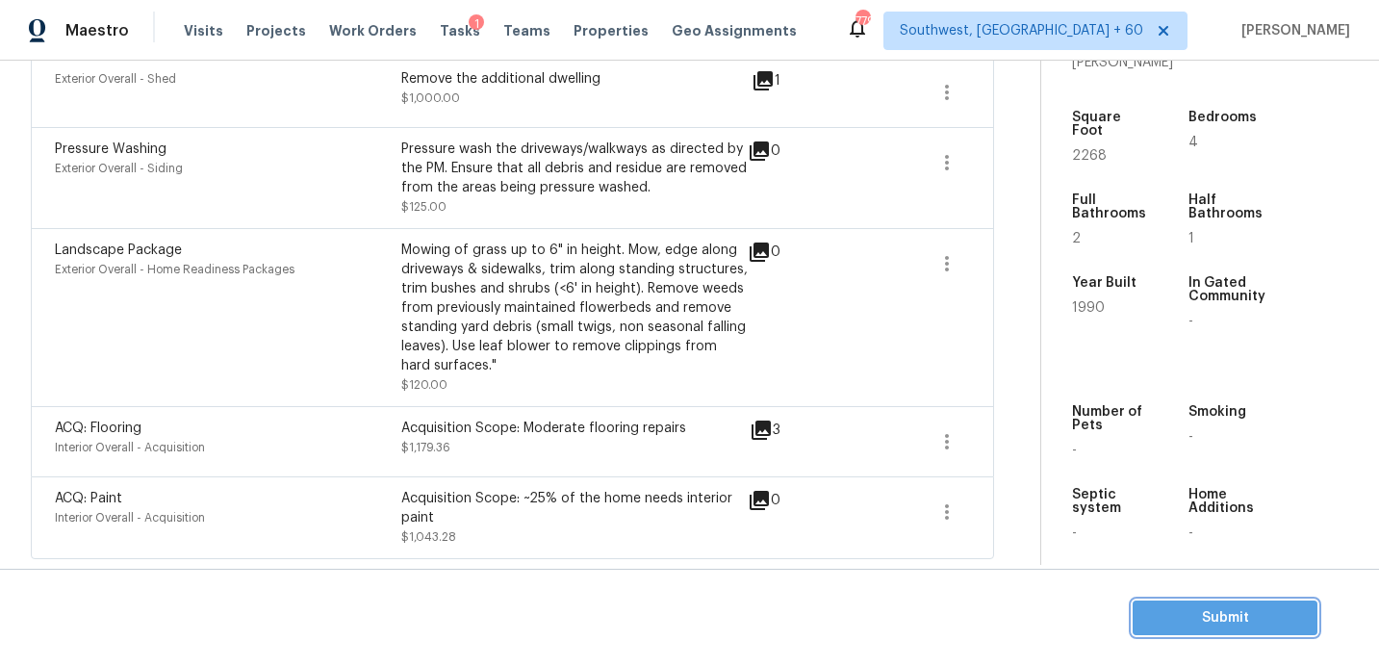
click at [1231, 616] on span "Submit" at bounding box center [1225, 618] width 154 height 24
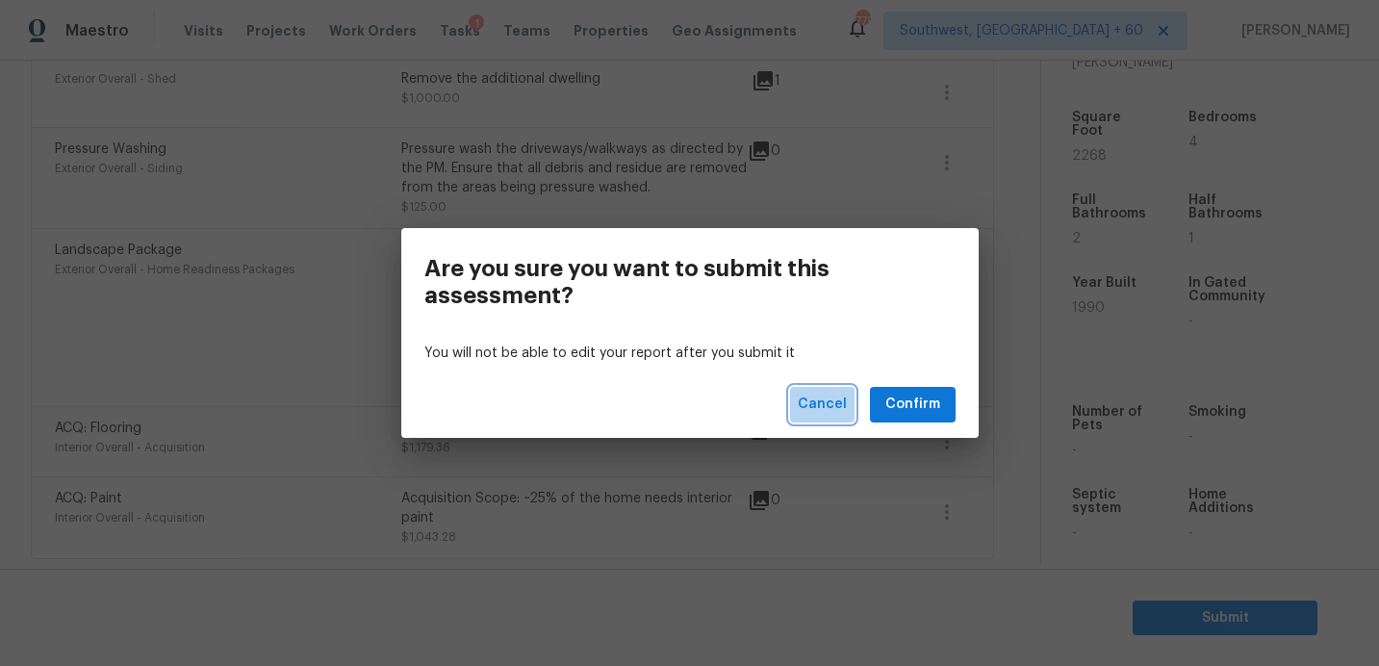
click at [832, 404] on span "Cancel" at bounding box center [822, 405] width 49 height 24
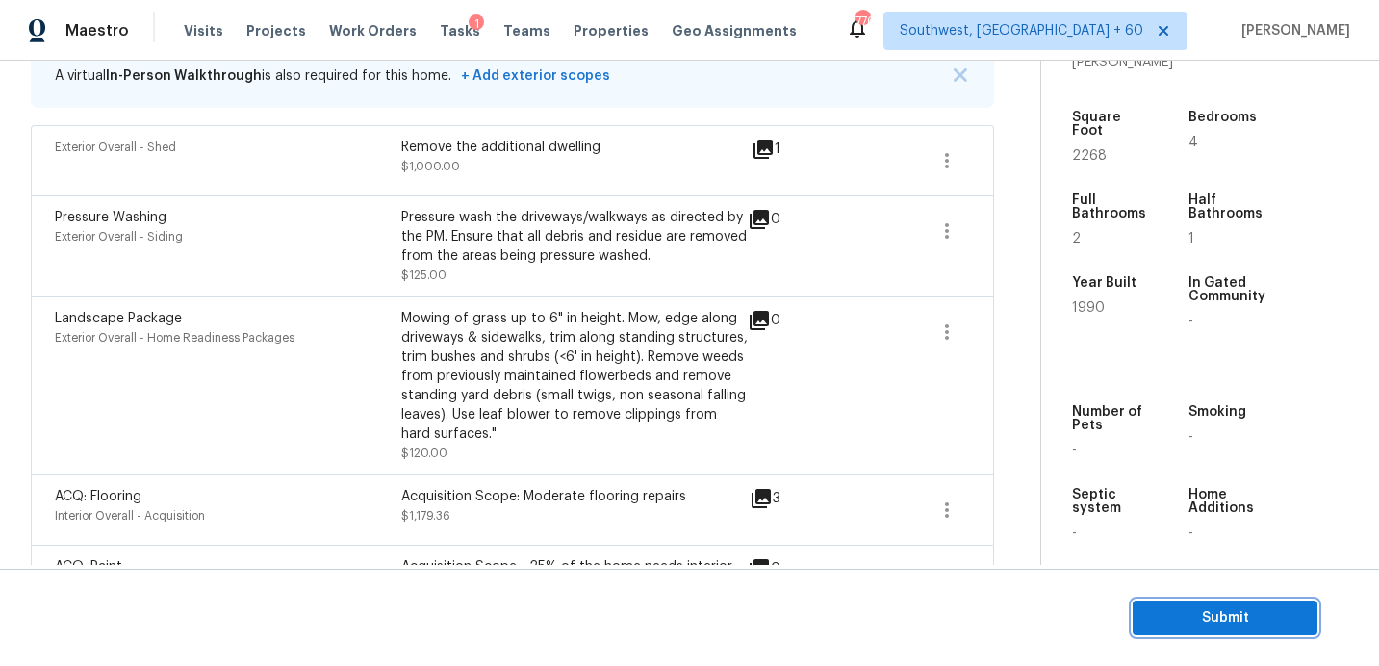
scroll to position [32, 0]
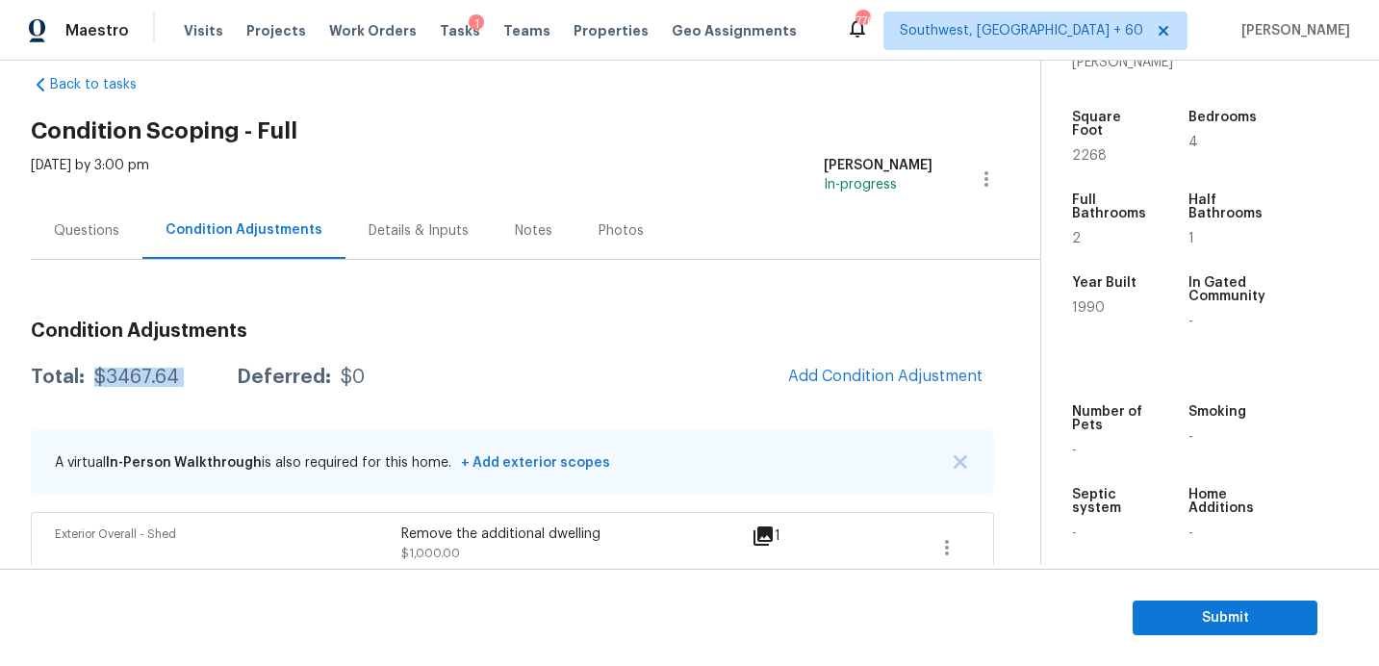
drag, startPoint x: 88, startPoint y: 380, endPoint x: 204, endPoint y: 382, distance: 116.4
click at [204, 382] on div "Total: $3467.64 Deferred: $0" at bounding box center [198, 377] width 334 height 19
copy div "$3467.64"
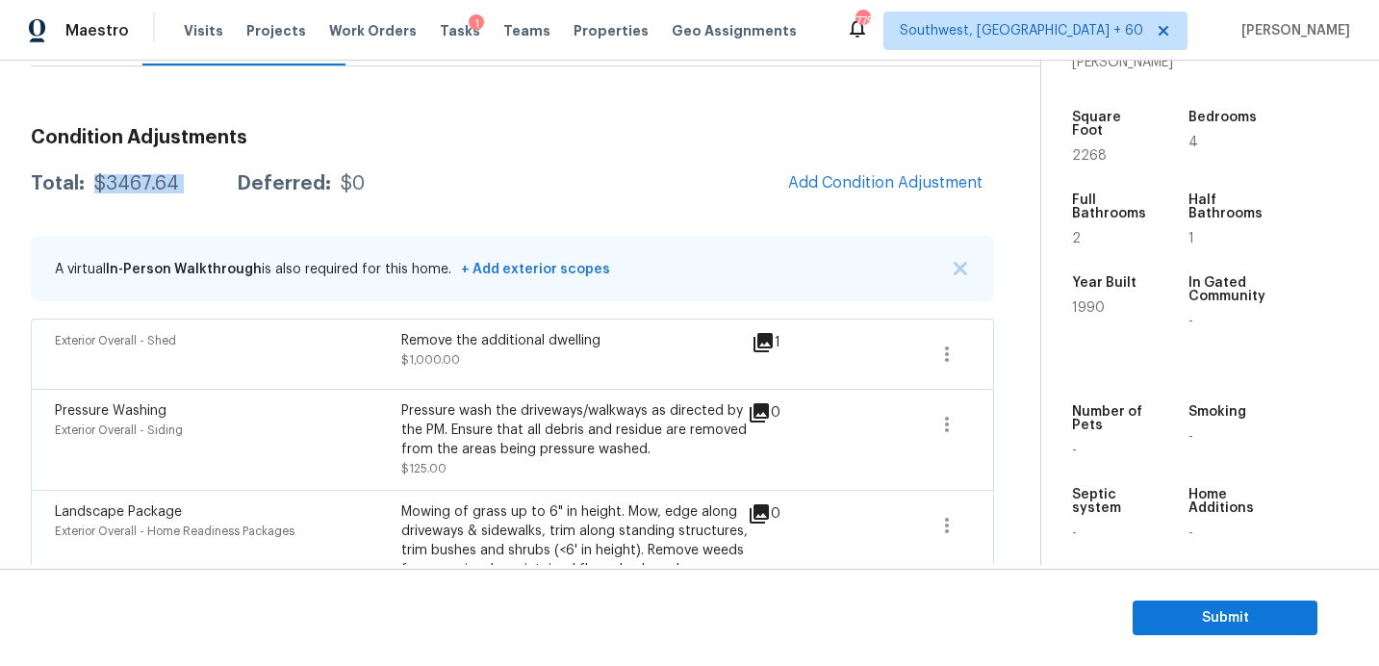
scroll to position [488, 0]
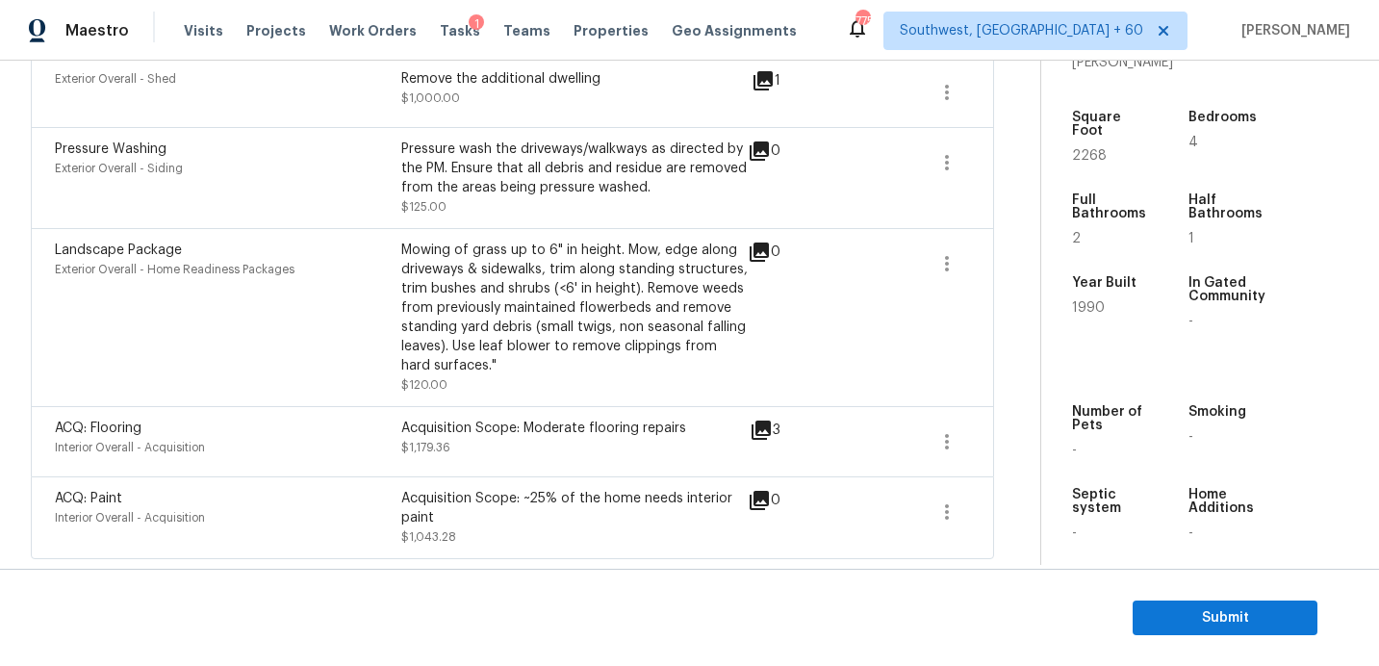
click at [1206, 654] on section "Submit" at bounding box center [689, 618] width 1379 height 98
click at [1208, 625] on span "Submit" at bounding box center [1225, 618] width 154 height 24
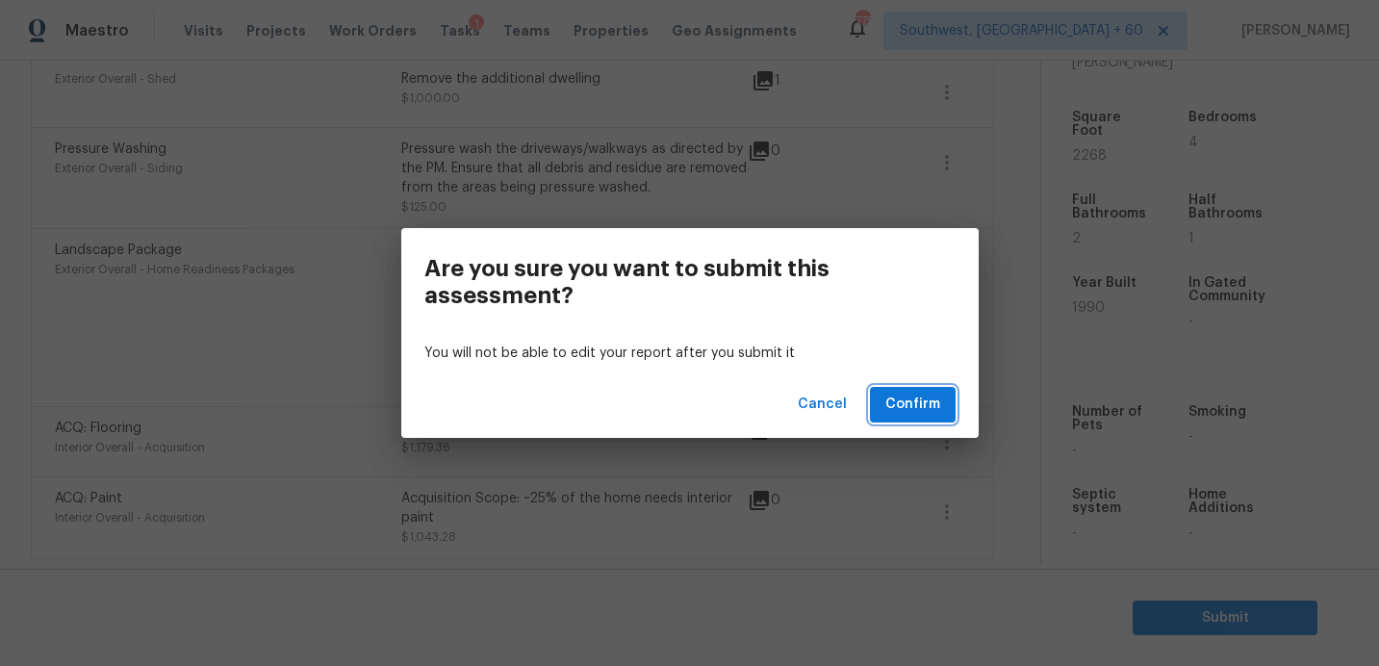
click at [912, 399] on span "Confirm" at bounding box center [912, 405] width 55 height 24
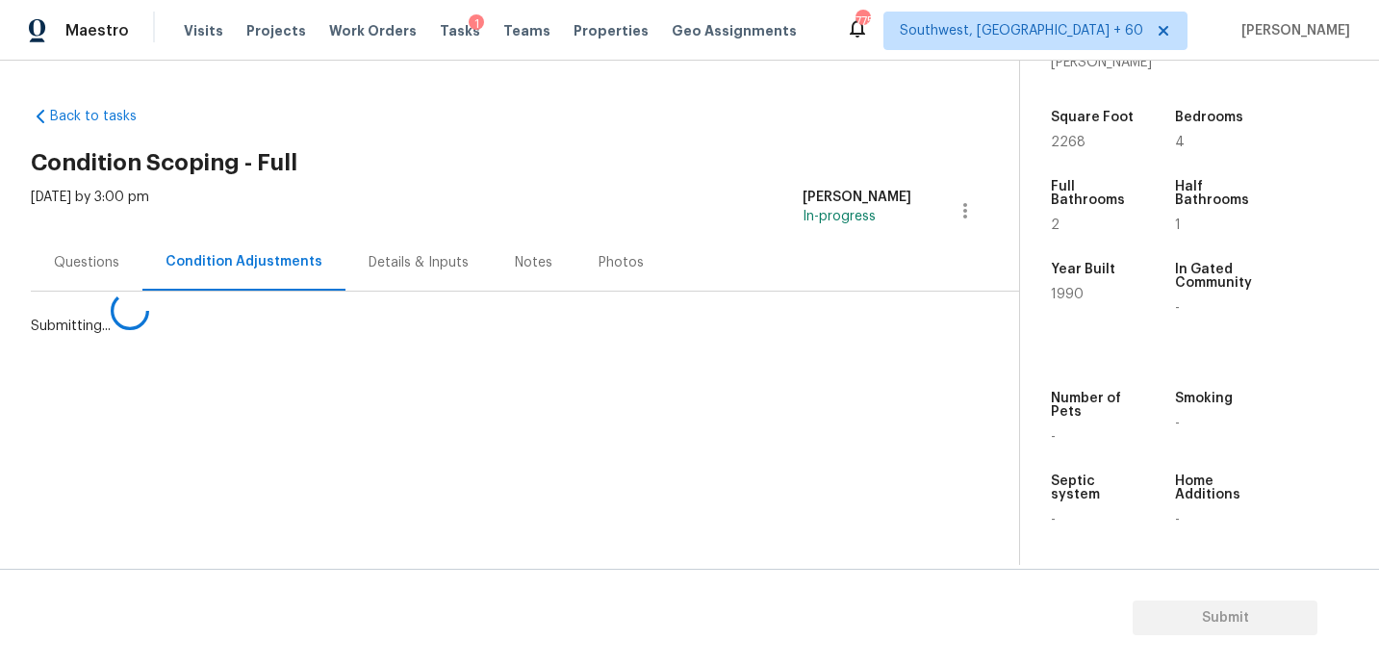
scroll to position [0, 0]
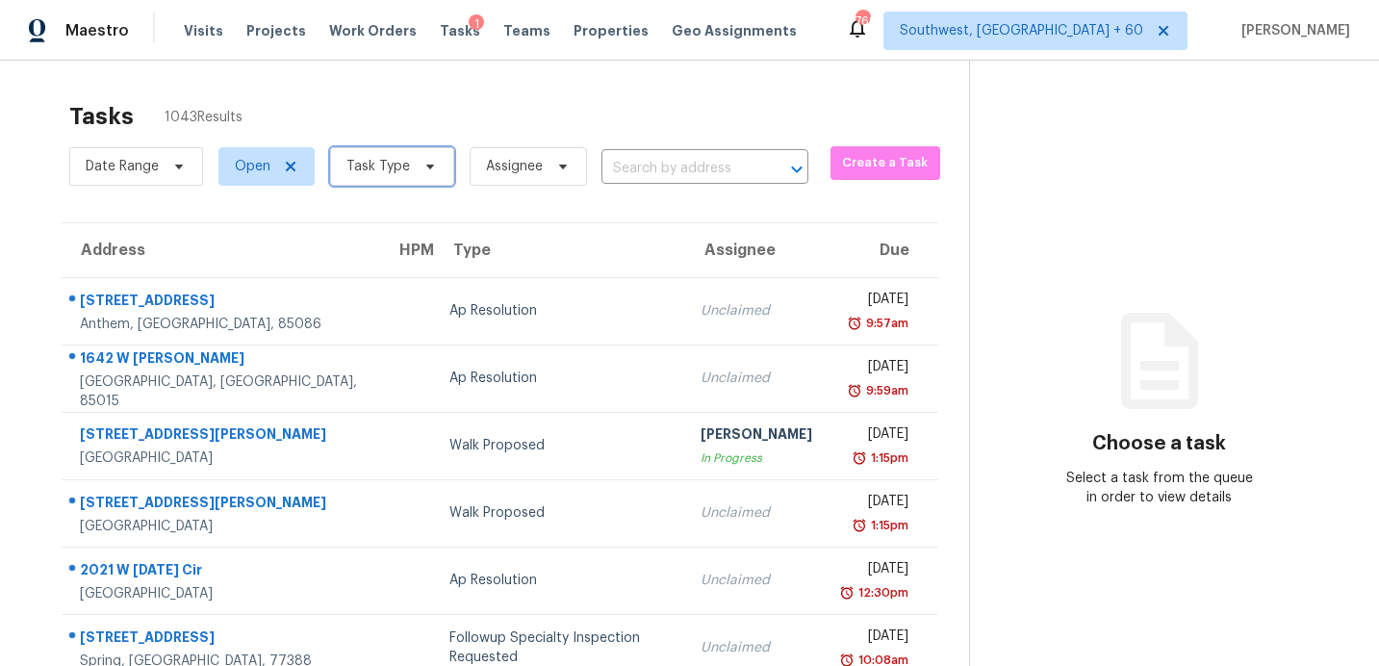
click at [381, 169] on span "Task Type" at bounding box center [378, 166] width 64 height 19
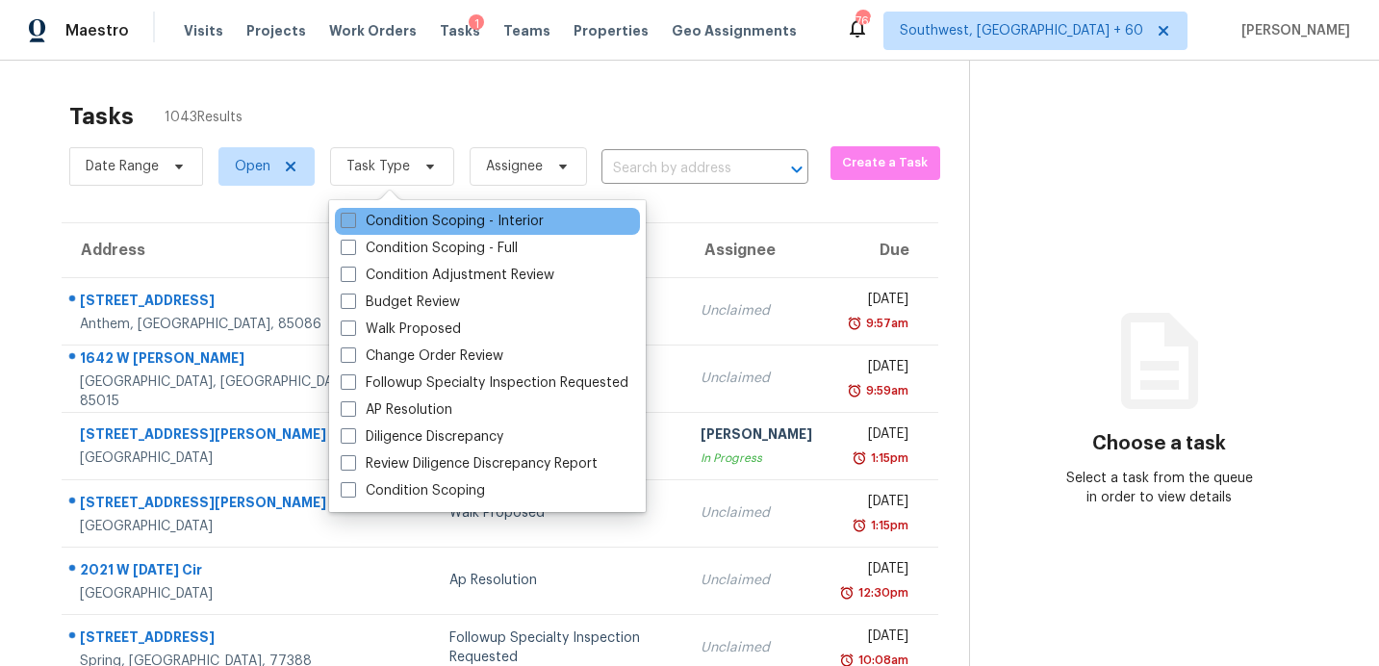
click at [382, 218] on label "Condition Scoping - Interior" at bounding box center [442, 221] width 203 height 19
click at [353, 218] on input "Condition Scoping - Interior" at bounding box center [347, 218] width 13 height 13
checkbox input "true"
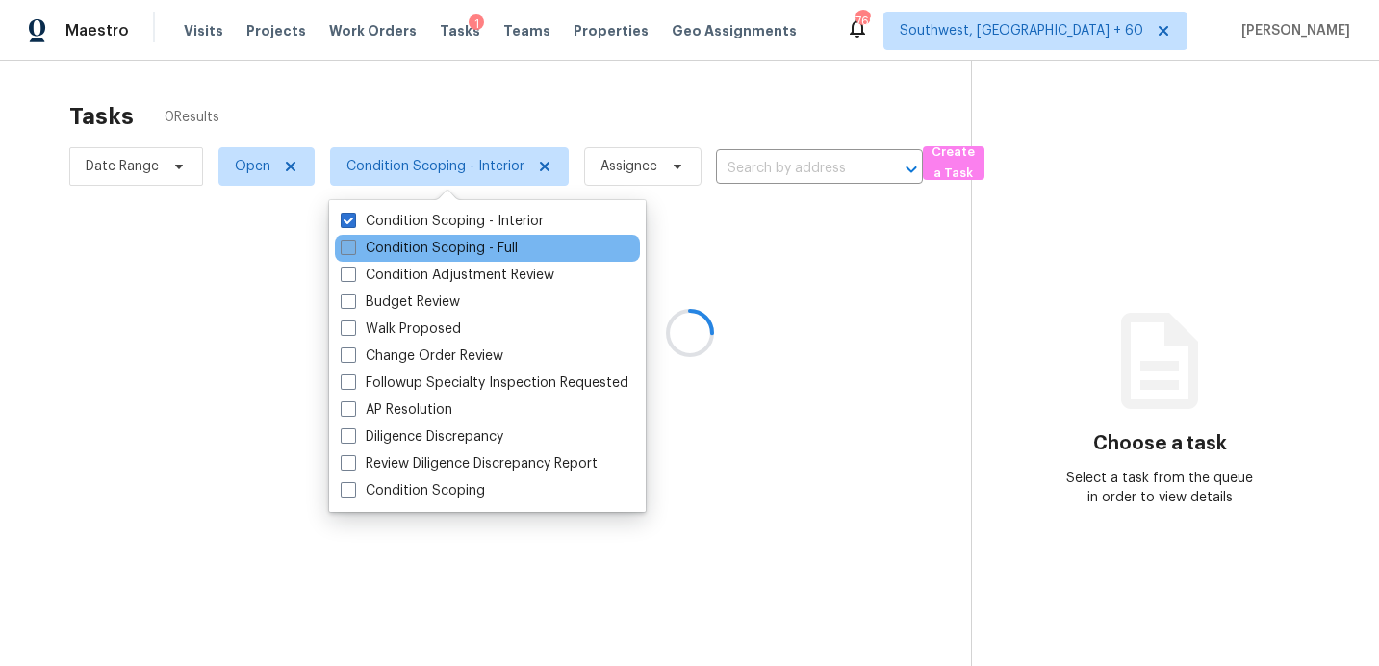
click at [382, 244] on label "Condition Scoping - Full" at bounding box center [429, 248] width 177 height 19
click at [353, 244] on input "Condition Scoping - Full" at bounding box center [347, 245] width 13 height 13
checkbox input "true"
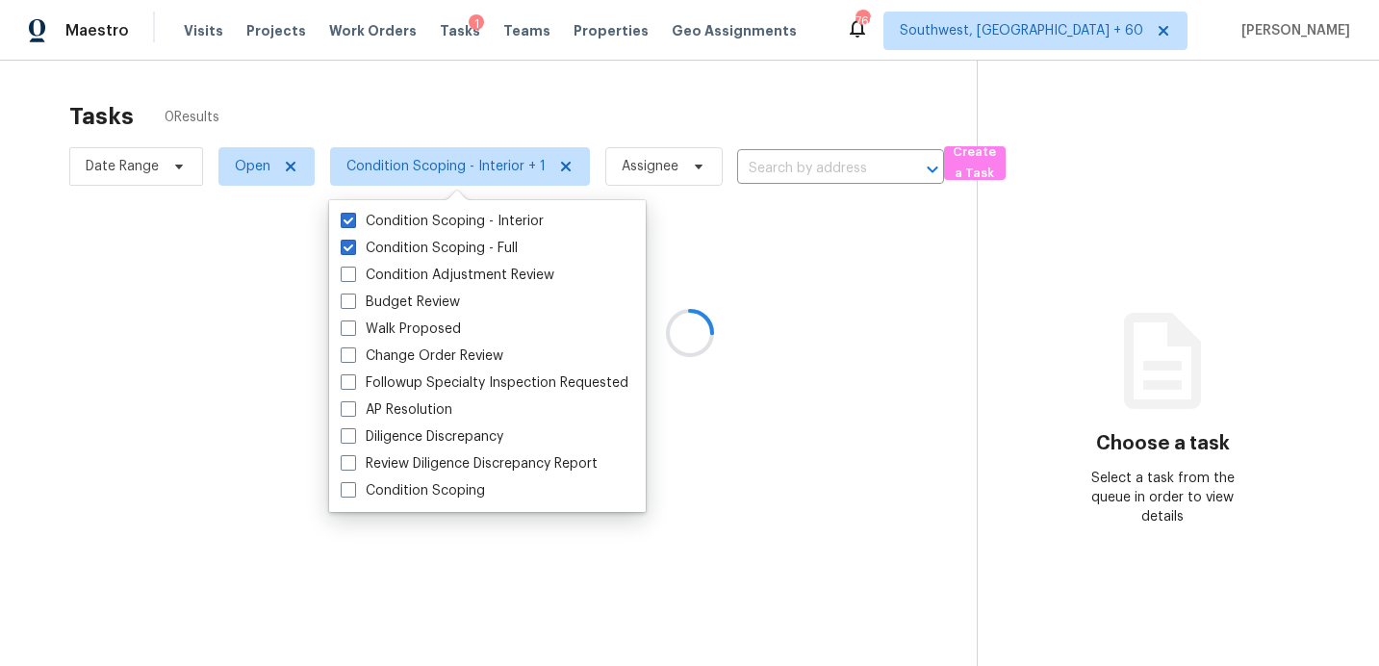
click at [792, 178] on div at bounding box center [689, 333] width 1379 height 666
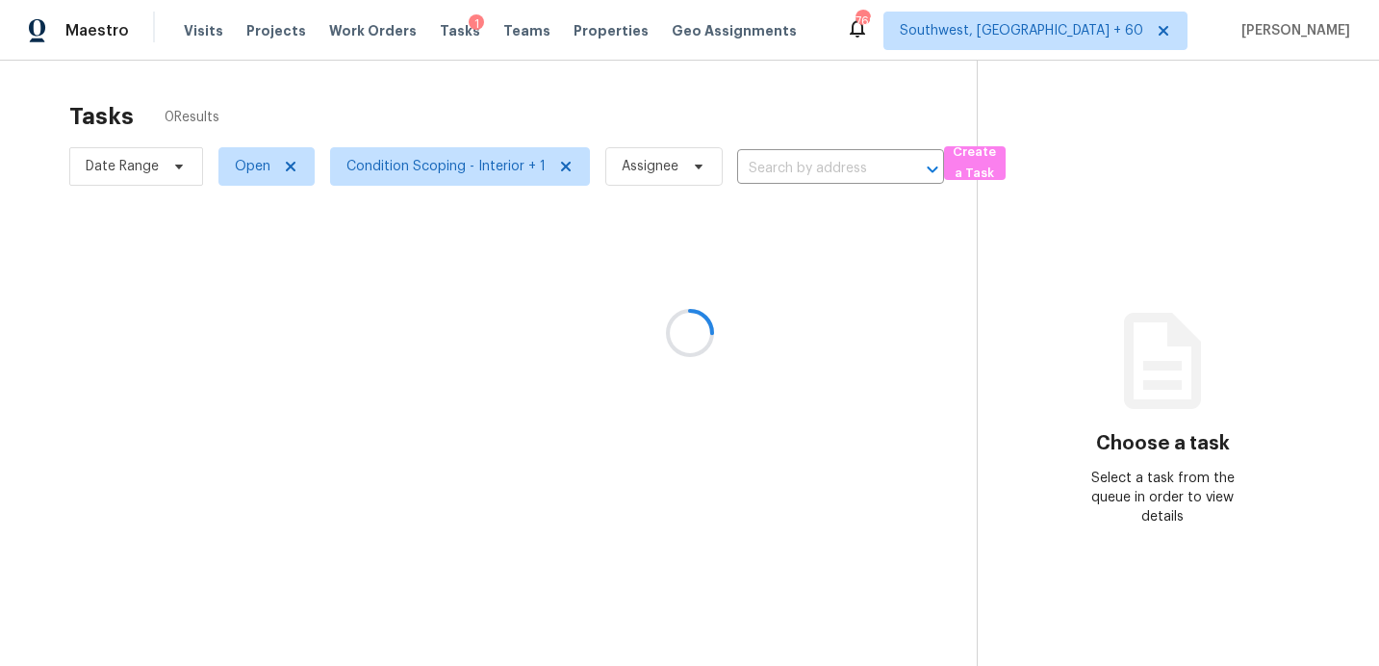
click at [827, 153] on div at bounding box center [689, 333] width 1379 height 666
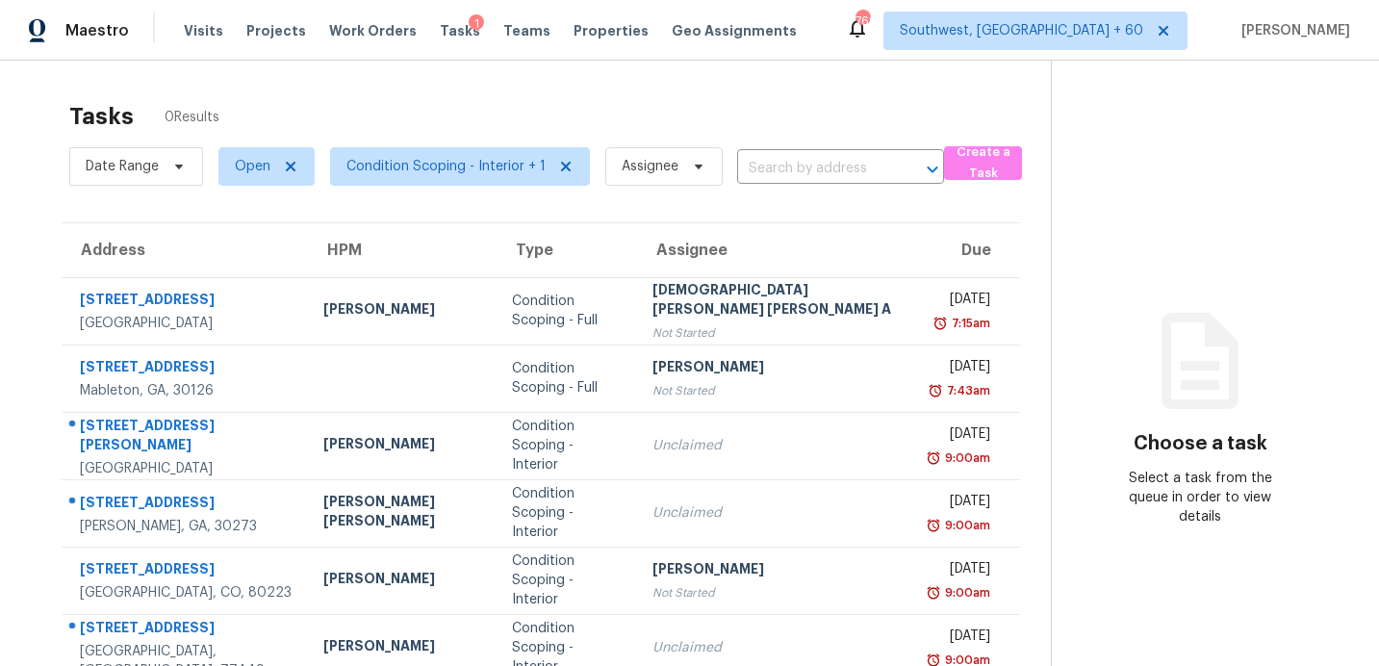
click at [827, 154] on input "text" at bounding box center [813, 169] width 153 height 30
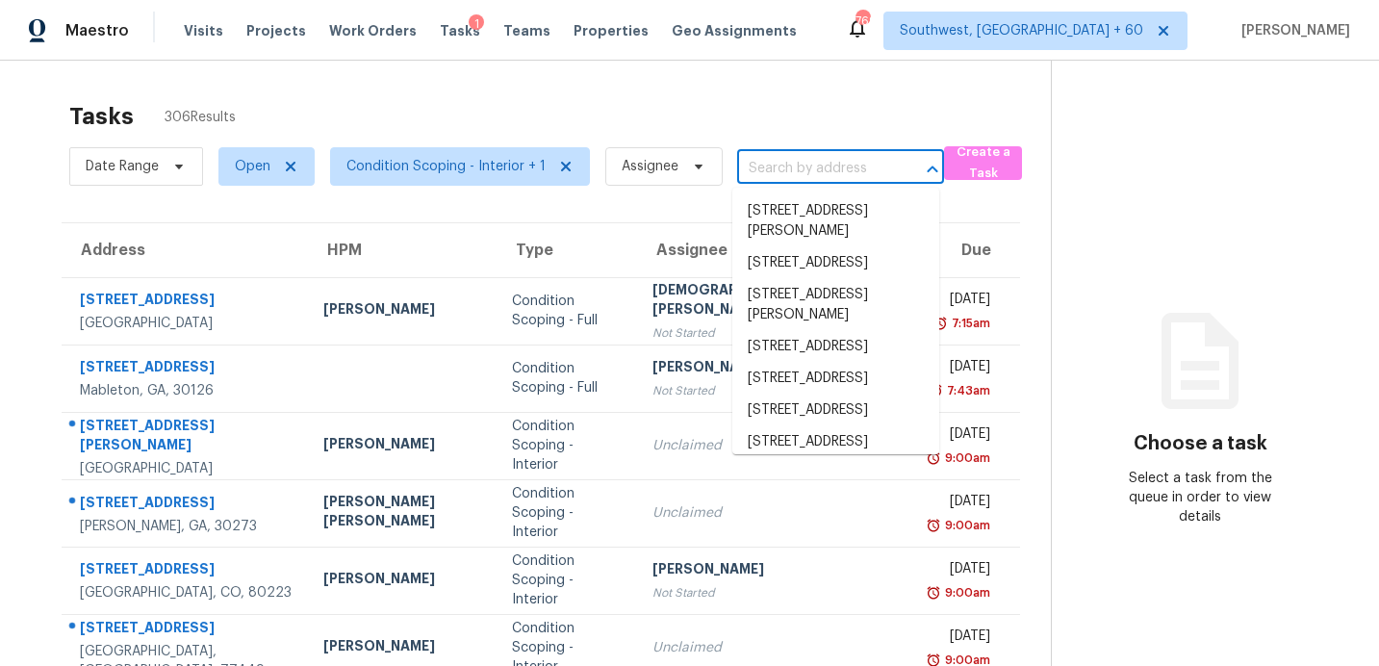
paste input "7891 4th Ave S, Saint Petersburg, FL, 33707"
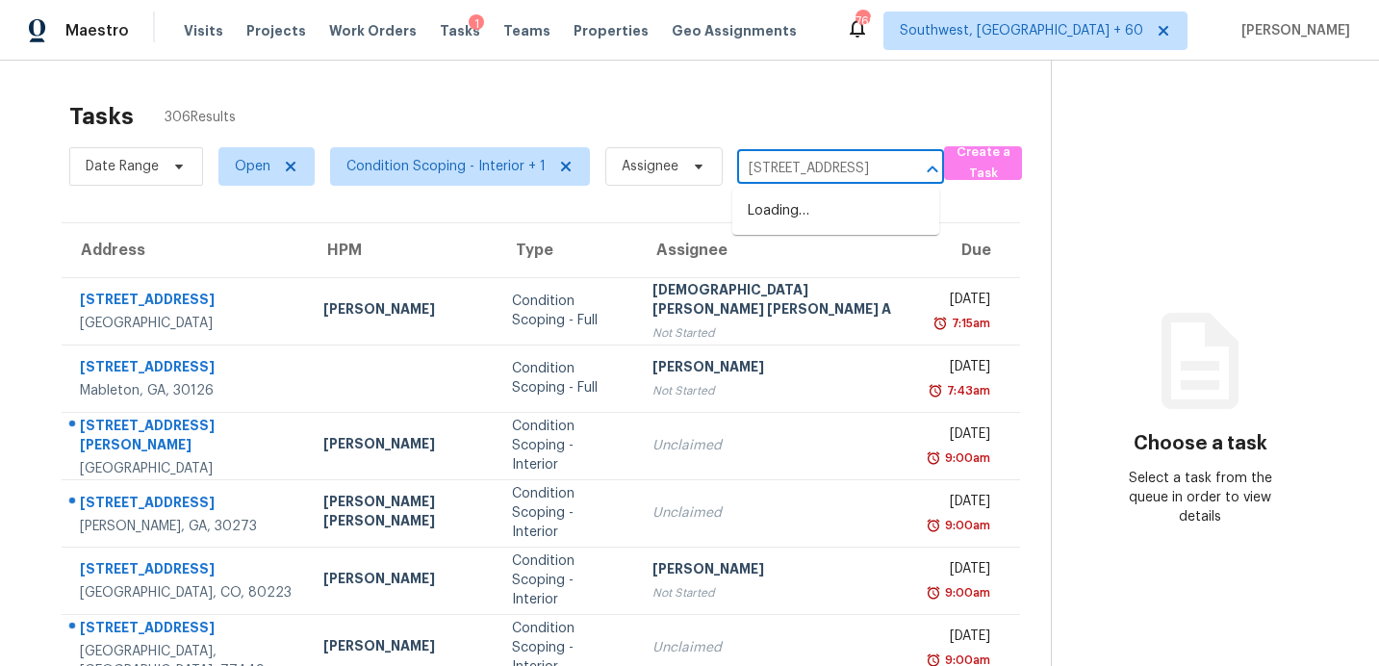
scroll to position [0, 130]
type input "7891 4th Ave S, Saint Petersburg, FL, 33707"
click at [838, 219] on li "7891 4th Ave S, Saint Petersburg, FL 33707" at bounding box center [835, 211] width 207 height 32
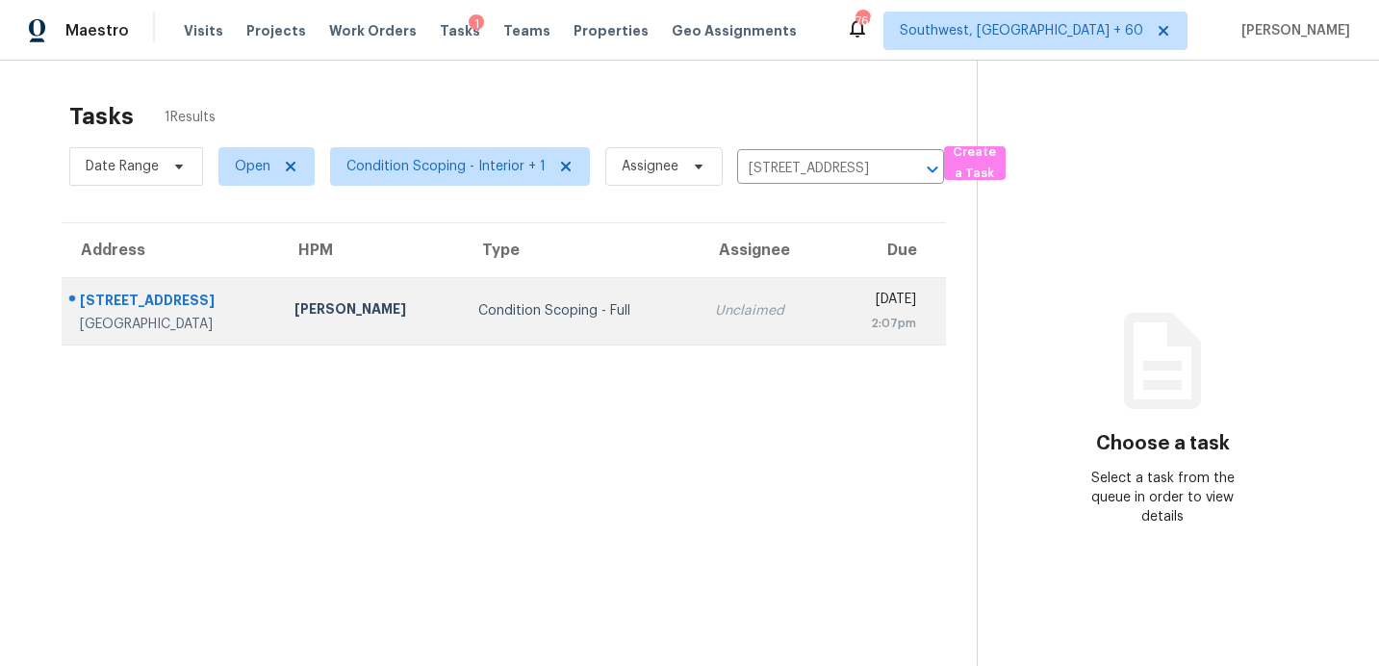
click at [828, 318] on td "Mon, Sep 8th 2025 2:07pm" at bounding box center [886, 310] width 117 height 67
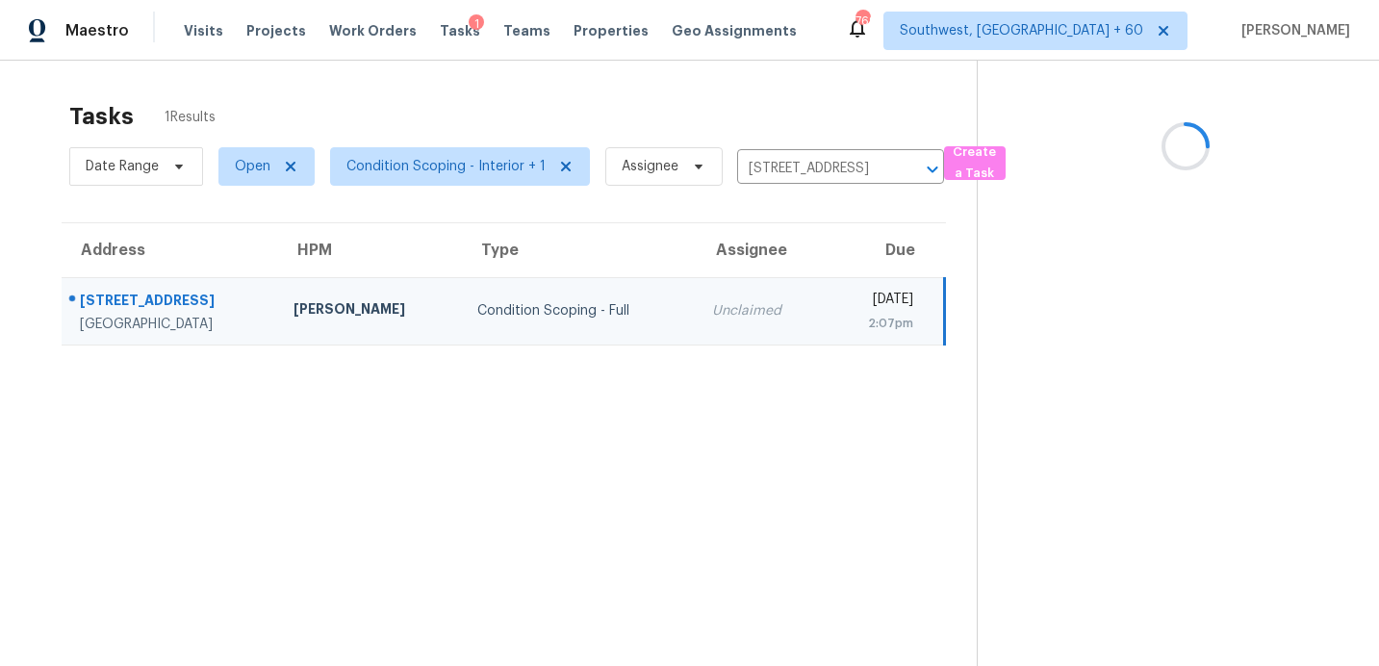
scroll to position [61, 0]
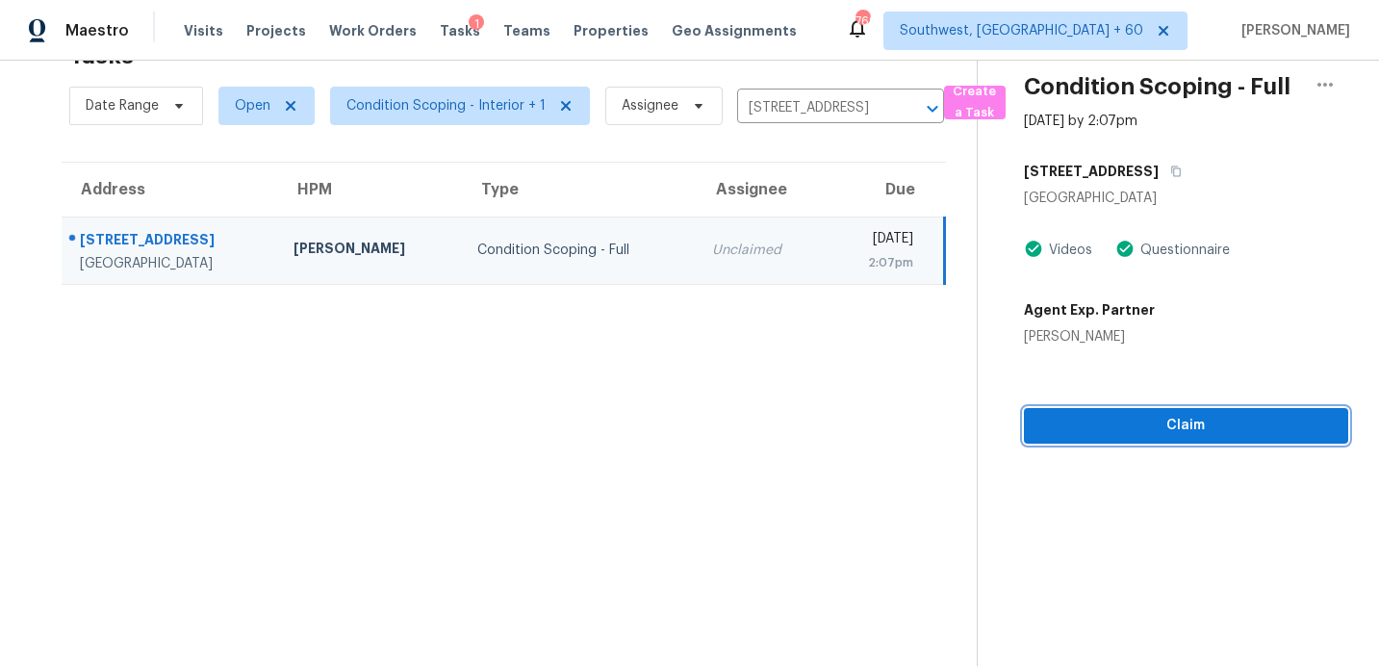
click at [1150, 431] on span "Claim" at bounding box center [1185, 426] width 293 height 24
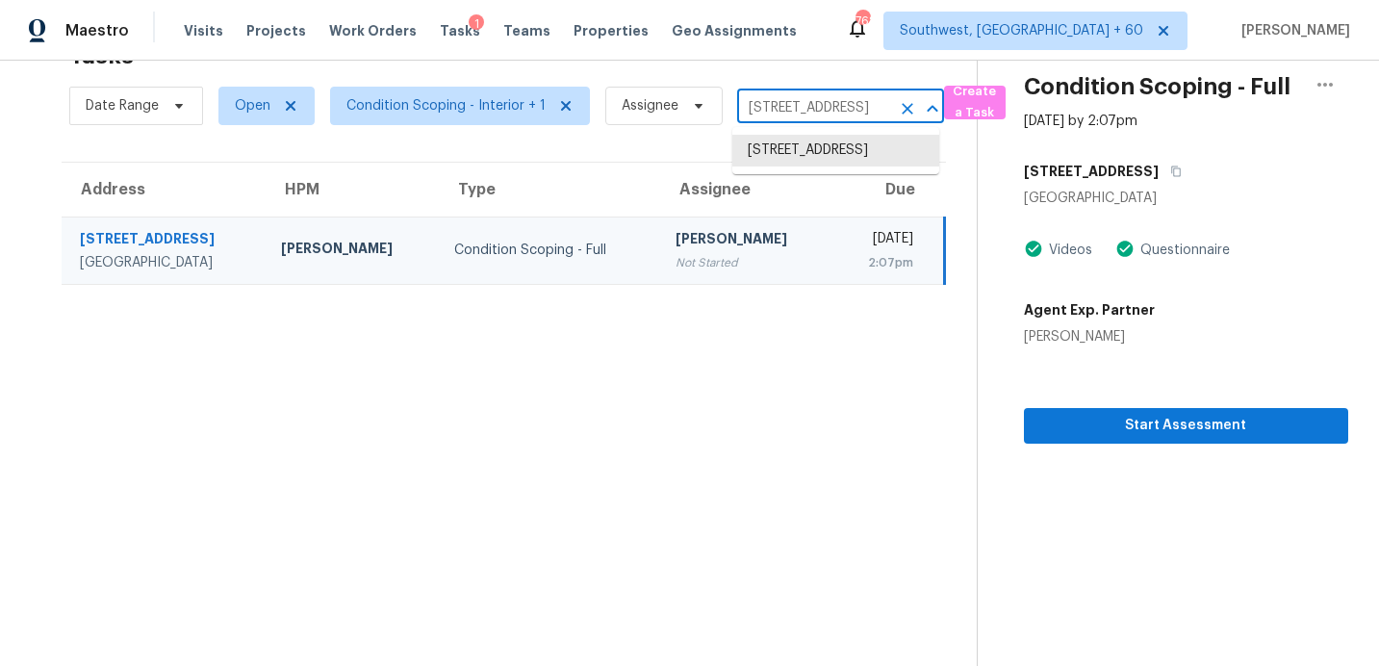
click at [856, 99] on input "7891 4th Ave S, Saint Petersburg, FL 33707" at bounding box center [813, 108] width 153 height 30
paste input "824 Garden Meadow Dr, Universal City, TX, 78148"
type input "7891 4th Ave S, Saint Petersburg, FL 33707"
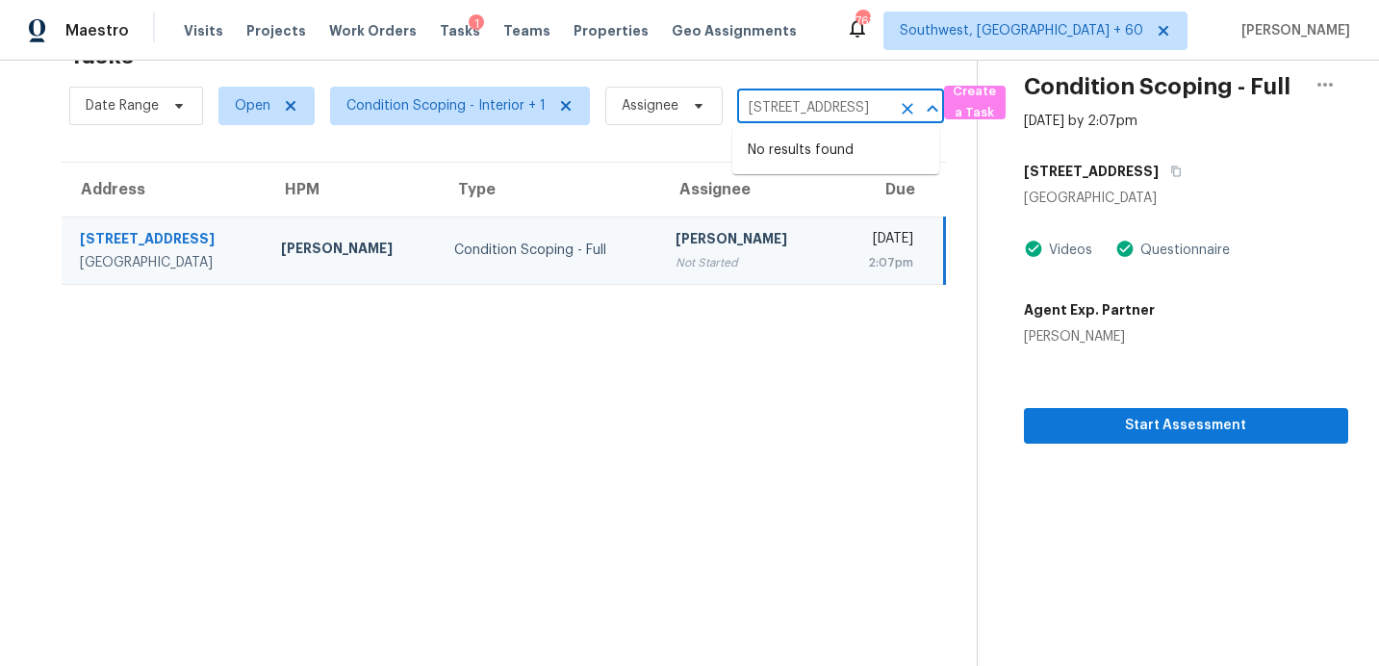
scroll to position [0, 0]
